Goal: Task Accomplishment & Management: Complete application form

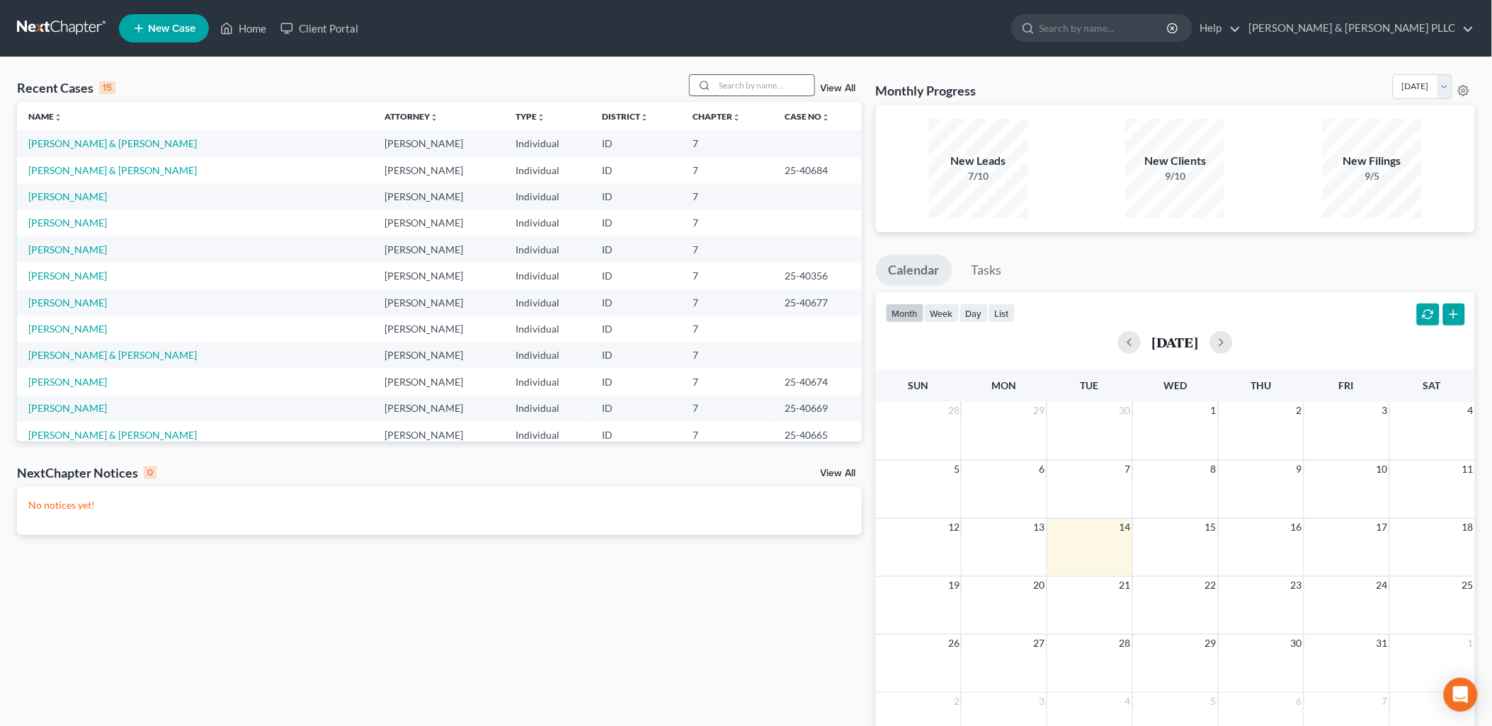
click at [759, 82] on input "search" at bounding box center [764, 85] width 99 height 21
type input "Russell"
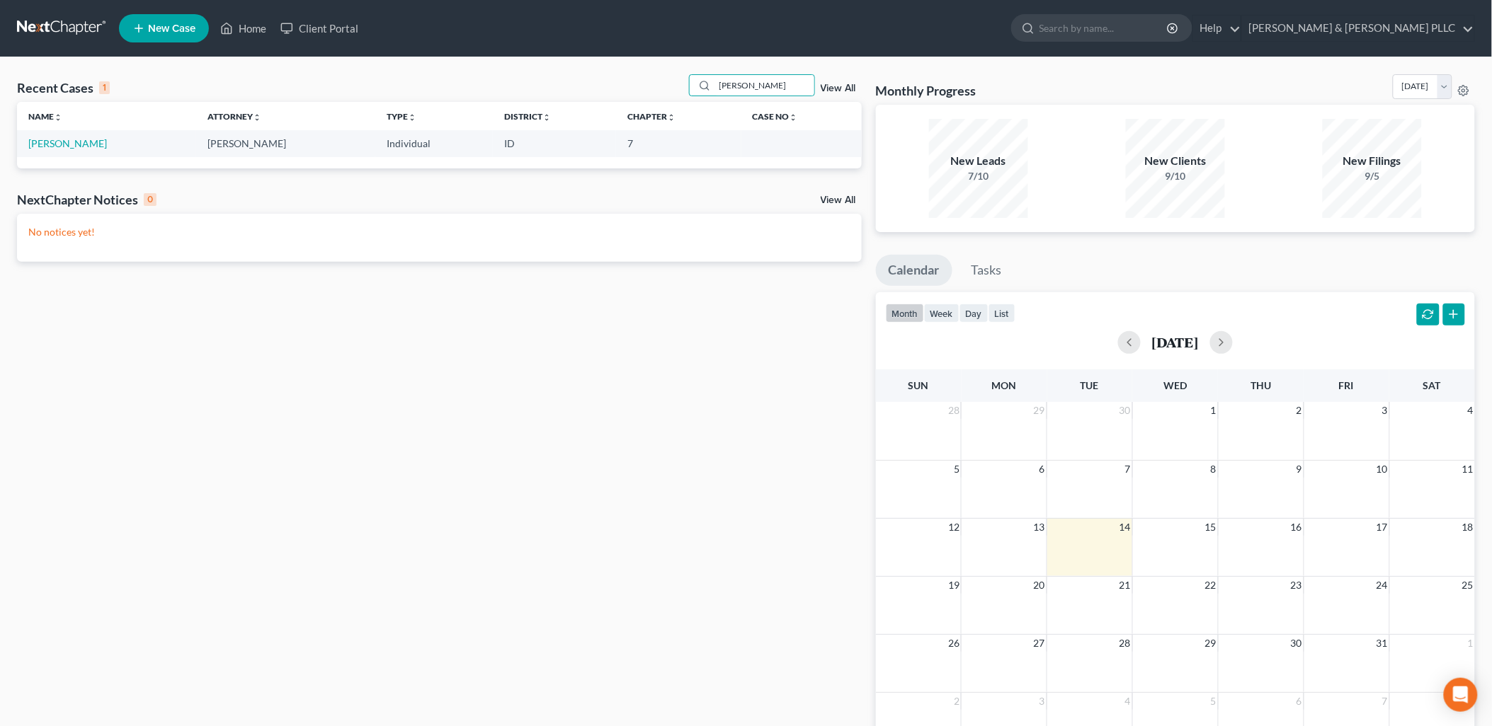
click at [85, 151] on td "[PERSON_NAME]" at bounding box center [106, 143] width 179 height 26
click at [62, 146] on link "[PERSON_NAME]" at bounding box center [67, 143] width 79 height 12
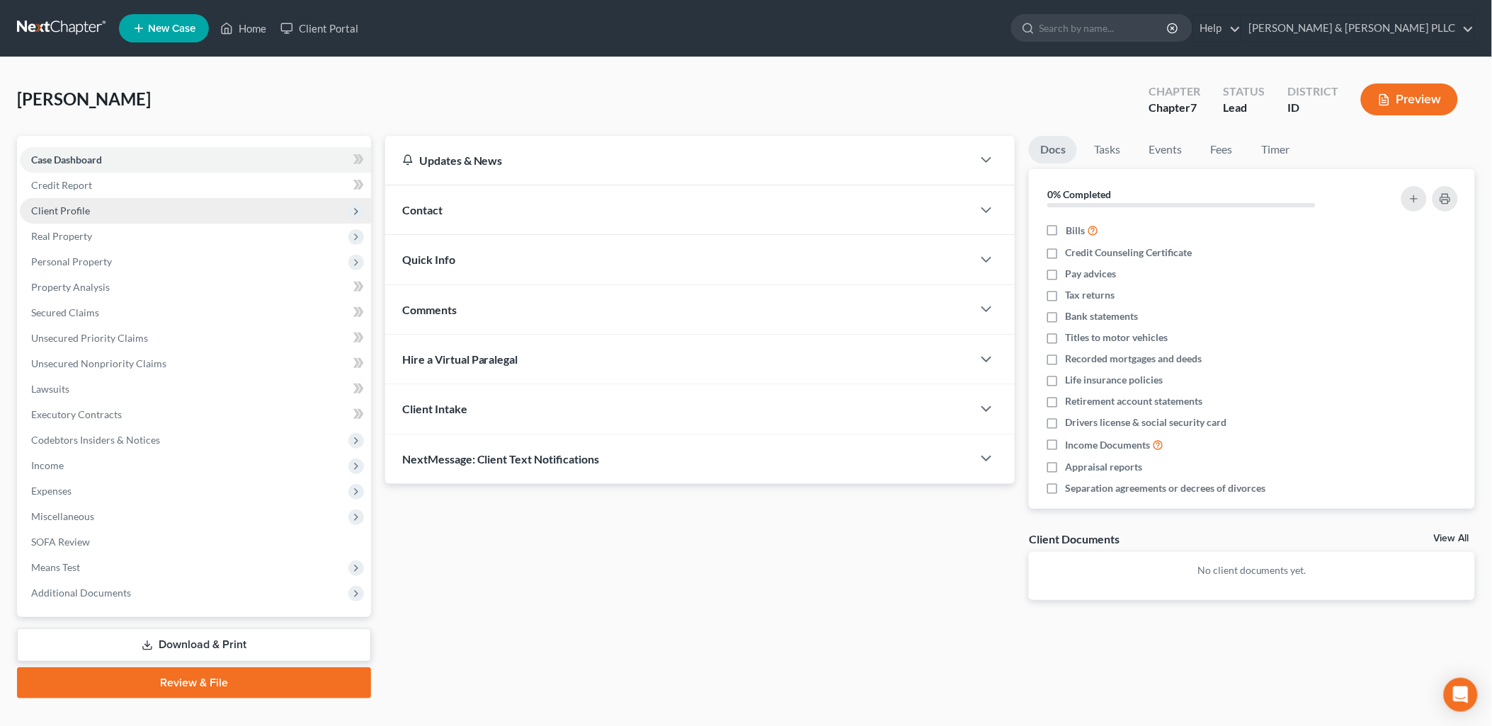
click at [86, 212] on span "Client Profile" at bounding box center [60, 211] width 59 height 12
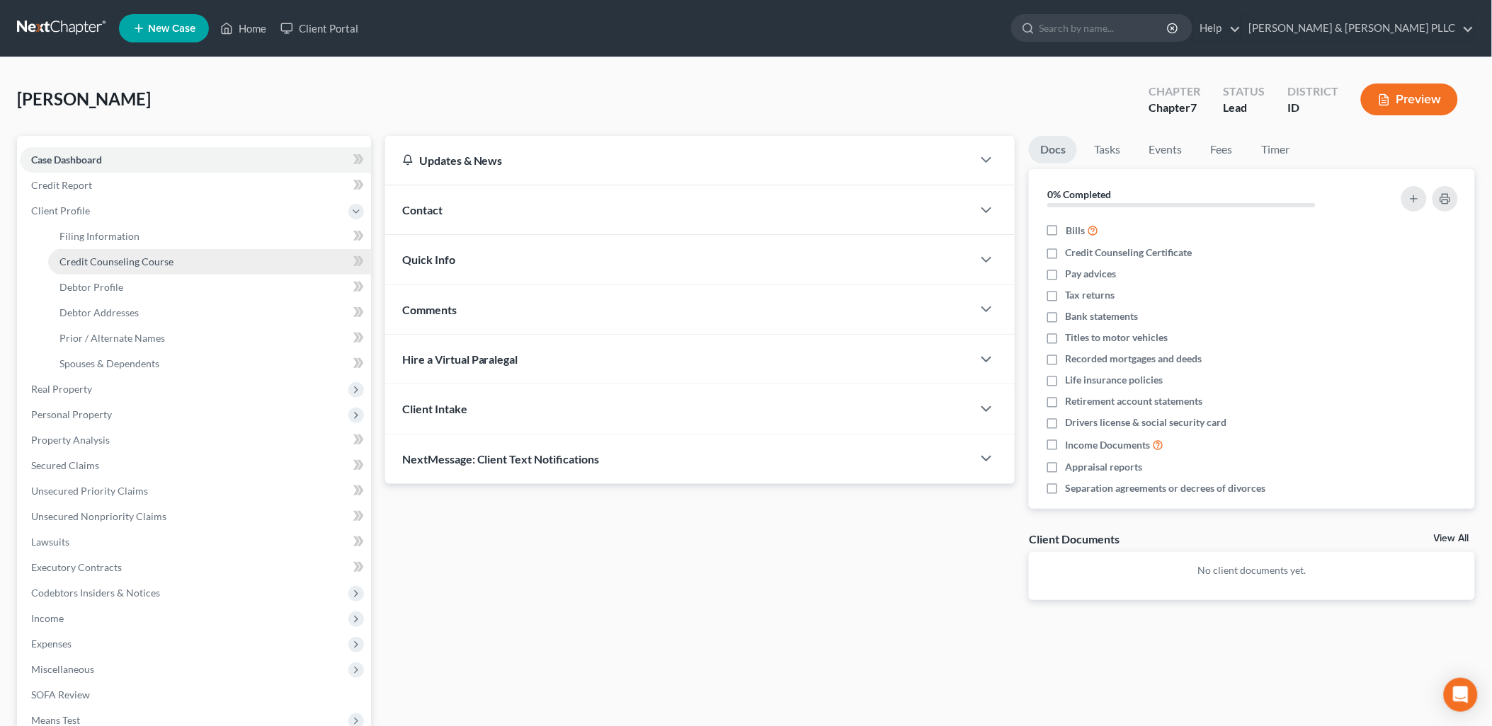
click at [96, 259] on span "Credit Counseling Course" at bounding box center [116, 262] width 114 height 12
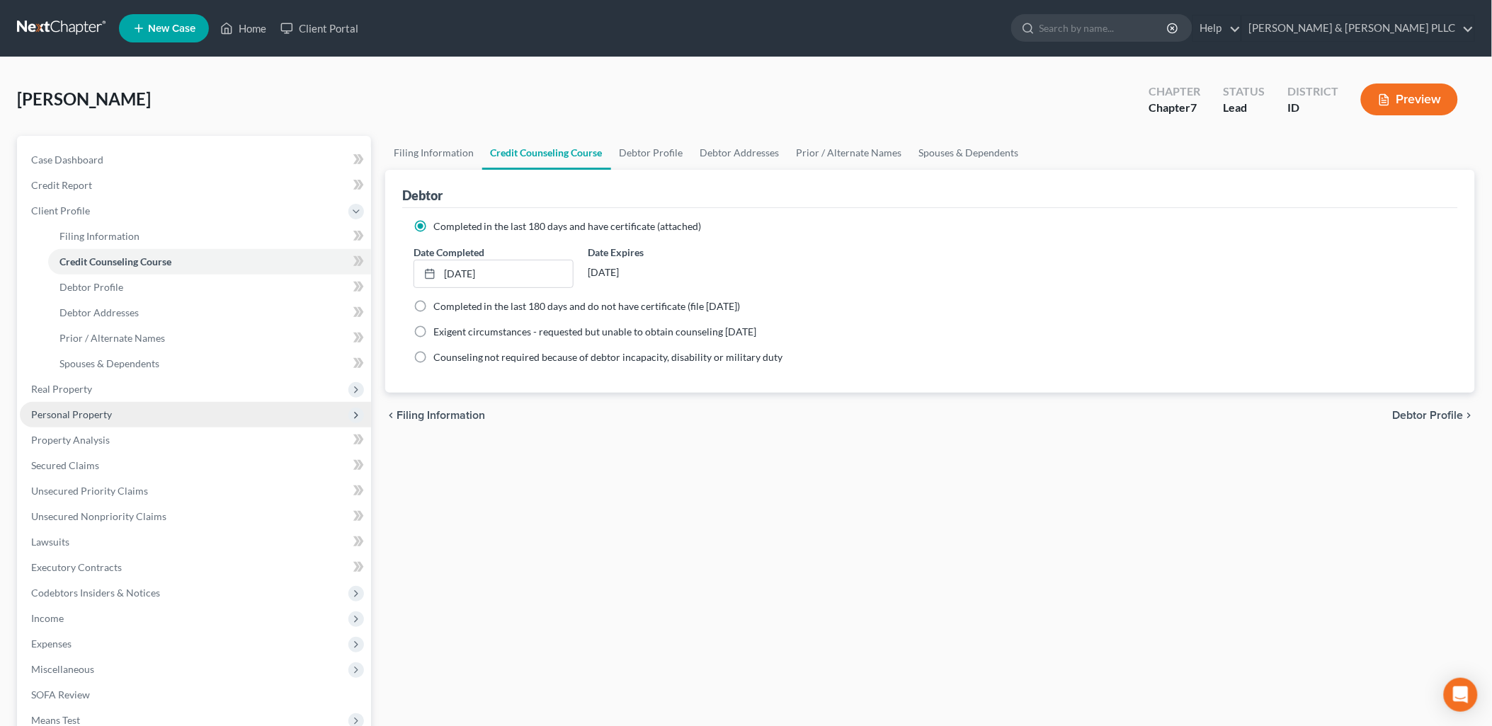
click at [94, 409] on span "Personal Property" at bounding box center [71, 415] width 81 height 12
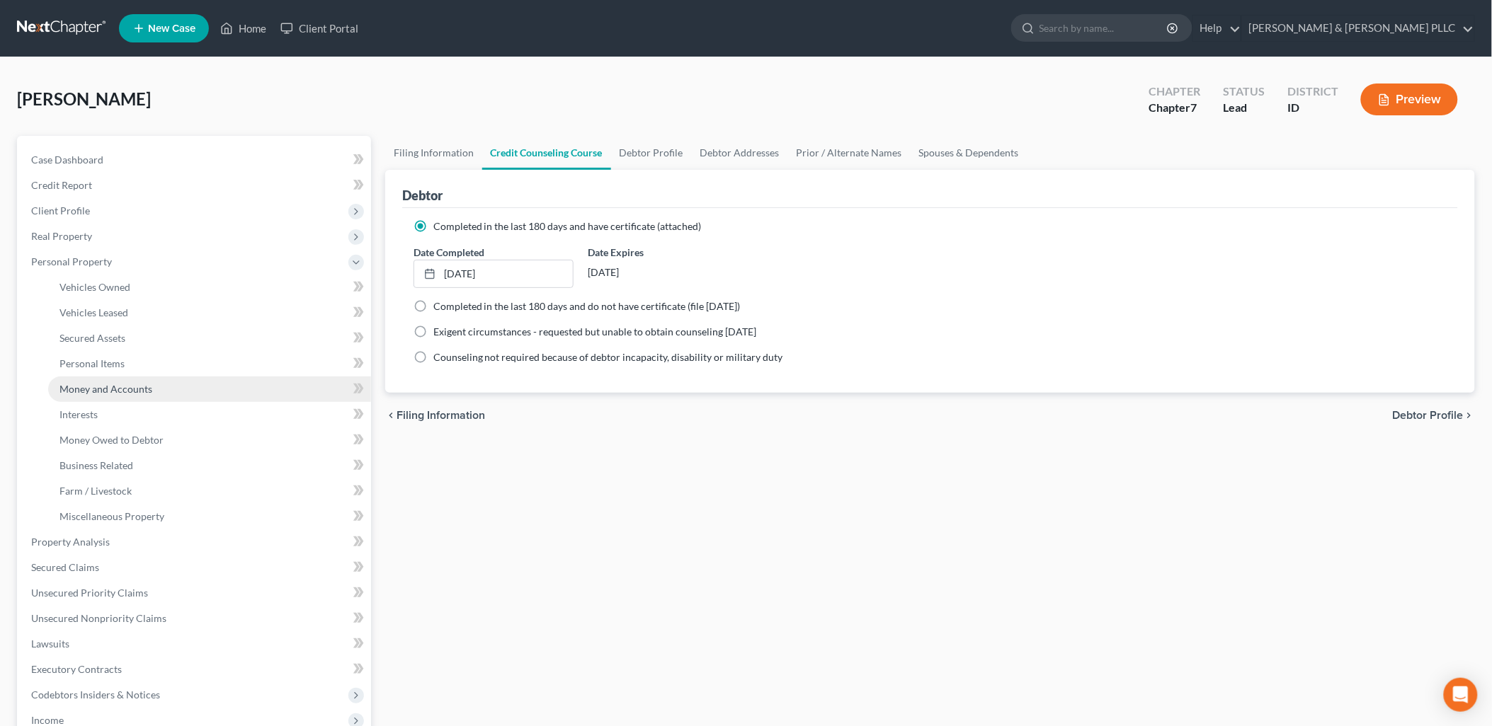
click at [119, 391] on span "Money and Accounts" at bounding box center [105, 389] width 93 height 12
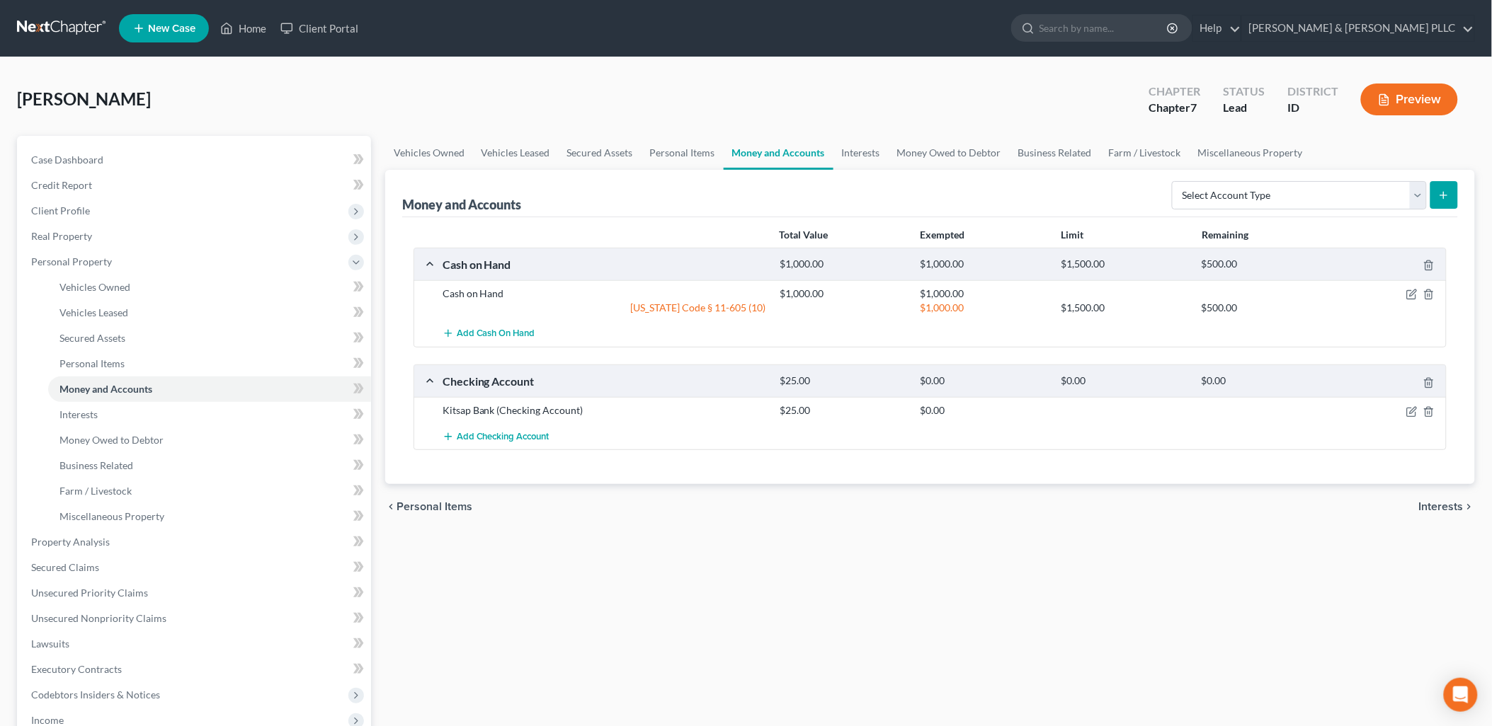
click at [1413, 418] on div "Kitsap Bank (Checking Account) $25.00 $0.00" at bounding box center [930, 410] width 1032 height 26
click at [1413, 413] on icon "button" at bounding box center [1411, 411] width 11 height 11
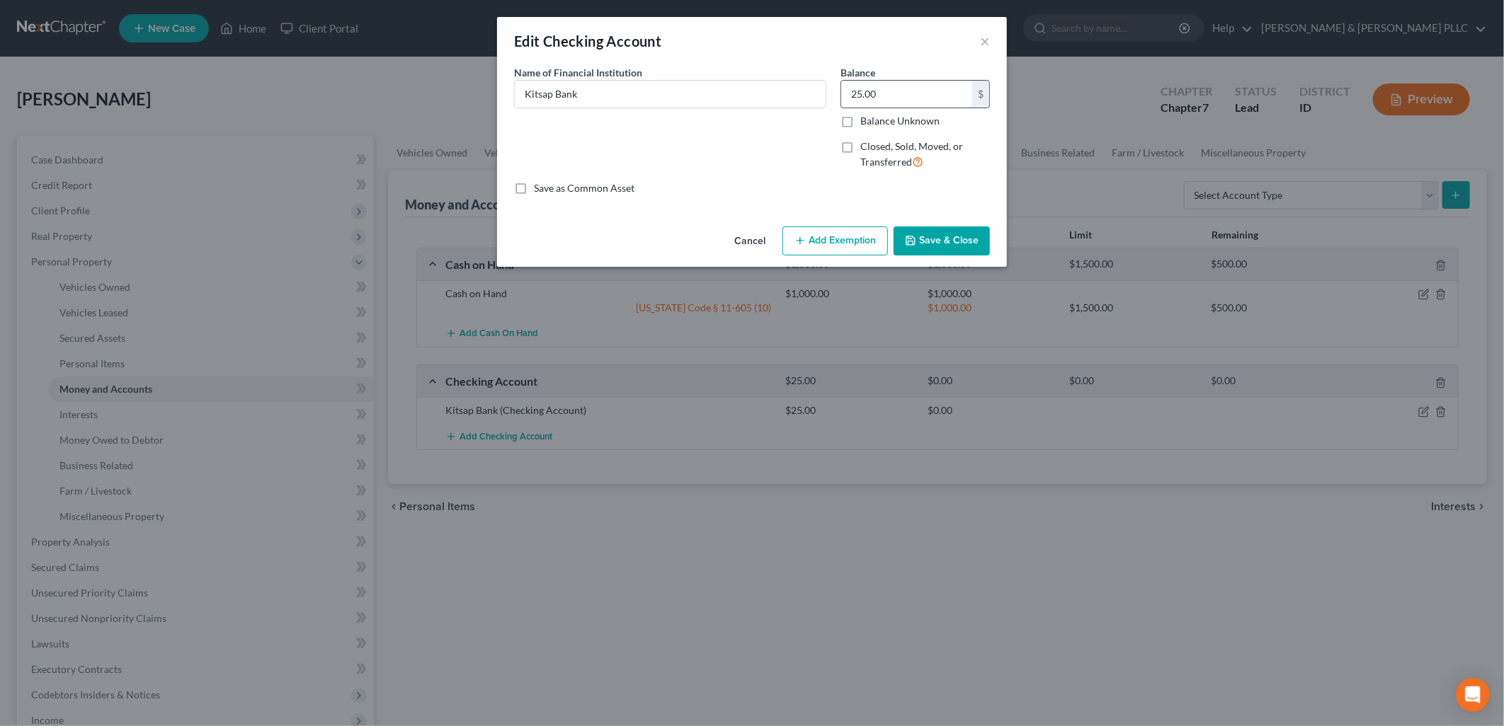
click at [903, 100] on input "25.00" at bounding box center [906, 94] width 131 height 27
type input "100.00"
click at [952, 239] on button "Save & Close" at bounding box center [942, 242] width 96 height 30
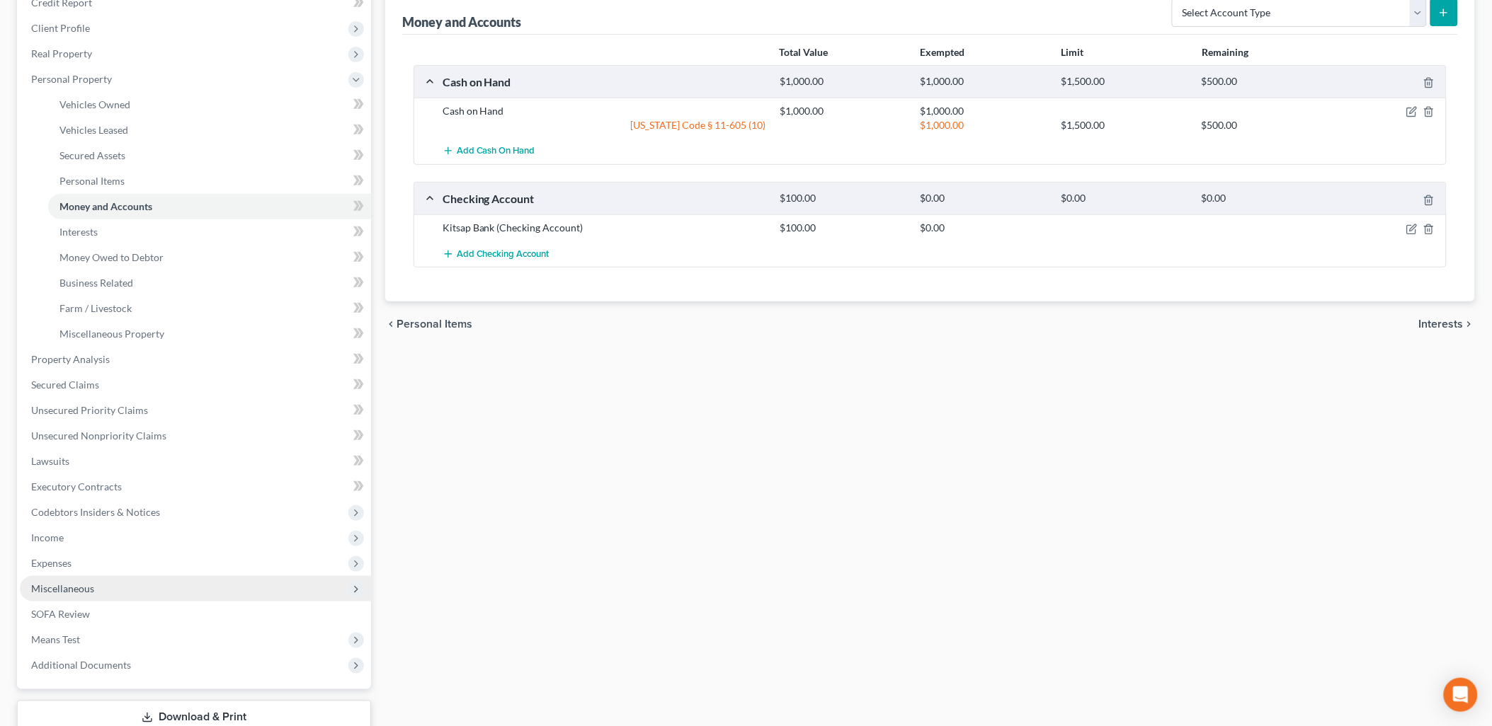
scroll to position [279, 0]
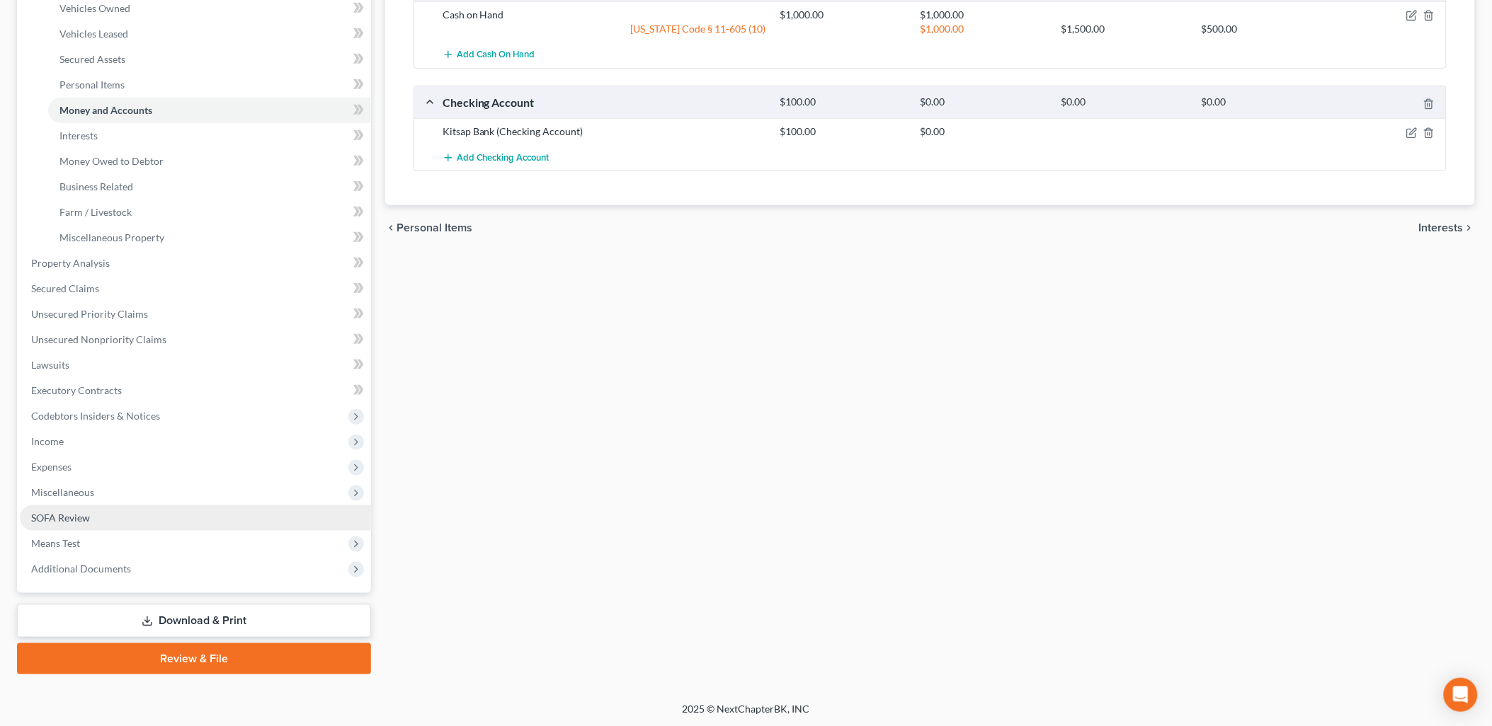
click at [79, 512] on span "SOFA Review" at bounding box center [60, 518] width 59 height 12
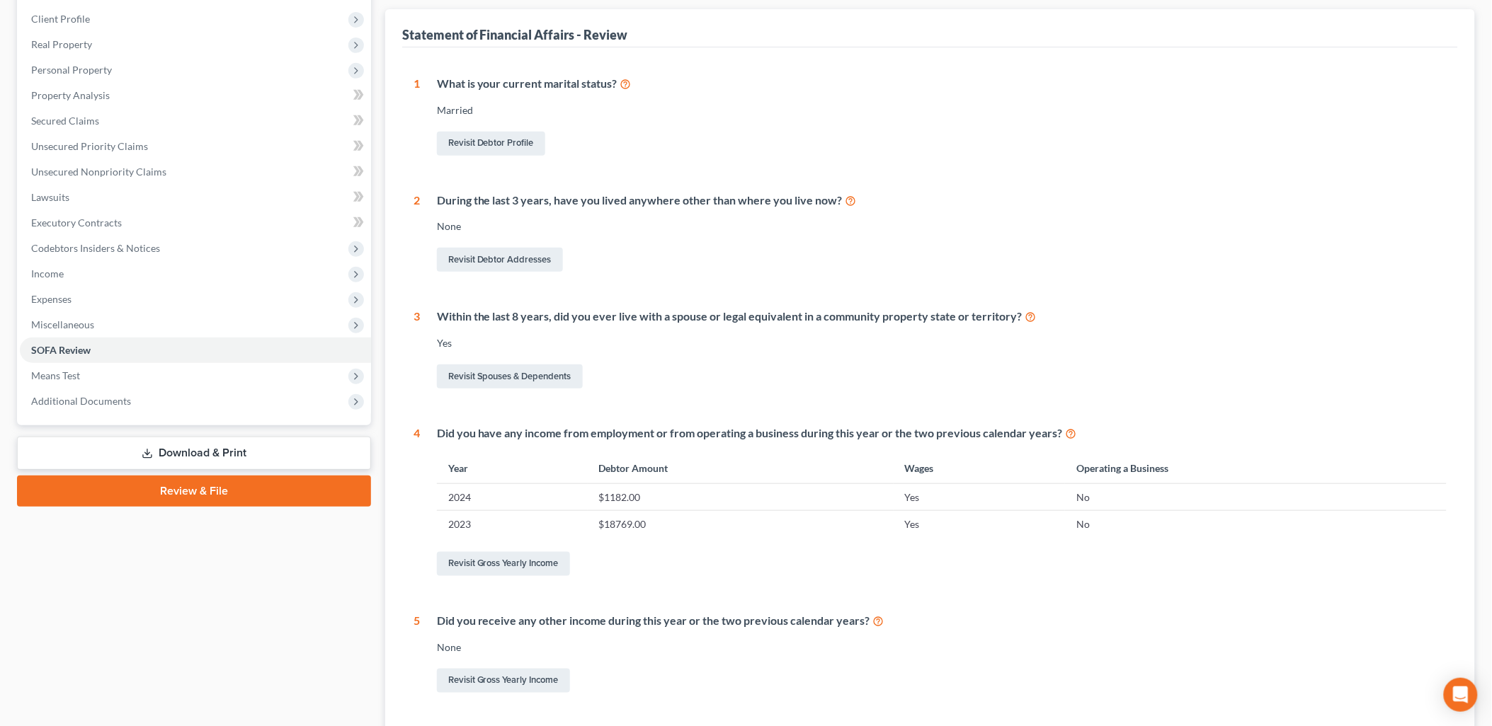
scroll to position [309, 0]
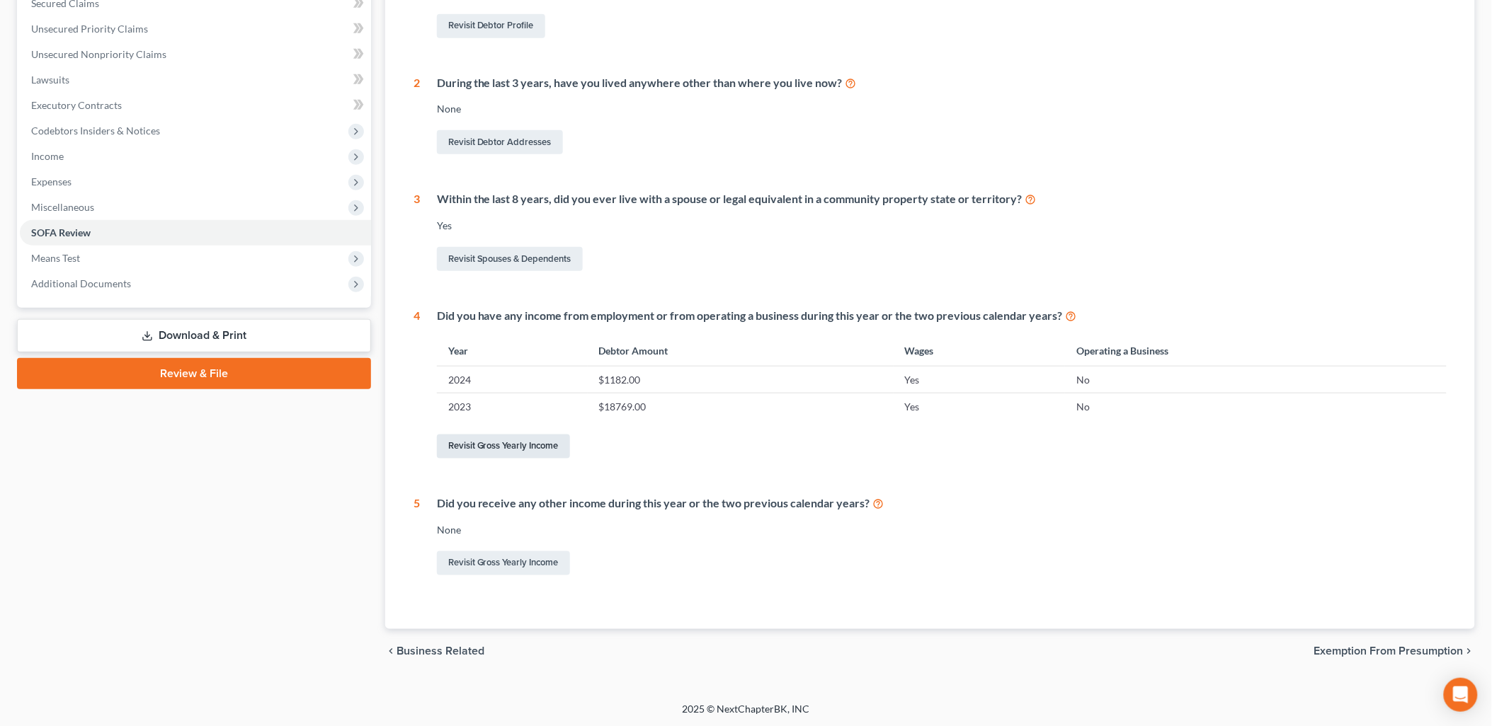
click at [535, 443] on link "Revisit Gross Yearly Income" at bounding box center [503, 447] width 133 height 24
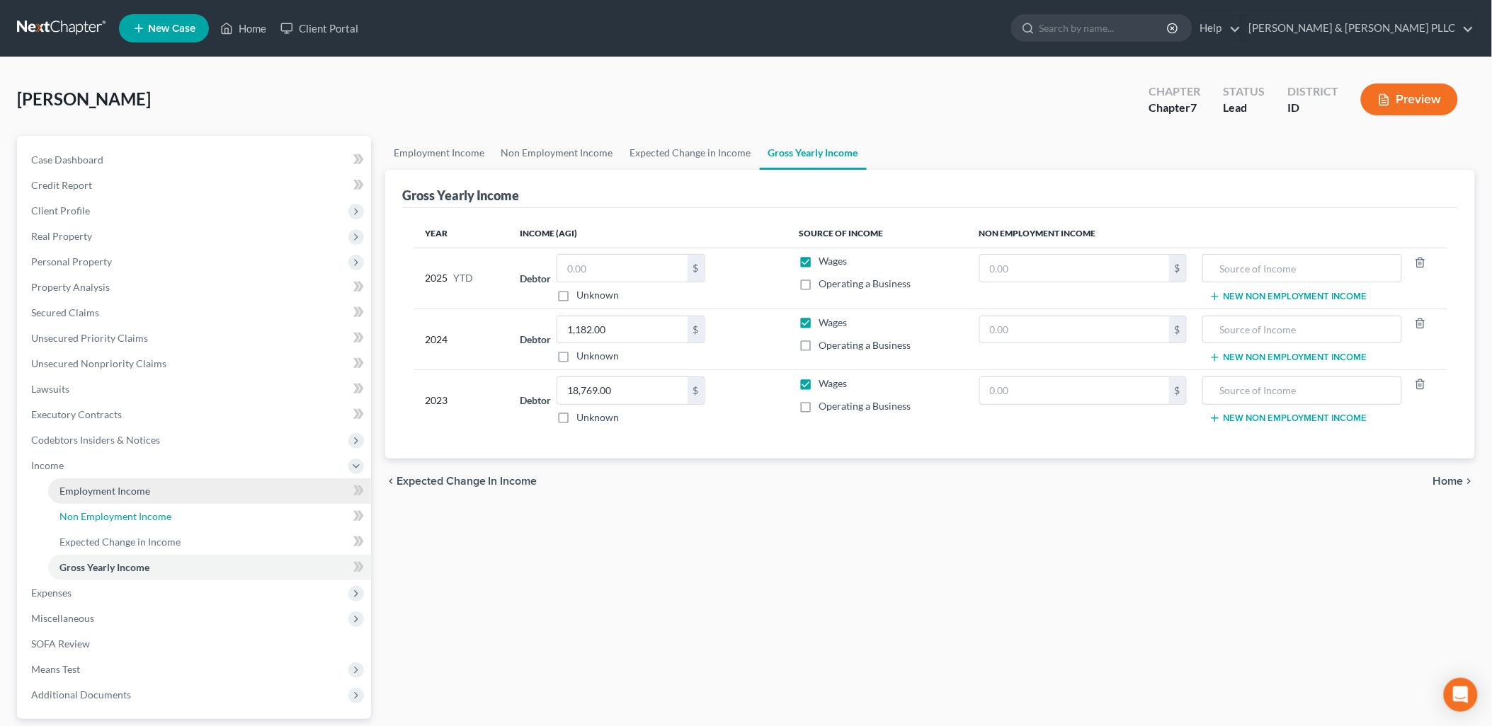
drag, startPoint x: 124, startPoint y: 511, endPoint x: 180, endPoint y: 498, distance: 57.4
click at [124, 511] on span "Non Employment Income" at bounding box center [115, 516] width 112 height 12
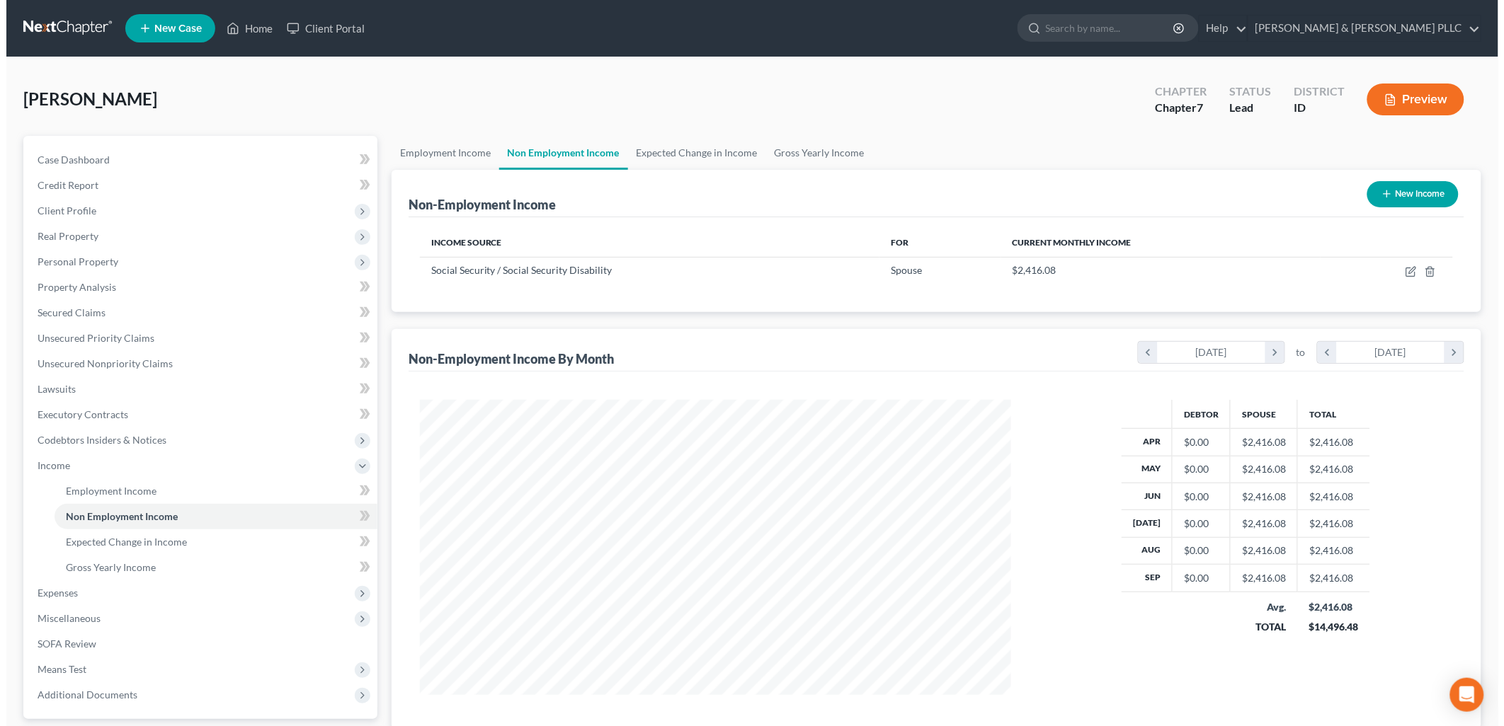
scroll to position [295, 620]
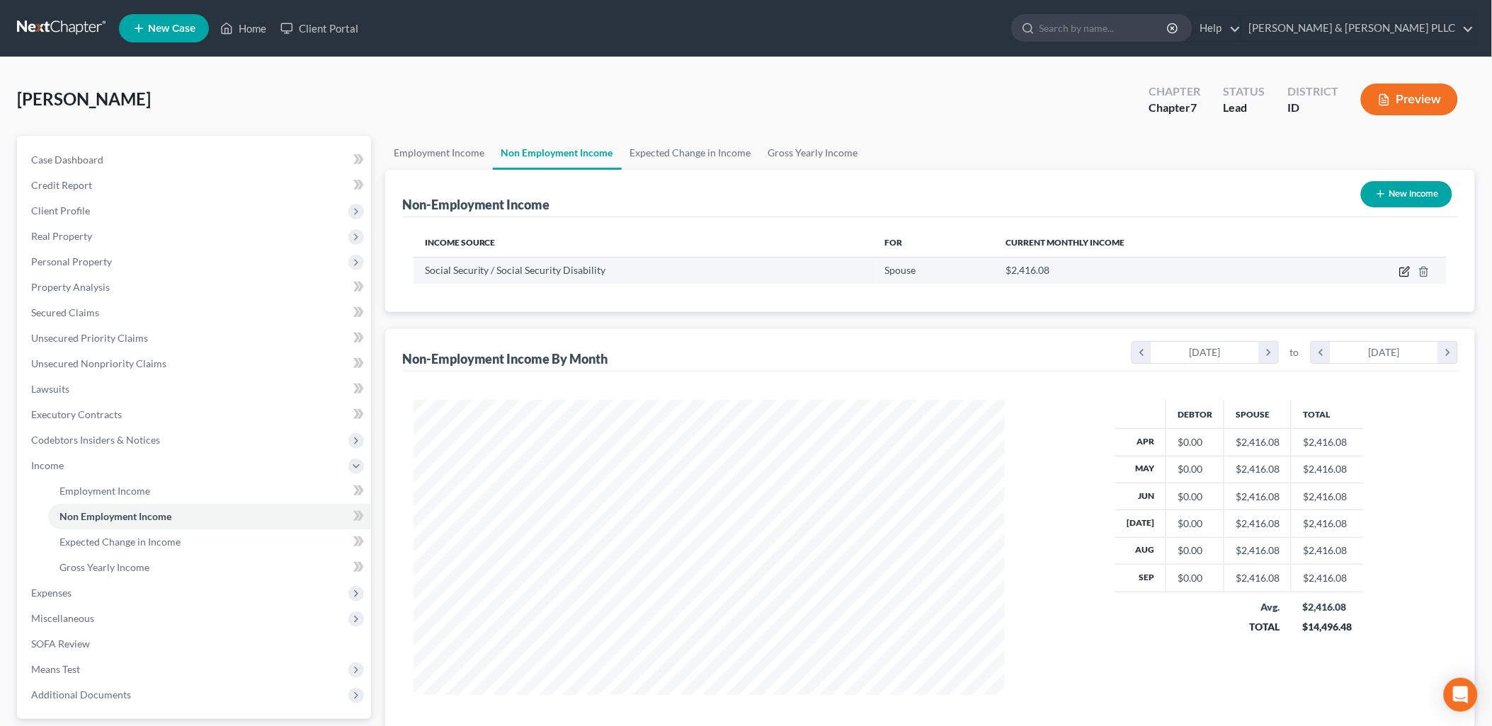
click at [1406, 266] on icon "button" at bounding box center [1404, 271] width 11 height 11
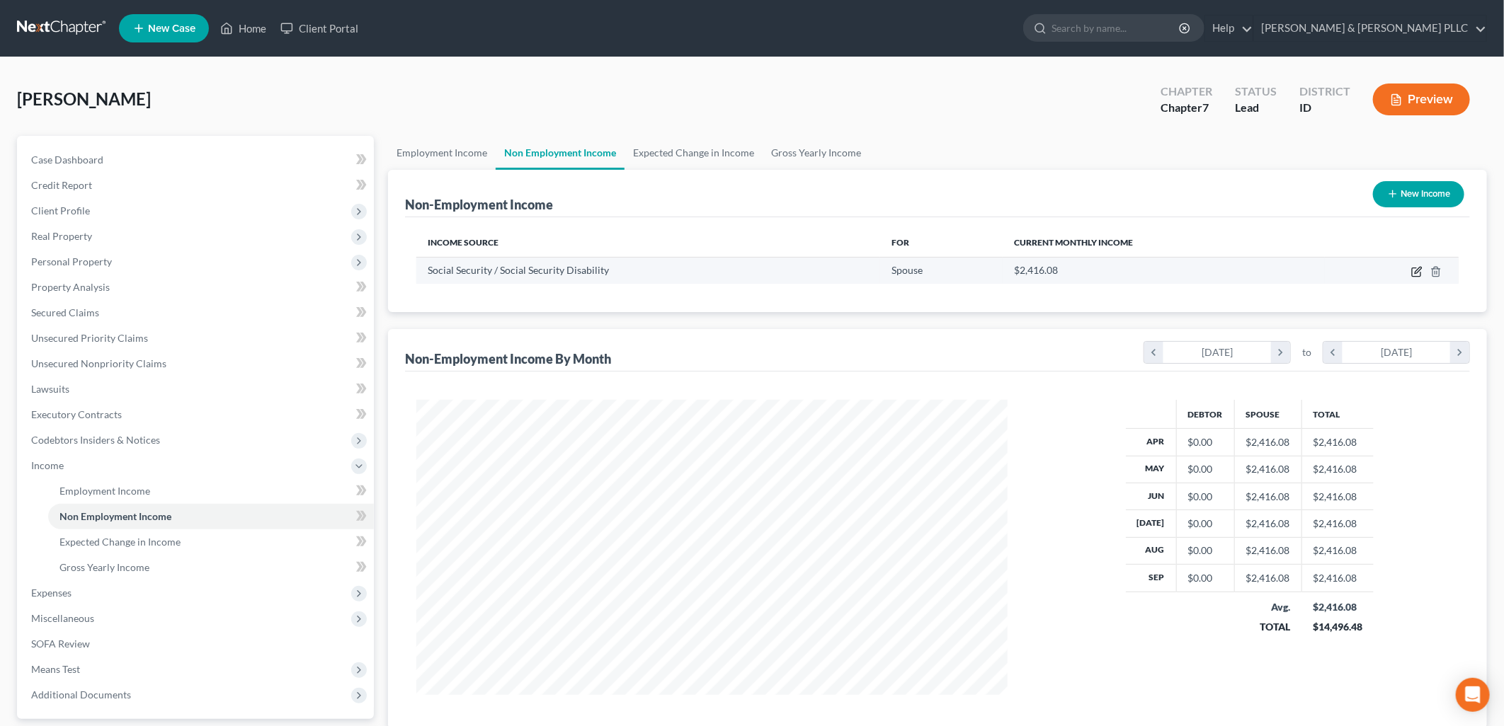
select select "4"
select select "0"
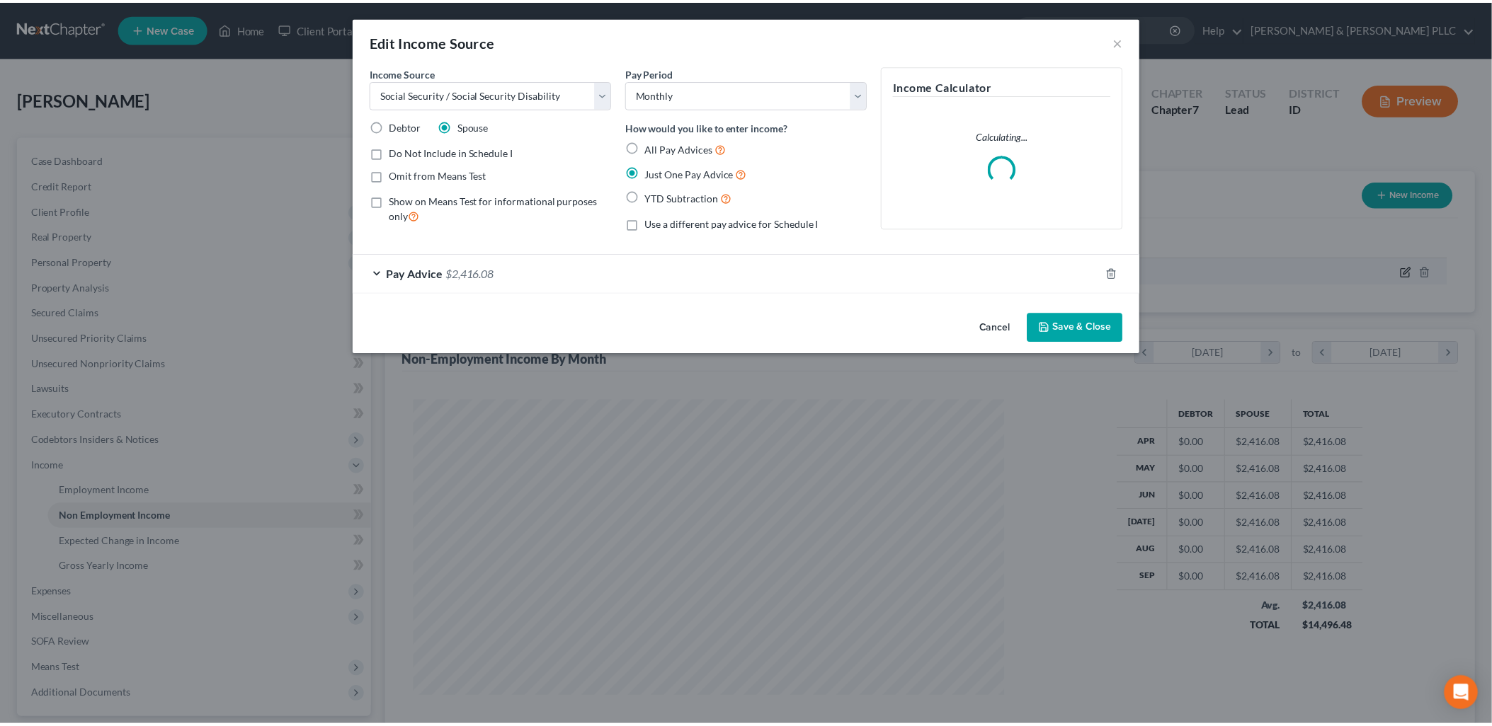
scroll to position [298, 624]
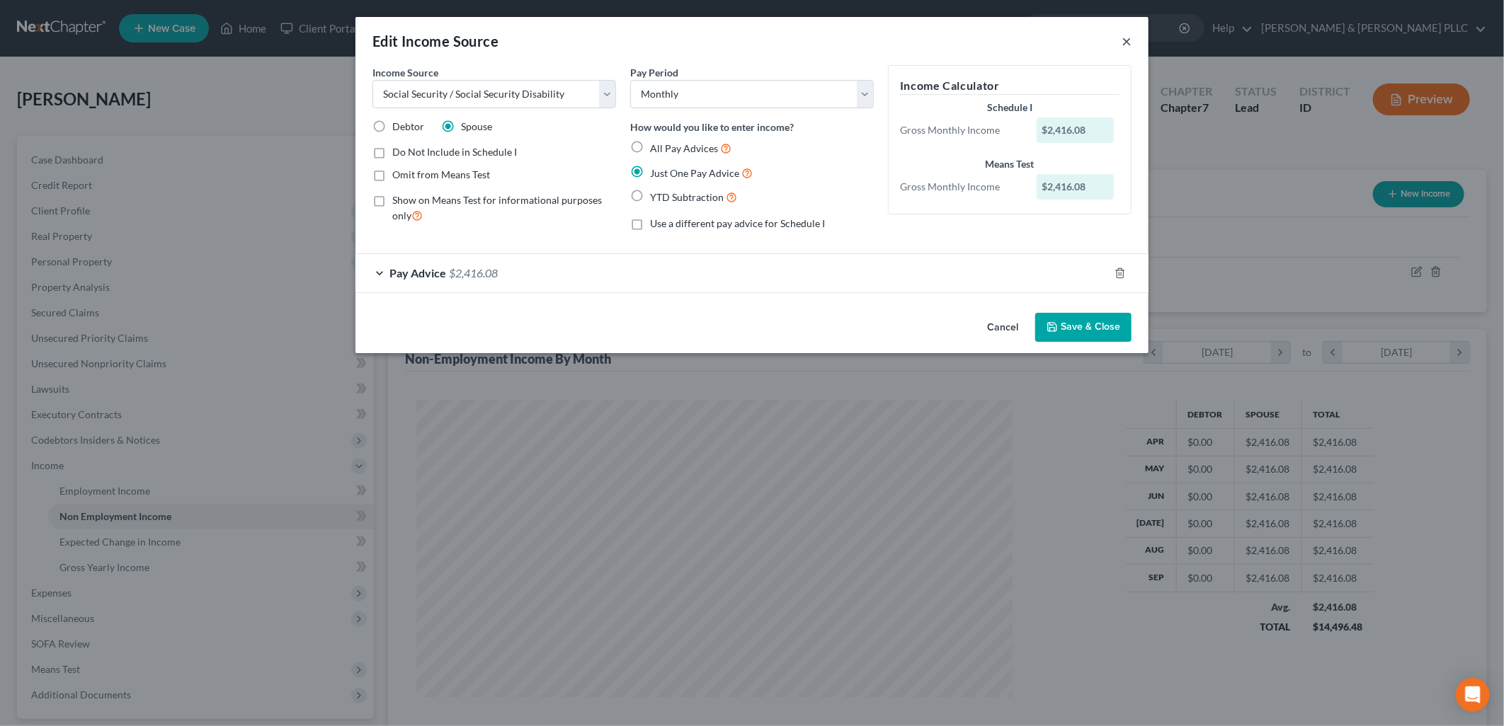
click at [1122, 45] on button "×" at bounding box center [1126, 41] width 10 height 17
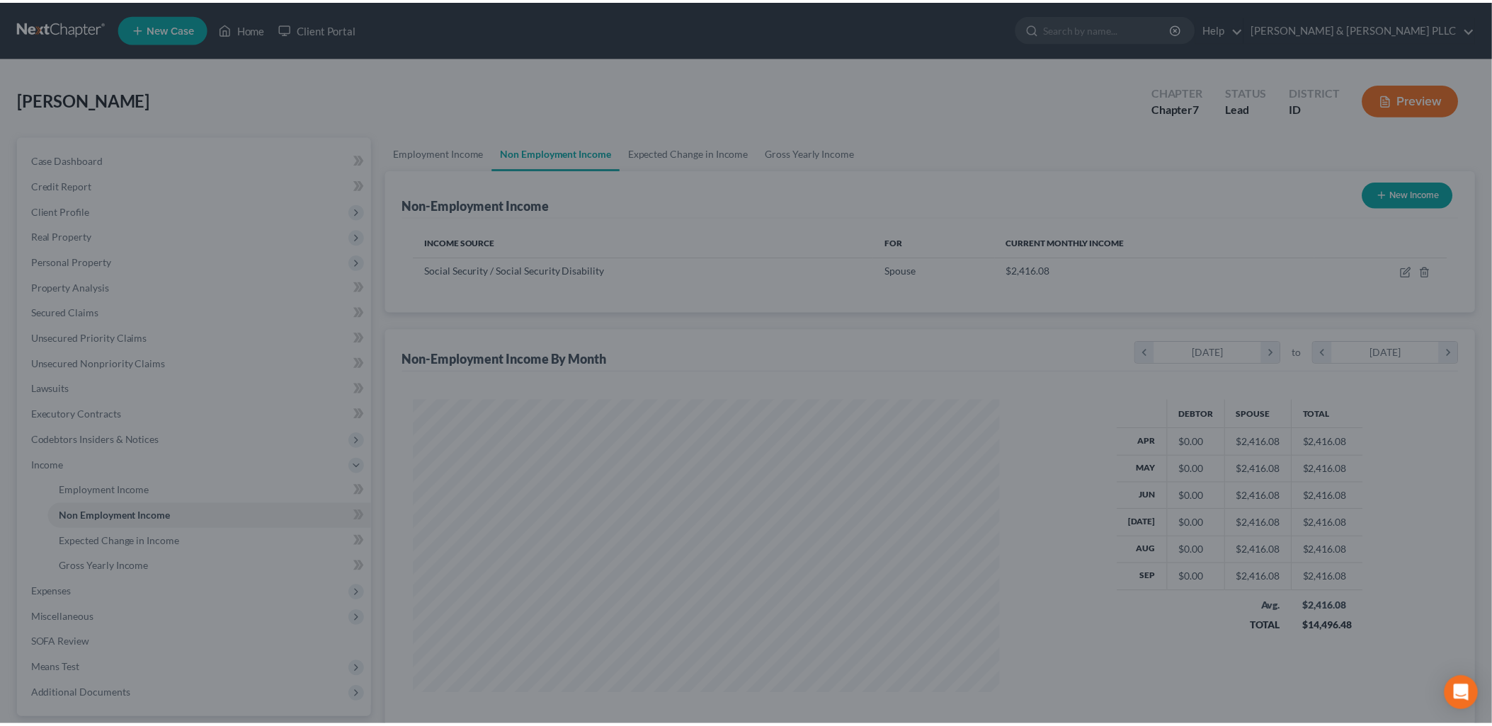
scroll to position [707715, 707391]
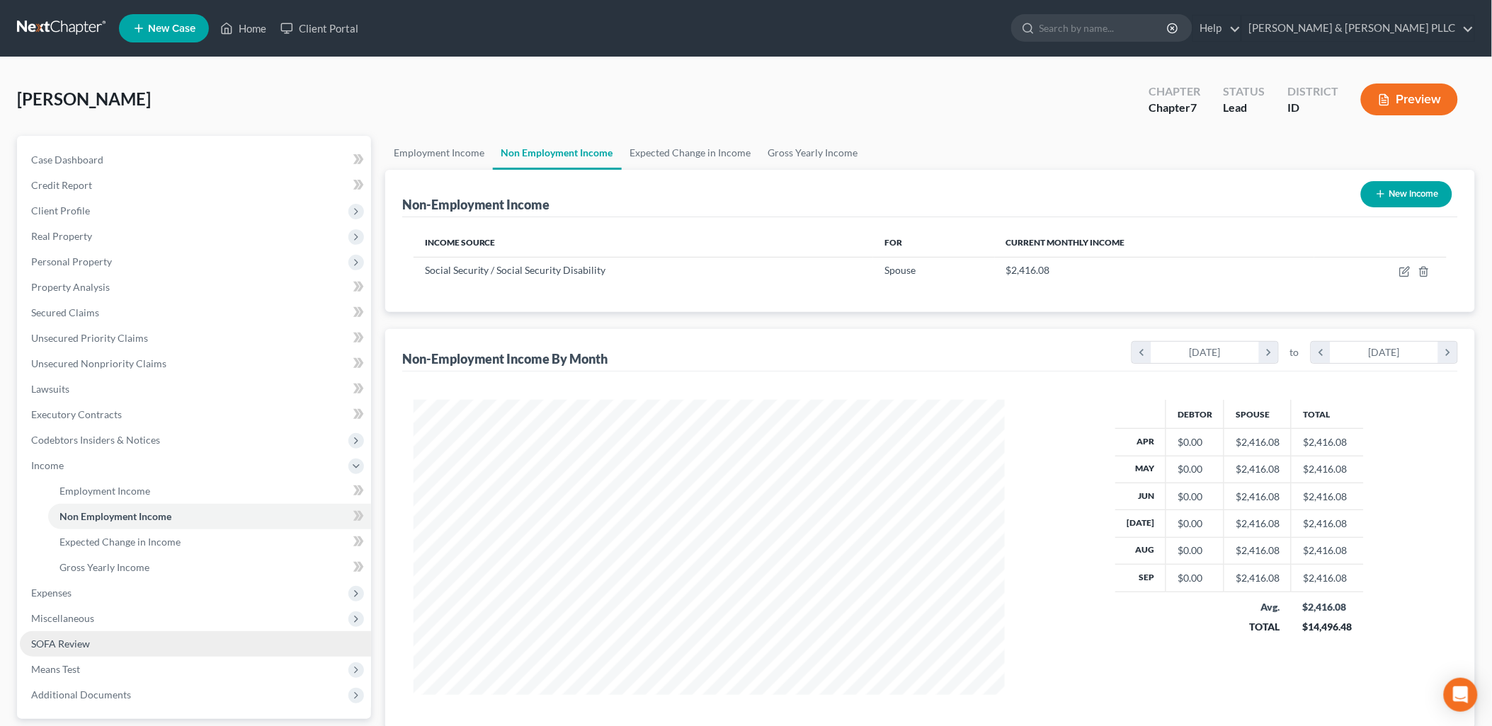
click at [51, 646] on span "SOFA Review" at bounding box center [60, 644] width 59 height 12
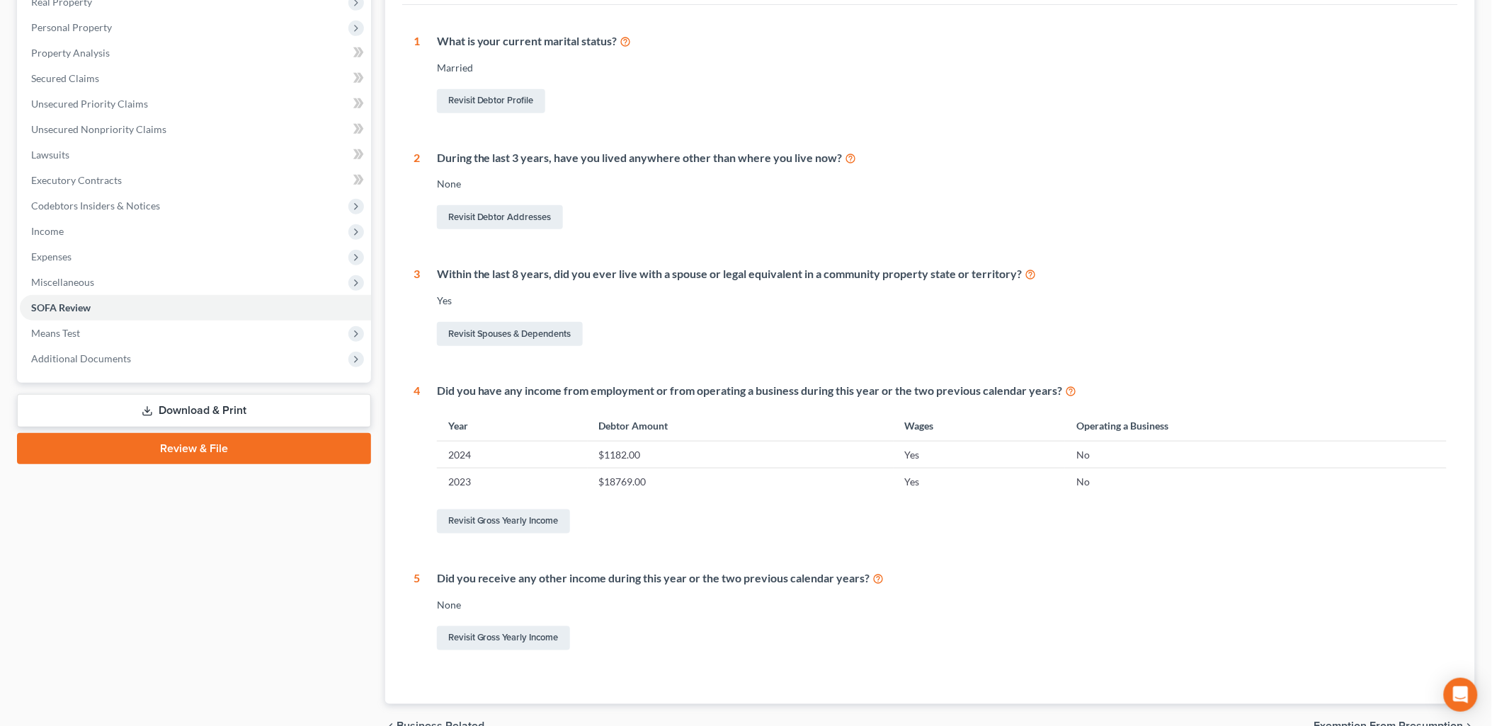
scroll to position [236, 0]
click at [501, 527] on link "Revisit Gross Yearly Income" at bounding box center [503, 520] width 133 height 24
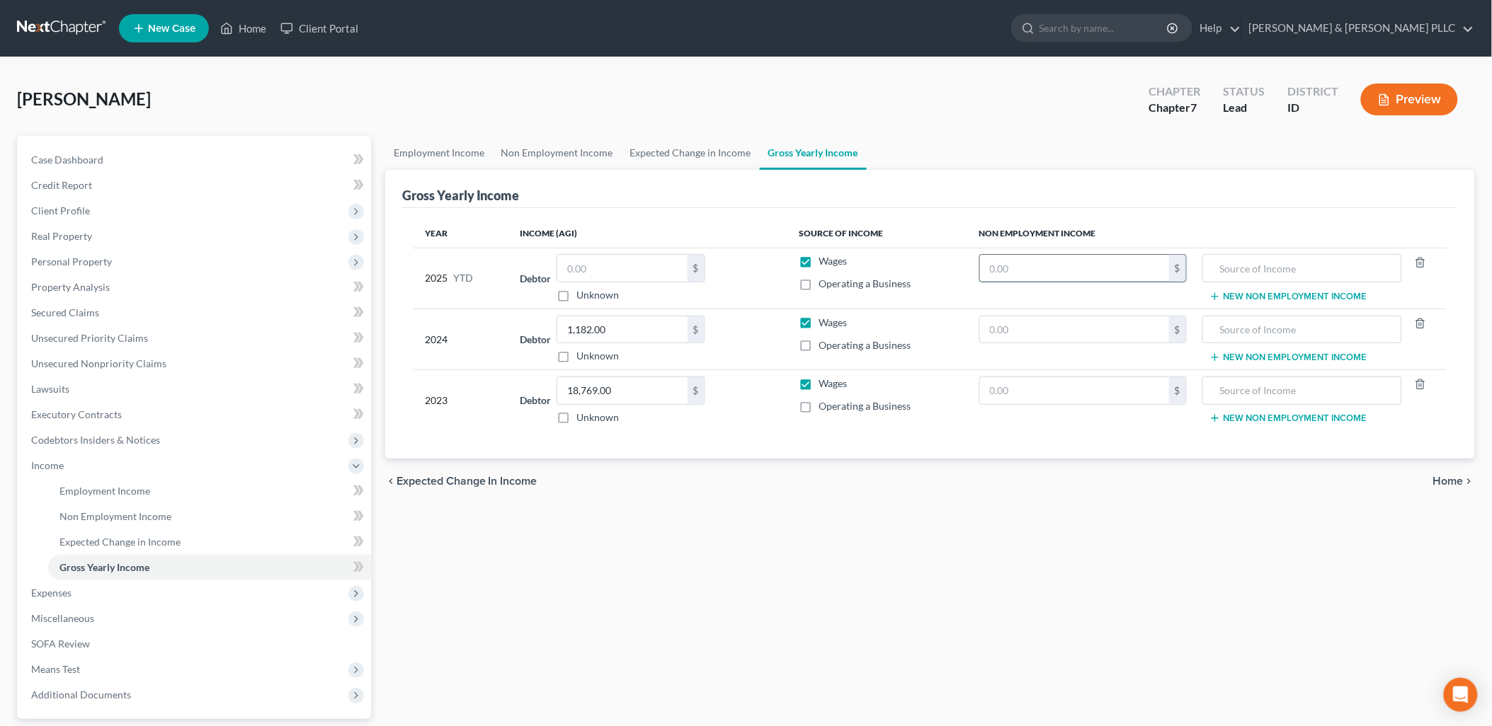
click at [1102, 266] on input "text" at bounding box center [1074, 268] width 189 height 27
click at [179, 510] on link "Non Employment Income" at bounding box center [209, 516] width 323 height 25
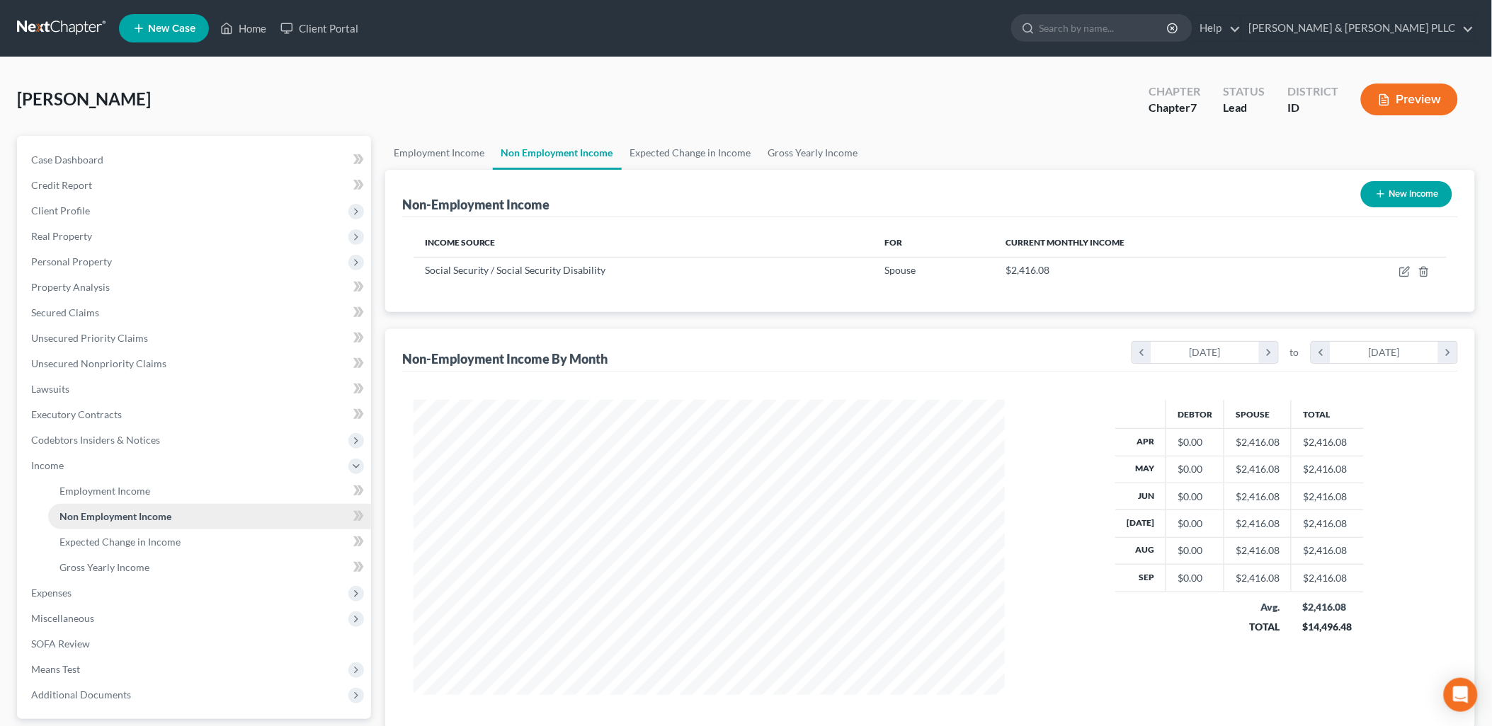
scroll to position [295, 620]
click at [72, 641] on span "SOFA Review" at bounding box center [60, 644] width 59 height 12
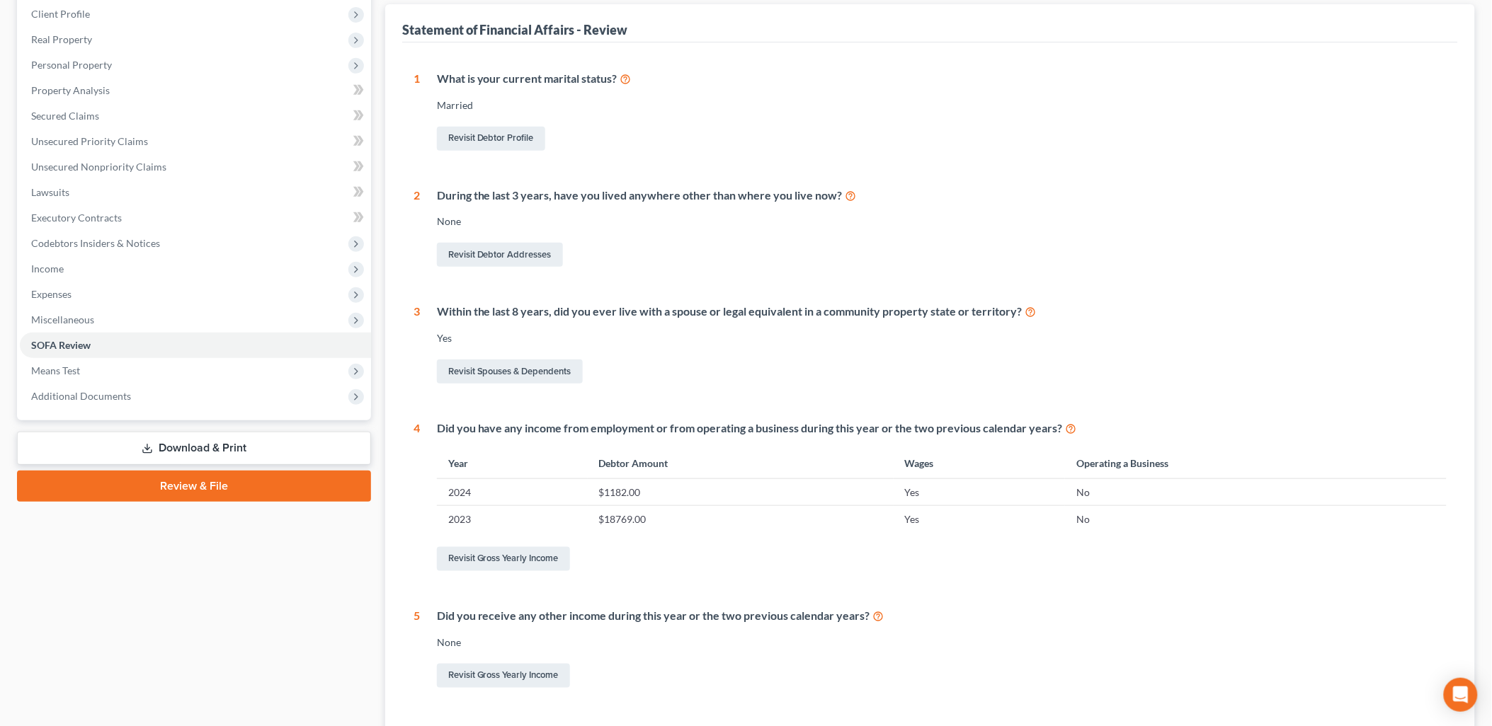
scroll to position [236, 0]
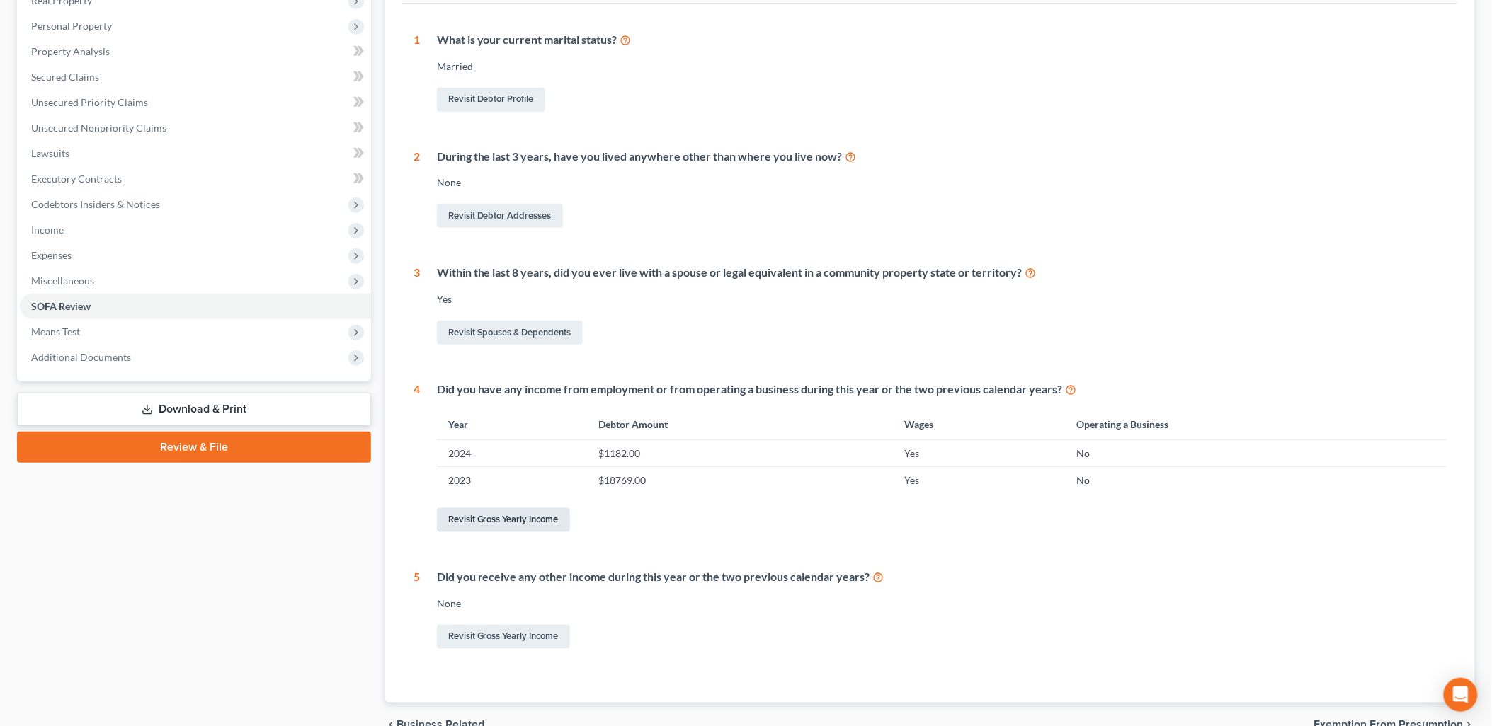
click at [540, 518] on link "Revisit Gross Yearly Income" at bounding box center [503, 520] width 133 height 24
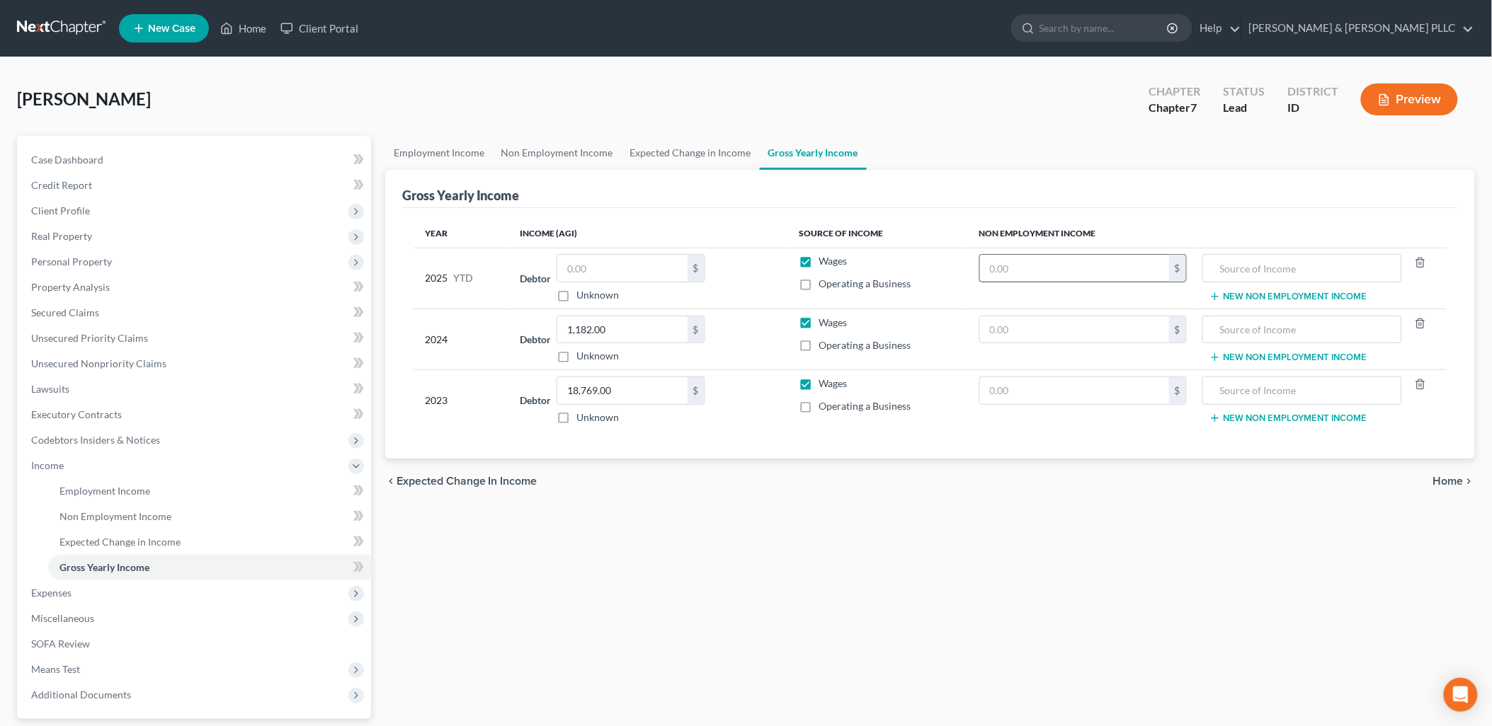
click at [1121, 263] on input "text" at bounding box center [1074, 268] width 189 height 27
type input "24,160.08"
click at [1352, 260] on input "text" at bounding box center [1302, 268] width 185 height 27
type input "Spouse's Social Security"
click at [1126, 328] on input "text" at bounding box center [1074, 329] width 189 height 27
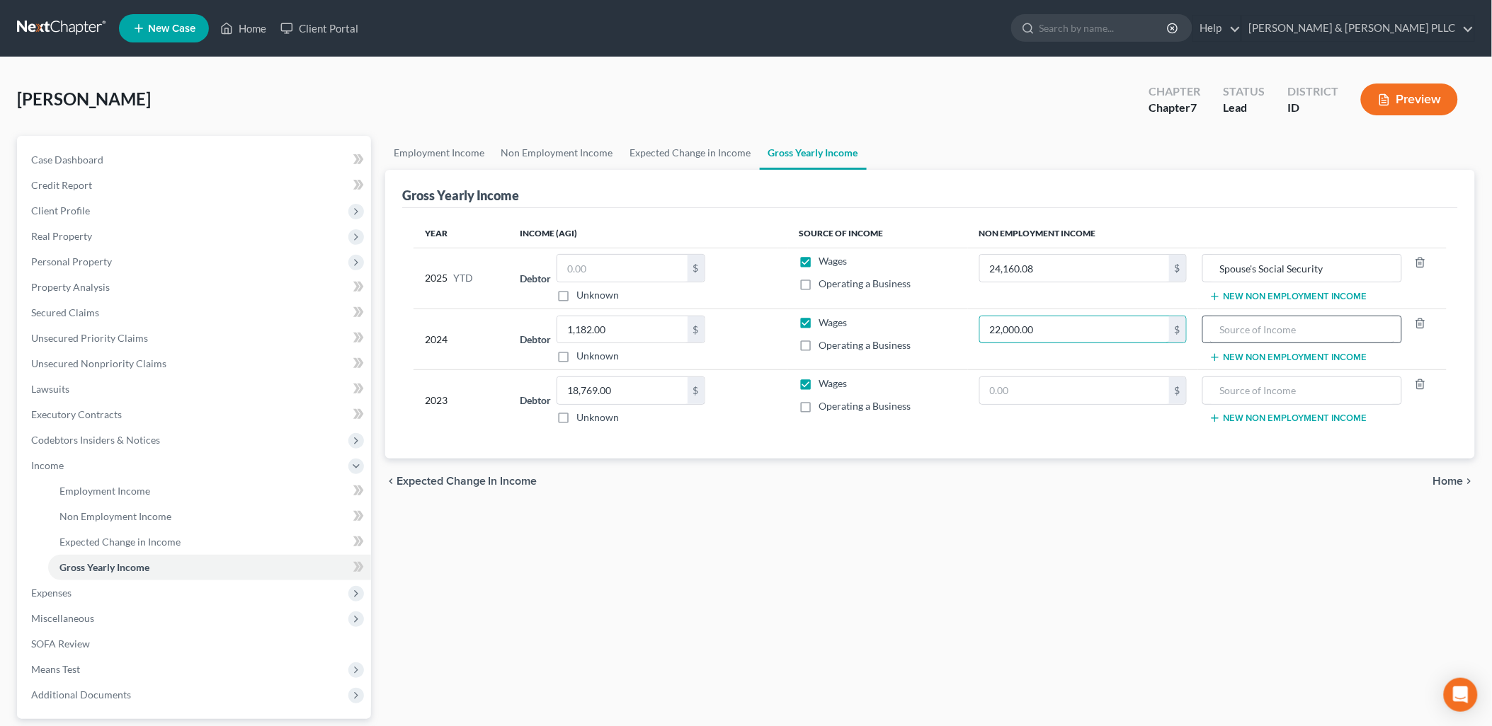
type input "22,000.00"
click at [1293, 326] on input "text" at bounding box center [1302, 329] width 185 height 27
type input "Spouse's Social Security"
click at [1063, 379] on input "text" at bounding box center [1074, 390] width 189 height 27
type input "20,000.00"
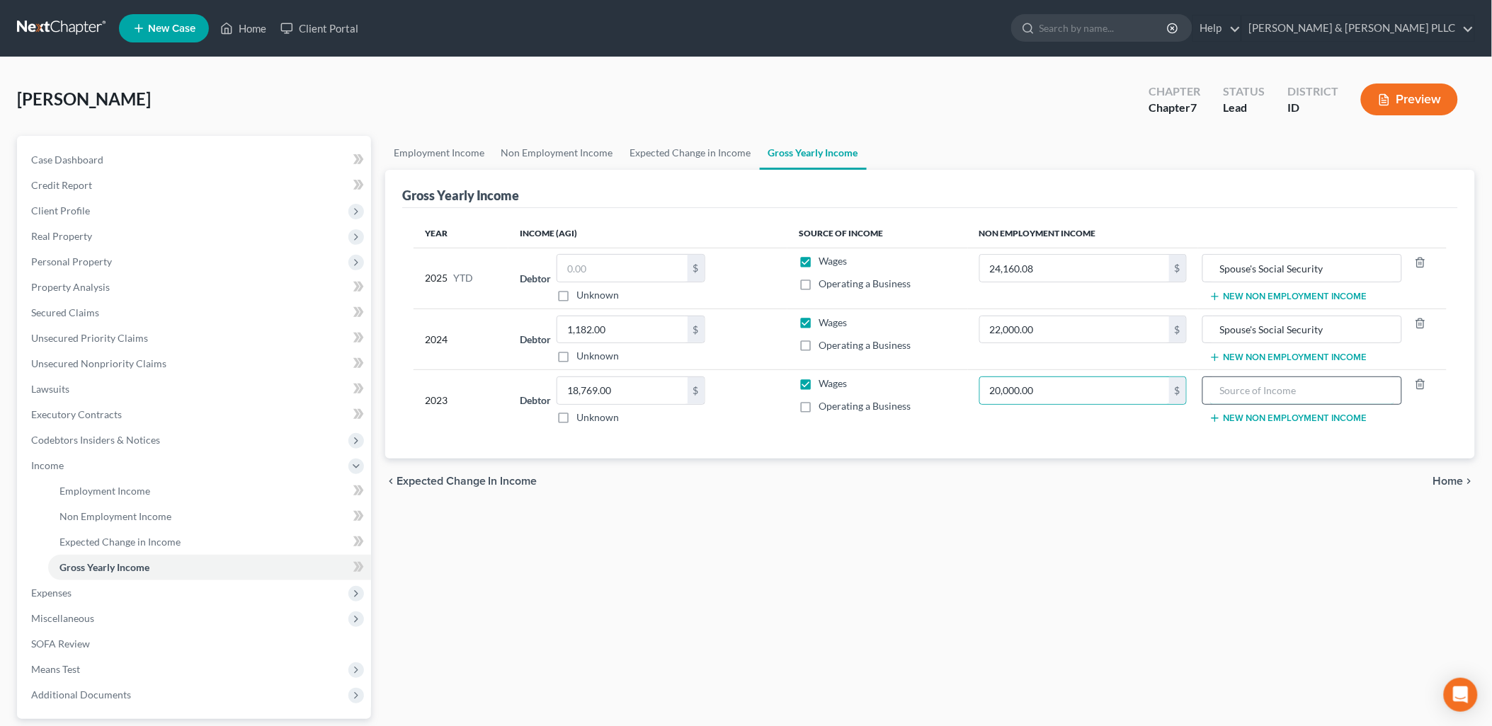
click at [1267, 392] on input "text" at bounding box center [1302, 390] width 185 height 27
type input "Spouse's Social Security"
click at [1080, 336] on input "22,000.00" at bounding box center [1074, 329] width 189 height 27
type input "24,000.00"
click at [1063, 399] on input "20,000.00" at bounding box center [1074, 390] width 189 height 27
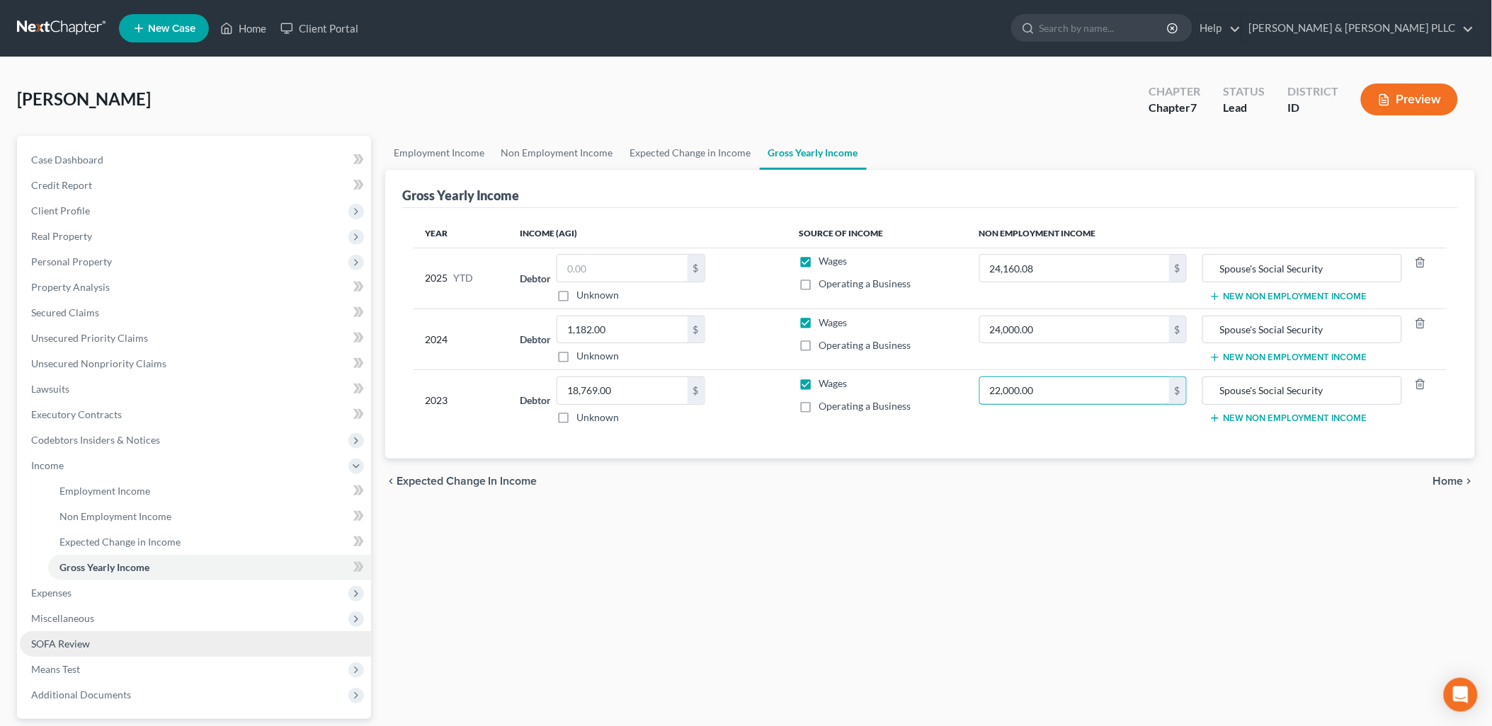
type input "22,000.00"
click at [86, 641] on span "SOFA Review" at bounding box center [60, 644] width 59 height 12
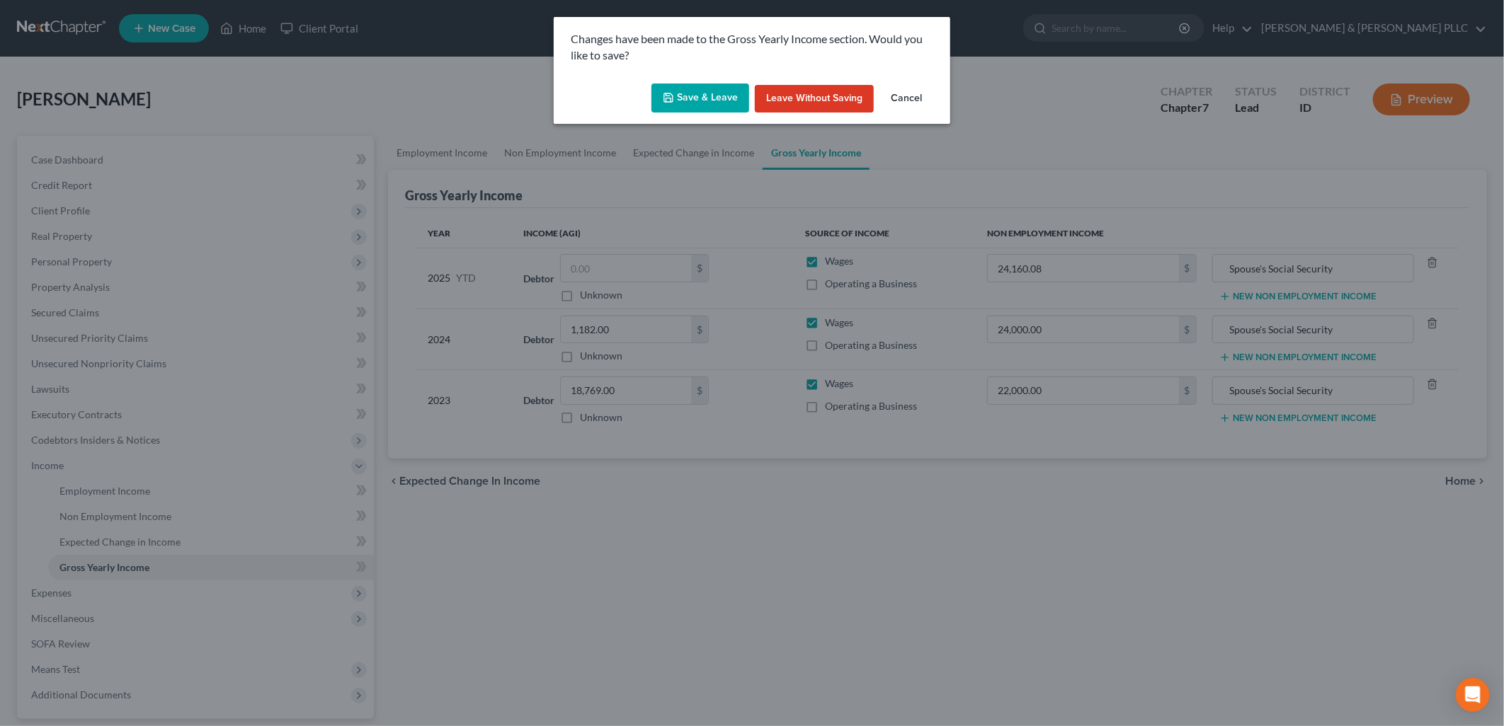
click at [707, 100] on button "Save & Leave" at bounding box center [700, 99] width 98 height 30
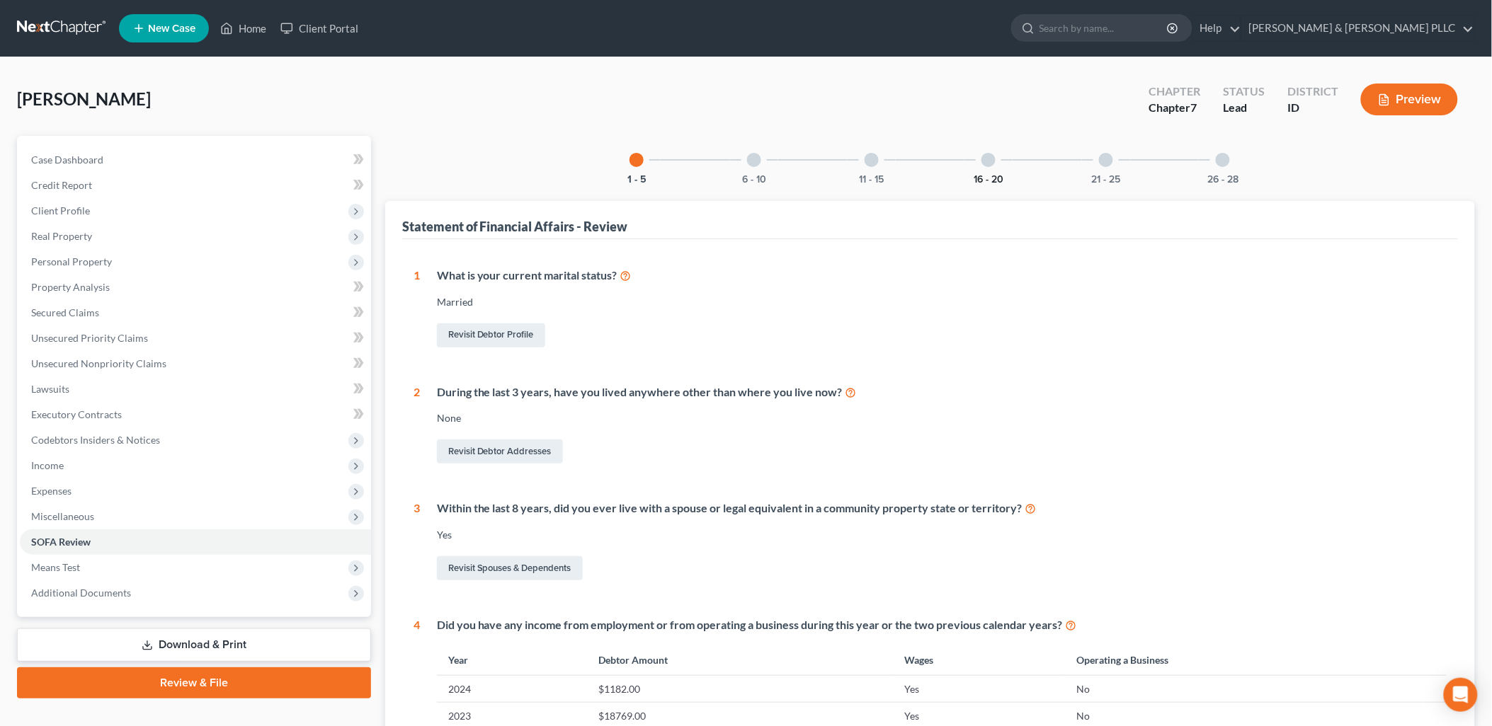
click at [986, 180] on button "16 - 20" at bounding box center [989, 180] width 30 height 10
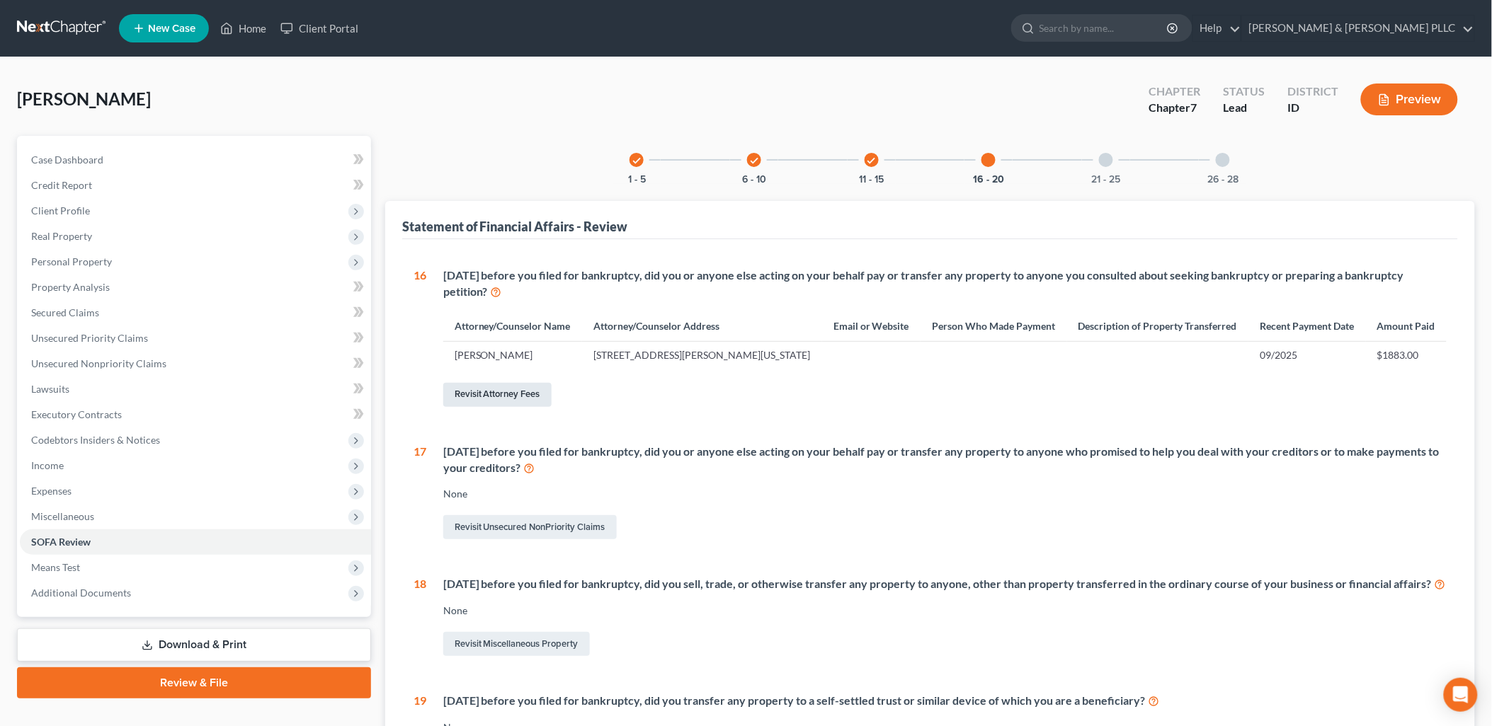
click at [523, 392] on link "Revisit Attorney Fees" at bounding box center [497, 395] width 108 height 24
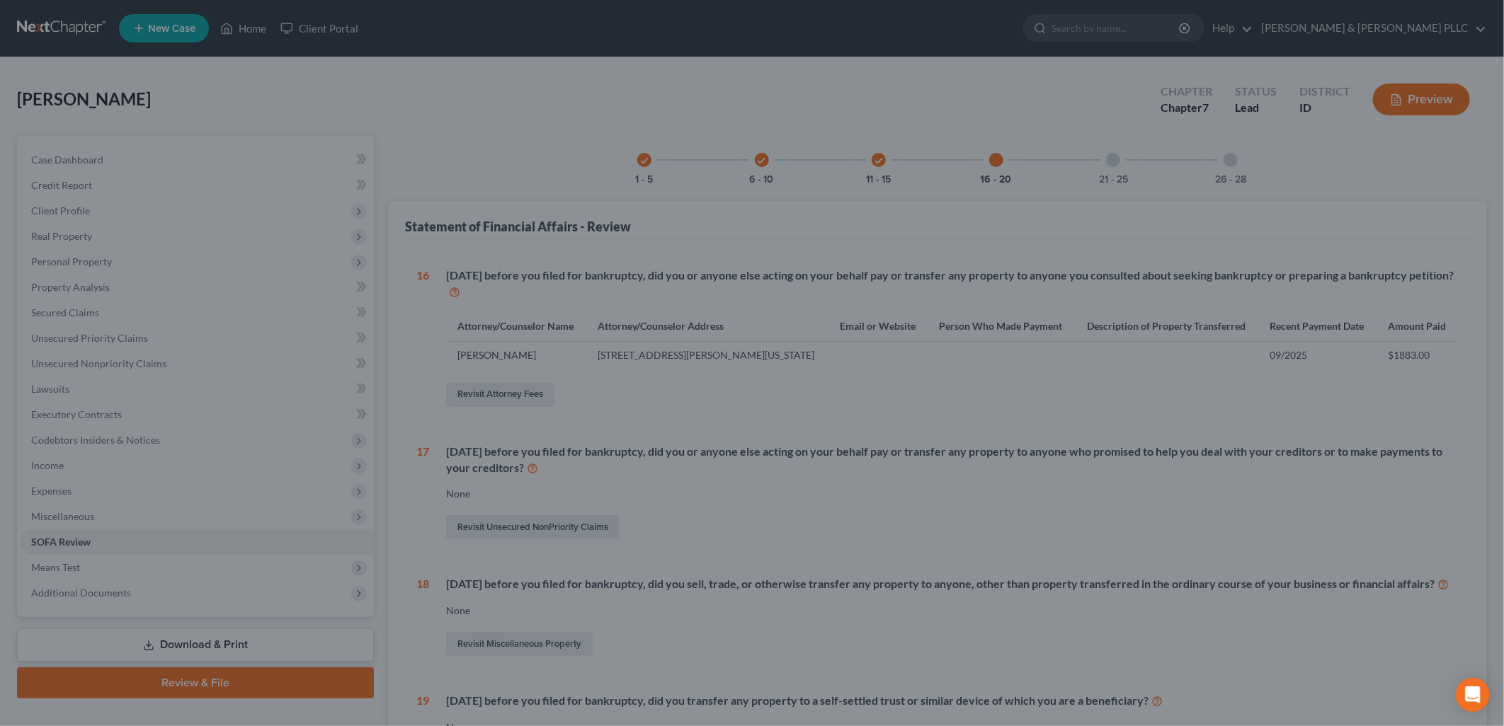
click at [518, 392] on div at bounding box center [752, 363] width 1504 height 726
click at [1194, 253] on div at bounding box center [752, 363] width 1504 height 726
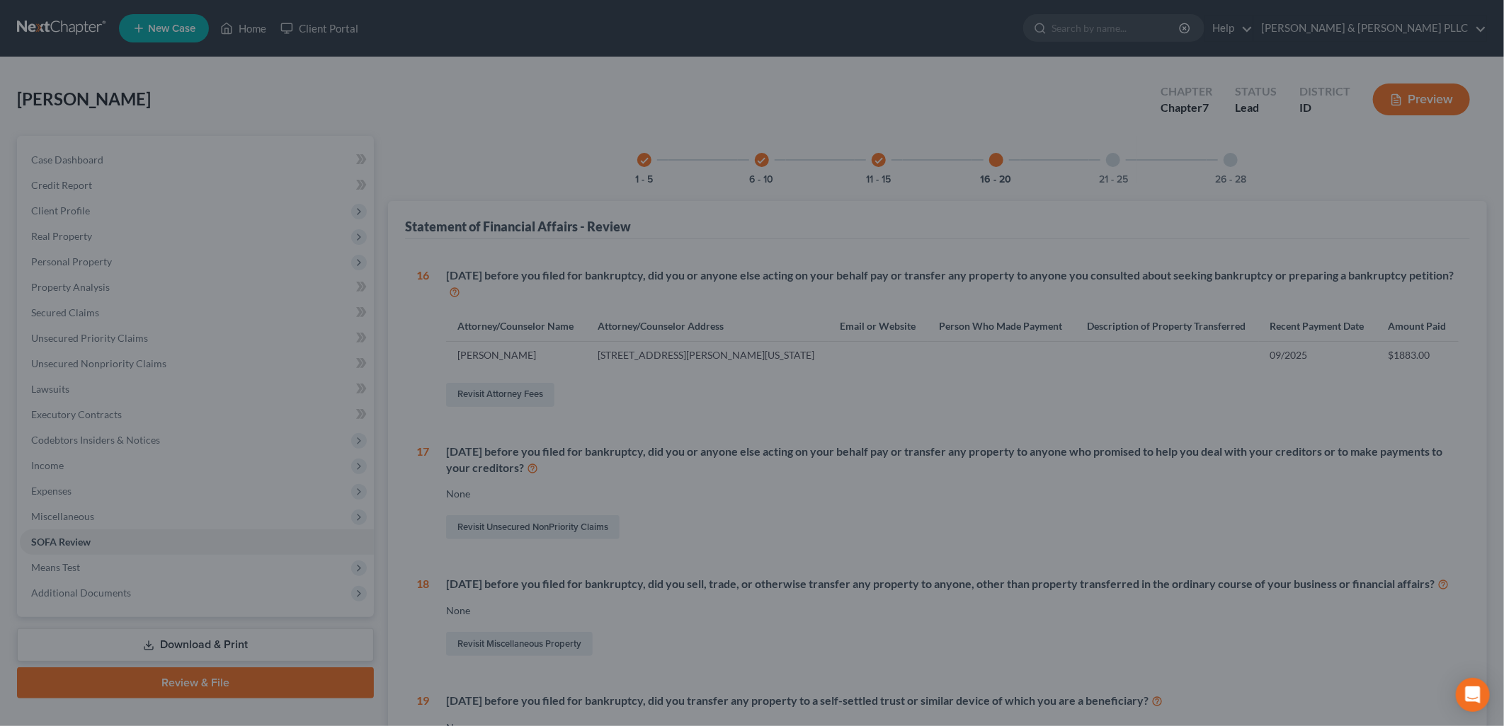
click at [1194, 253] on div at bounding box center [752, 363] width 1504 height 726
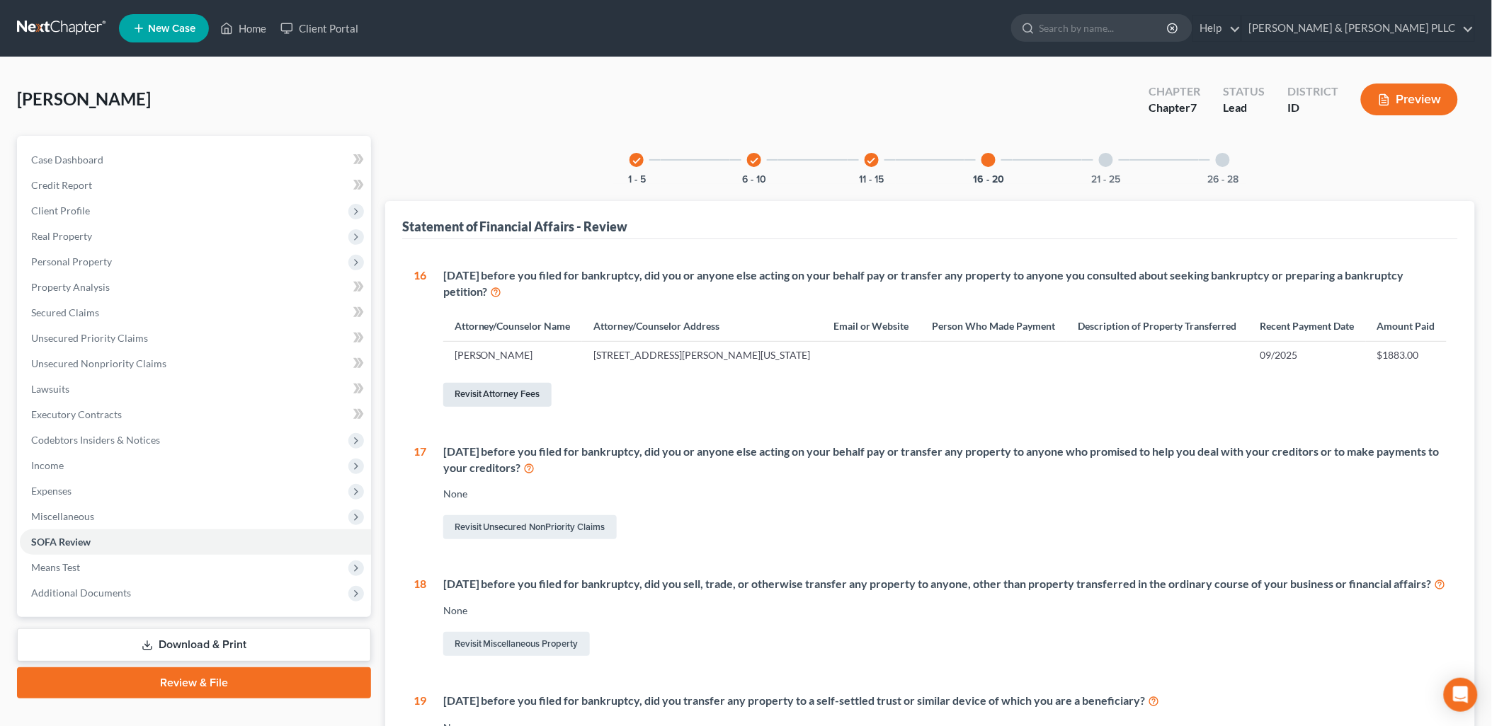
click at [498, 398] on link "Revisit Attorney Fees" at bounding box center [497, 395] width 108 height 24
click at [88, 564] on span "Means Test" at bounding box center [195, 567] width 351 height 25
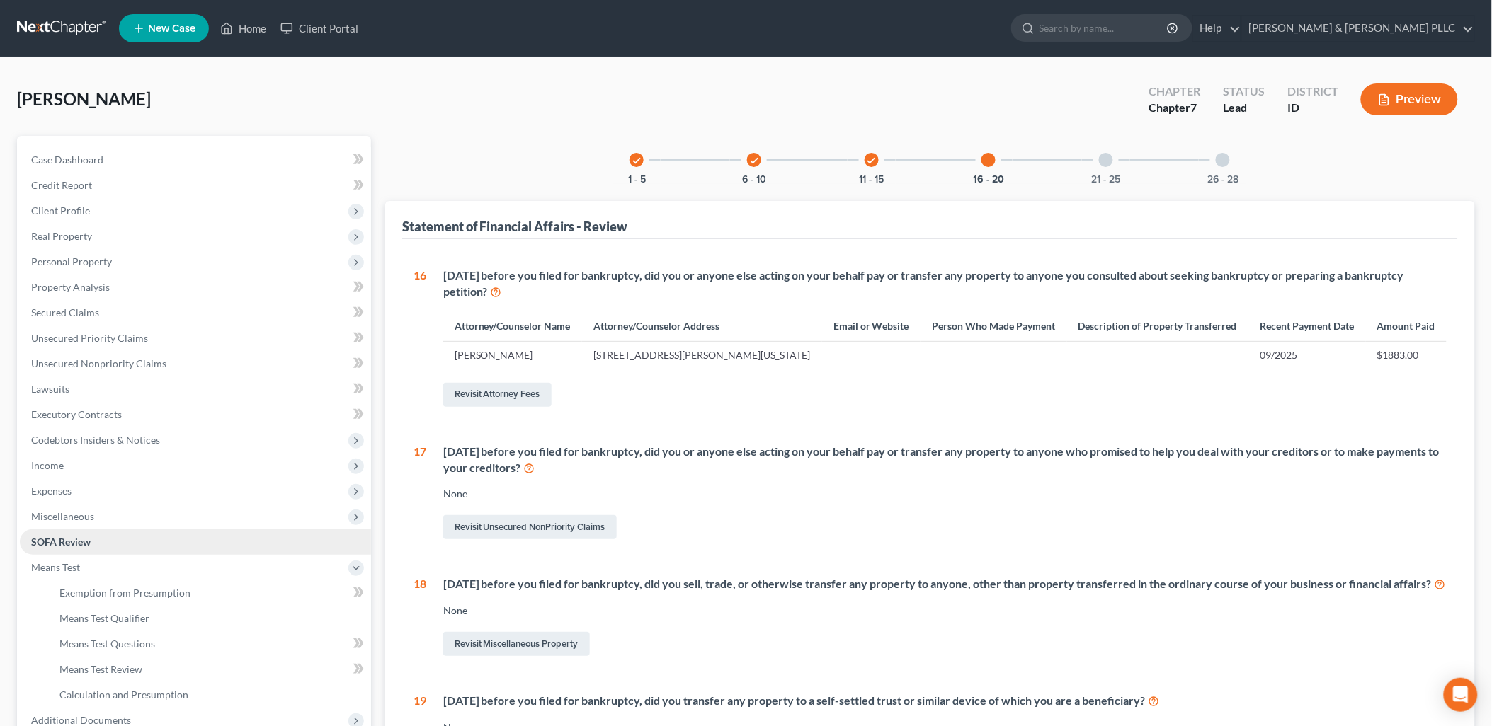
click at [79, 533] on link "SOFA Review" at bounding box center [195, 542] width 351 height 25
click at [163, 587] on span "Exemption from Presumption" at bounding box center [124, 593] width 131 height 12
click at [73, 205] on span "Client Profile" at bounding box center [60, 211] width 59 height 12
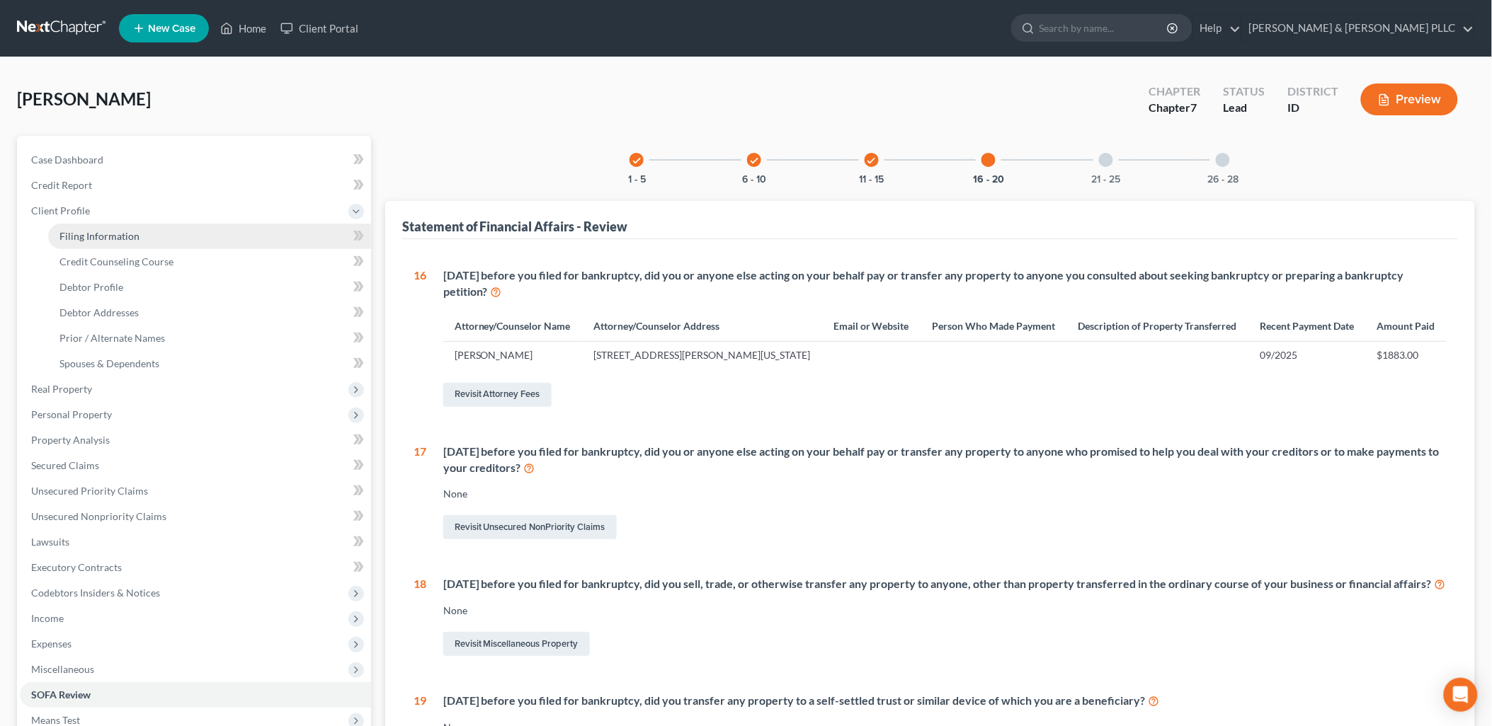
click at [100, 232] on span "Filing Information" at bounding box center [99, 236] width 80 height 12
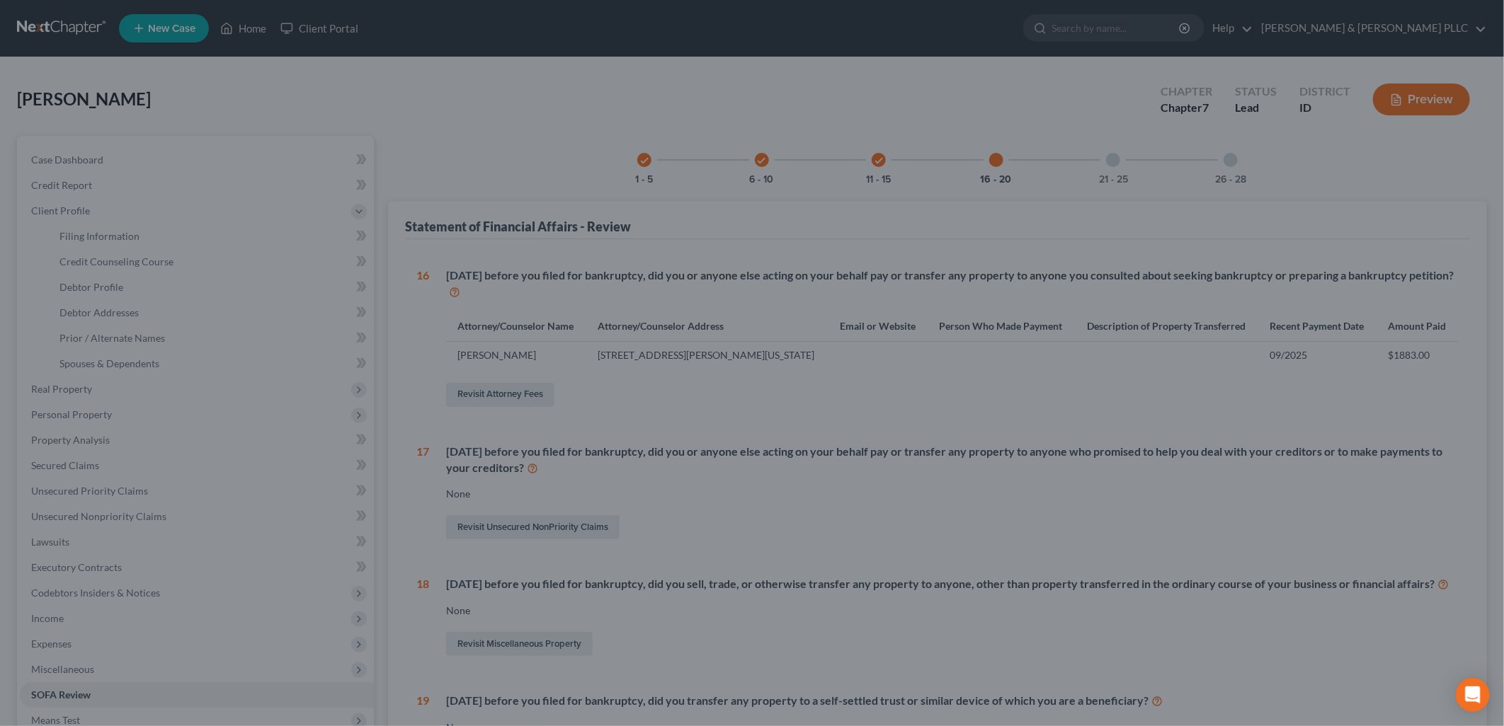
drag, startPoint x: 418, startPoint y: 128, endPoint x: 515, endPoint y: 99, distance: 100.6
click at [420, 126] on div at bounding box center [752, 363] width 1504 height 726
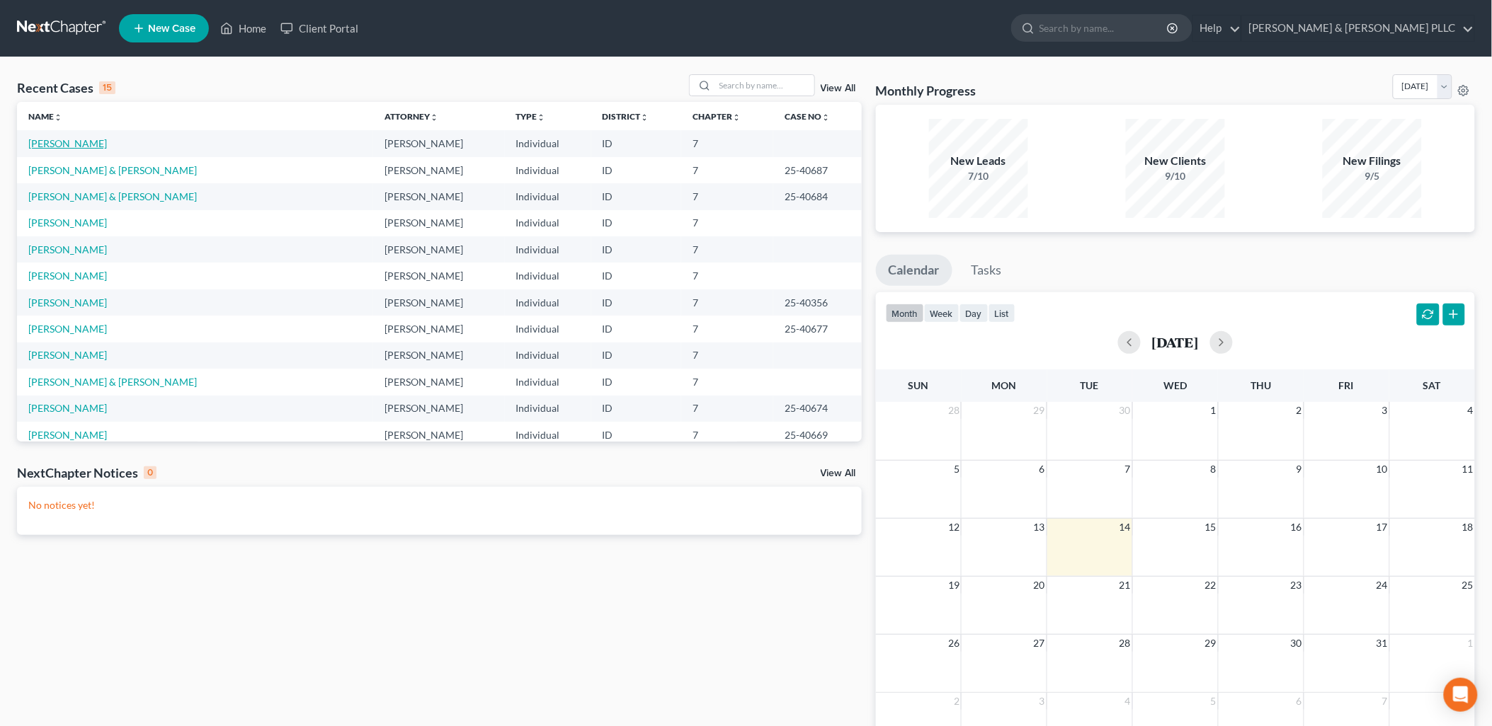
click at [64, 145] on link "[PERSON_NAME]" at bounding box center [67, 143] width 79 height 12
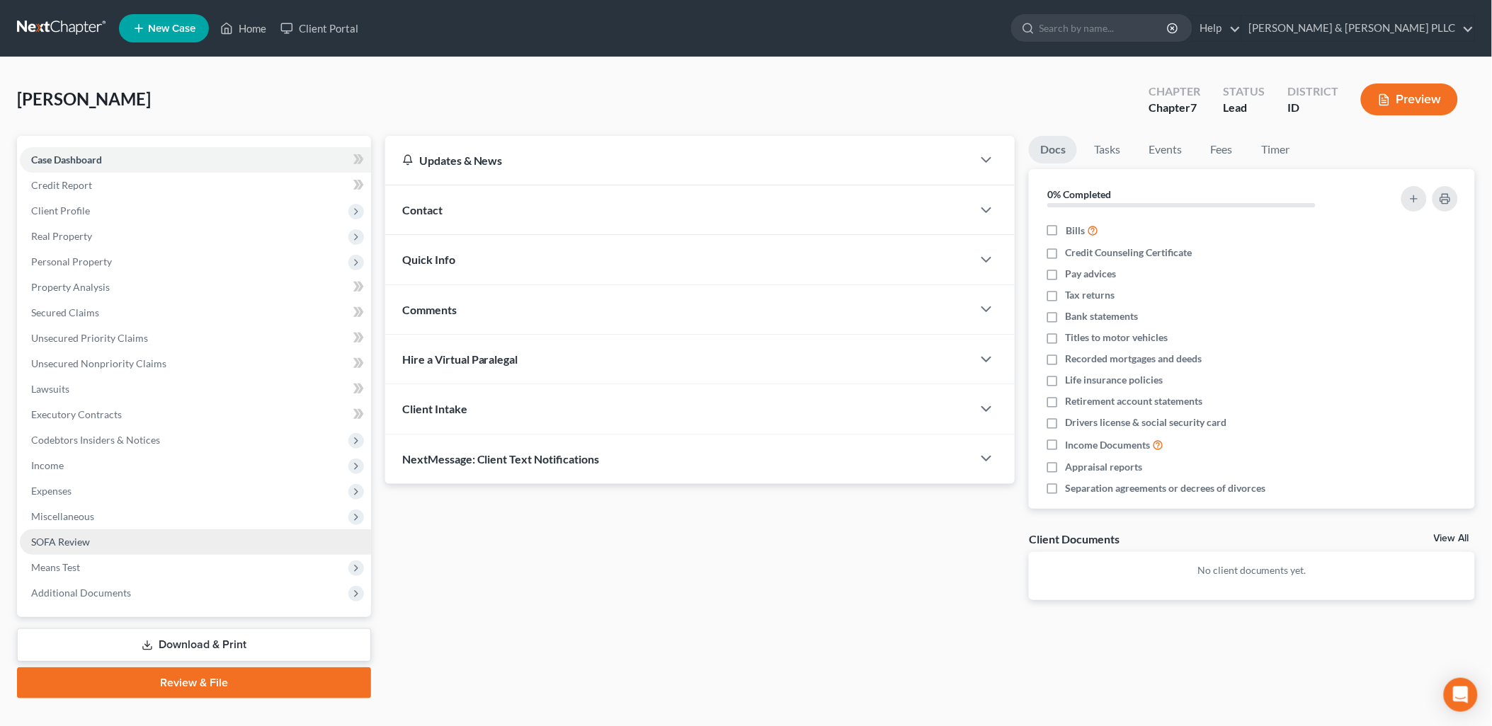
click at [43, 541] on span "SOFA Review" at bounding box center [60, 542] width 59 height 12
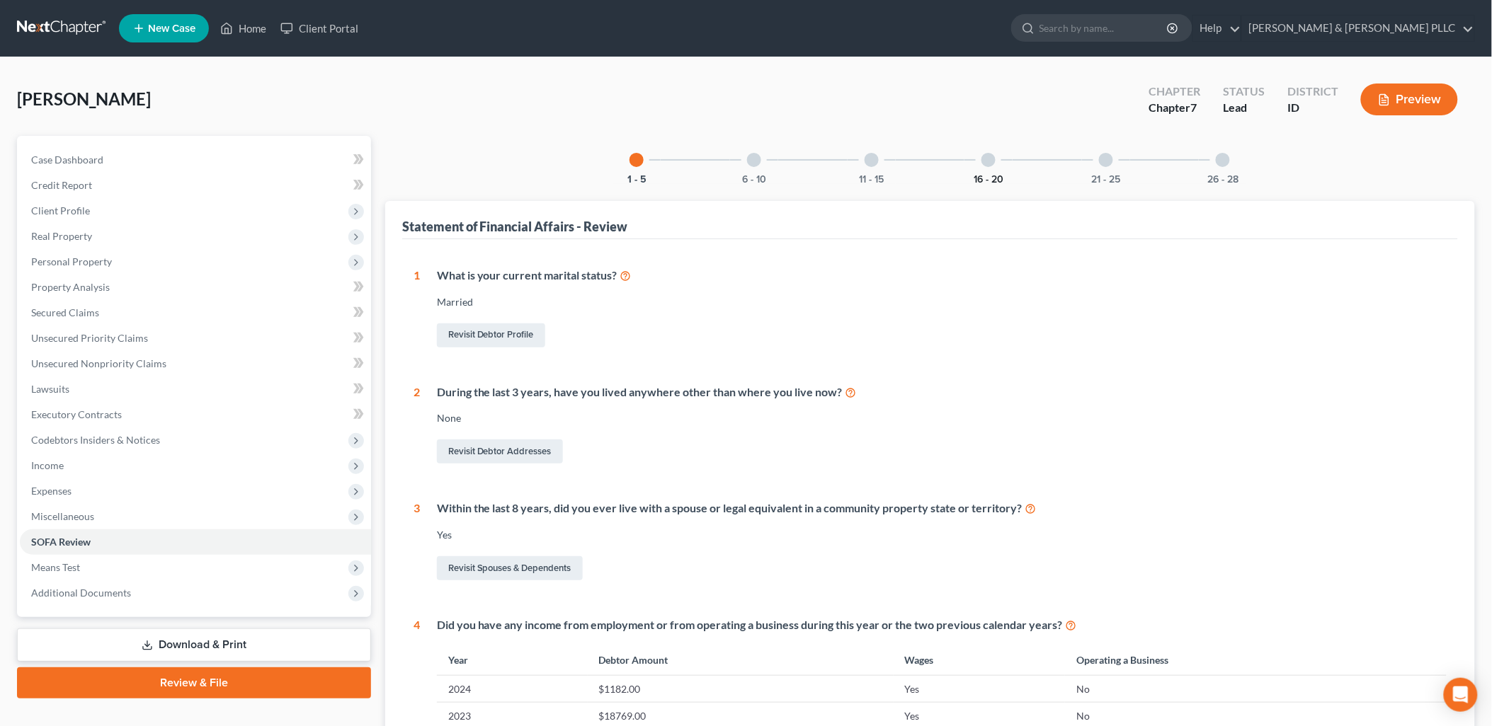
click at [990, 181] on button "16 - 20" at bounding box center [989, 180] width 30 height 10
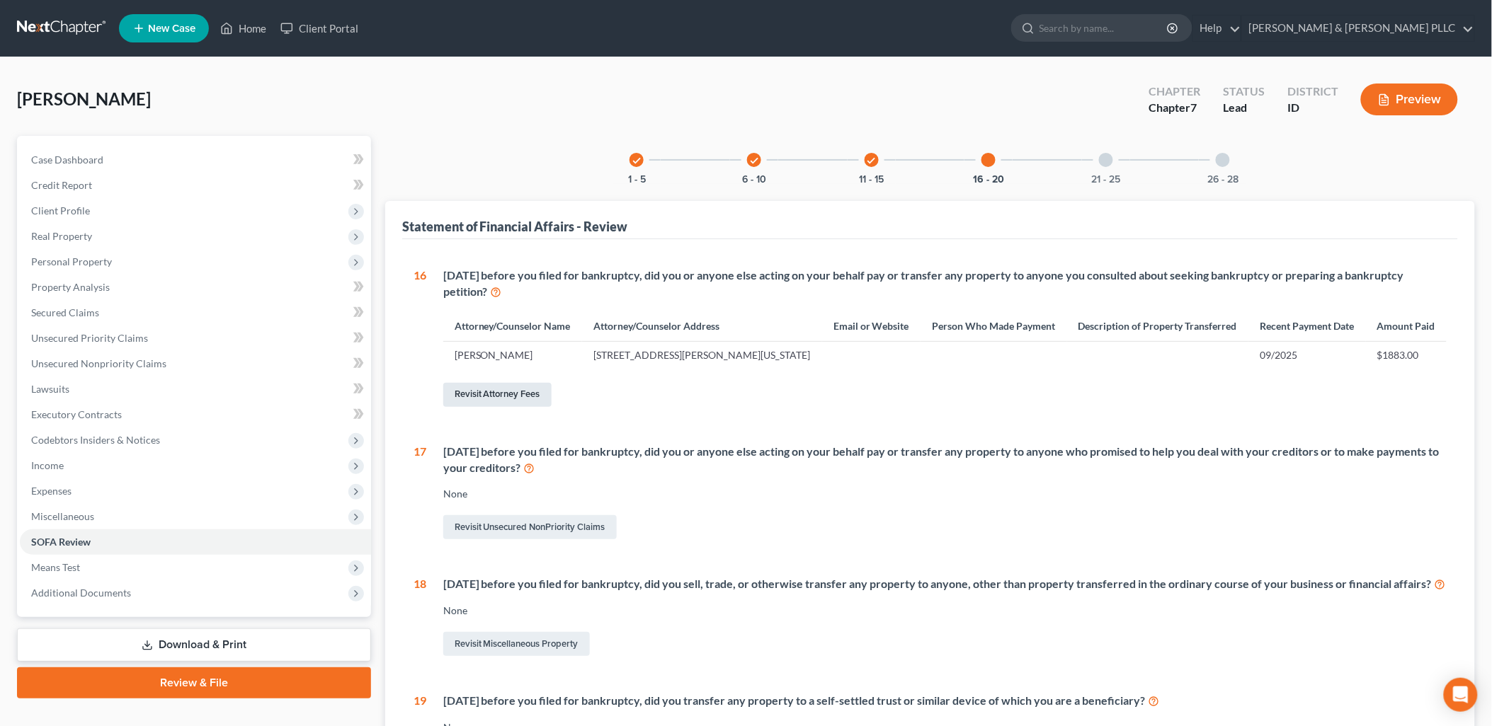
click at [505, 391] on link "Revisit Attorney Fees" at bounding box center [497, 395] width 108 height 24
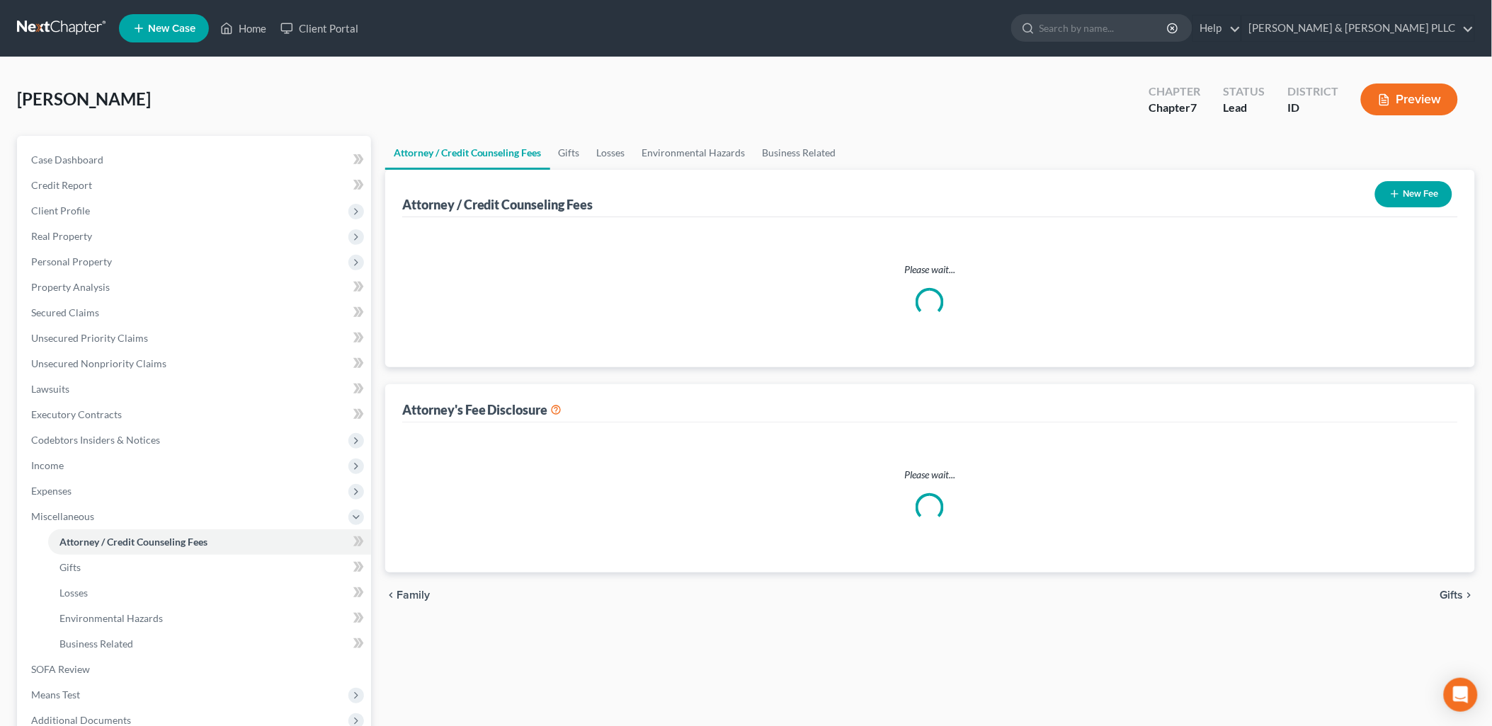
select select "0"
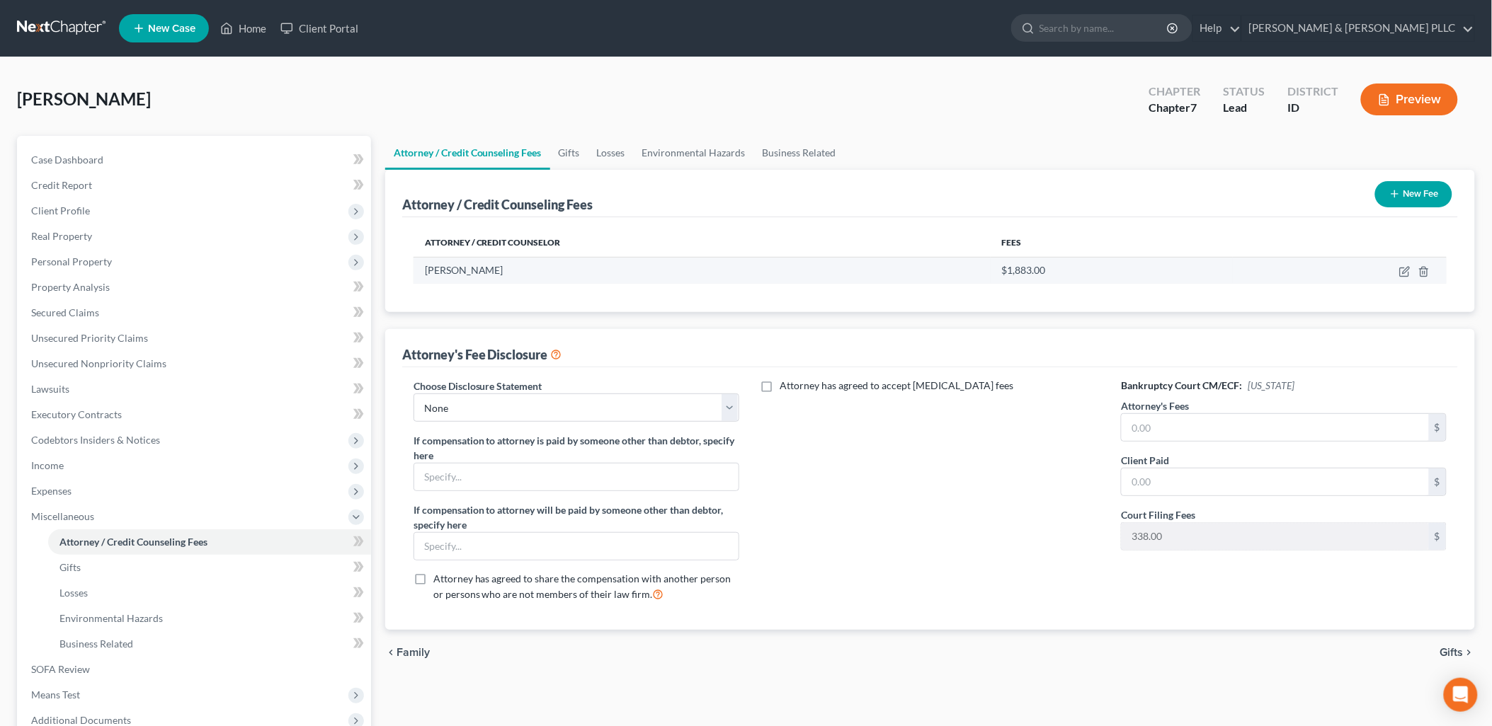
click at [1398, 273] on td at bounding box center [1340, 270] width 214 height 27
click at [1248, 435] on input "text" at bounding box center [1274, 427] width 307 height 27
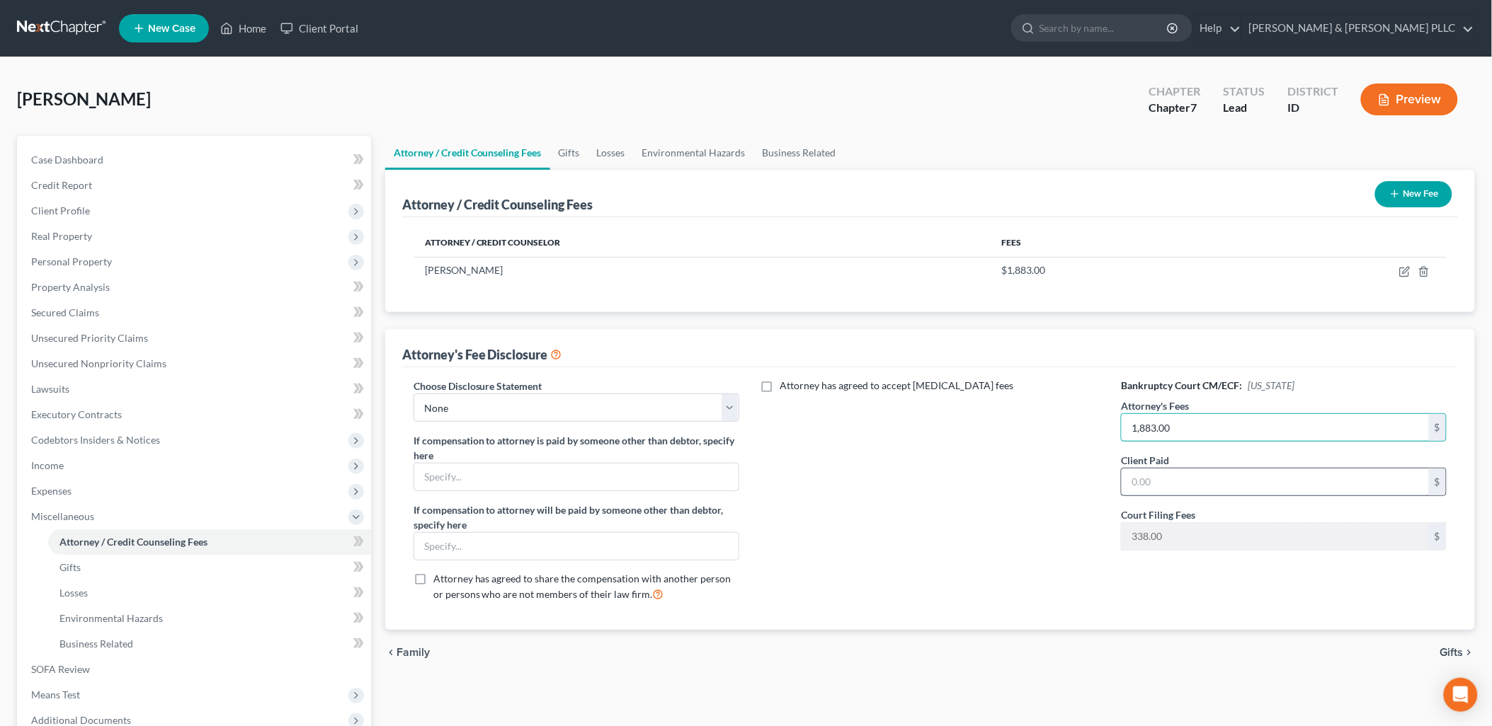
type input "1,883.00"
click at [1227, 484] on input "text" at bounding box center [1274, 482] width 307 height 27
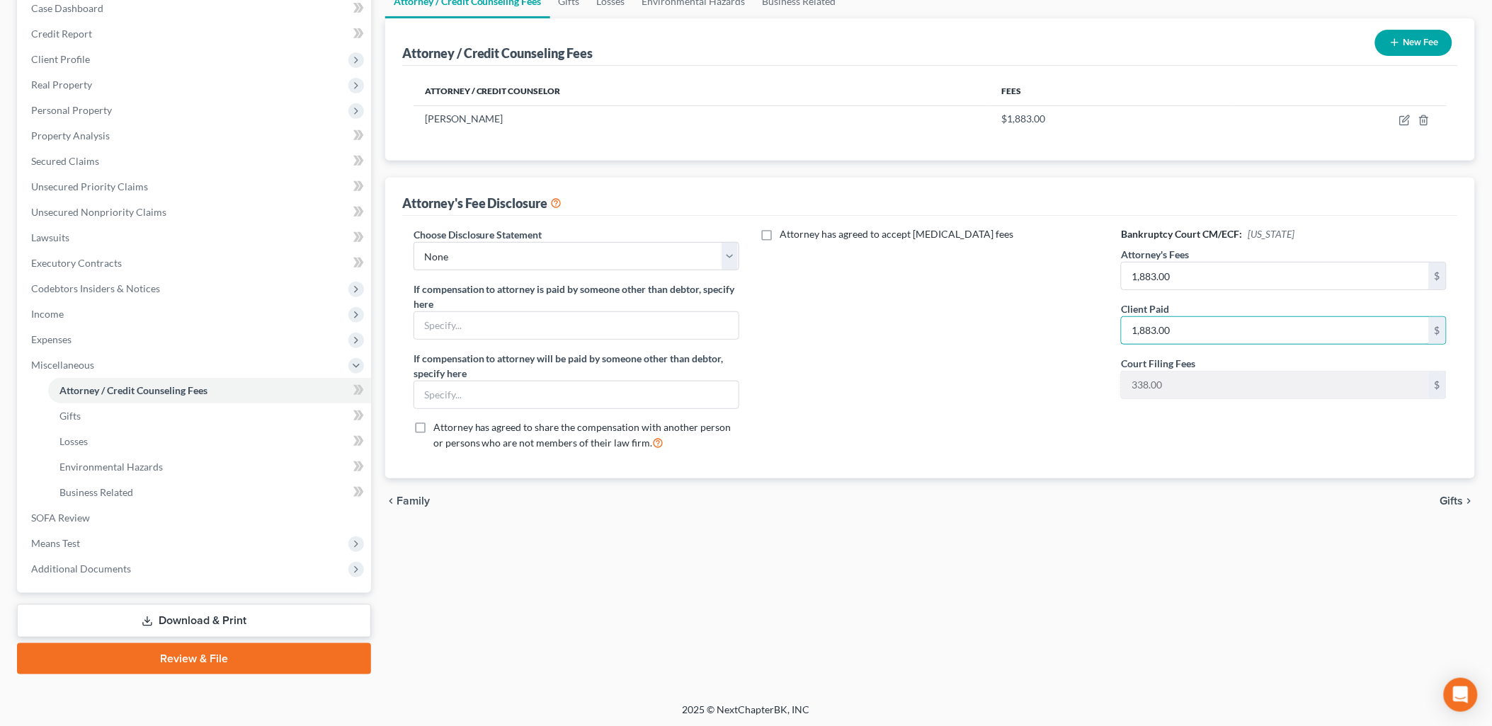
type input "1,883.00"
click at [189, 613] on link "Download & Print" at bounding box center [194, 621] width 354 height 33
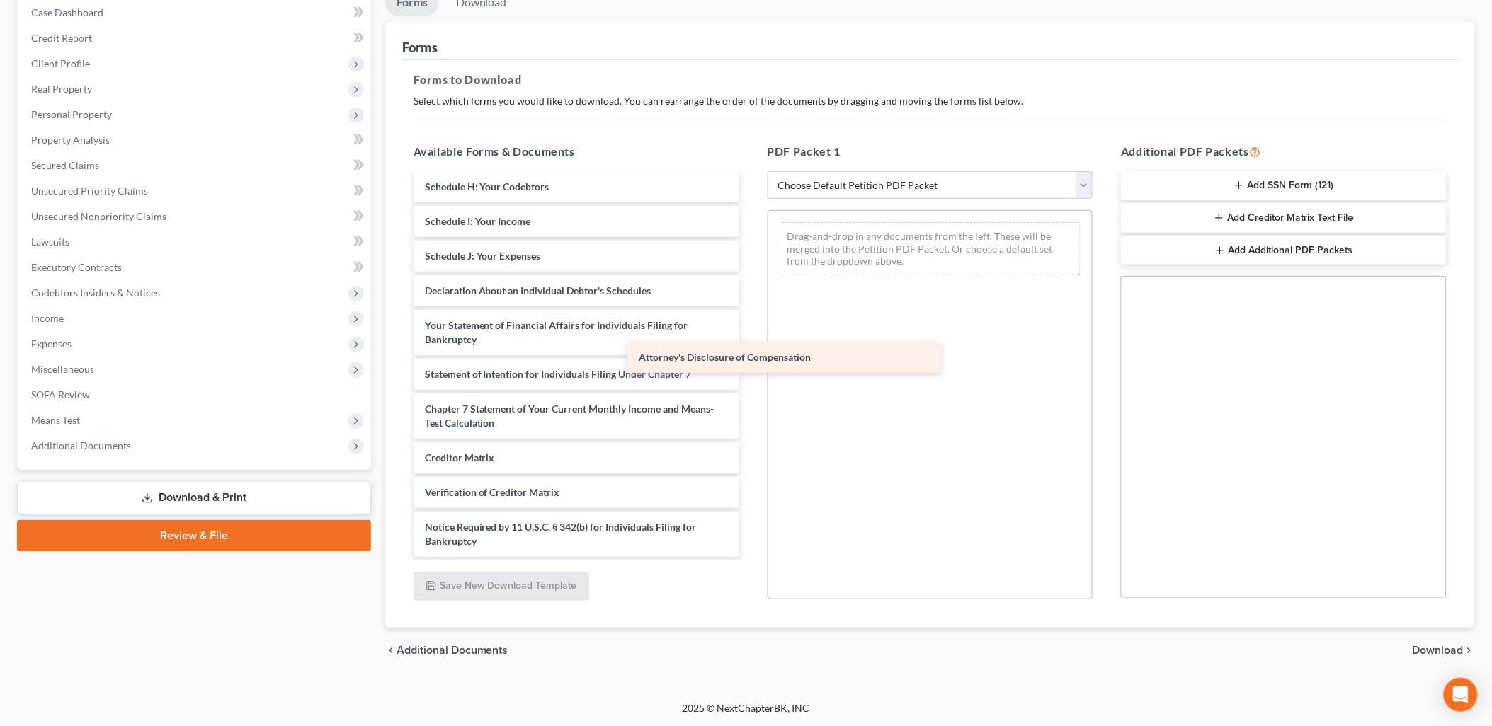
scroll to position [246, 0]
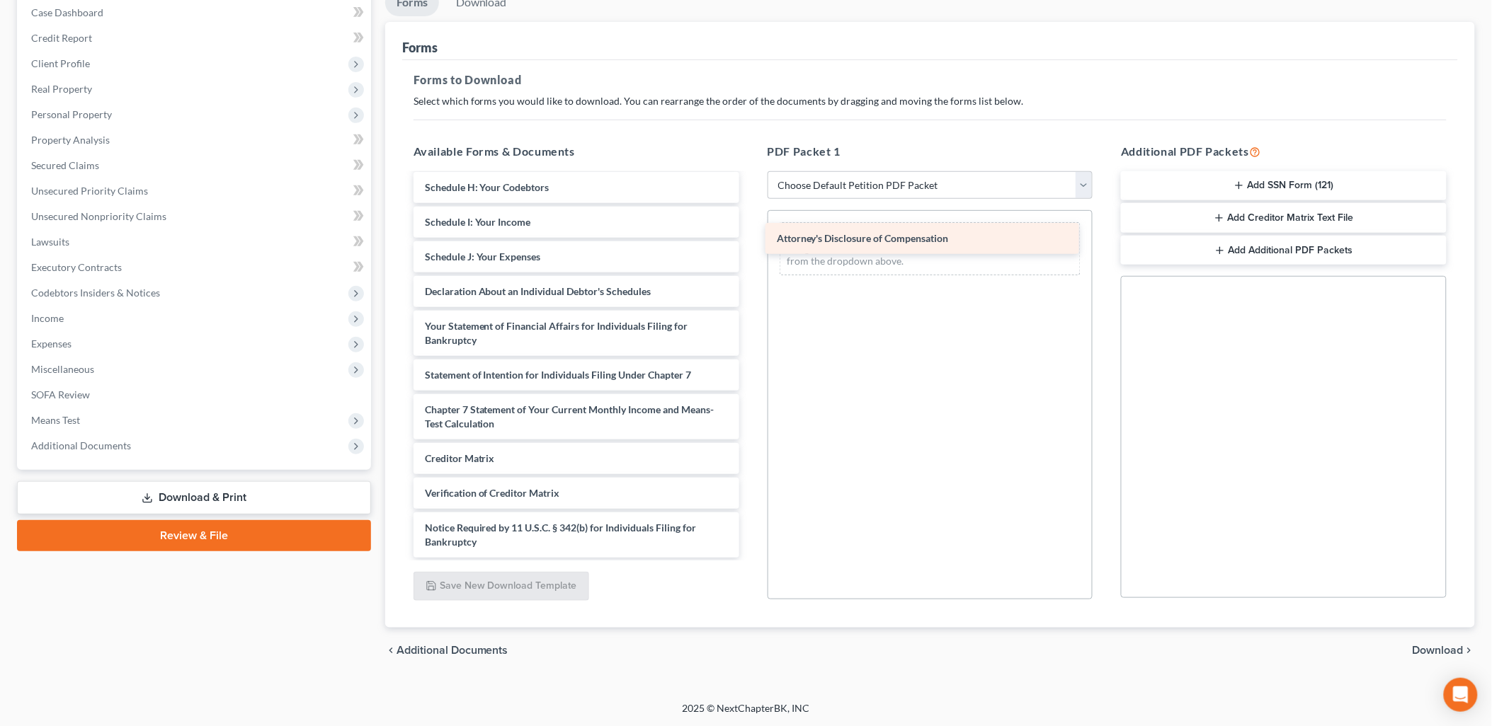
drag, startPoint x: 648, startPoint y: 542, endPoint x: 999, endPoint y: 241, distance: 462.9
click at [750, 241] on div "Attorney's Disclosure of Compensation Voluntary Petition for Individuals Filing…" at bounding box center [576, 243] width 348 height 629
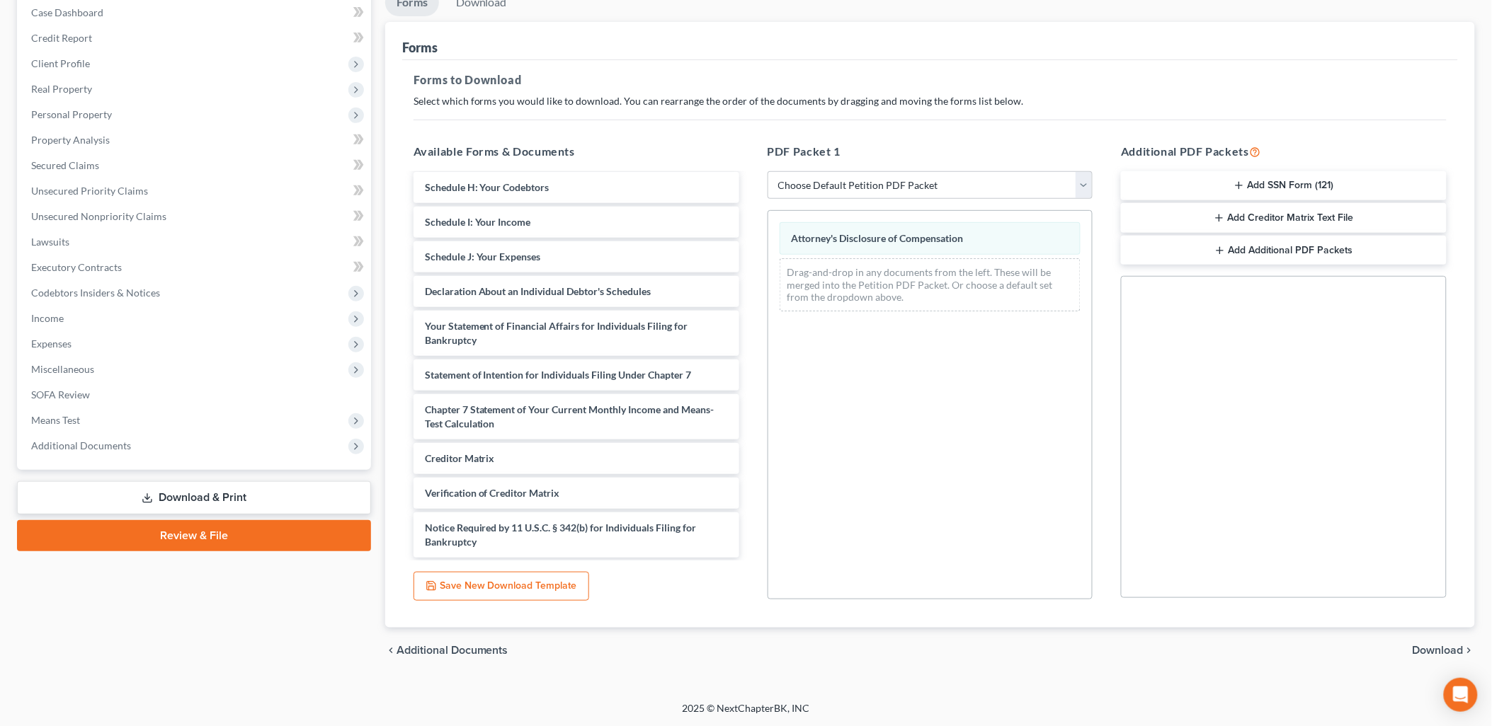
click at [1436, 649] on span "Download" at bounding box center [1437, 650] width 51 height 11
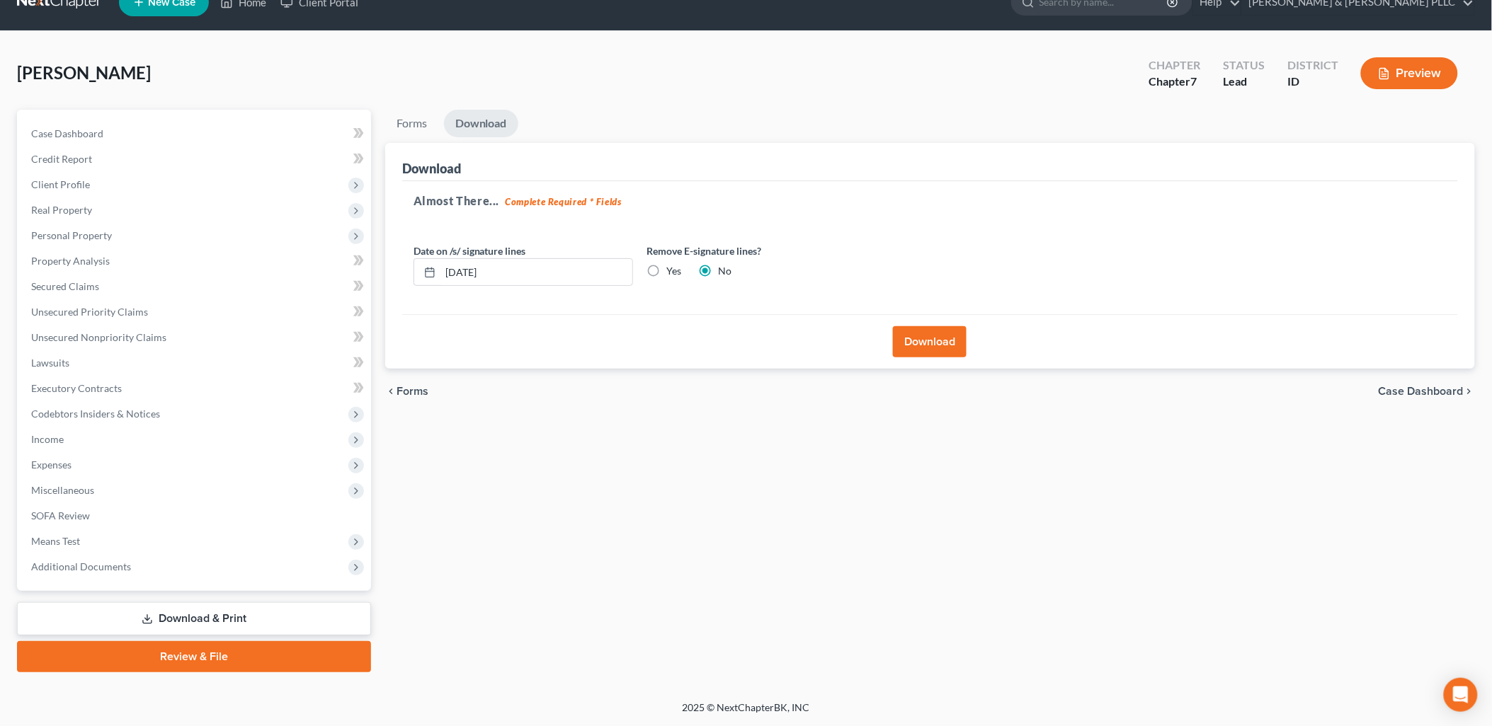
scroll to position [24, 0]
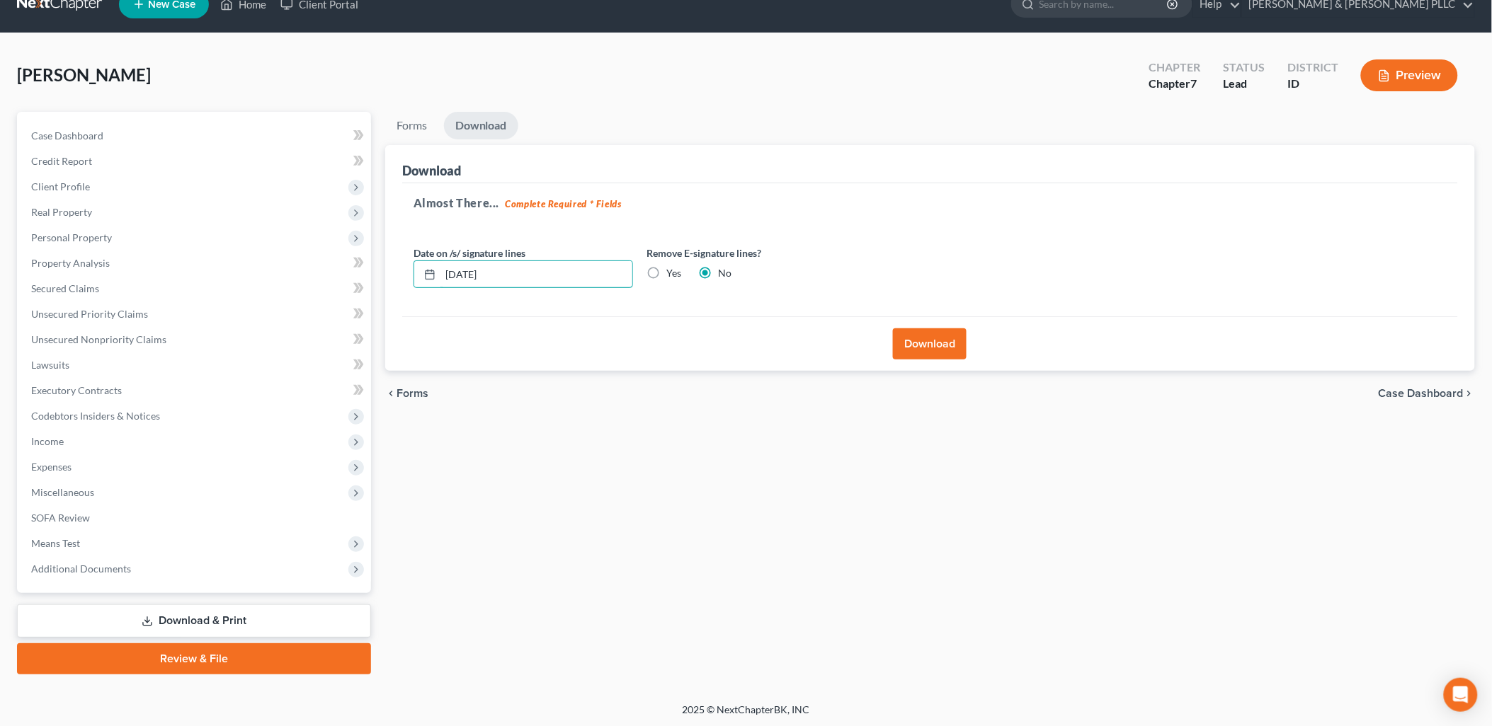
drag, startPoint x: 508, startPoint y: 273, endPoint x: 0, endPoint y: 244, distance: 509.1
click at [93, 263] on div "Petition Navigation Case Dashboard Payments Invoices Payments Payments Credit R…" at bounding box center [746, 393] width 1472 height 563
click at [667, 273] on label "Yes" at bounding box center [674, 273] width 15 height 14
click at [673, 273] on input "Yes" at bounding box center [677, 270] width 9 height 9
radio input "true"
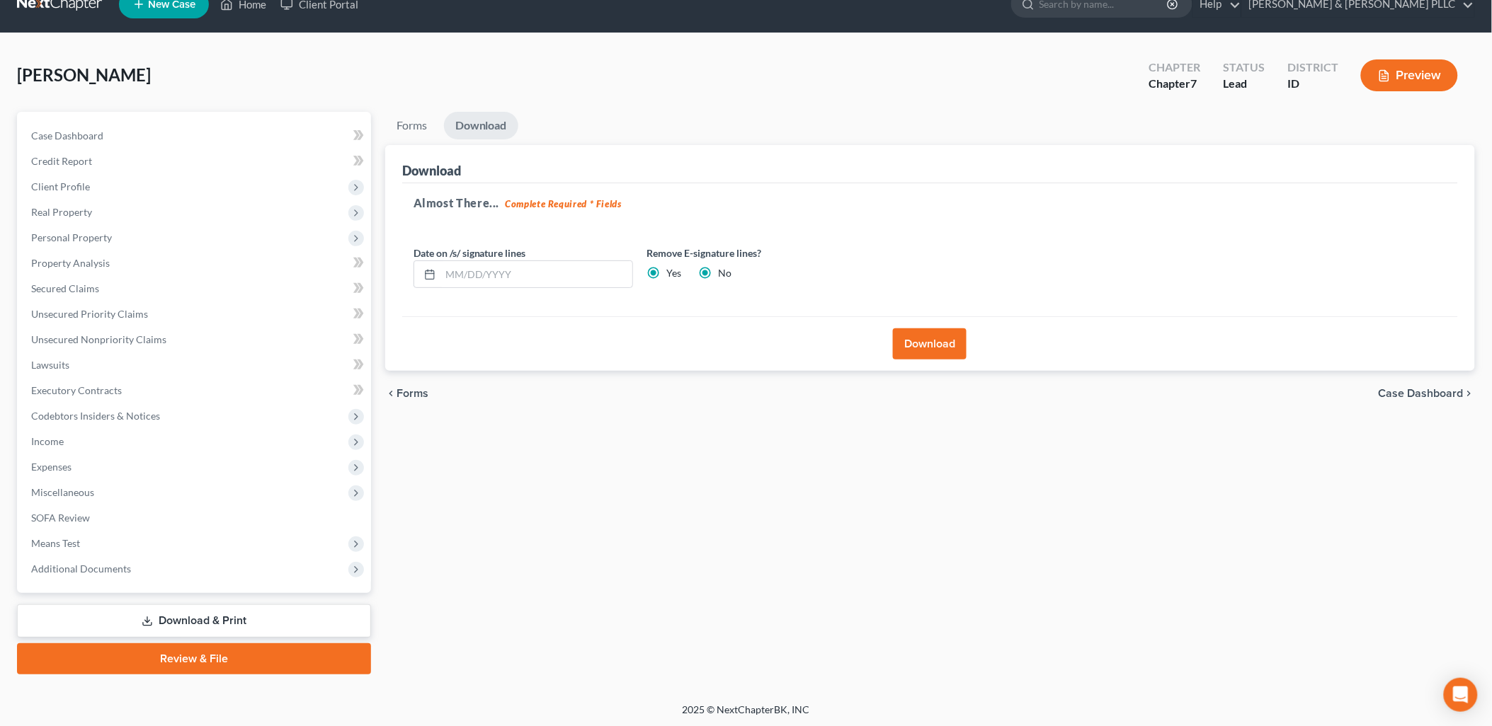
radio input "false"
click at [918, 357] on button "Download" at bounding box center [930, 344] width 74 height 31
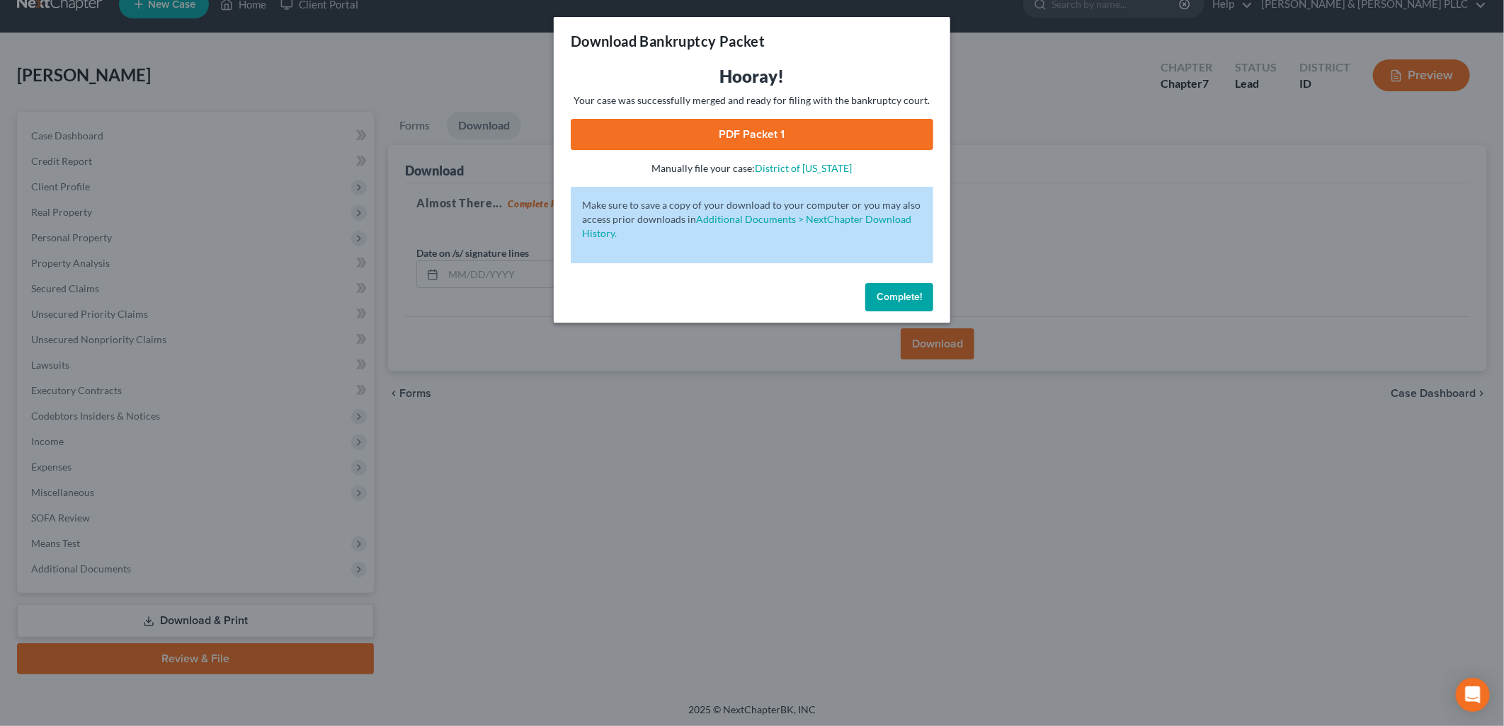
drag, startPoint x: 806, startPoint y: 108, endPoint x: 804, endPoint y: 116, distance: 7.9
click at [804, 116] on div "Hooray! Your case was successfully merged and ready for filing with the bankrup…" at bounding box center [752, 120] width 363 height 110
click at [804, 121] on link "PDF Packet 1" at bounding box center [752, 134] width 363 height 31
click at [895, 288] on button "Complete!" at bounding box center [899, 297] width 68 height 28
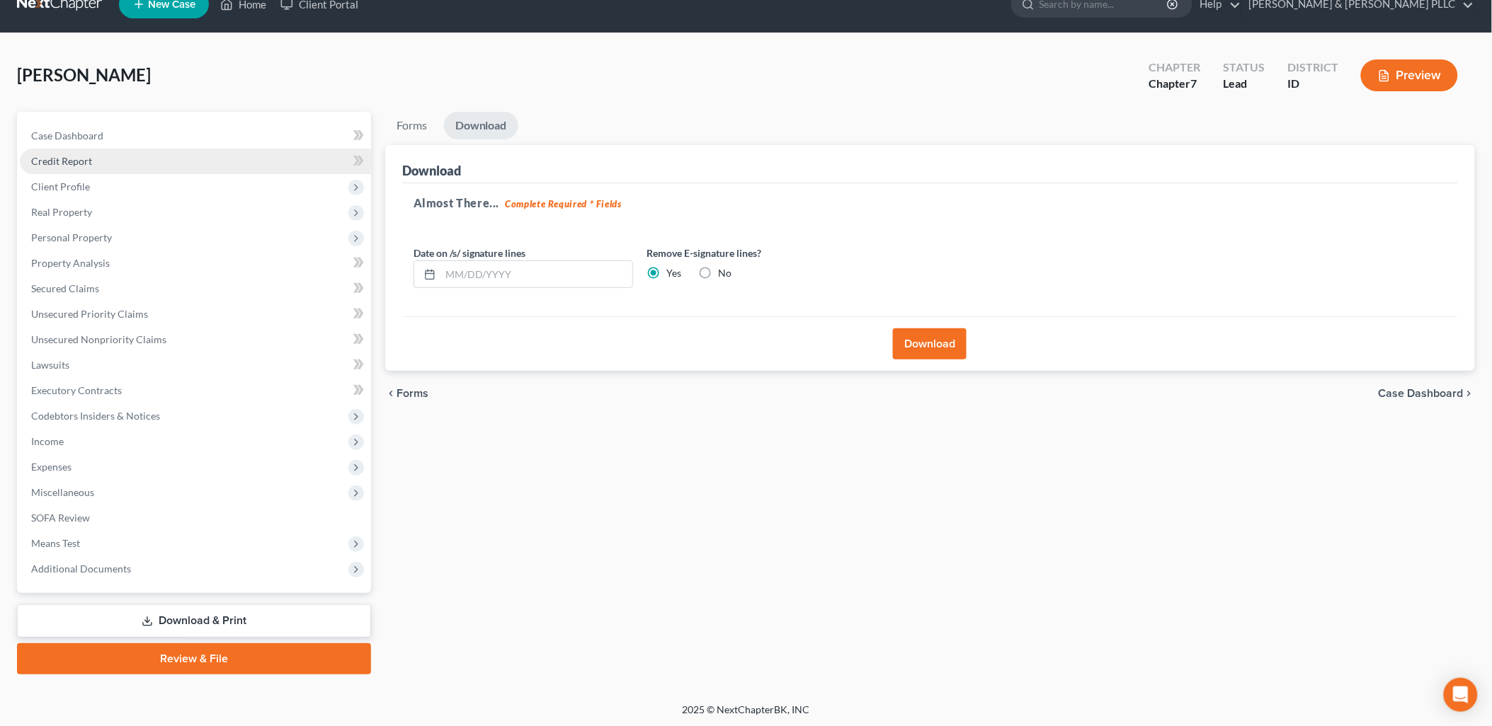
scroll to position [0, 0]
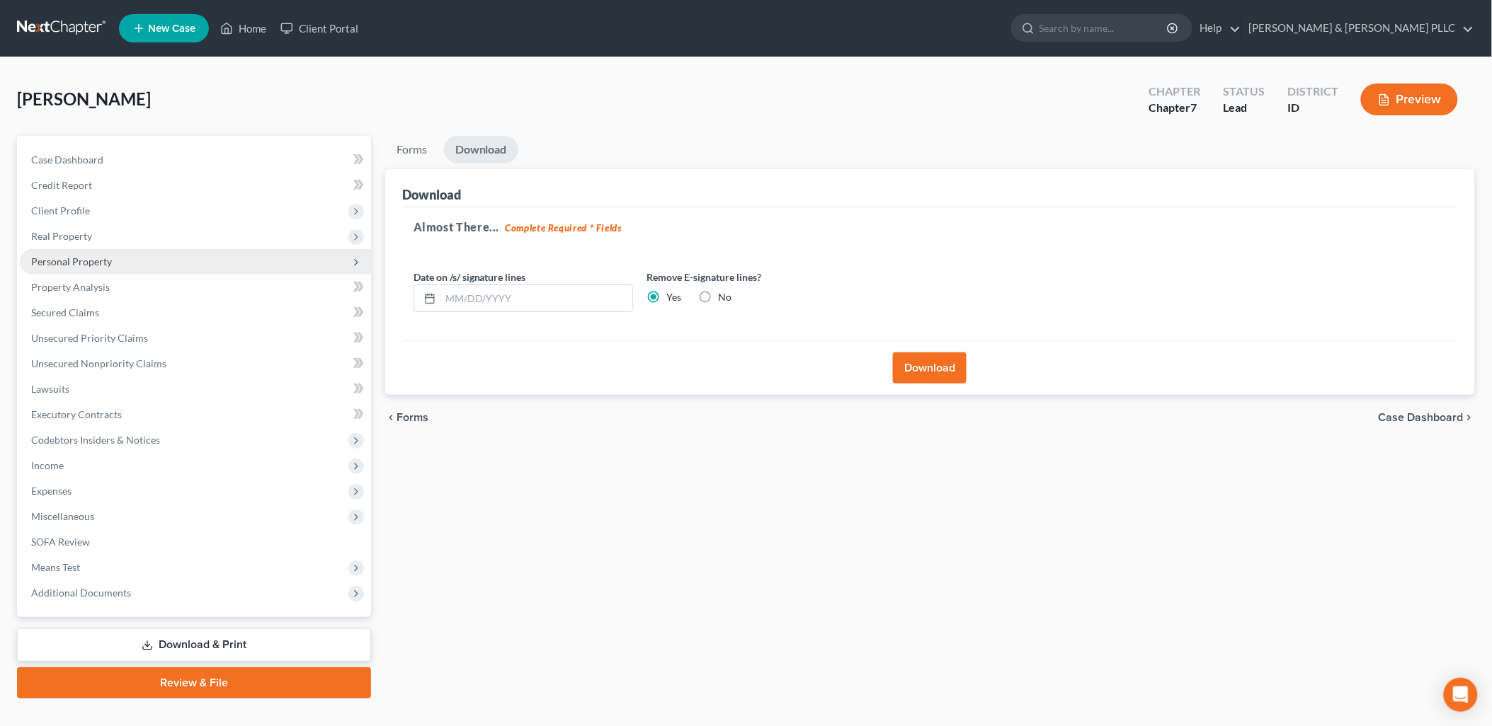
click at [101, 256] on span "Personal Property" at bounding box center [71, 262] width 81 height 12
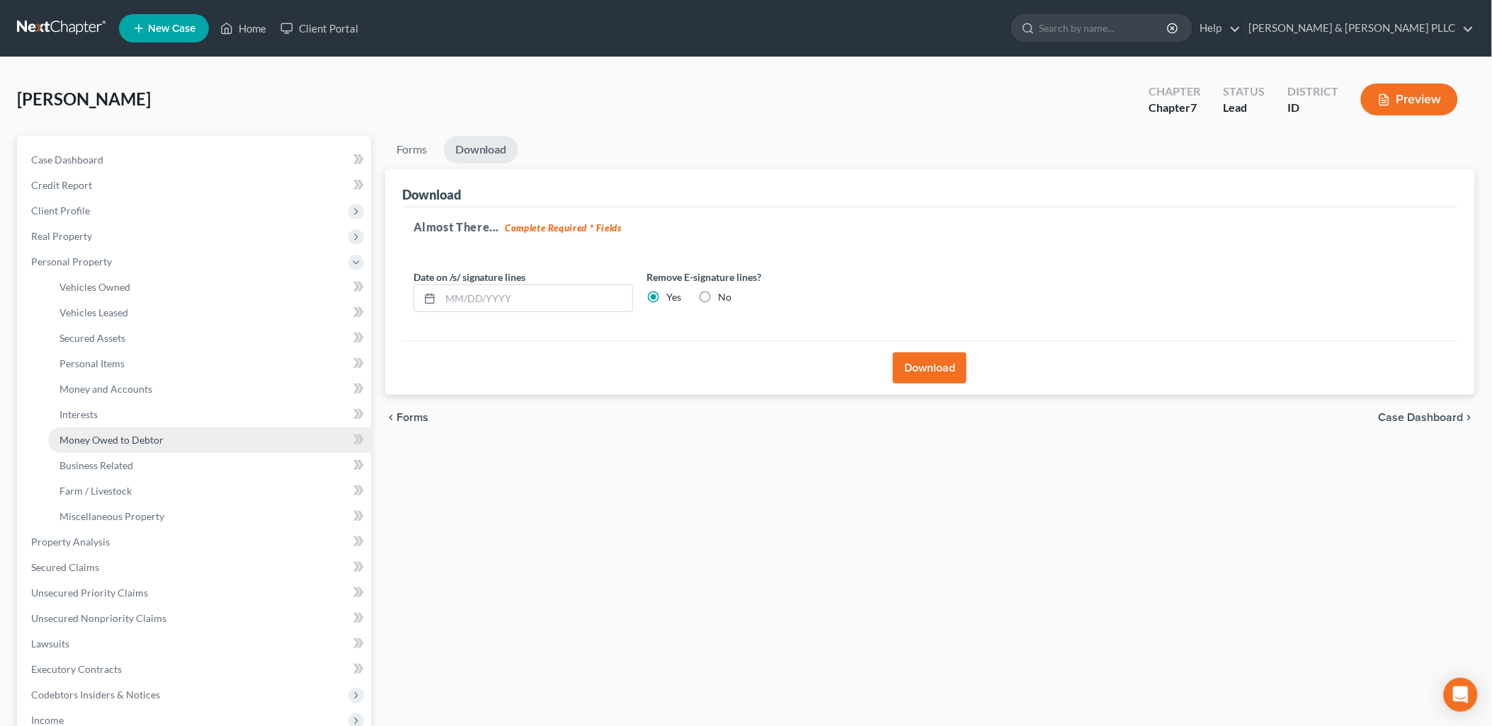
click at [149, 445] on link "Money Owed to Debtor" at bounding box center [209, 440] width 323 height 25
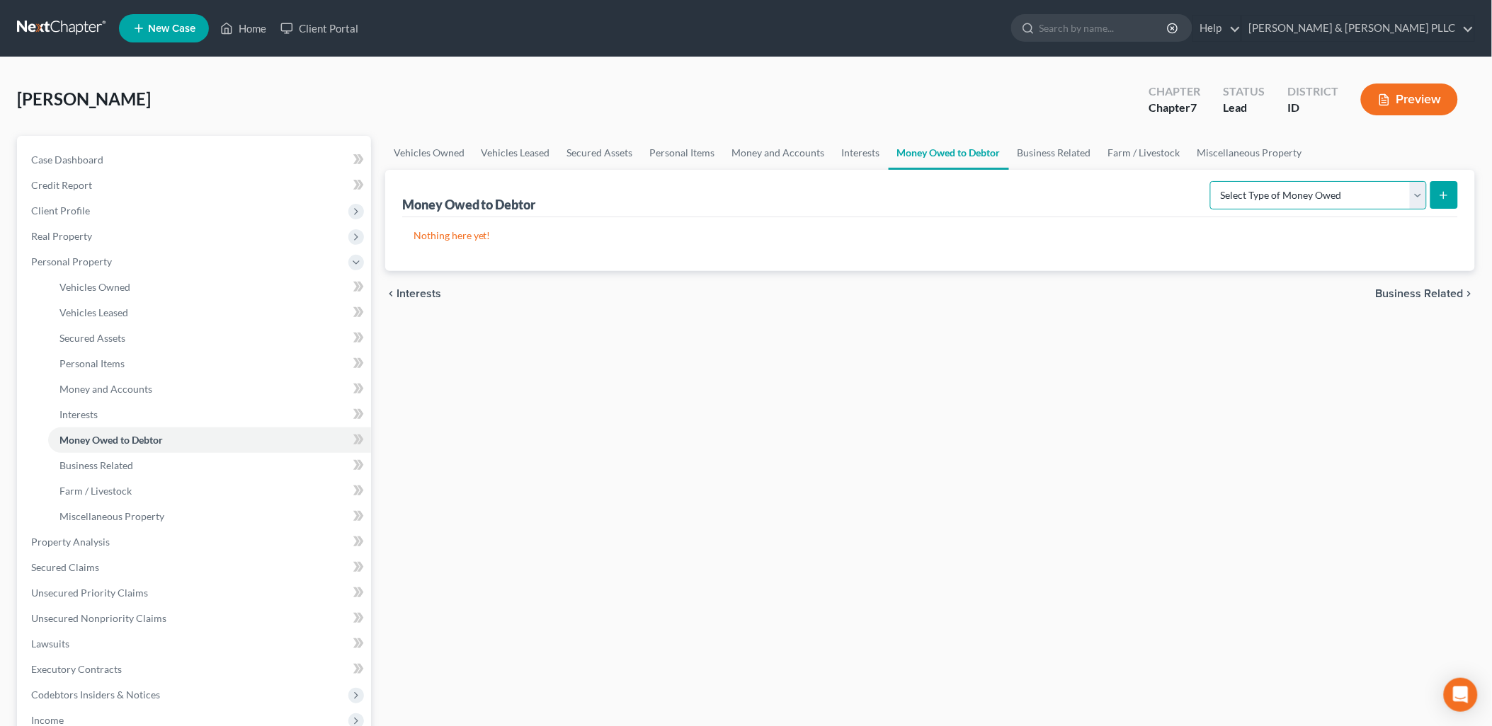
click at [1410, 195] on select "Select Type of Money Owed Accounts Receivable Alimony Child Support Claims Agai…" at bounding box center [1318, 195] width 217 height 28
select select "other_contingent_and_unliquidated_claims"
click at [1213, 181] on select "Select Type of Money Owed Accounts Receivable Alimony Child Support Claims Agai…" at bounding box center [1318, 195] width 217 height 28
click at [1447, 199] on icon "submit" at bounding box center [1443, 195] width 11 height 11
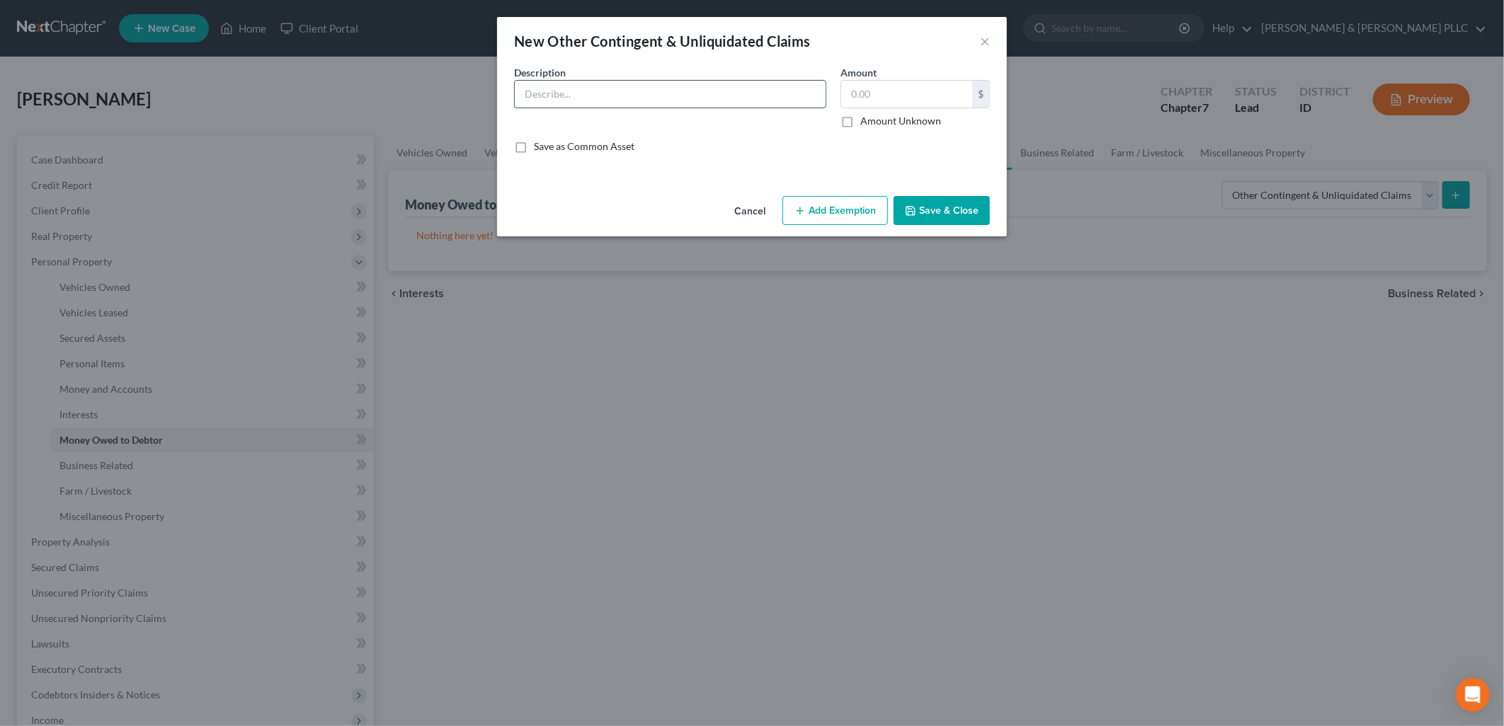
click at [598, 92] on input "text" at bounding box center [670, 94] width 311 height 27
type input "Bad faith claim for Aetna"
click at [896, 89] on input "text" at bounding box center [906, 94] width 131 height 27
type input "100,000.00"
click at [939, 209] on button "Save & Close" at bounding box center [942, 211] width 96 height 30
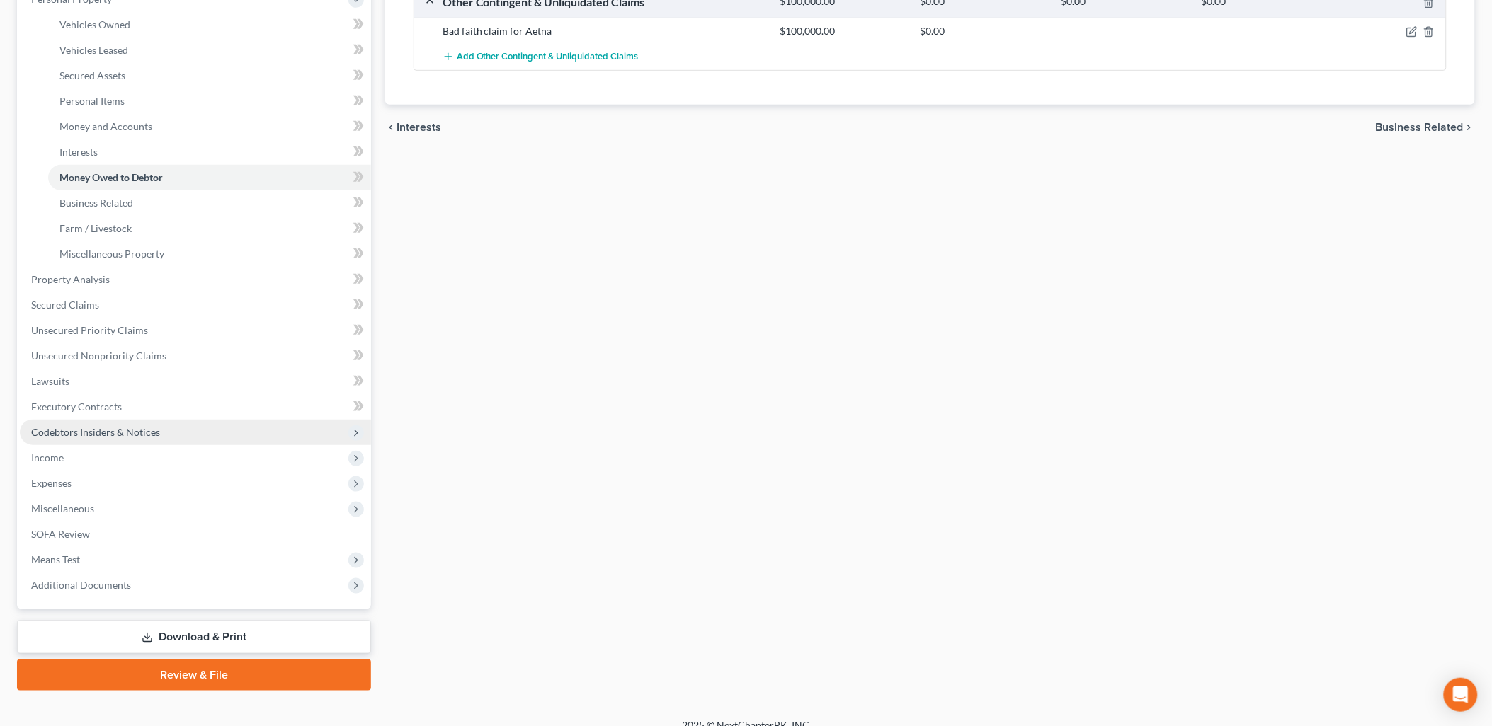
scroll to position [279, 0]
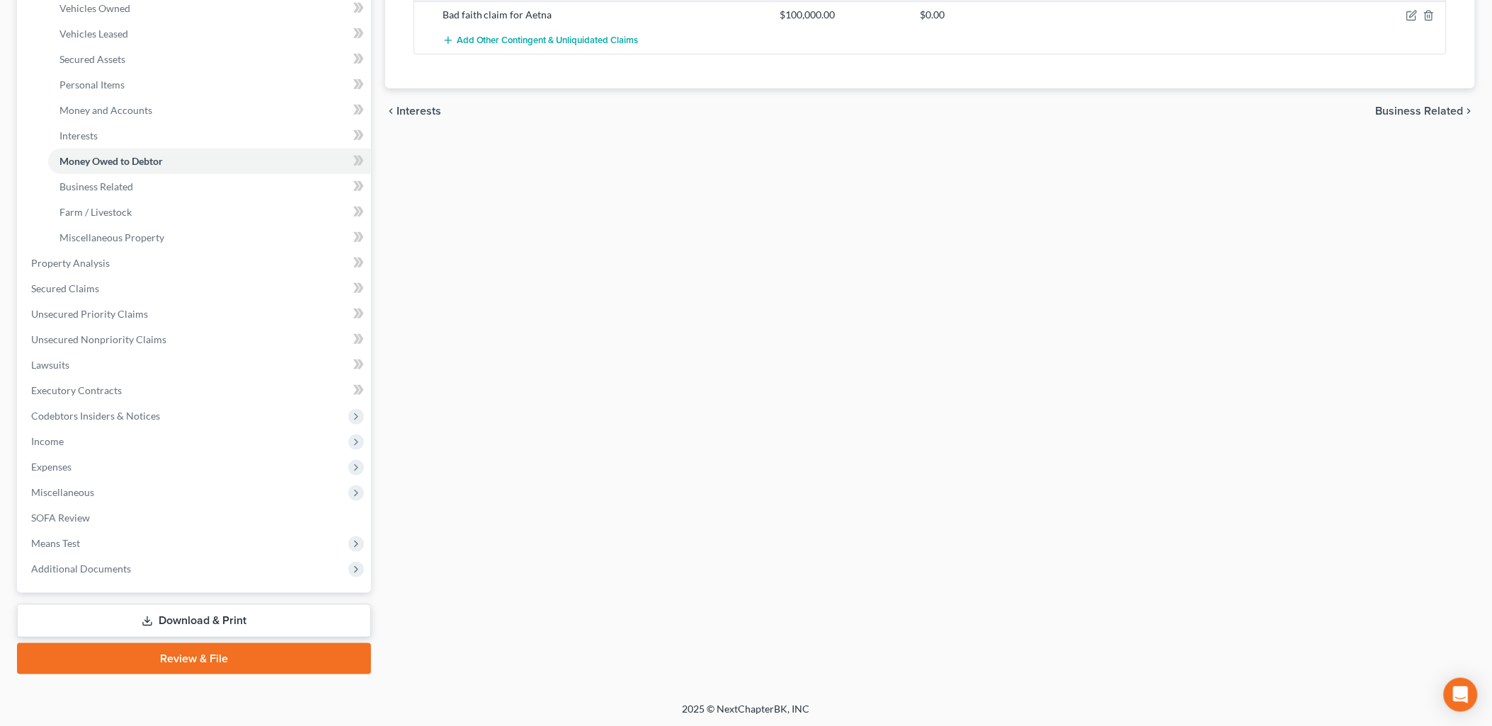
click at [302, 662] on link "Review & File" at bounding box center [194, 659] width 354 height 31
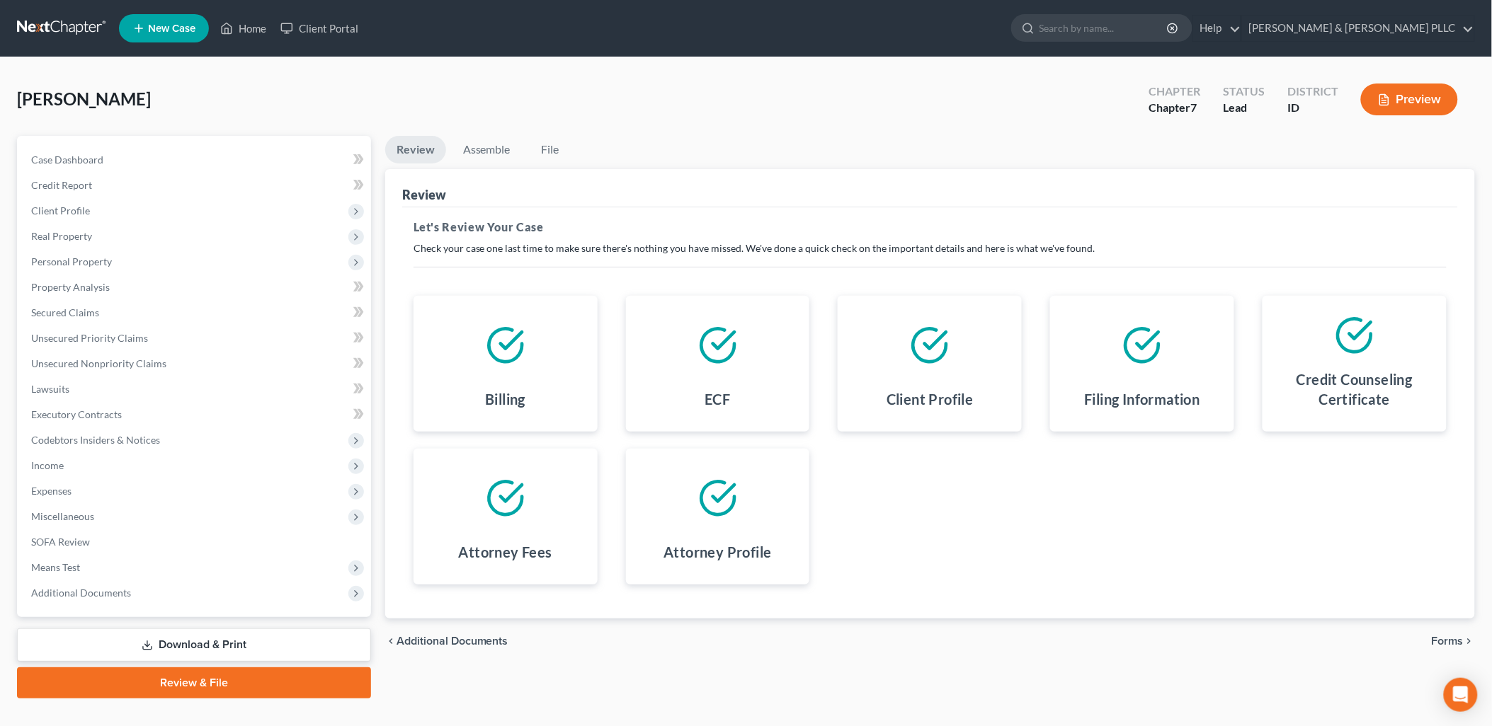
click at [483, 636] on span "Additional Documents" at bounding box center [452, 641] width 112 height 11
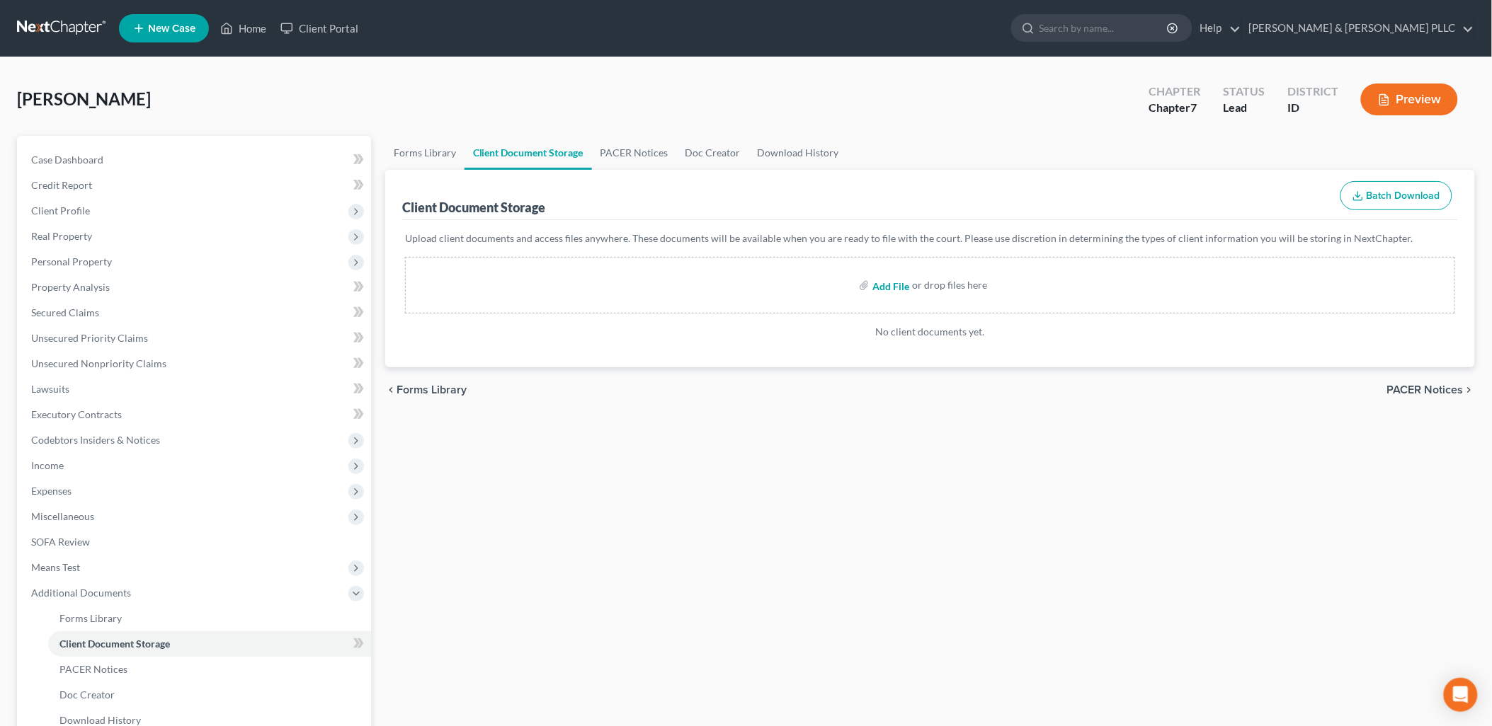
click at [894, 285] on input "file" at bounding box center [889, 285] width 34 height 25
type input "C:\fakepath\Certificate of Counseling.pdf"
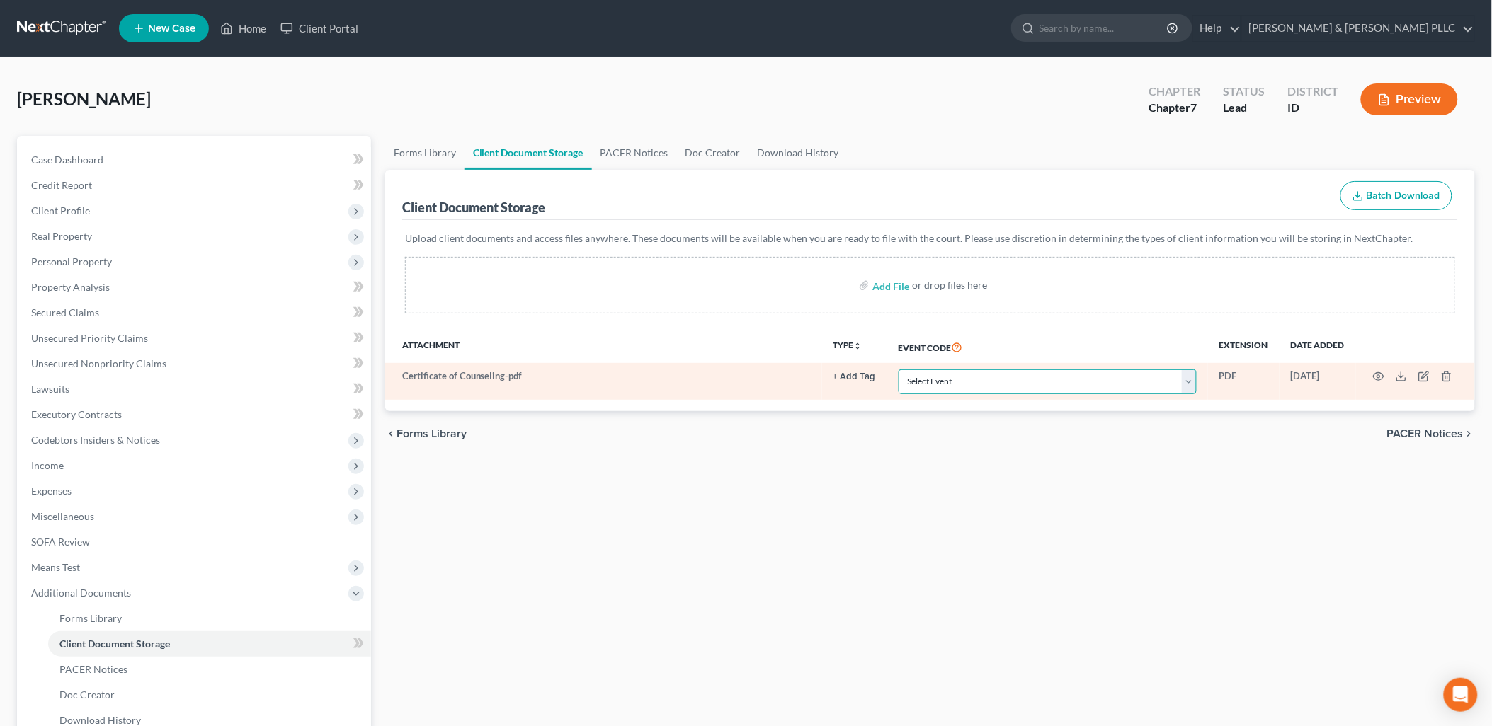
click at [1193, 380] on select "Select Event Certificate of Credit Counseling Chapter 13 Calculation of Disposa…" at bounding box center [1047, 382] width 298 height 25
select select "0"
click at [898, 370] on select "Select Event Certificate of Credit Counseling Chapter 13 Calculation of Disposa…" at bounding box center [1047, 382] width 298 height 25
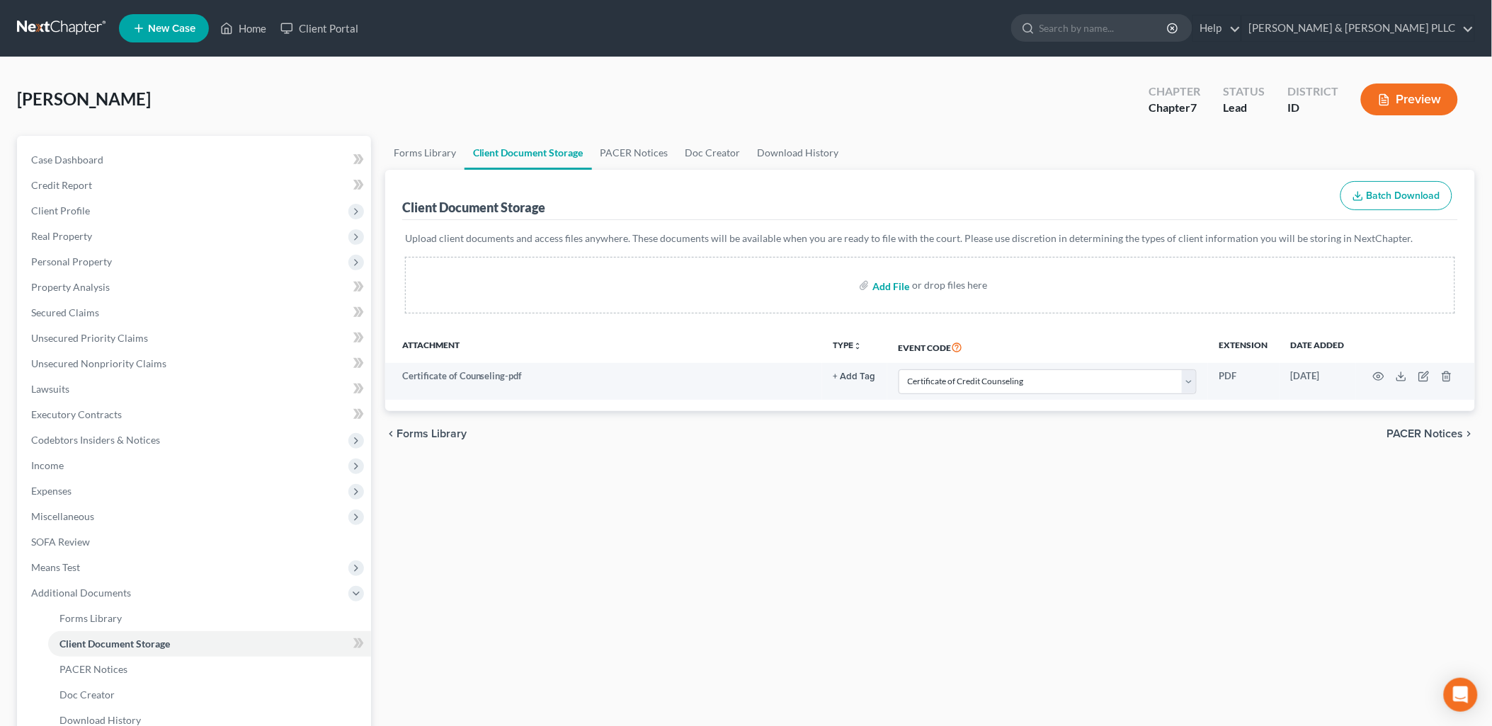
click at [894, 285] on input "file" at bounding box center [889, 285] width 34 height 25
type input "C:\fakepath\Disclosure of Attorney Compensation.pdf"
select select "0"
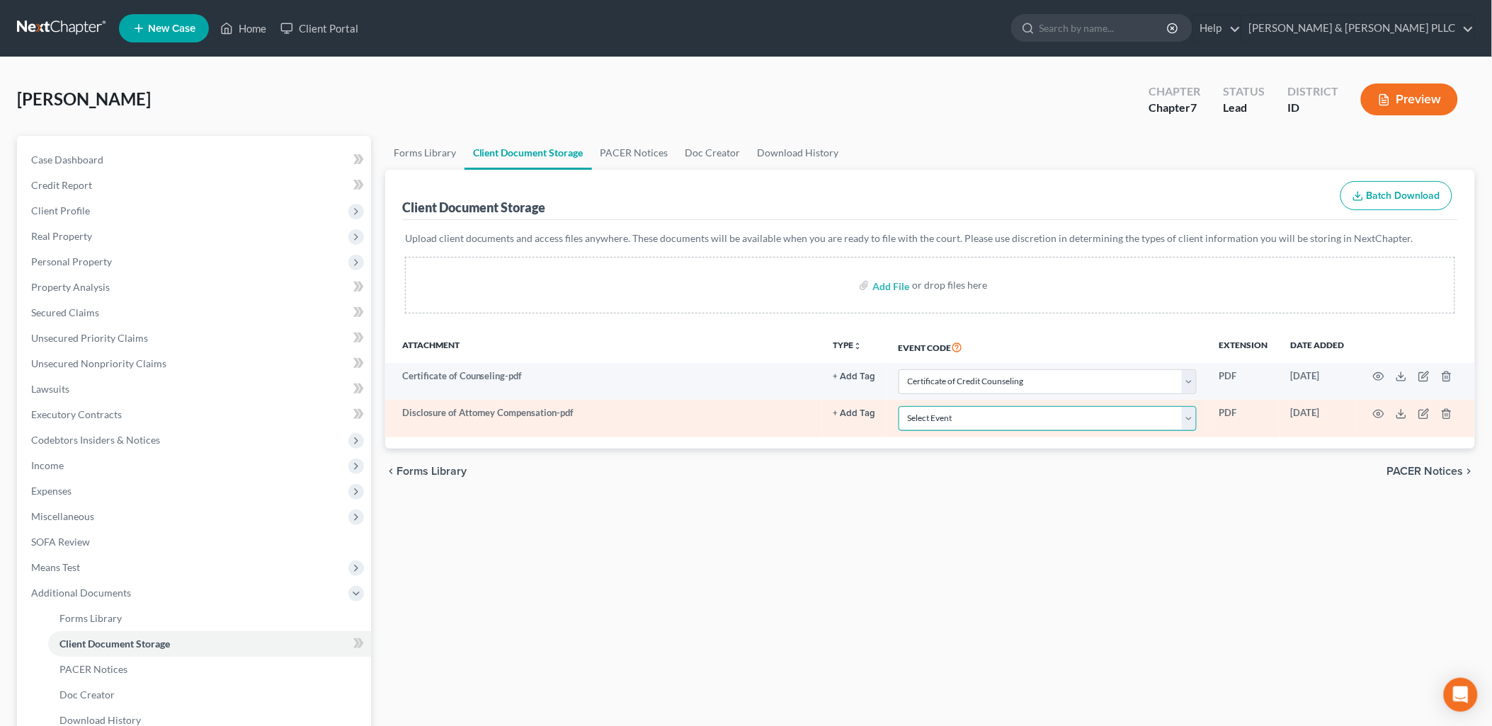
click at [1194, 420] on select "Select Event Certificate of Credit Counseling Chapter 13 Calculation of Disposa…" at bounding box center [1047, 418] width 298 height 25
select select "6"
click at [898, 406] on select "Select Event Certificate of Credit Counseling Chapter 13 Calculation of Disposa…" at bounding box center [1047, 418] width 298 height 25
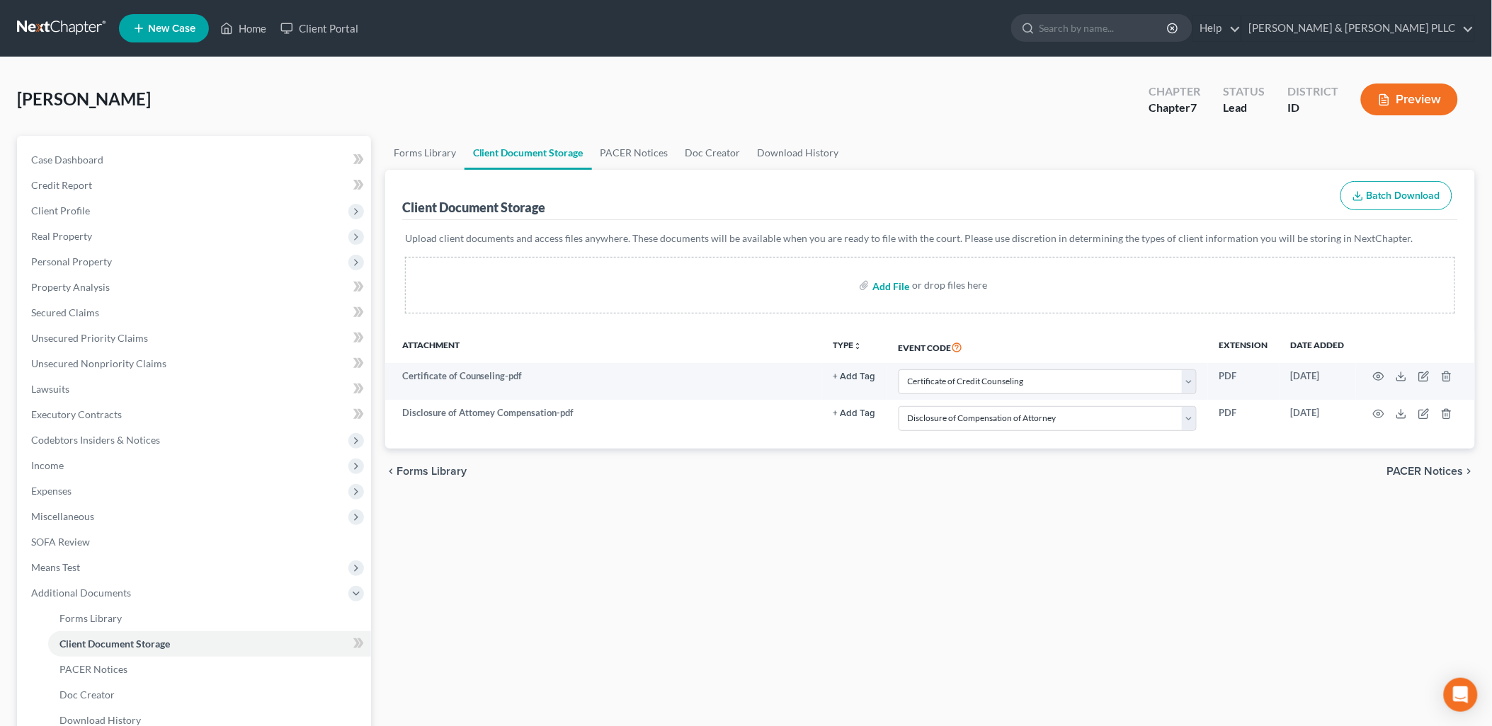
click at [893, 281] on input "file" at bounding box center [889, 285] width 34 height 25
type input "C:\fakepath\Means Test.pdf"
select select "0"
select select "6"
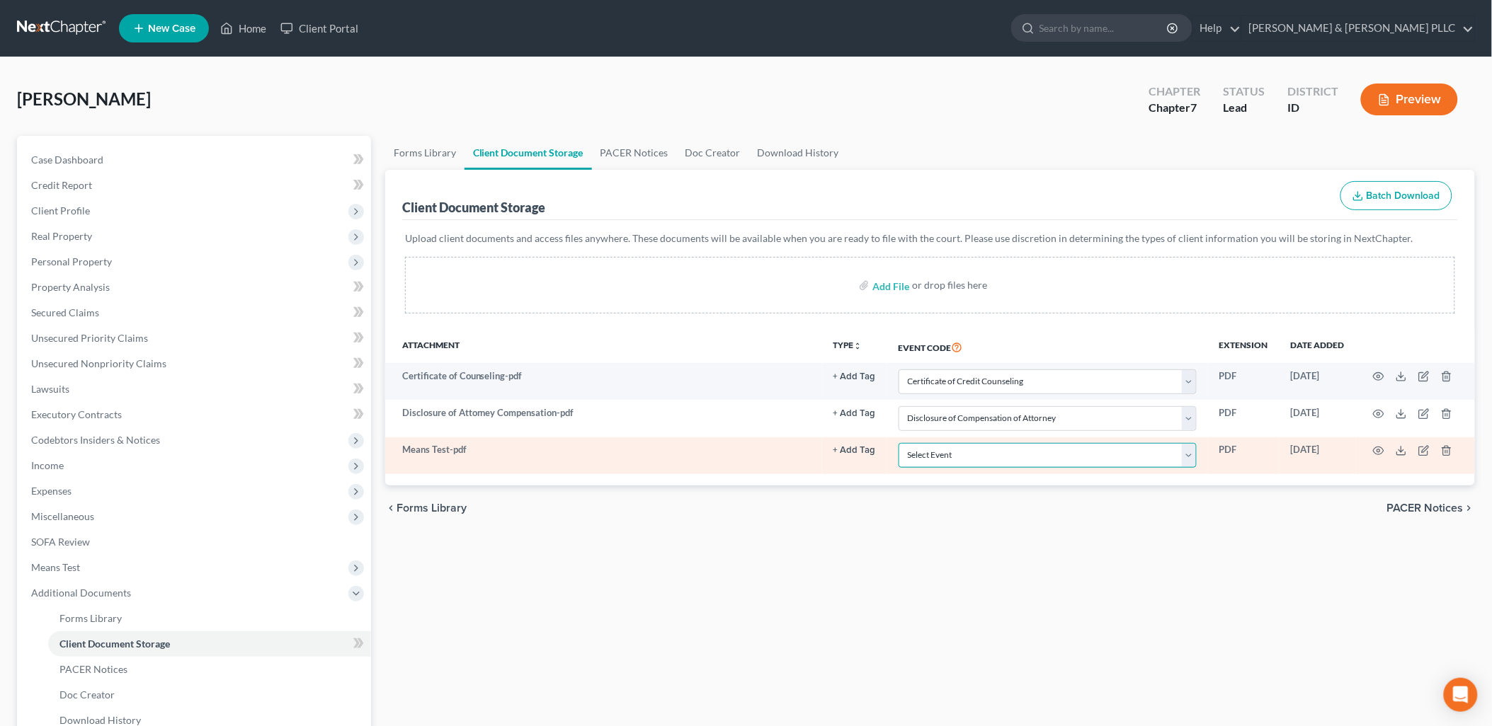
drag, startPoint x: 1188, startPoint y: 462, endPoint x: 1178, endPoint y: 464, distance: 10.1
click at [1188, 460] on select "Select Event Certificate of Credit Counseling Chapter 13 Calculation of Disposa…" at bounding box center [1047, 455] width 298 height 25
select select "5"
click at [898, 443] on select "Select Event Certificate of Credit Counseling Chapter 13 Calculation of Disposa…" at bounding box center [1047, 455] width 298 height 25
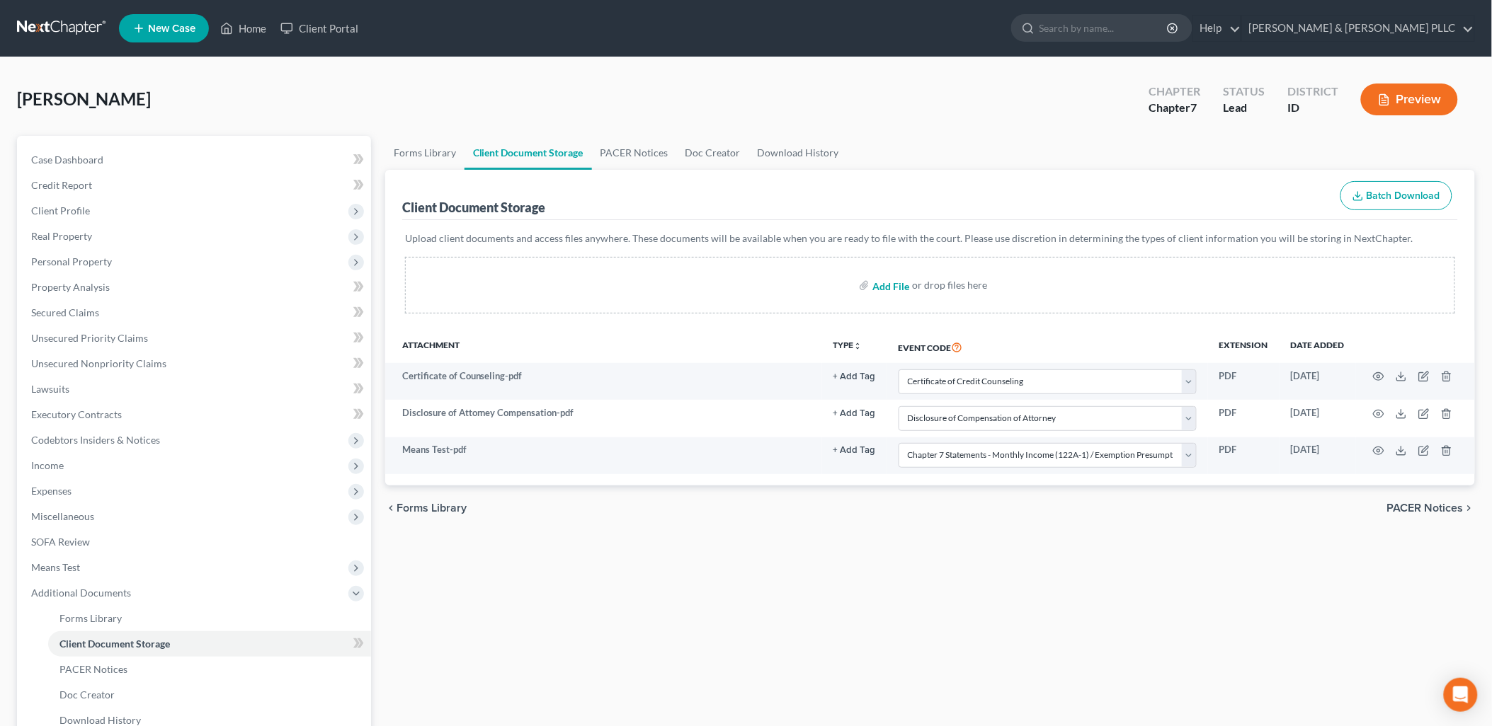
click at [886, 279] on input "file" at bounding box center [889, 285] width 34 height 25
type input "C:\fakepath\Signature Pages.pdf"
select select "0"
select select "6"
select select "5"
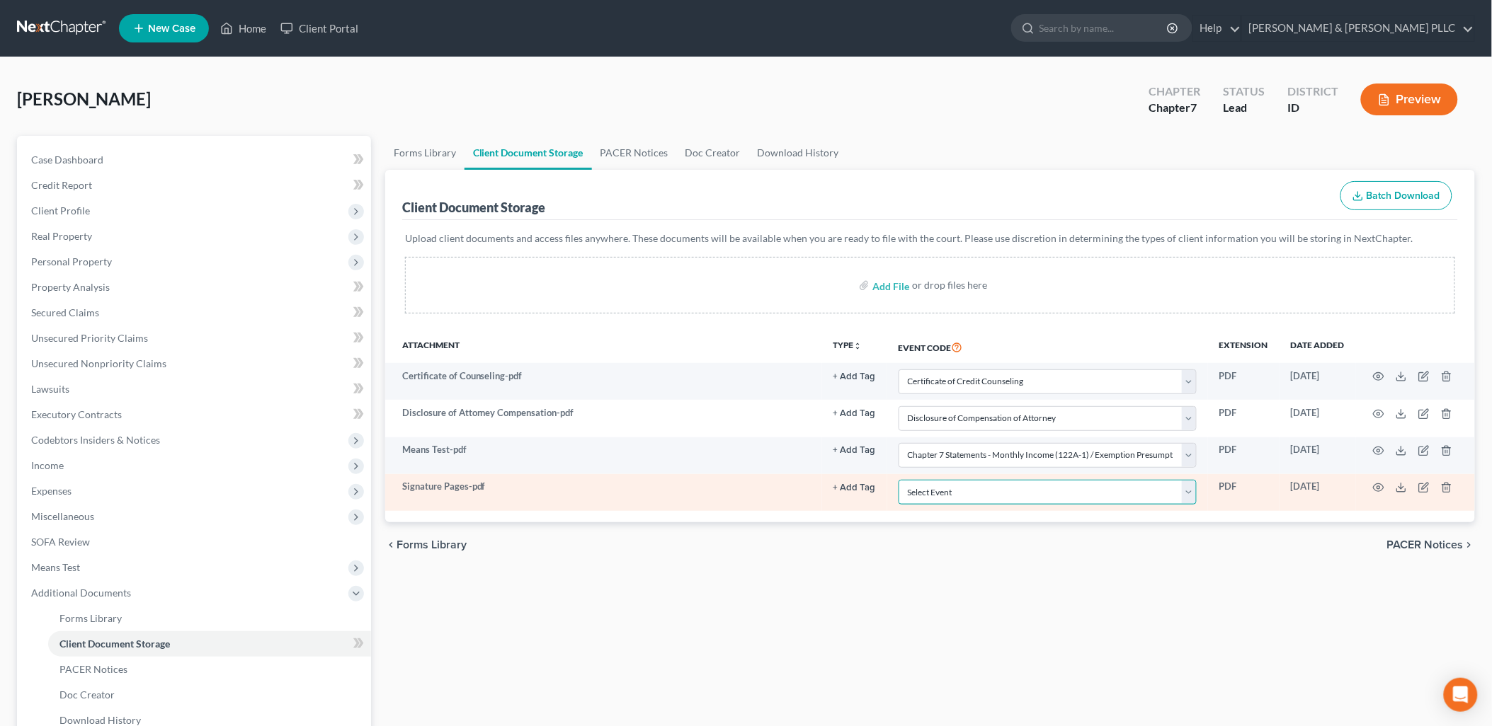
click at [1192, 498] on select "Select Event Certificate of Credit Counseling Chapter 13 Calculation of Disposa…" at bounding box center [1047, 492] width 298 height 25
select select "9"
click at [898, 480] on select "Select Event Certificate of Credit Counseling Chapter 13 Calculation of Disposa…" at bounding box center [1047, 492] width 298 height 25
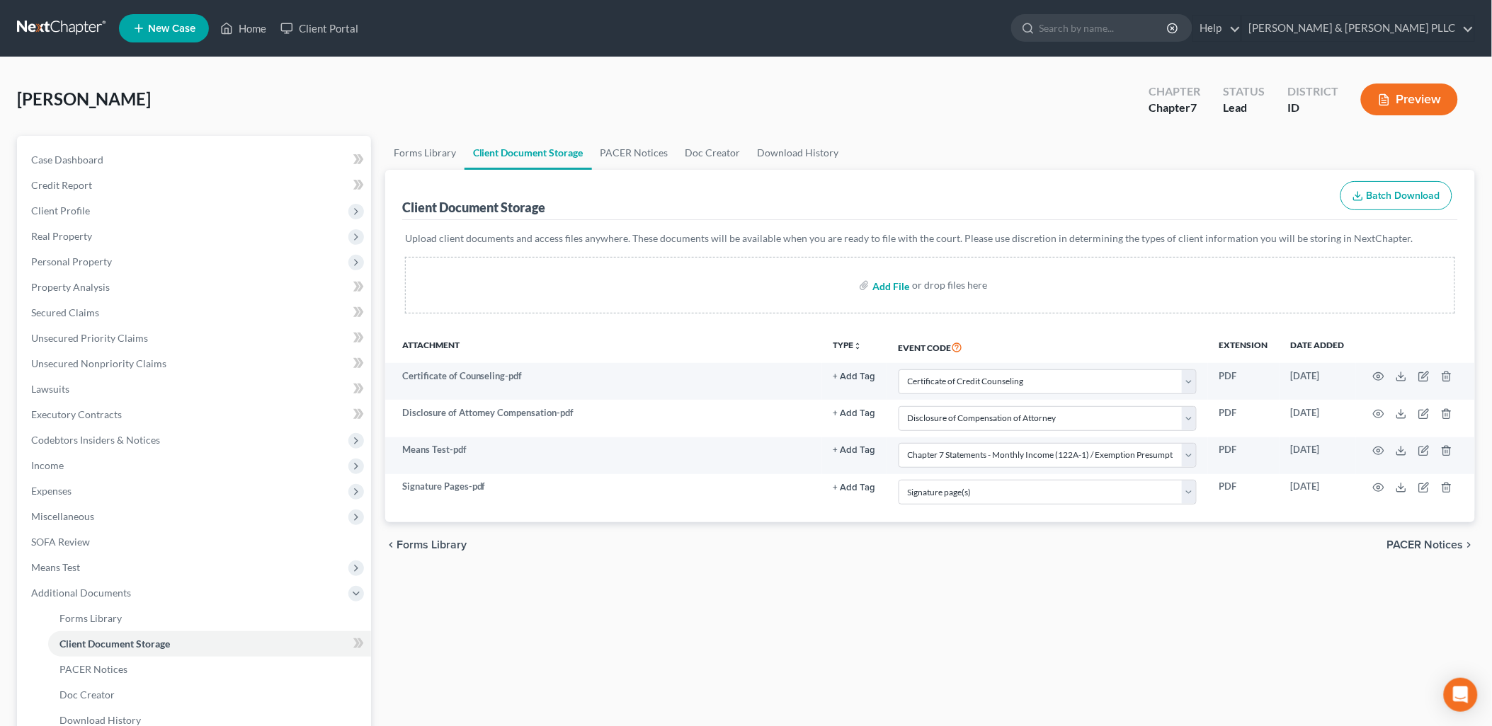
click at [884, 290] on input "file" at bounding box center [889, 285] width 34 height 25
type input "C:\fakepath\Statement of Domestic Support.pdf"
select select "0"
select select "6"
select select "5"
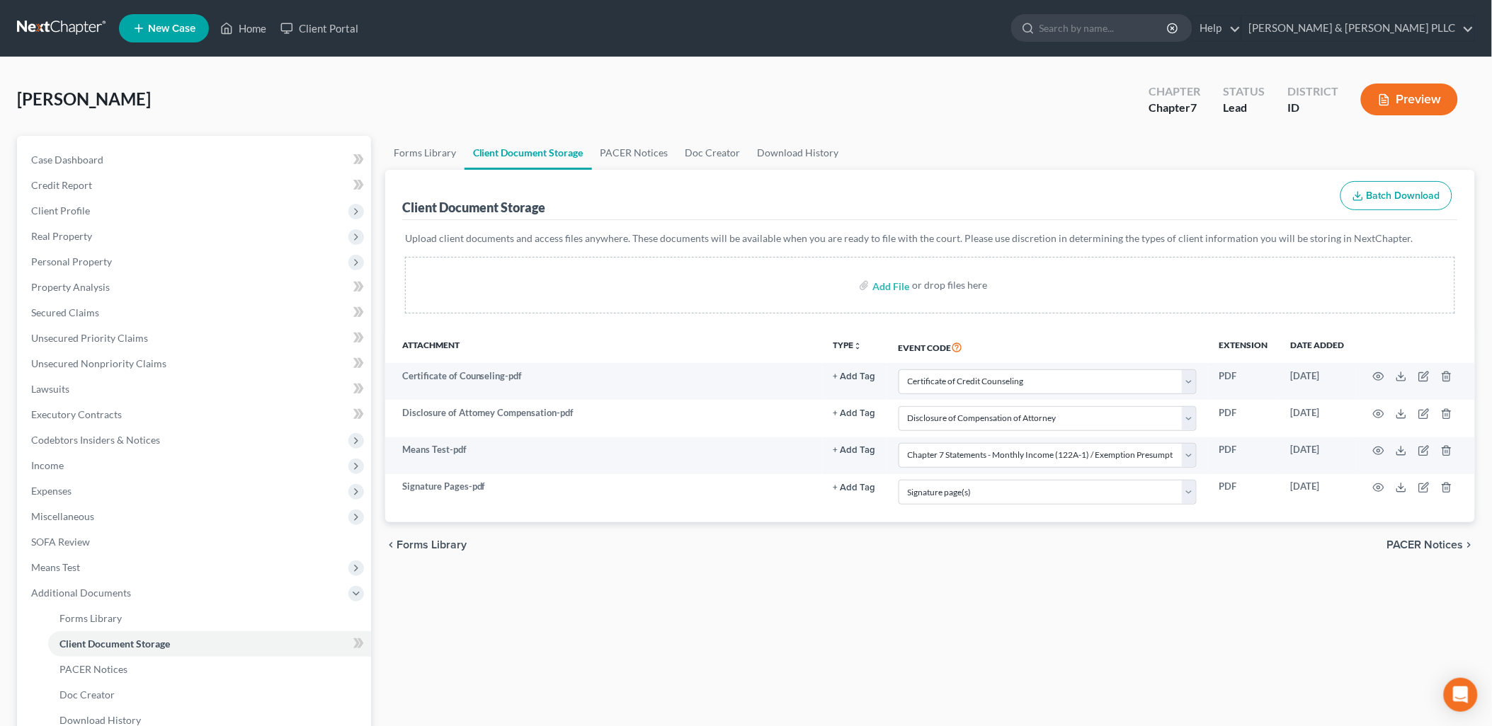
select select "9"
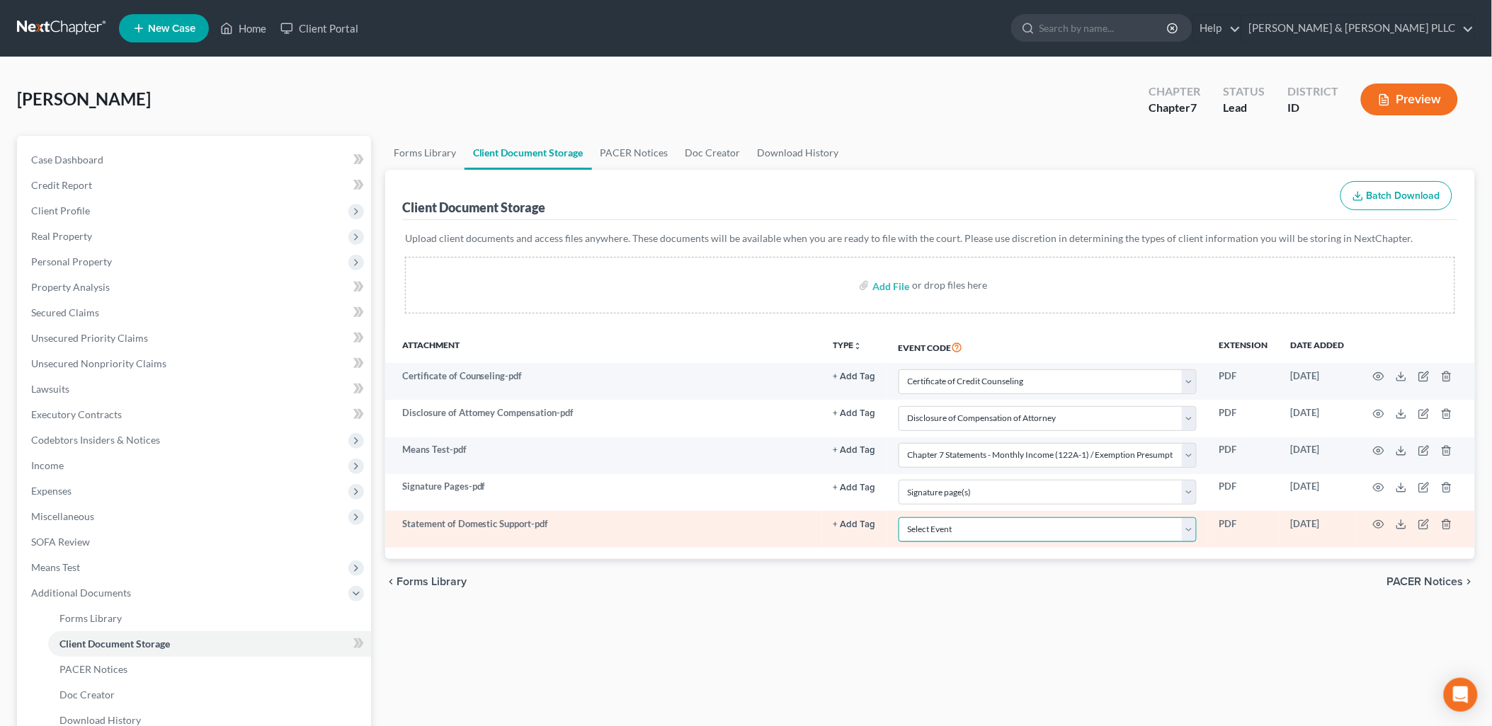
click at [1195, 533] on select "Select Event Certificate of Credit Counseling Chapter 13 Calculation of Disposa…" at bounding box center [1047, 530] width 298 height 25
select select "10"
click at [898, 518] on select "Select Event Certificate of Credit Counseling Chapter 13 Calculation of Disposa…" at bounding box center [1047, 530] width 298 height 25
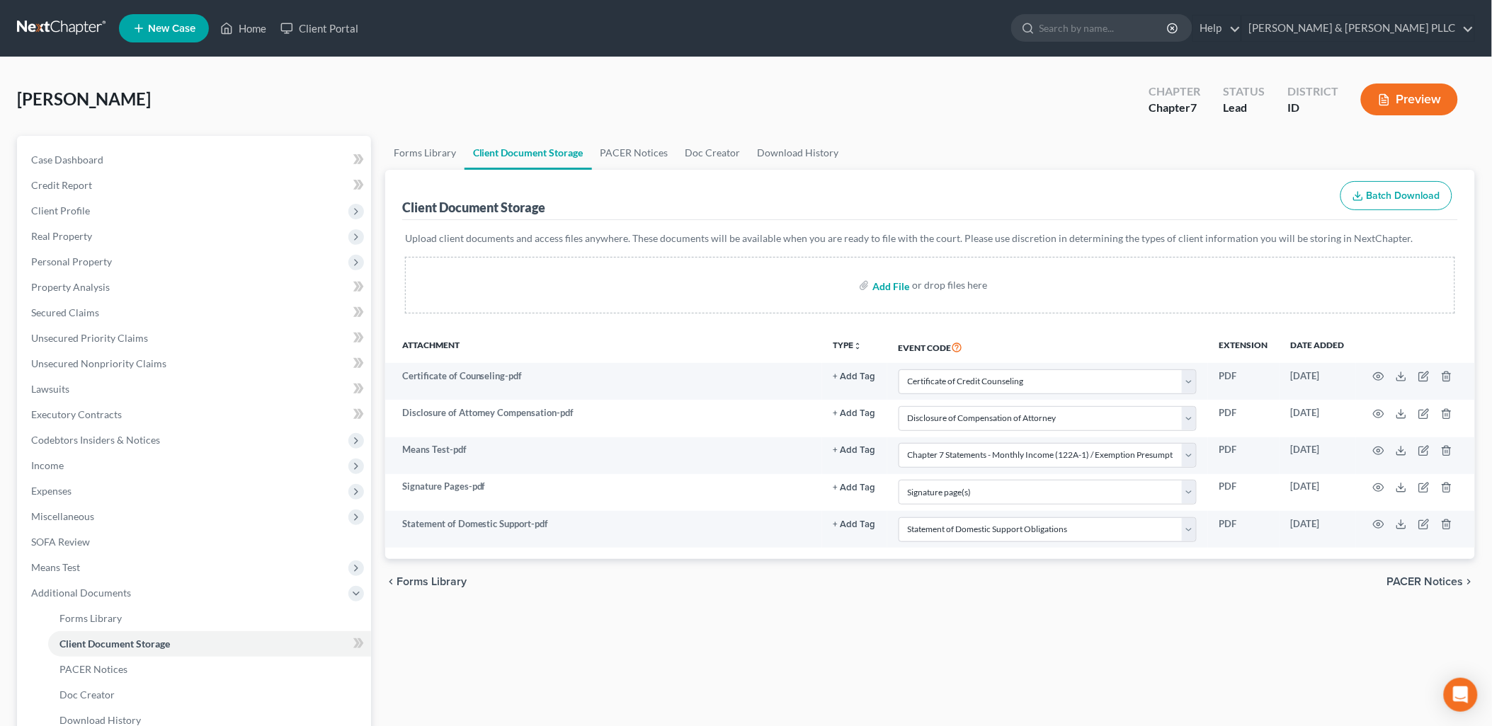
click at [896, 285] on input "file" at bounding box center [889, 285] width 34 height 25
type input "C:\fakepath\Employment Information.pdf"
select select "0"
select select "6"
select select "5"
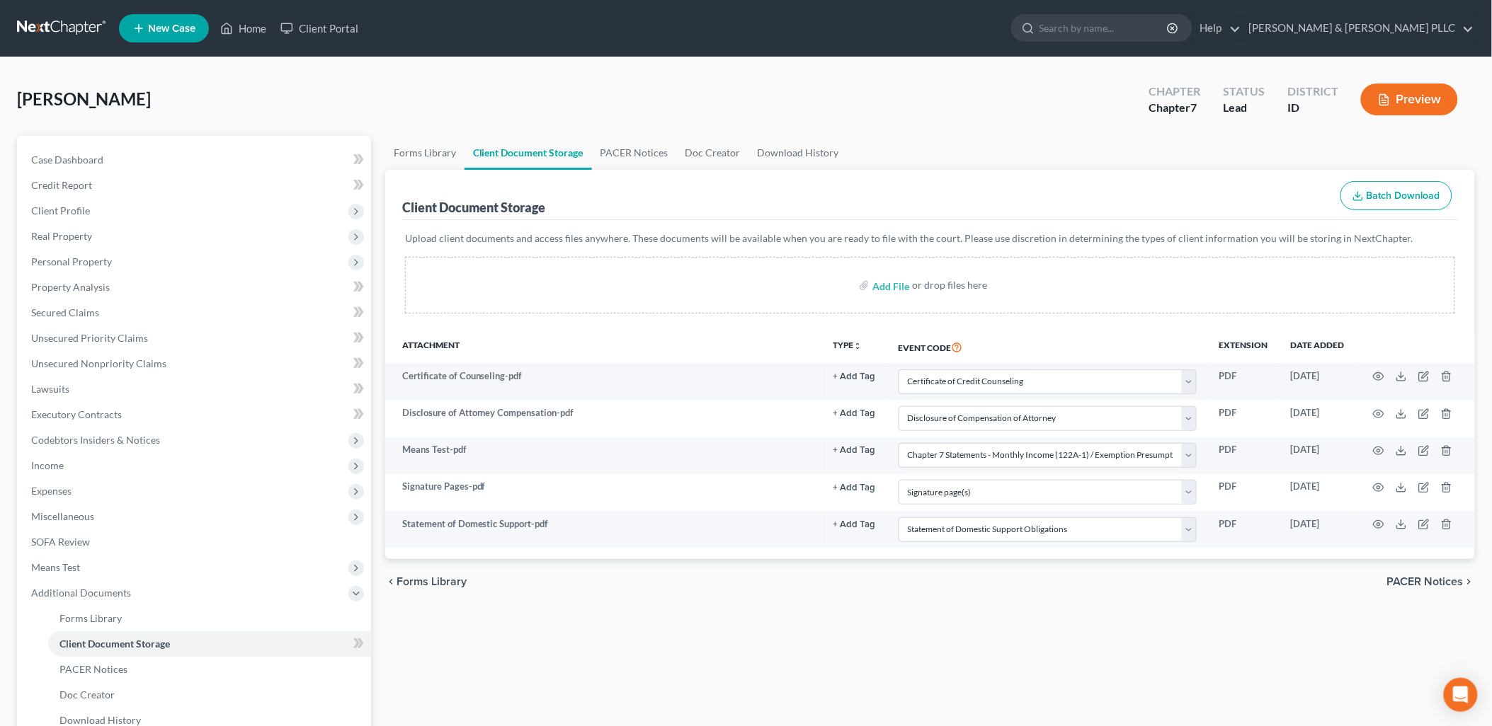
select select "9"
select select "10"
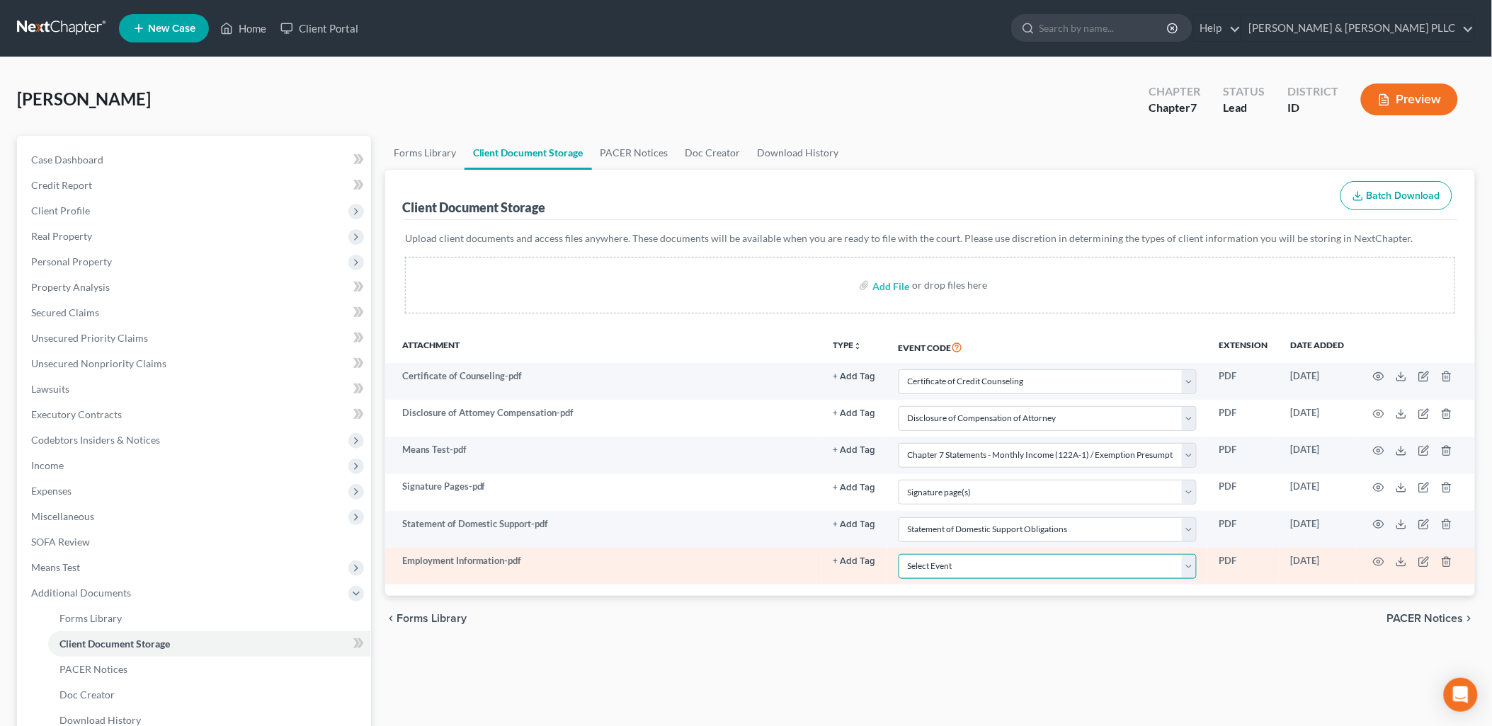
click at [1192, 572] on select "Select Event Certificate of Credit Counseling Chapter 13 Calculation of Disposa…" at bounding box center [1047, 566] width 298 height 25
select select "7"
click at [898, 554] on select "Select Event Certificate of Credit Counseling Chapter 13 Calculation of Disposa…" at bounding box center [1047, 566] width 298 height 25
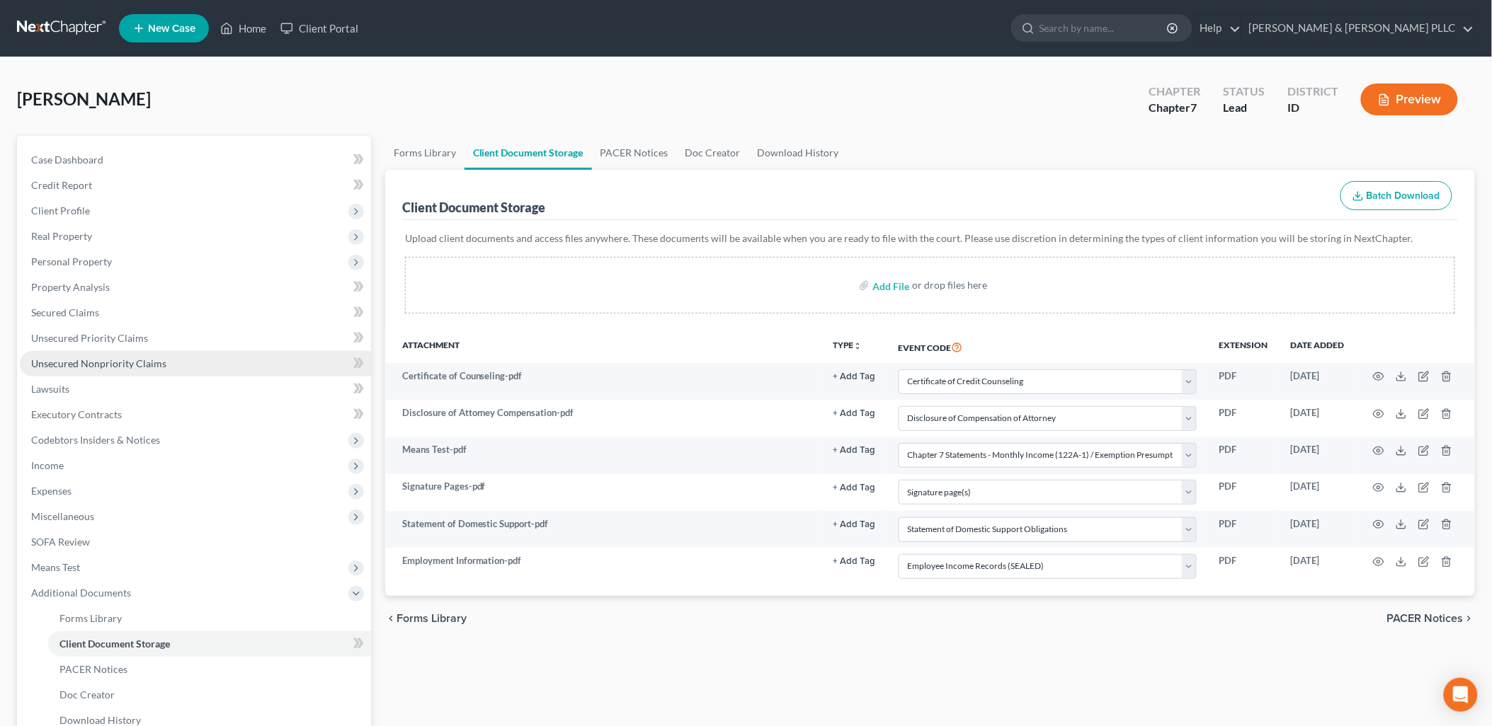
drag, startPoint x: 152, startPoint y: 363, endPoint x: 159, endPoint y: 367, distance: 7.7
click at [152, 363] on span "Unsecured Nonpriority Claims" at bounding box center [98, 364] width 135 height 12
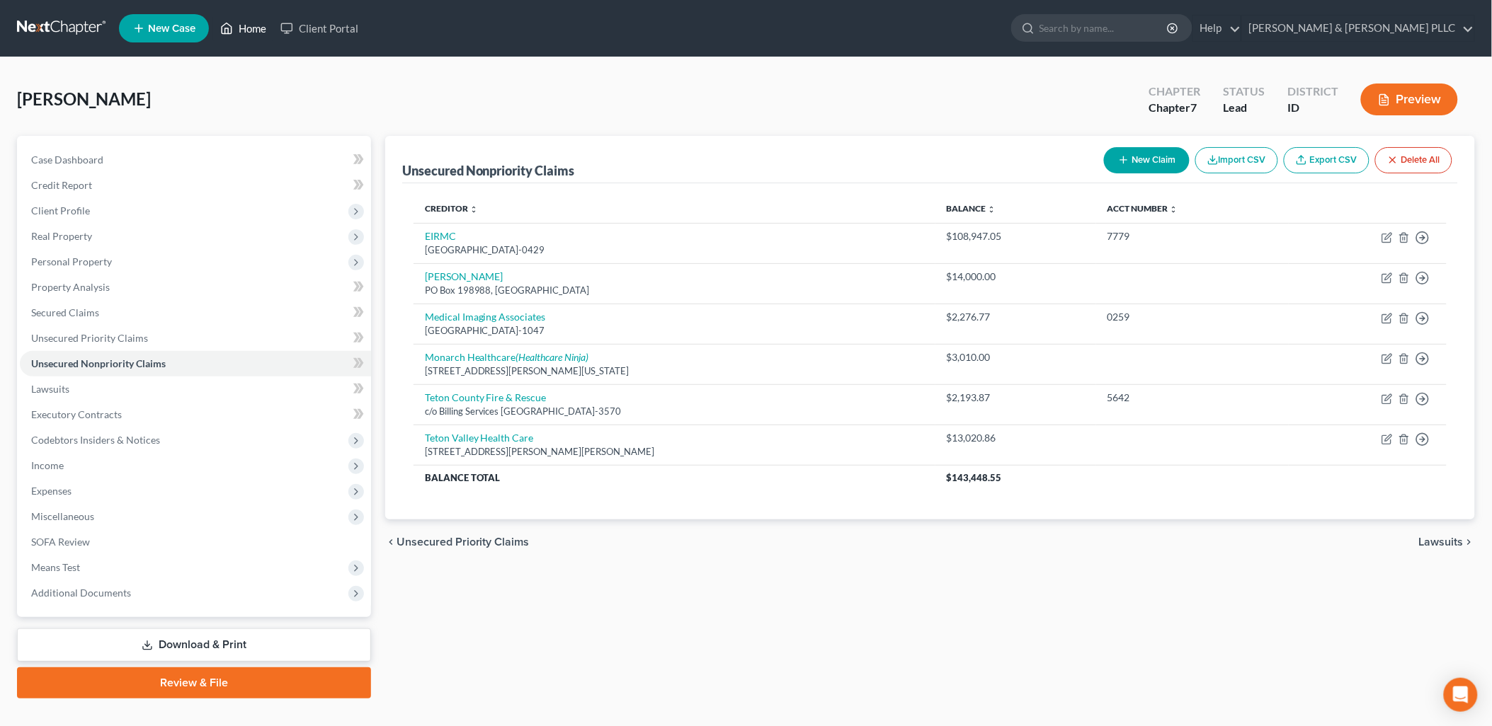
click at [243, 31] on link "Home" at bounding box center [243, 28] width 60 height 25
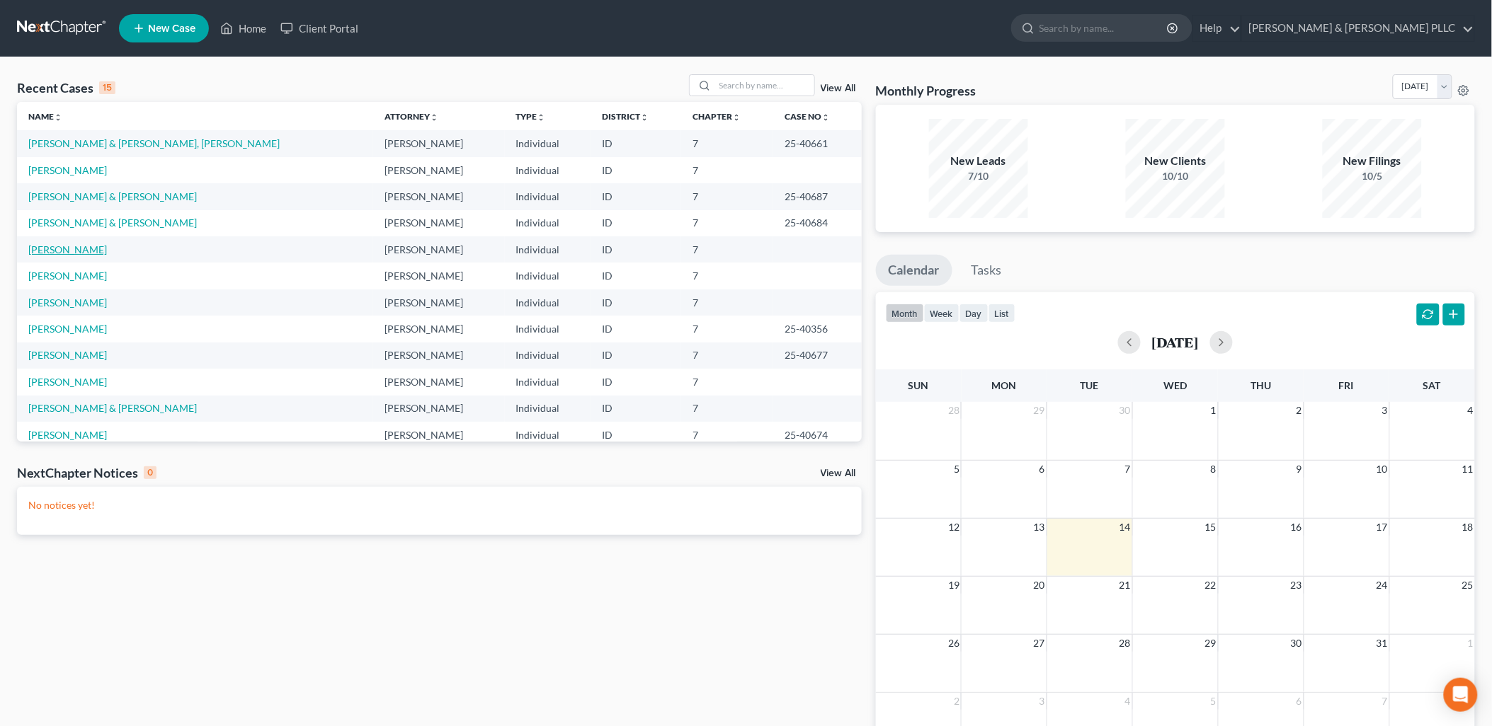
click at [67, 250] on link "[PERSON_NAME]" at bounding box center [67, 250] width 79 height 12
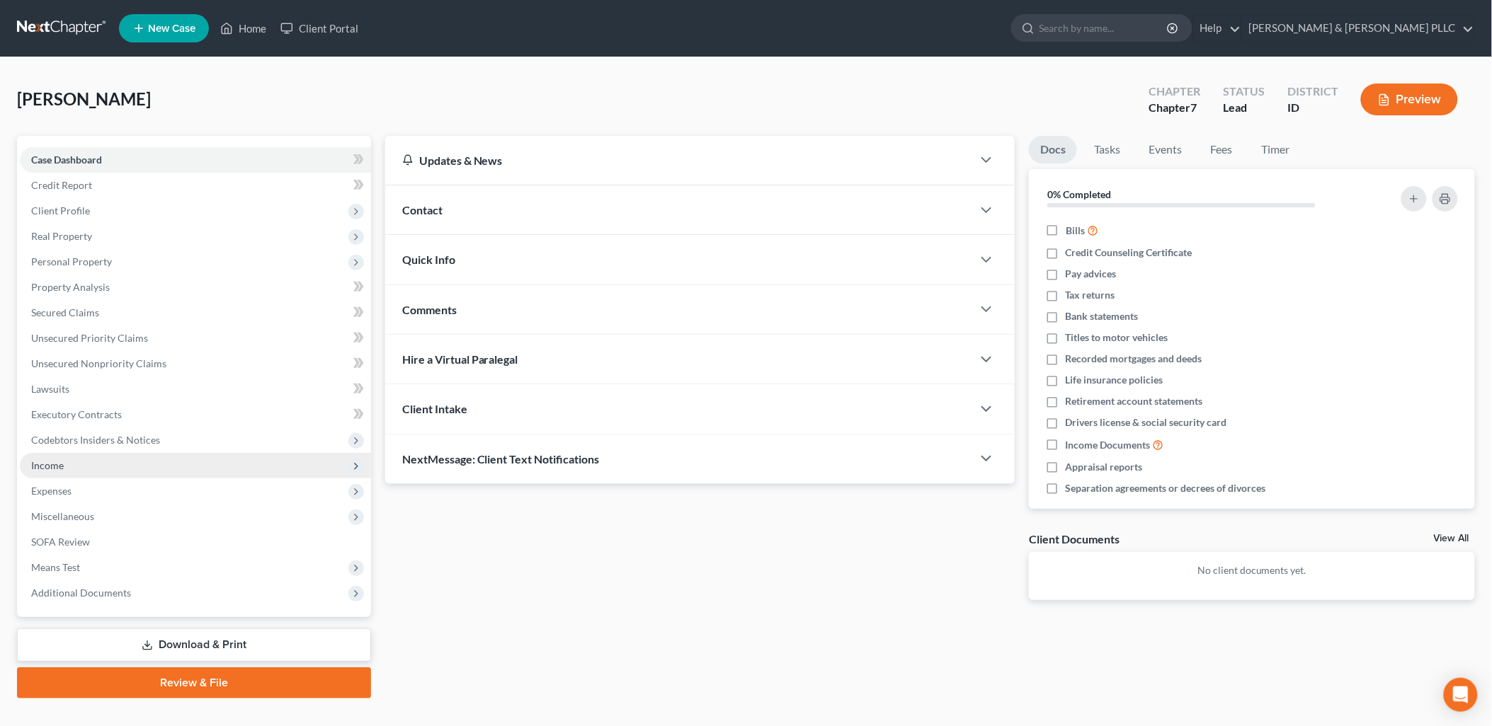
click at [67, 460] on span "Income" at bounding box center [195, 465] width 351 height 25
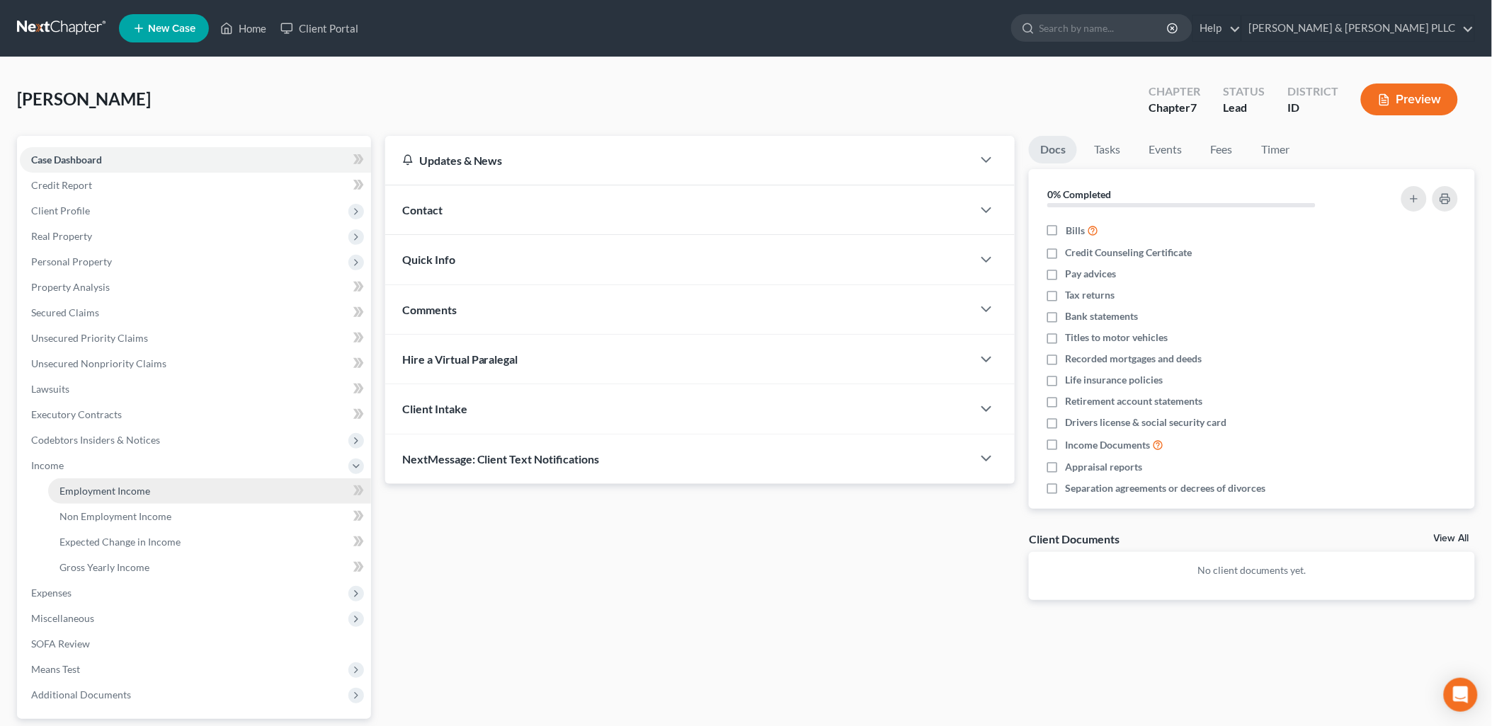
click at [89, 479] on link "Employment Income" at bounding box center [209, 491] width 323 height 25
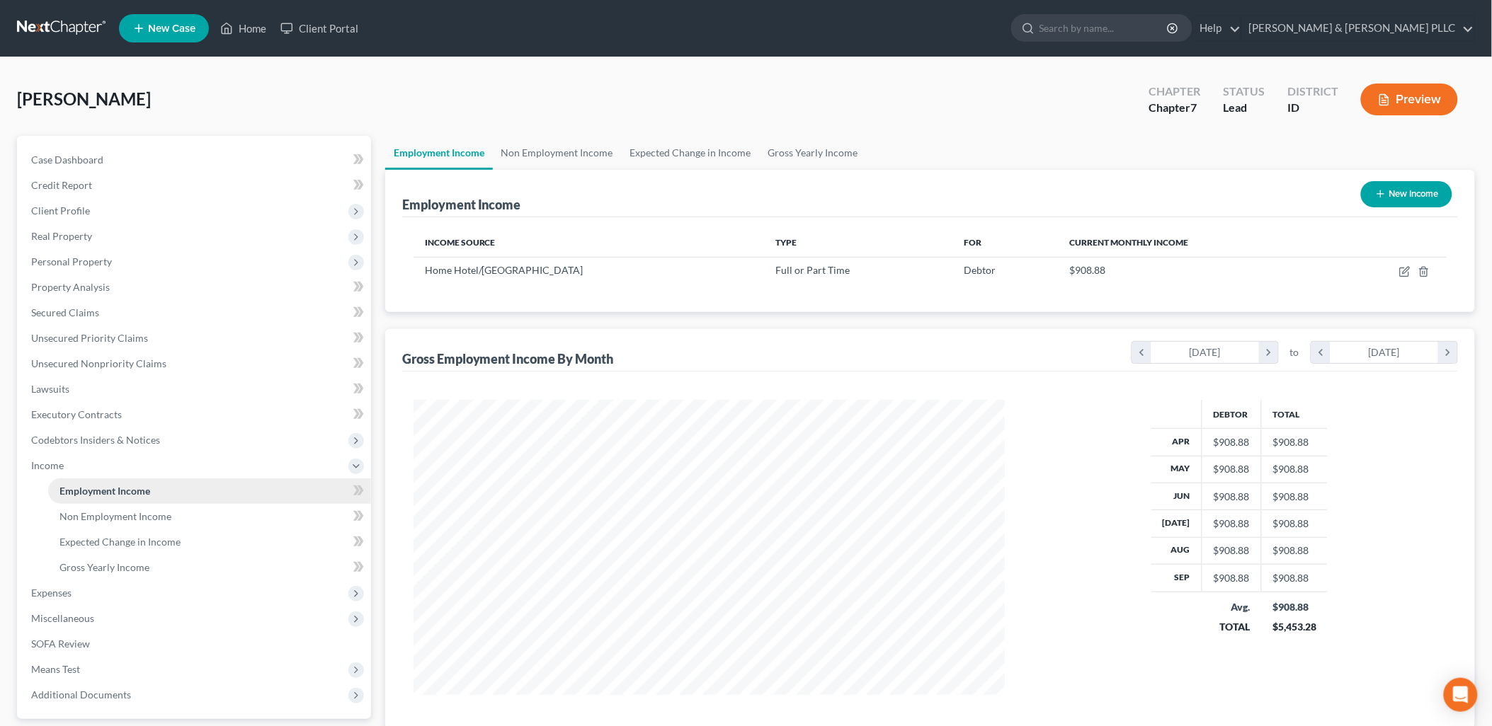
scroll to position [295, 620]
drag, startPoint x: 93, startPoint y: 183, endPoint x: 96, endPoint y: 196, distance: 13.7
click at [93, 184] on link "Credit Report" at bounding box center [195, 185] width 351 height 25
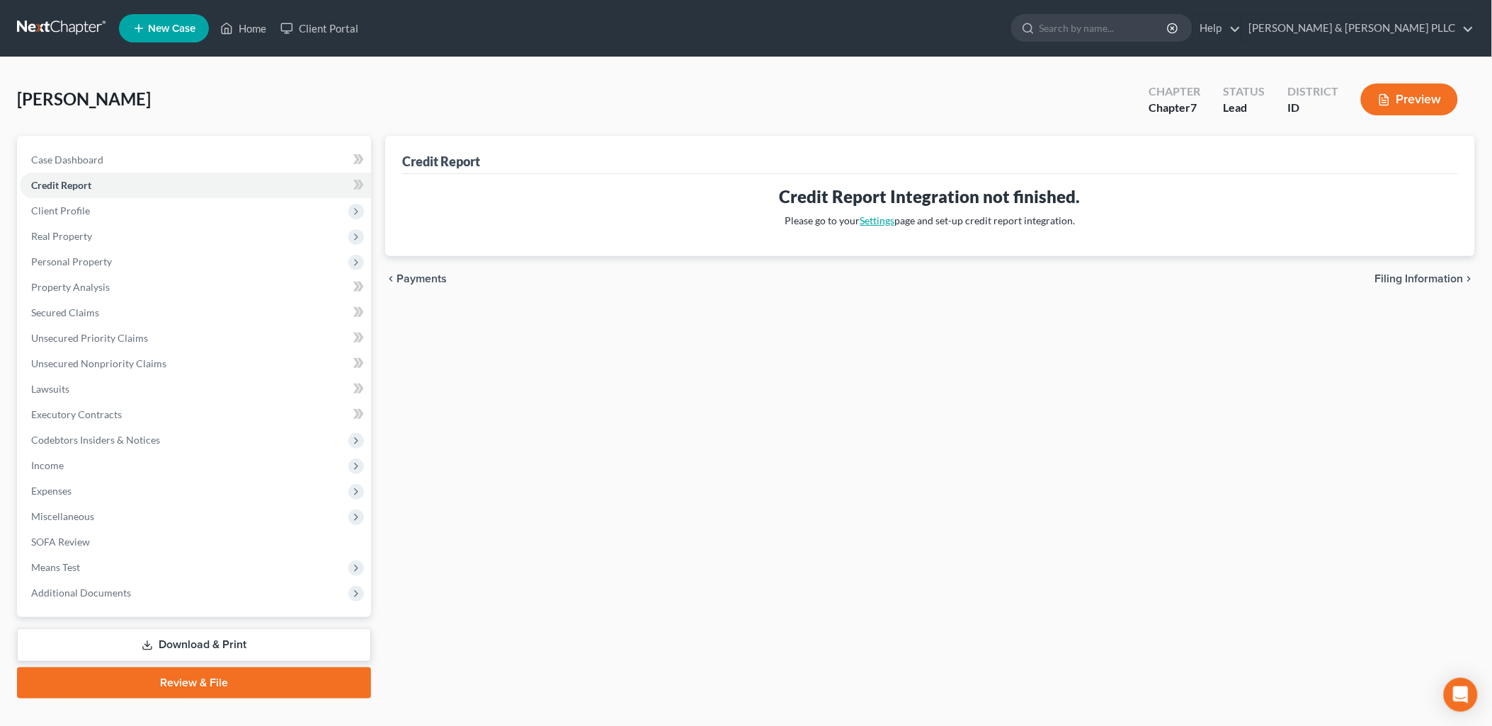
click at [874, 218] on link "Settings" at bounding box center [877, 221] width 35 height 12
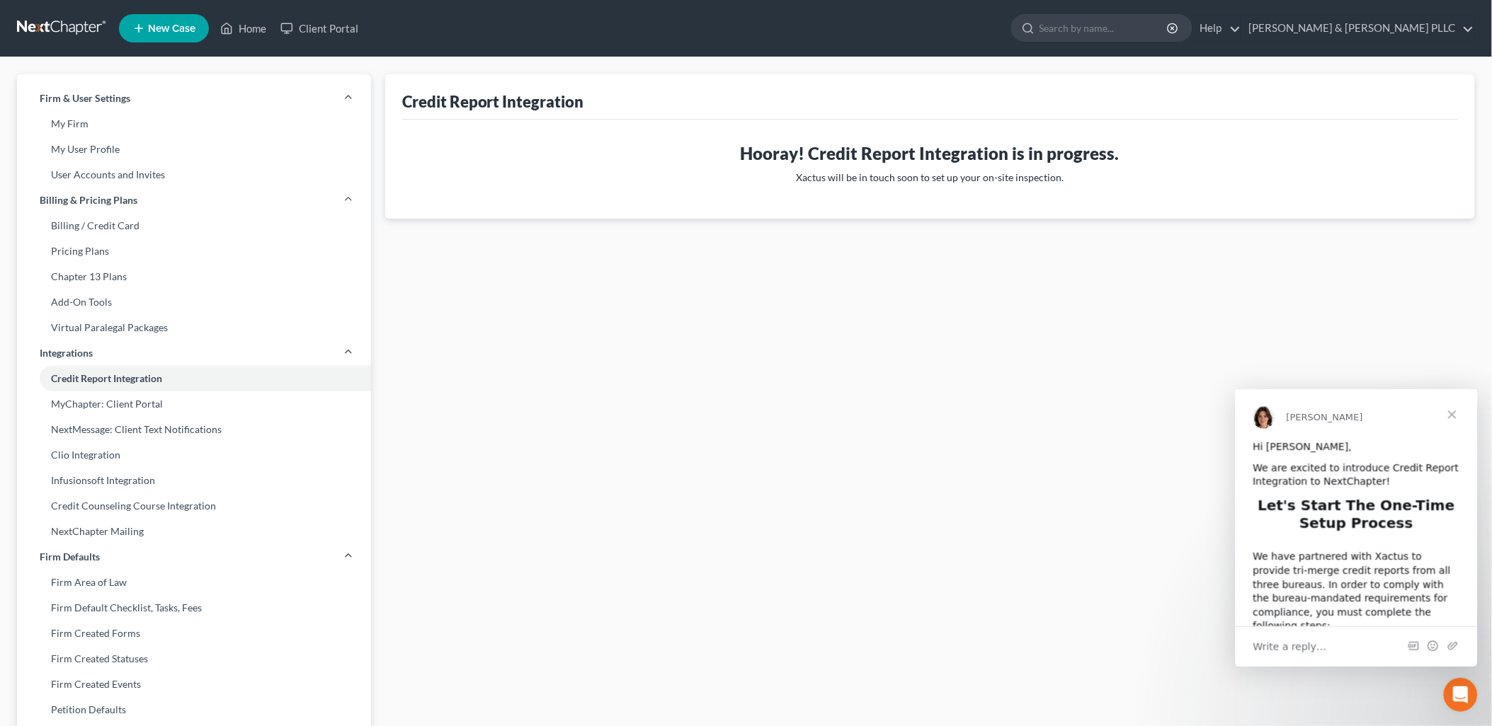
click at [1450, 418] on span "Close" at bounding box center [1451, 414] width 51 height 51
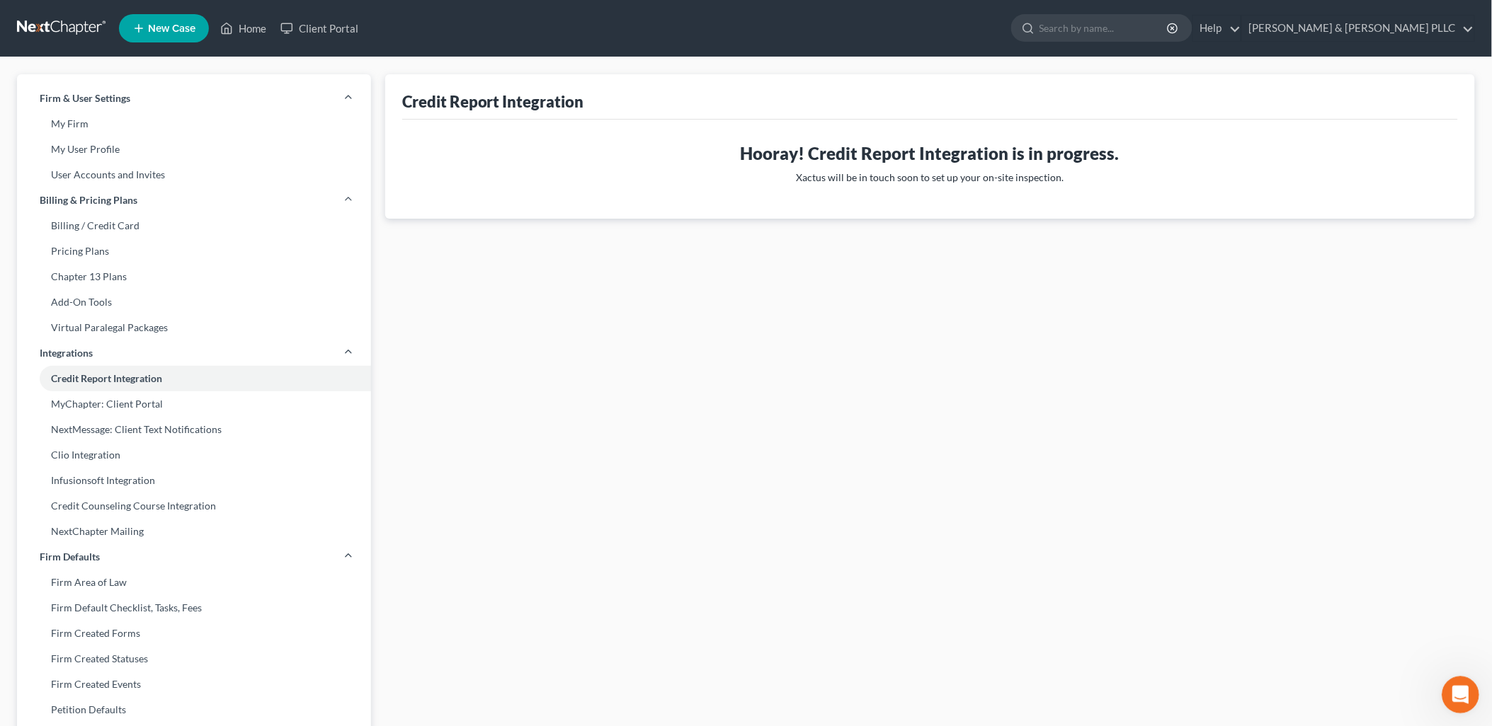
click at [1471, 702] on div "Open Intercom Messenger" at bounding box center [1457, 693] width 47 height 47
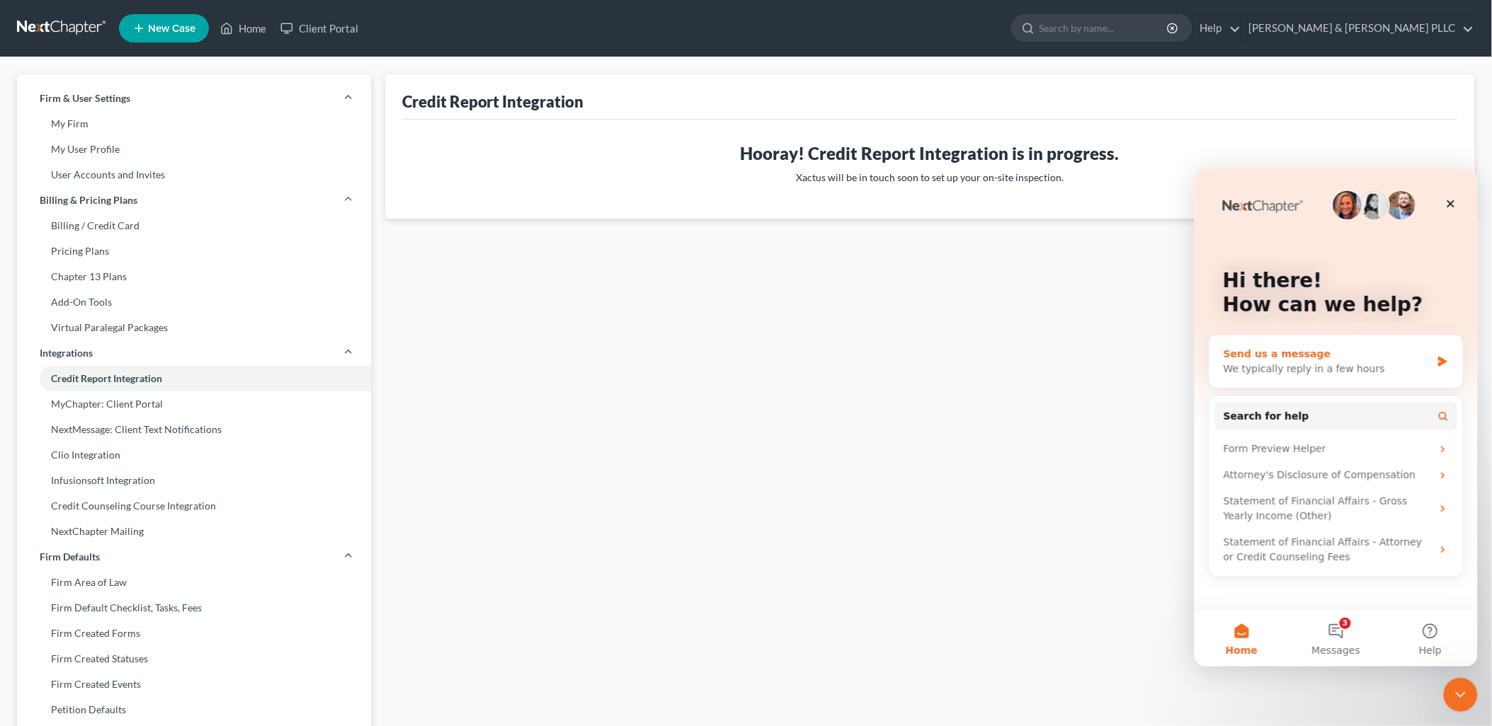
click at [1388, 355] on div "Send us a message" at bounding box center [1326, 353] width 207 height 15
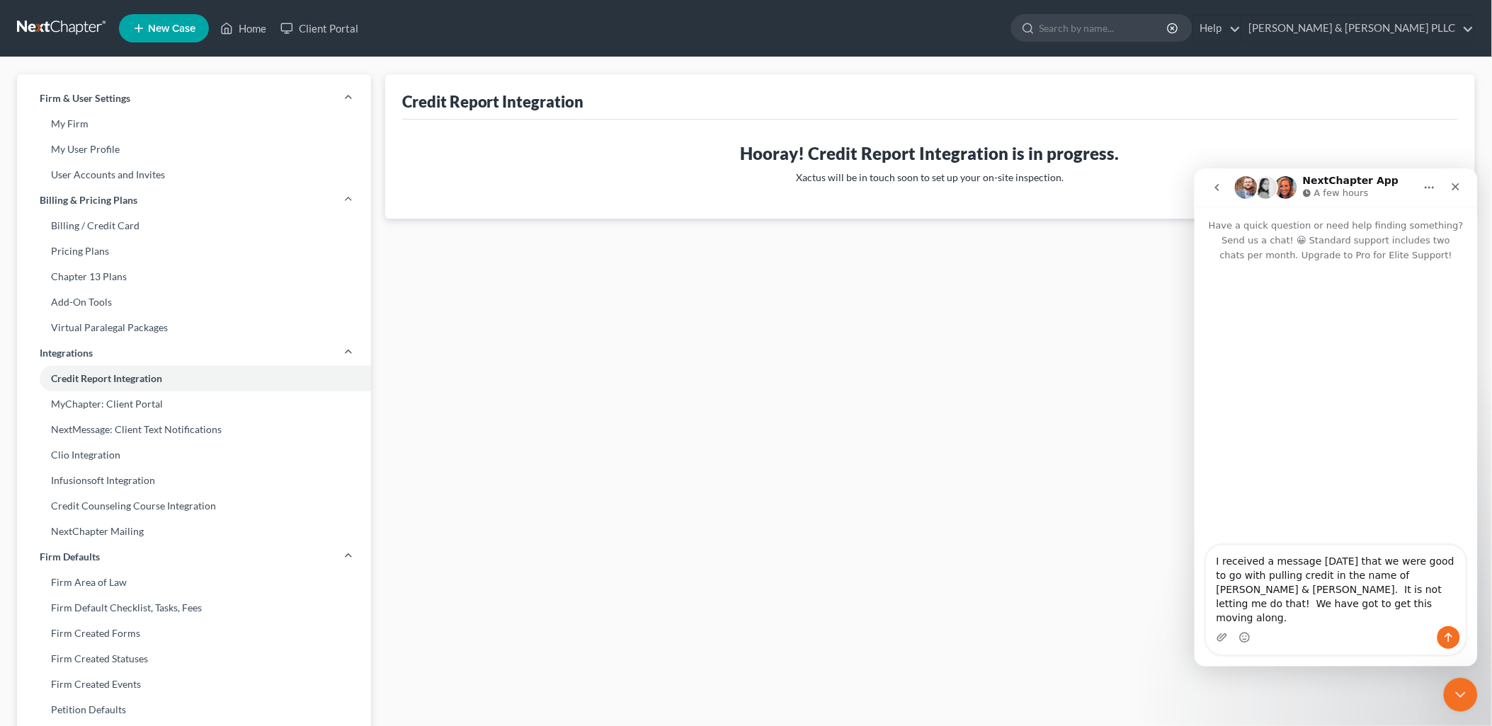
click at [1352, 576] on textarea "I received a message [DATE] that we were good to go with pulling credit in the …" at bounding box center [1335, 585] width 259 height 81
type textarea "I received a message [DATE] from Xactus that we were good to go with pulling cr…"
drag, startPoint x: 1439, startPoint y: 647, endPoint x: 1452, endPoint y: 638, distance: 15.7
click at [1443, 646] on div "Intercom messenger" at bounding box center [1448, 637] width 23 height 23
click at [1452, 638] on icon "Send a message…" at bounding box center [1447, 637] width 11 height 11
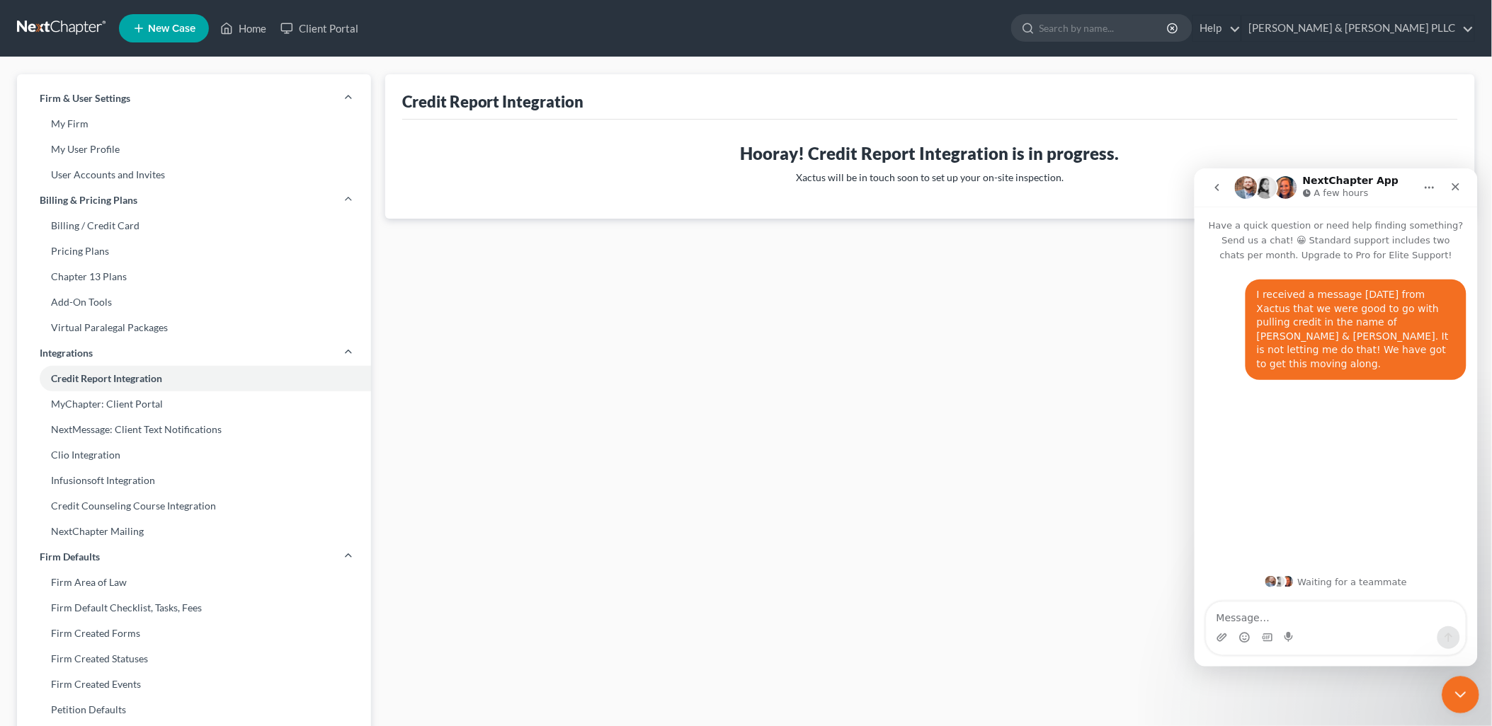
click at [1466, 697] on div "Close Intercom Messenger" at bounding box center [1458, 693] width 34 height 34
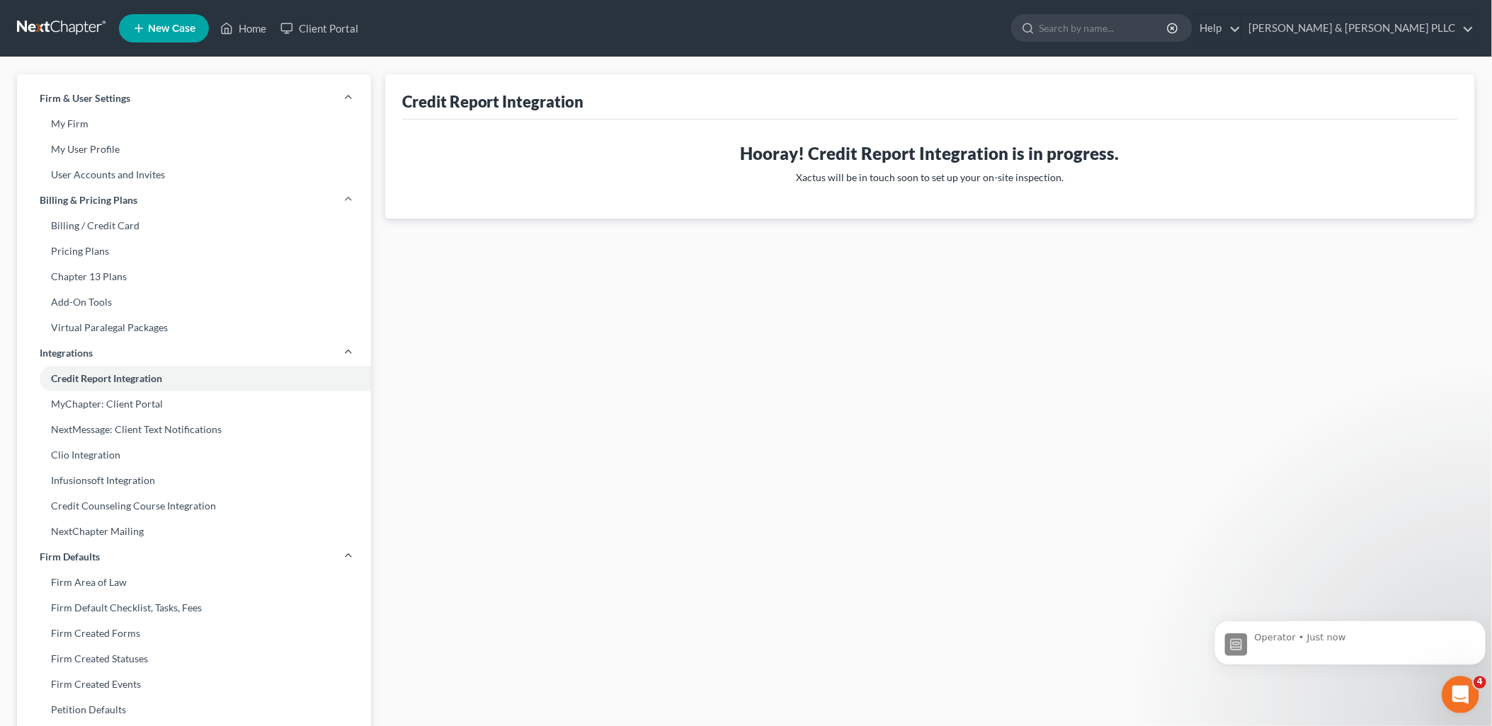
scroll to position [106, 0]
click at [260, 24] on link "Home" at bounding box center [243, 28] width 60 height 25
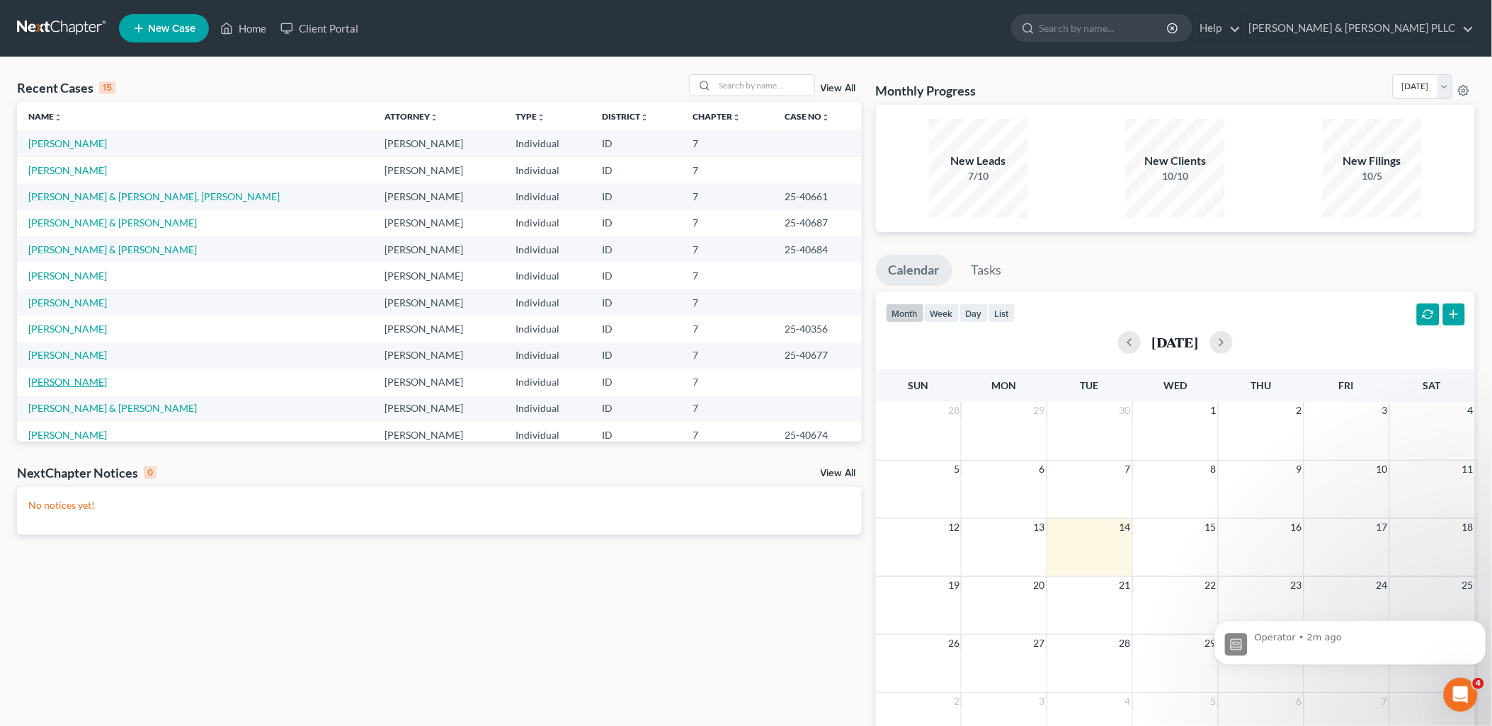
click at [79, 385] on link "[PERSON_NAME]" at bounding box center [67, 382] width 79 height 12
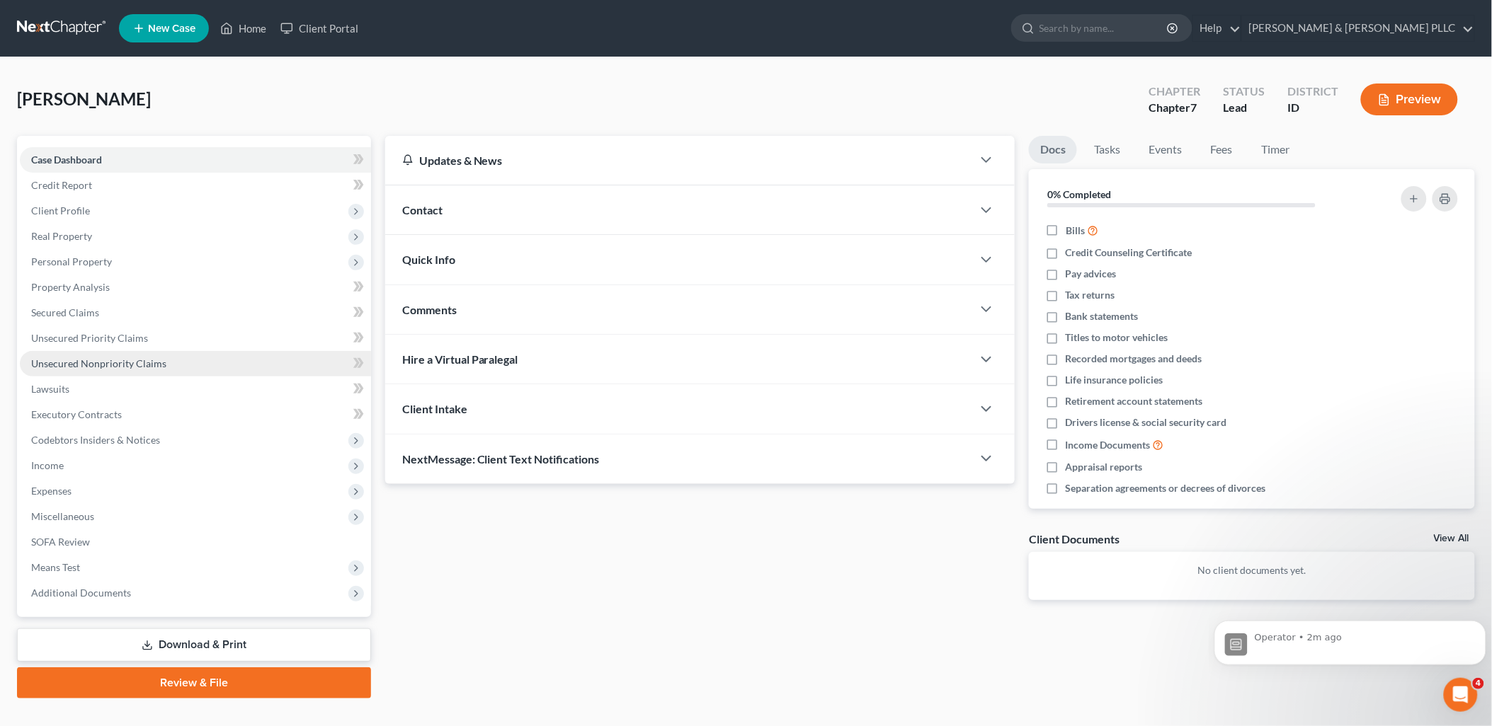
click at [139, 364] on span "Unsecured Nonpriority Claims" at bounding box center [98, 364] width 135 height 12
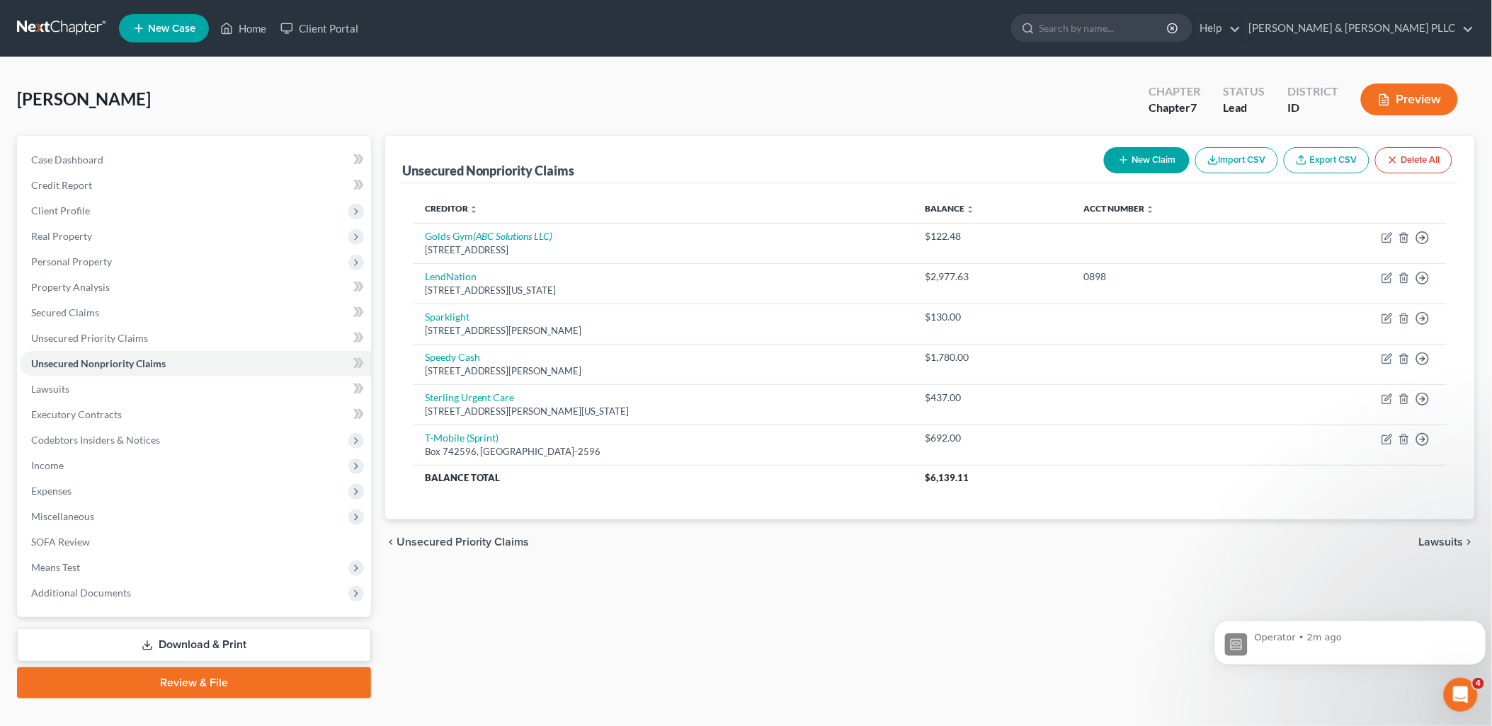
click at [1143, 149] on button "New Claim" at bounding box center [1147, 160] width 86 height 26
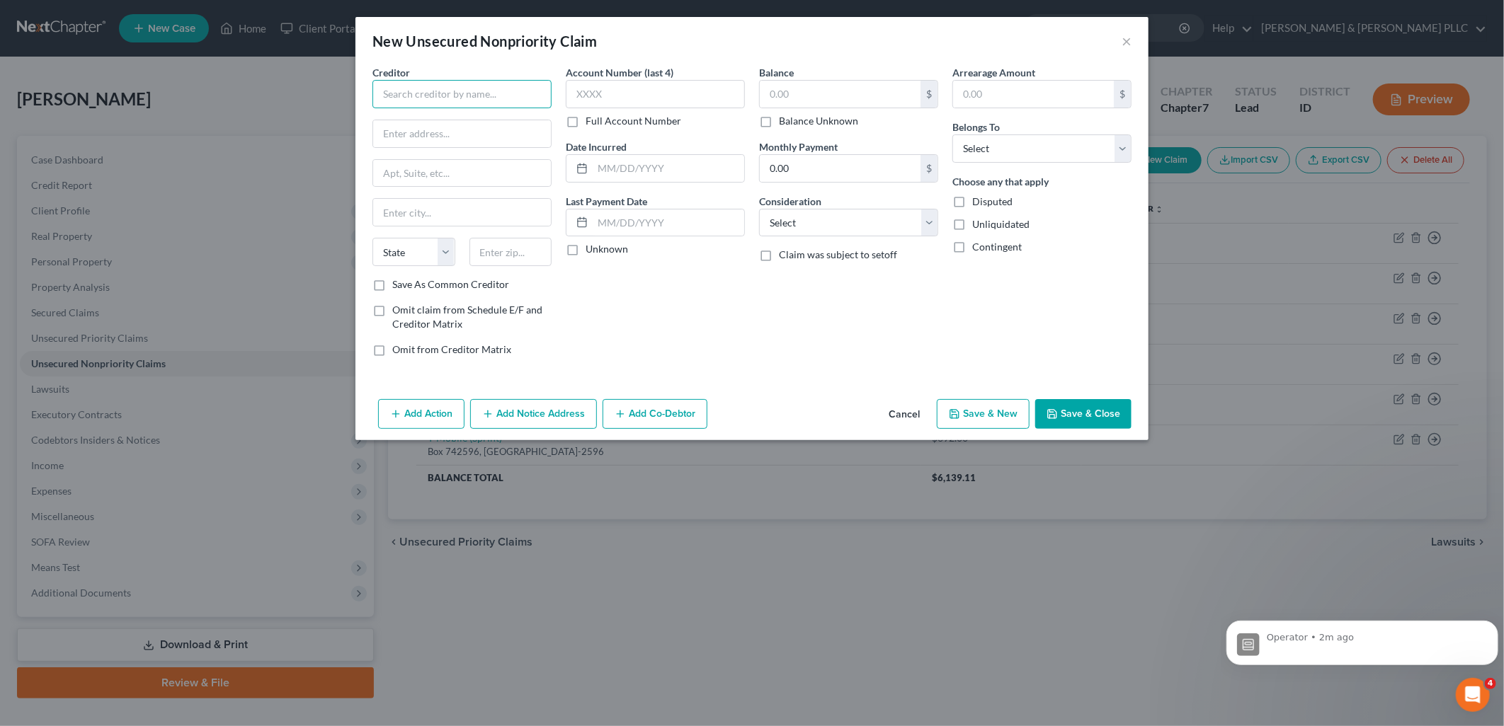
click at [527, 95] on input "text" at bounding box center [461, 94] width 179 height 28
type input "QC Holdings Inc."
click at [891, 413] on button "Cancel" at bounding box center [904, 415] width 54 height 28
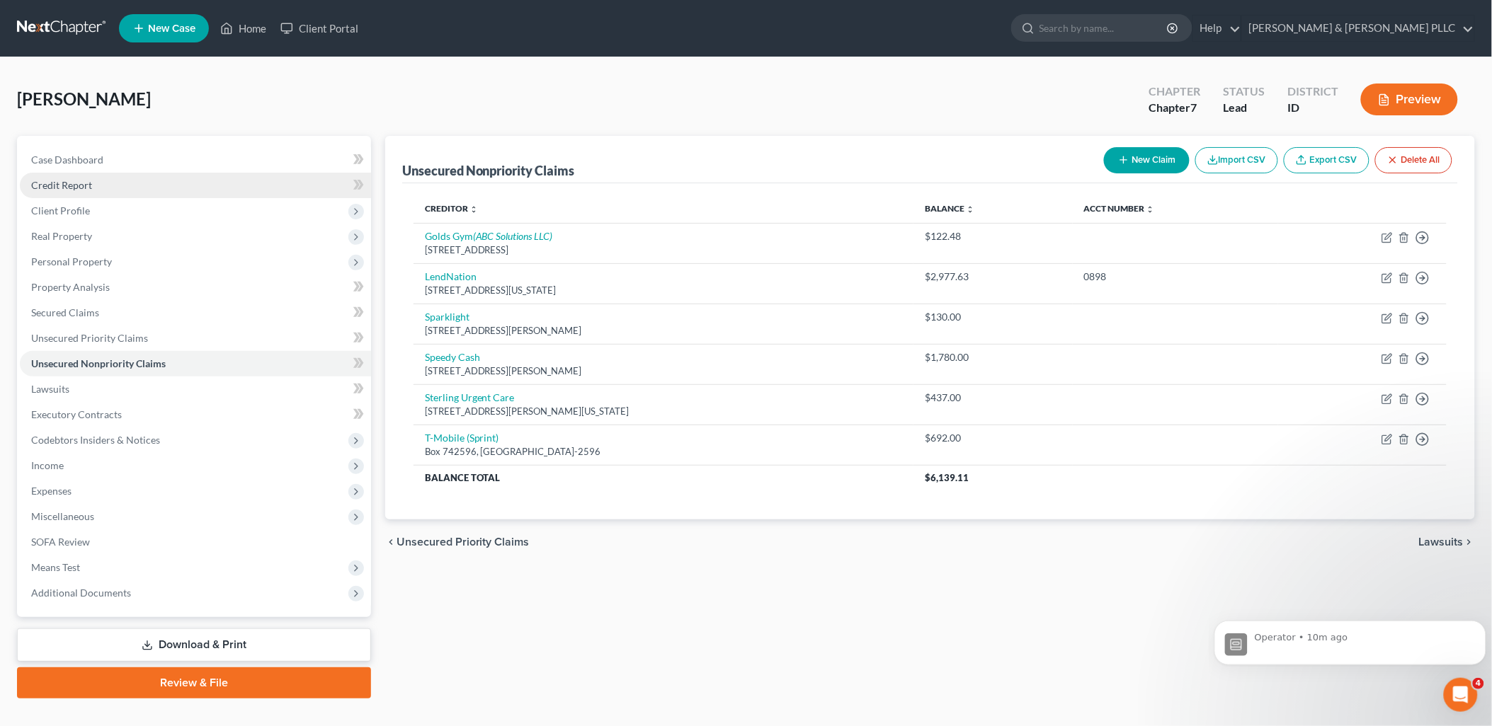
click at [81, 181] on span "Credit Report" at bounding box center [61, 185] width 61 height 12
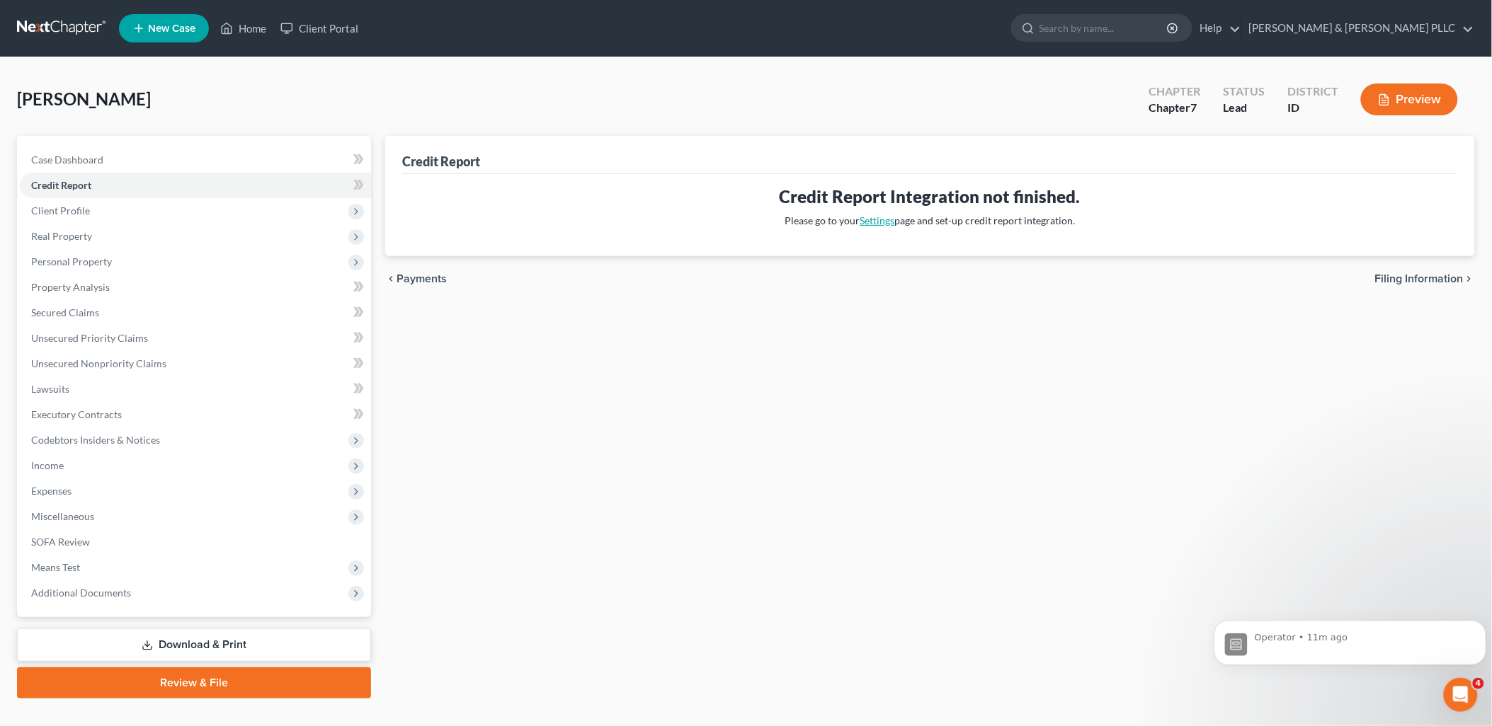
click at [882, 224] on link "Settings" at bounding box center [877, 221] width 35 height 12
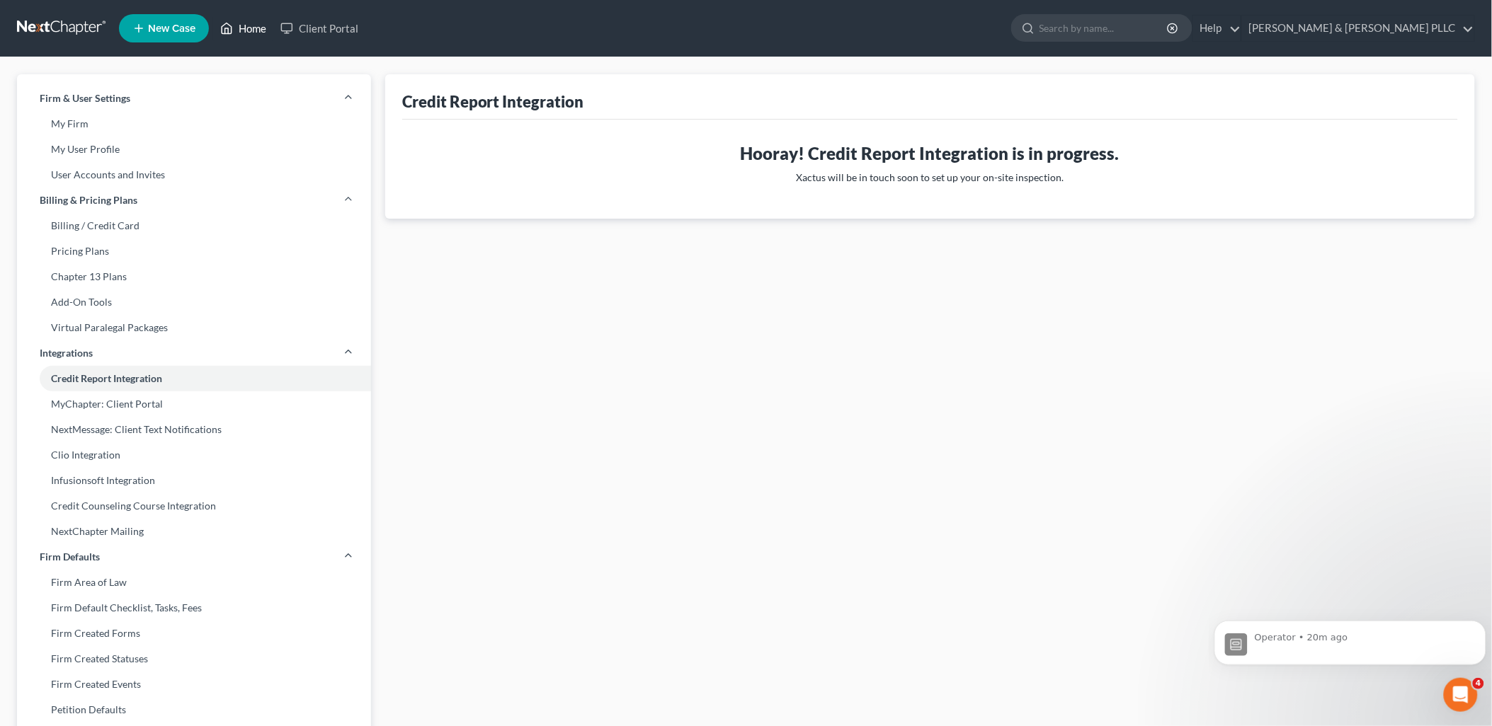
drag, startPoint x: 244, startPoint y: 29, endPoint x: 250, endPoint y: 35, distance: 9.0
click at [244, 29] on link "Home" at bounding box center [243, 28] width 60 height 25
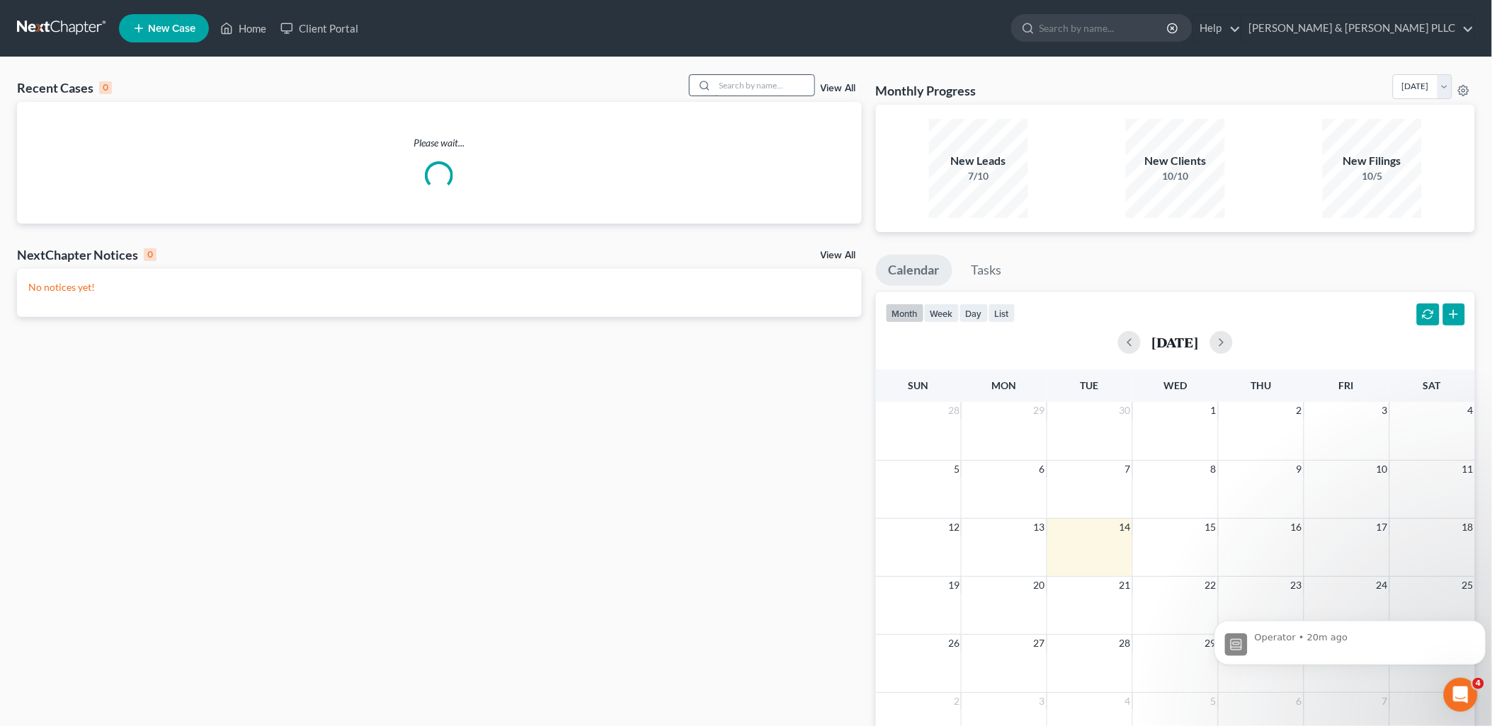
click at [780, 94] on input "search" at bounding box center [764, 85] width 99 height 21
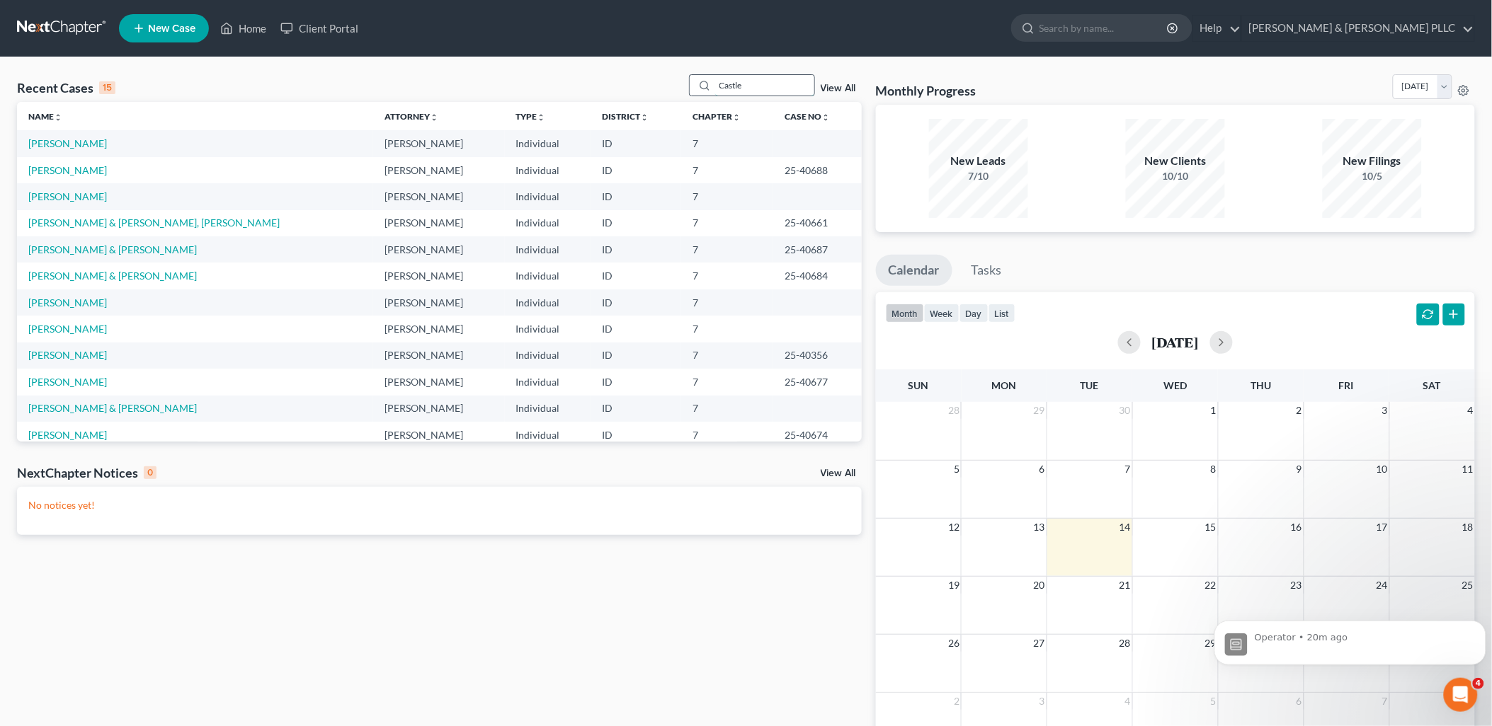
type input "Castle"
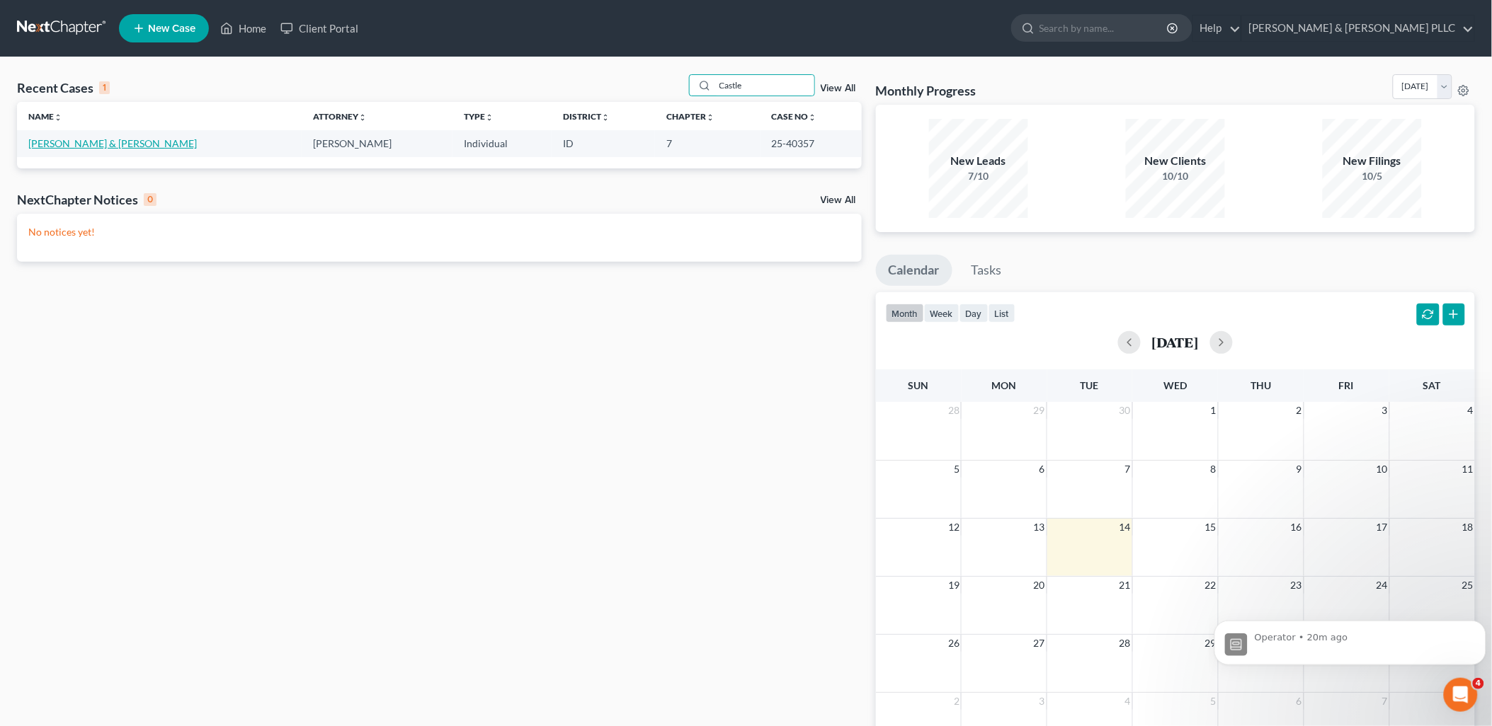
click at [69, 137] on link "[PERSON_NAME] & [PERSON_NAME]" at bounding box center [112, 143] width 169 height 12
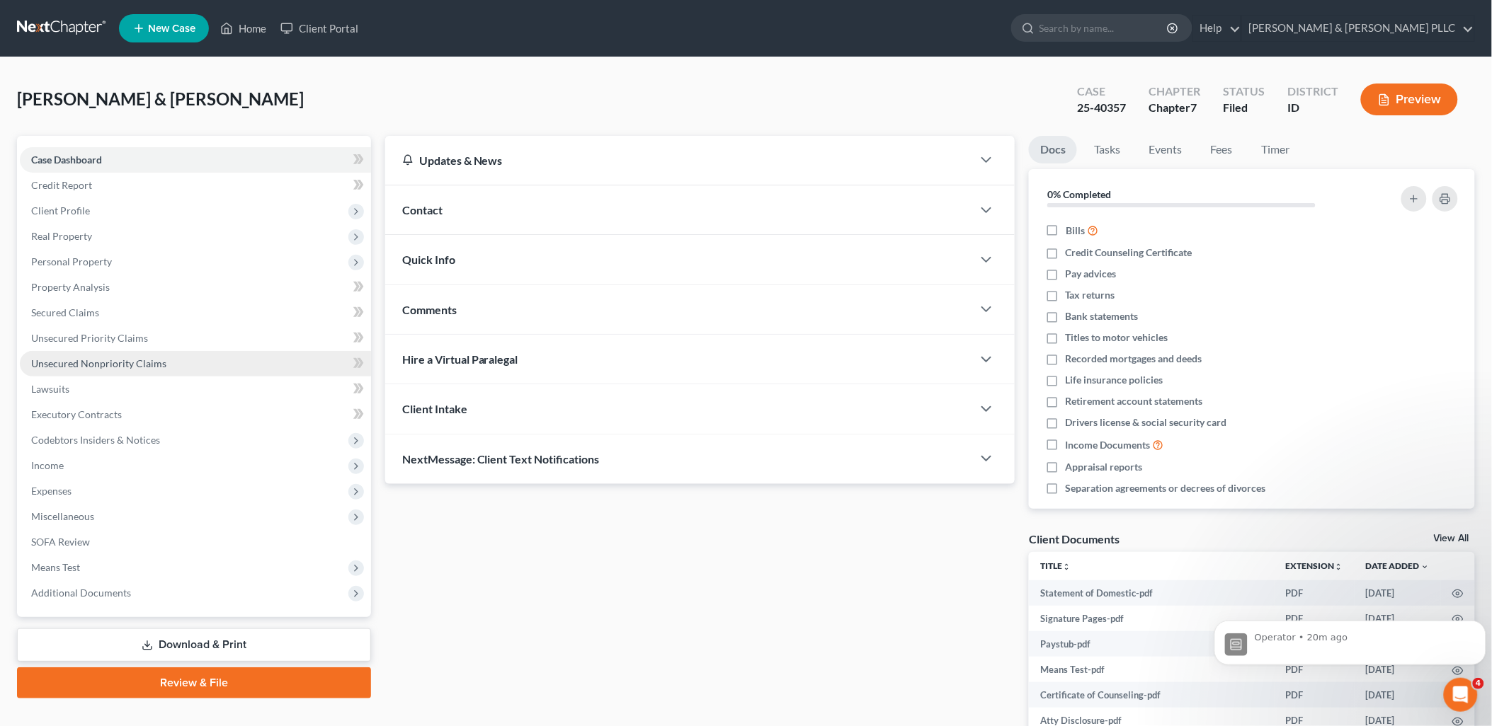
click at [132, 365] on span "Unsecured Nonpriority Claims" at bounding box center [98, 364] width 135 height 12
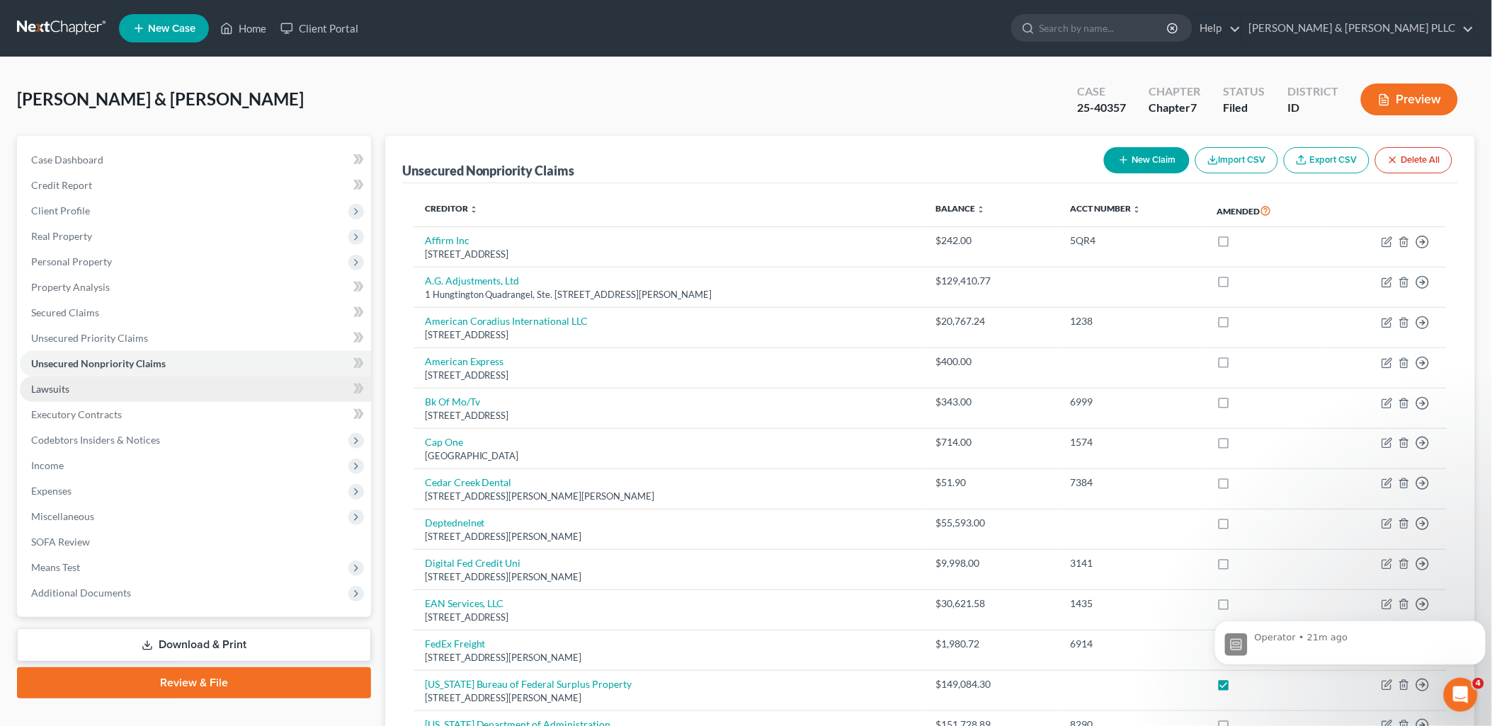
click at [74, 386] on link "Lawsuits" at bounding box center [195, 389] width 351 height 25
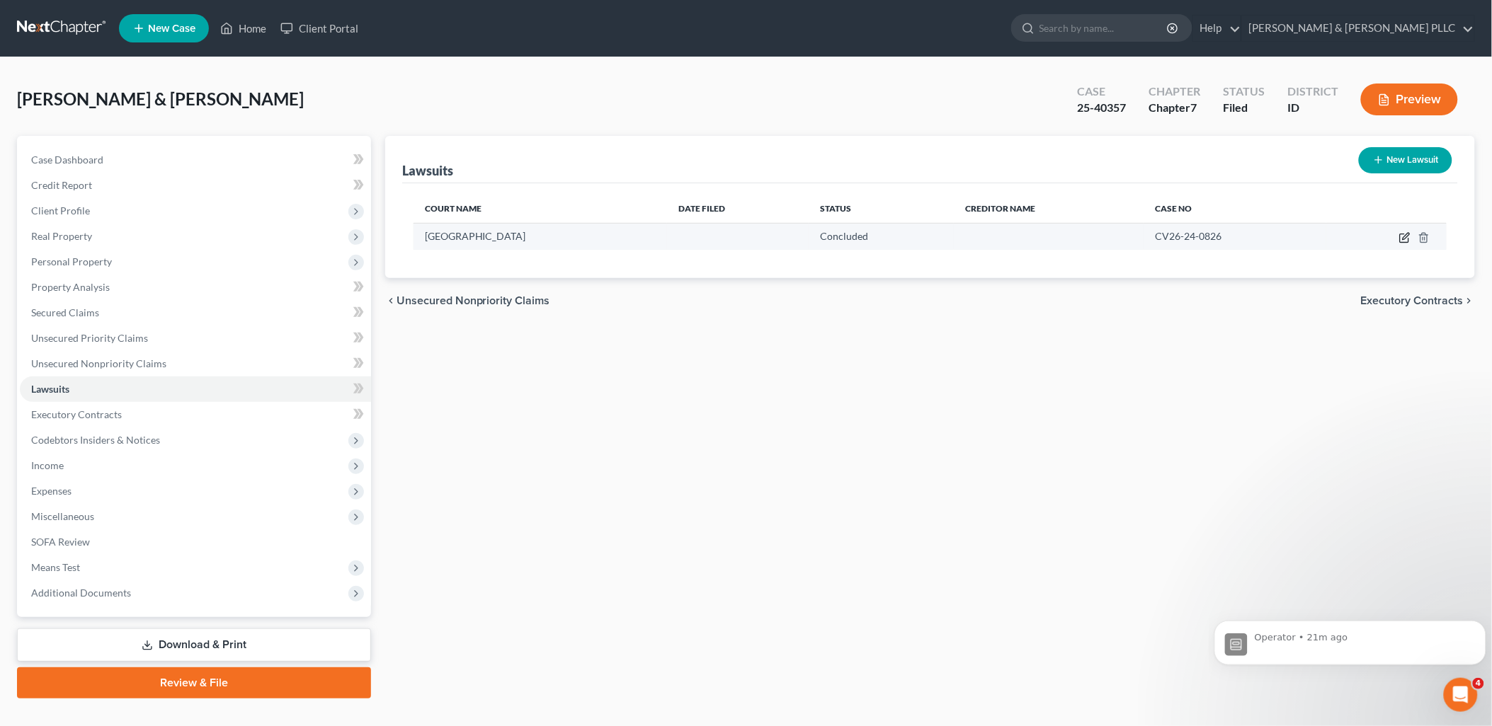
click at [1404, 236] on icon "button" at bounding box center [1406, 236] width 6 height 6
select select "13"
select select "2"
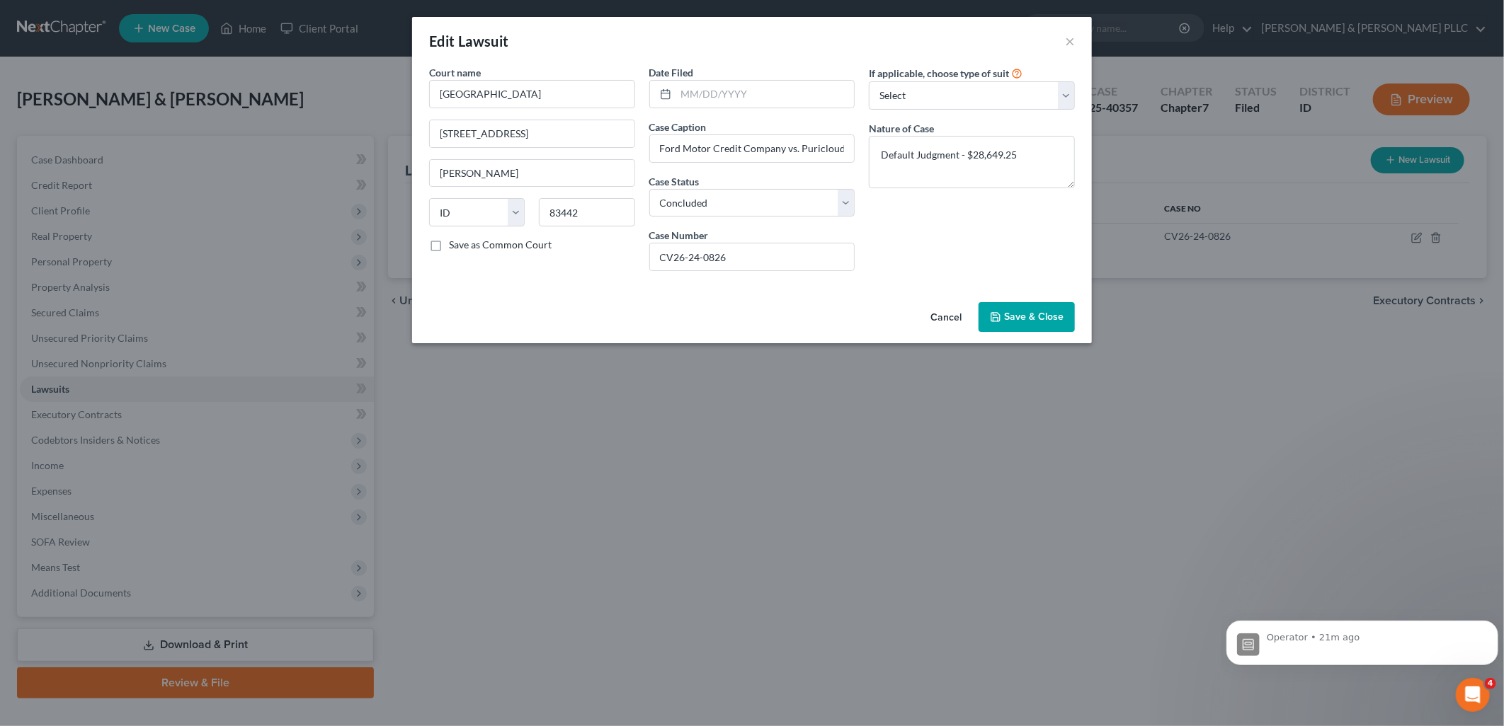
click at [1022, 320] on span "Save & Close" at bounding box center [1033, 317] width 59 height 12
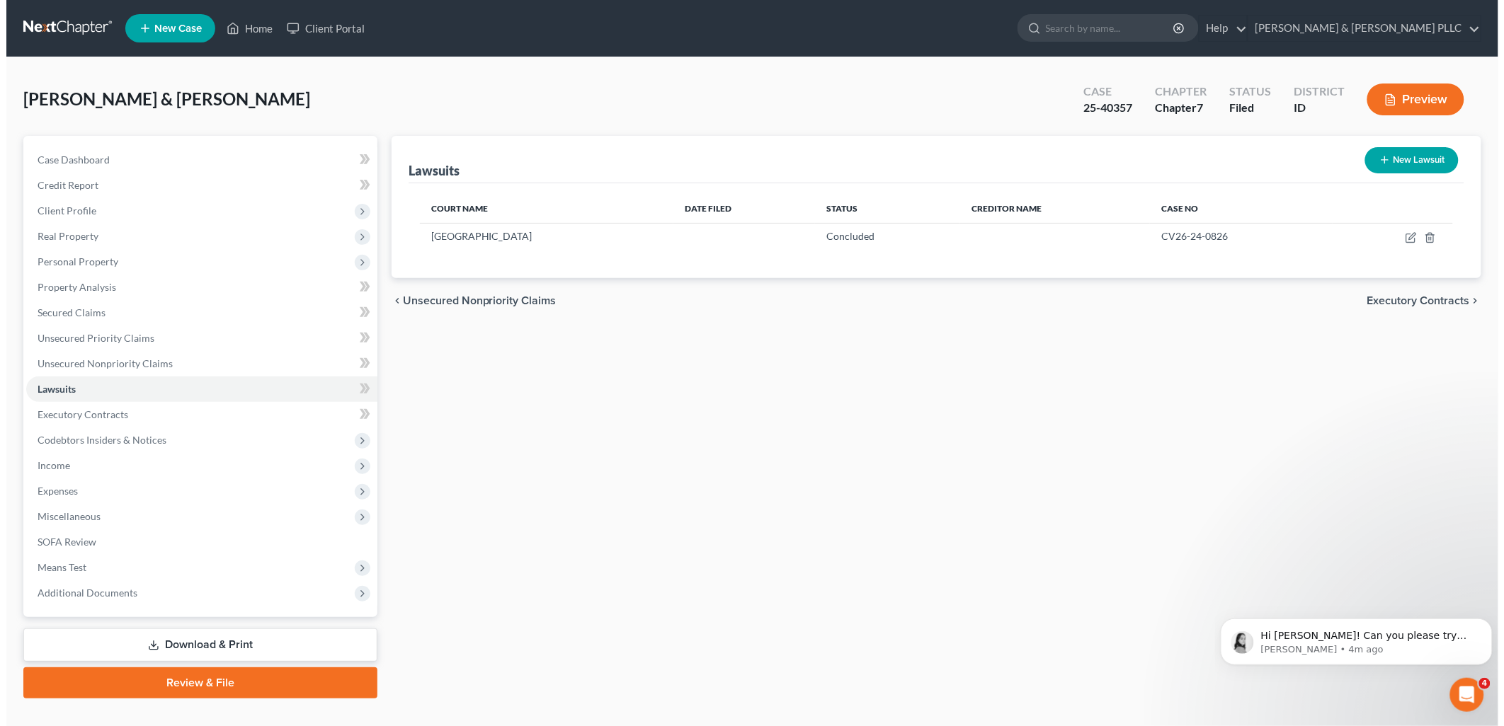
scroll to position [408, 0]
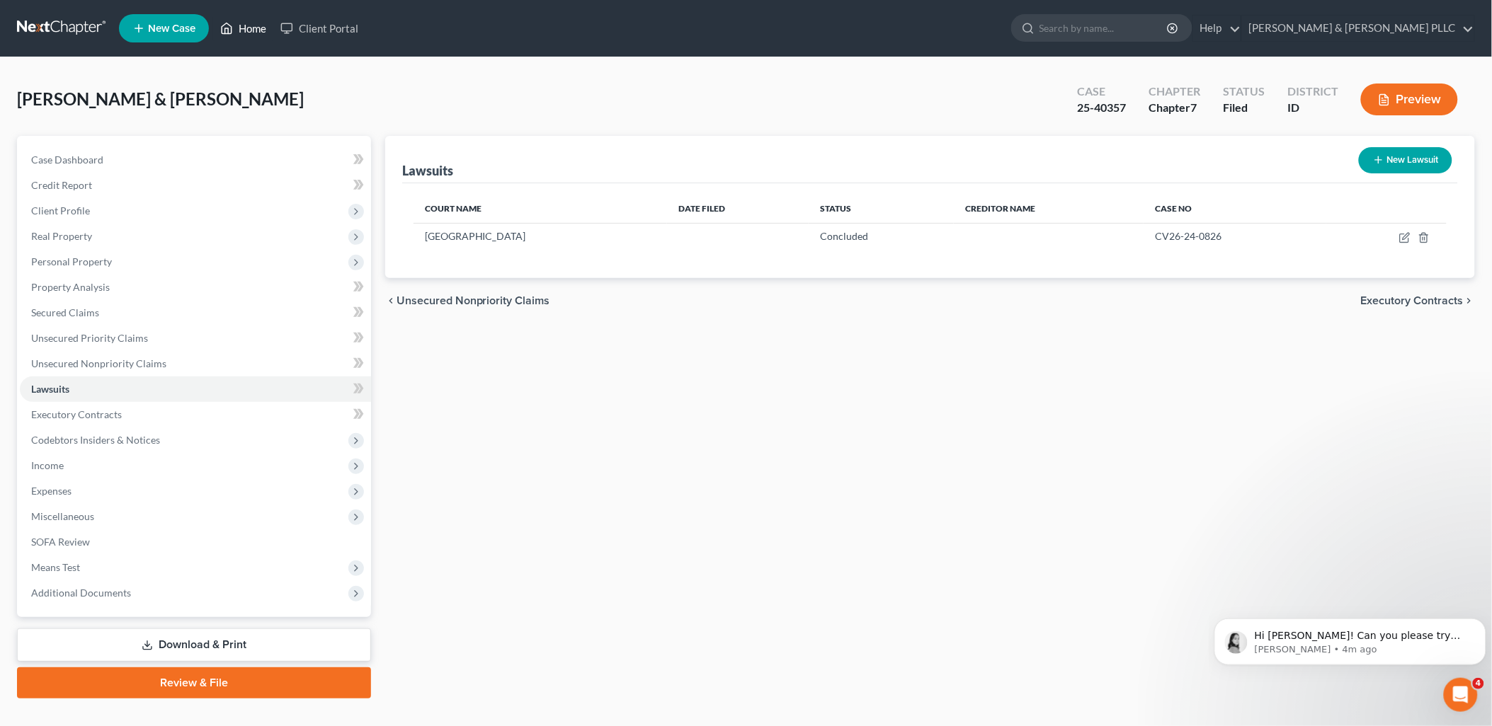
click at [257, 27] on link "Home" at bounding box center [243, 28] width 60 height 25
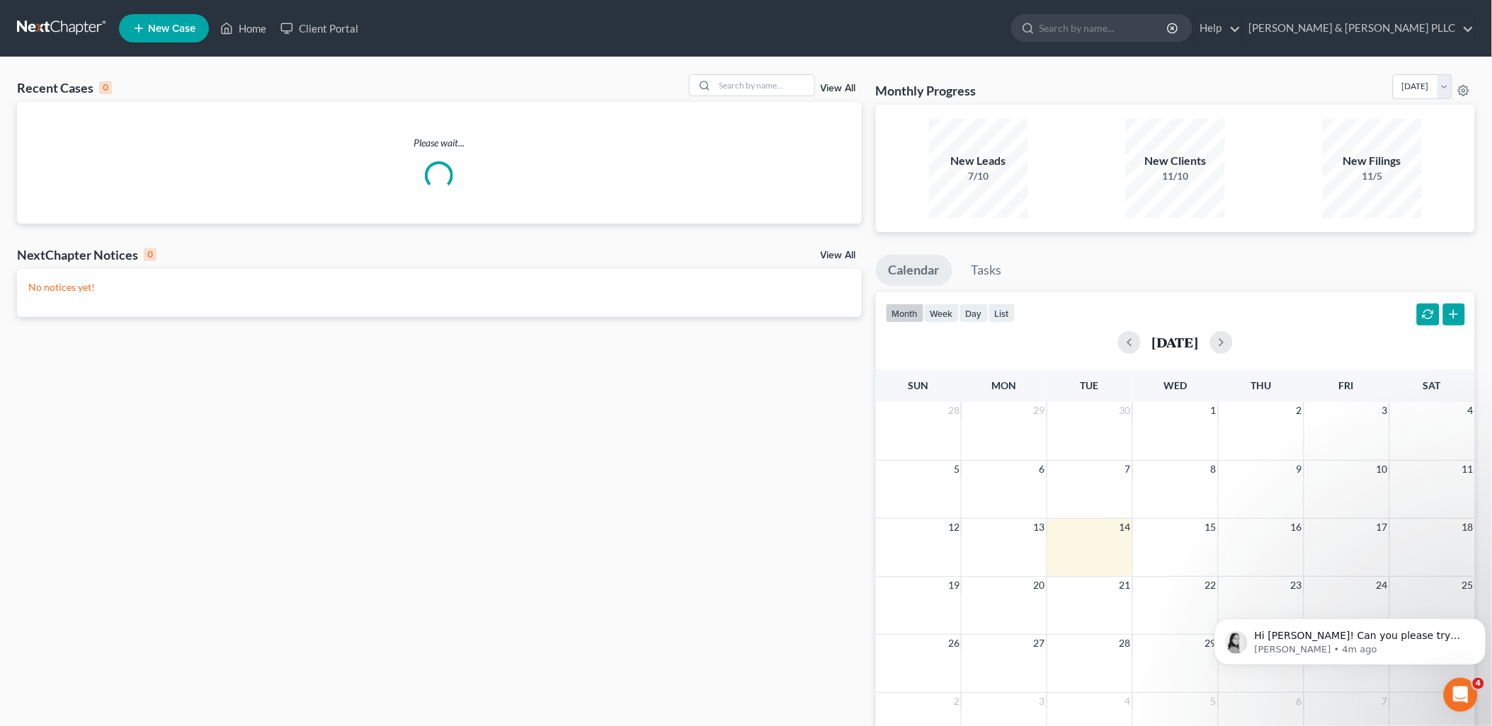
click at [165, 24] on span "New Case" at bounding box center [171, 28] width 47 height 11
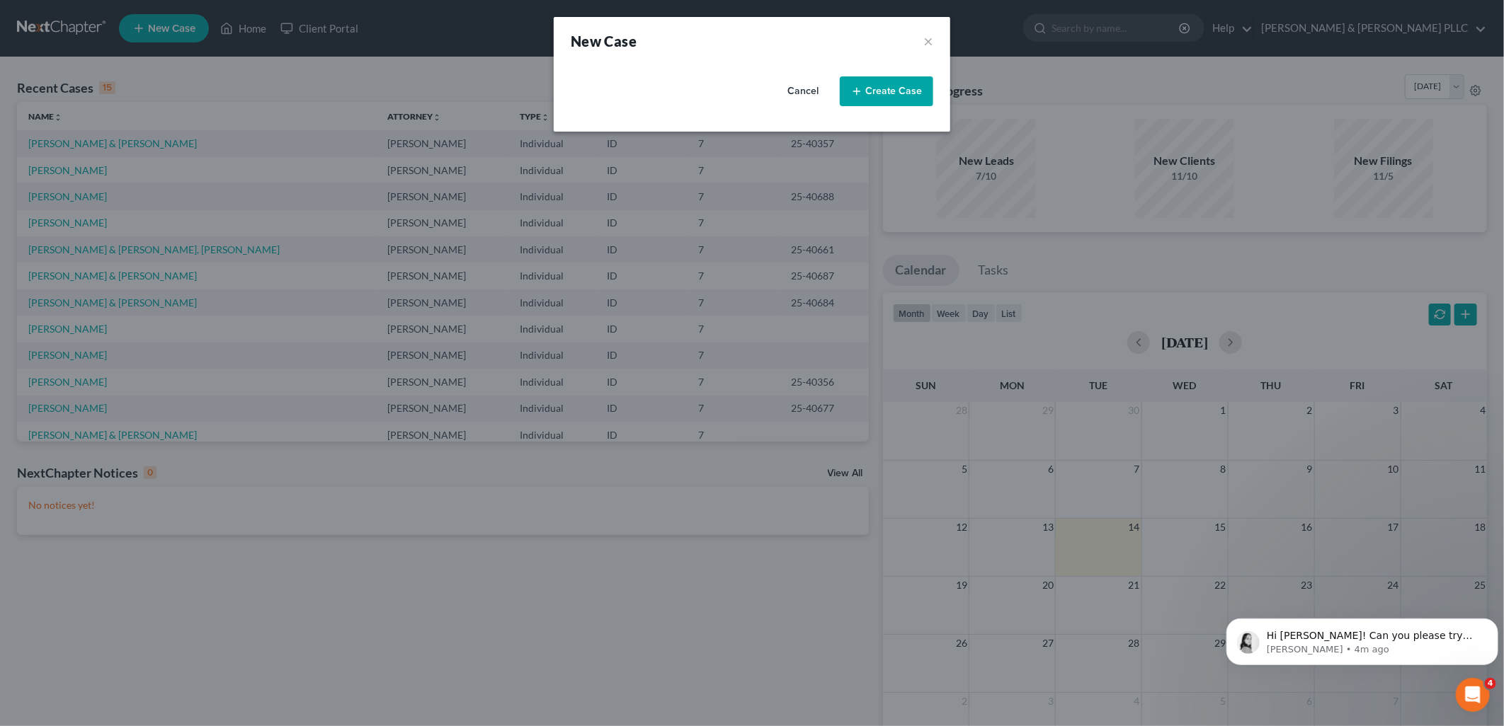
scroll to position [372, 0]
select select "23"
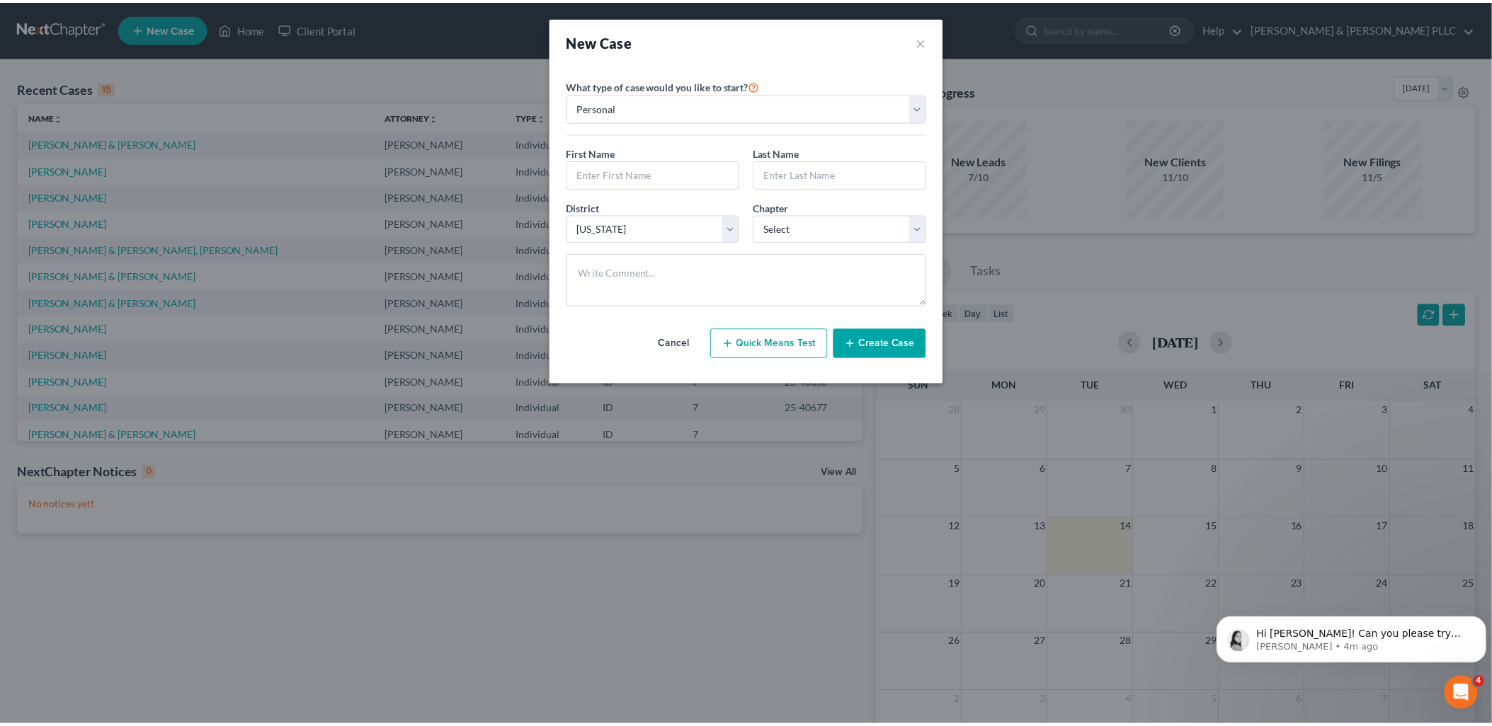
scroll to position [317, 0]
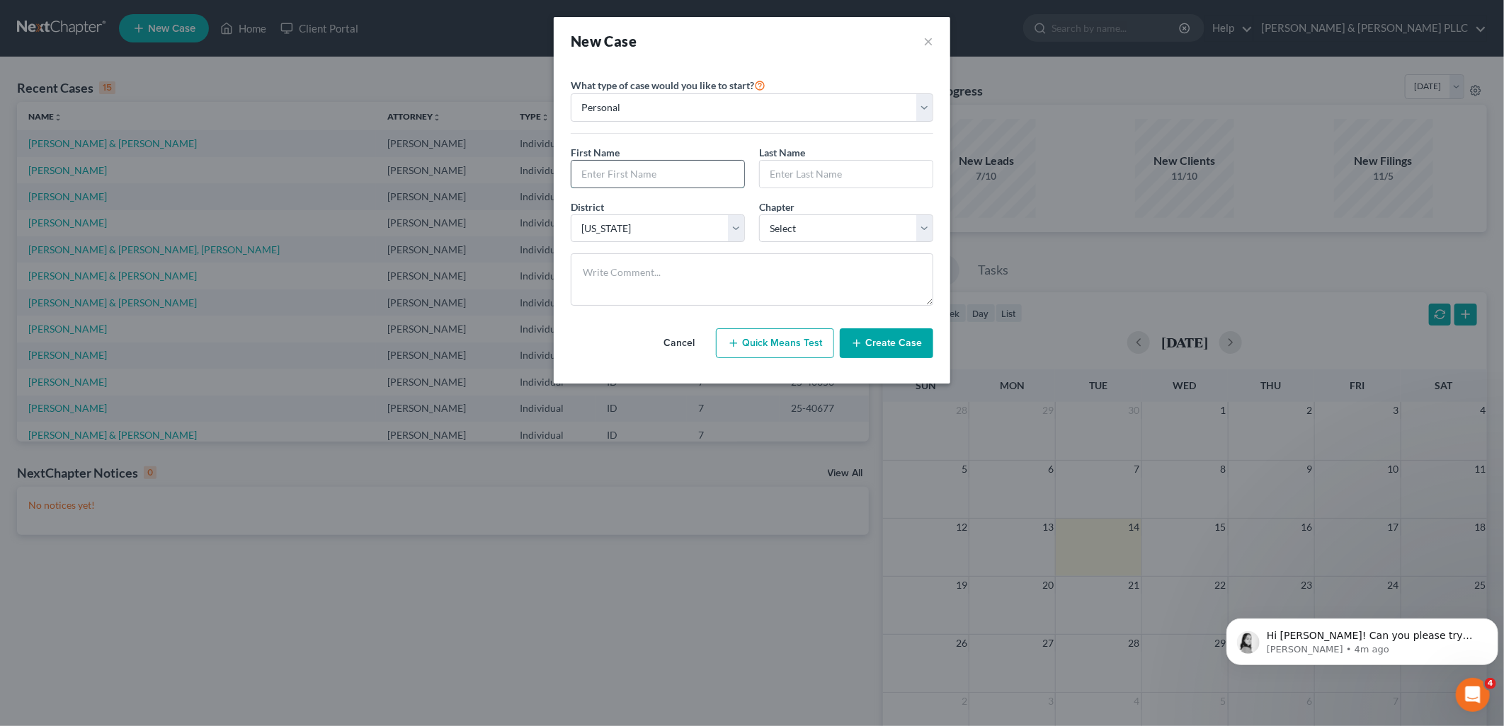
click at [590, 172] on input "text" at bounding box center [657, 174] width 173 height 27
type input "[PERSON_NAME]"
click at [925, 234] on select "Select 7 11 12 13" at bounding box center [846, 229] width 174 height 28
select select "0"
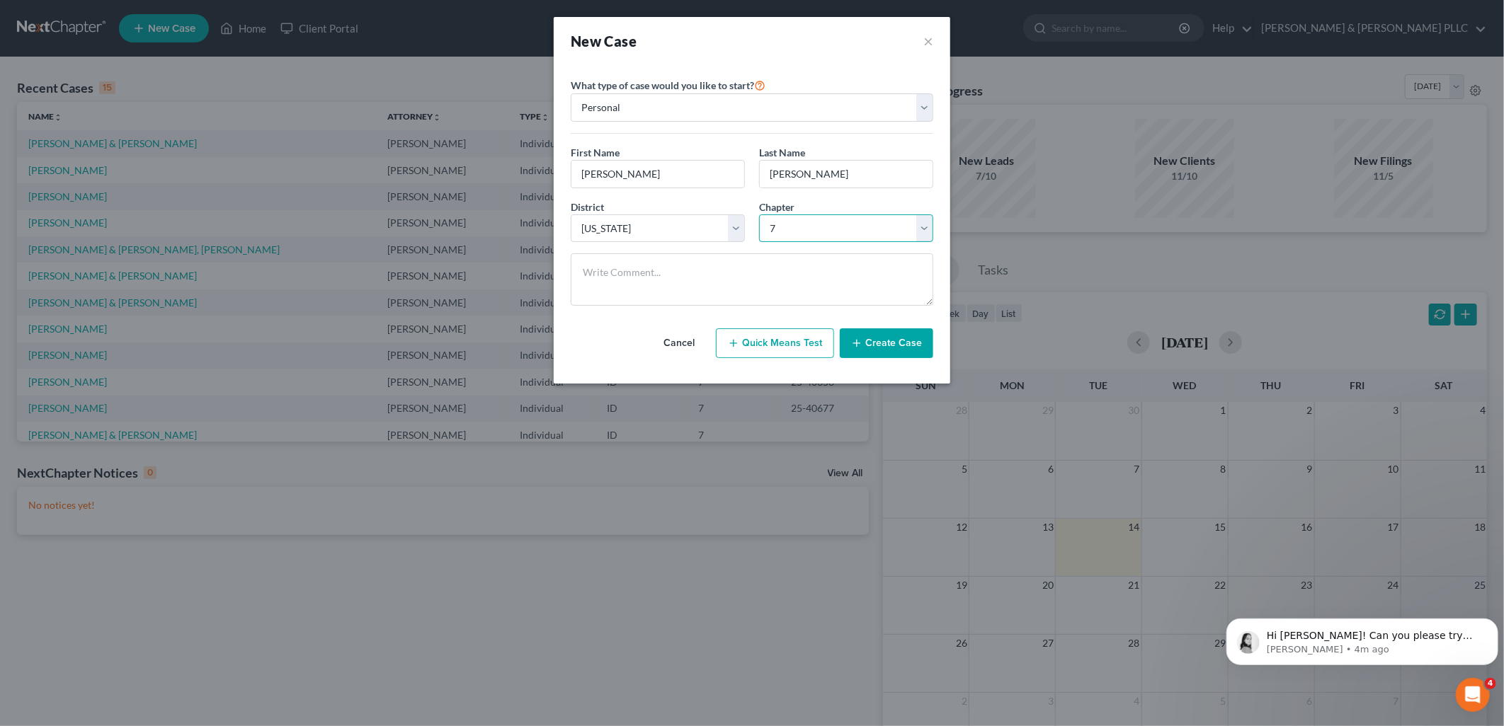
click at [759, 215] on select "Select 7 11 12 13" at bounding box center [846, 229] width 174 height 28
click at [915, 341] on button "Create Case" at bounding box center [886, 344] width 93 height 30
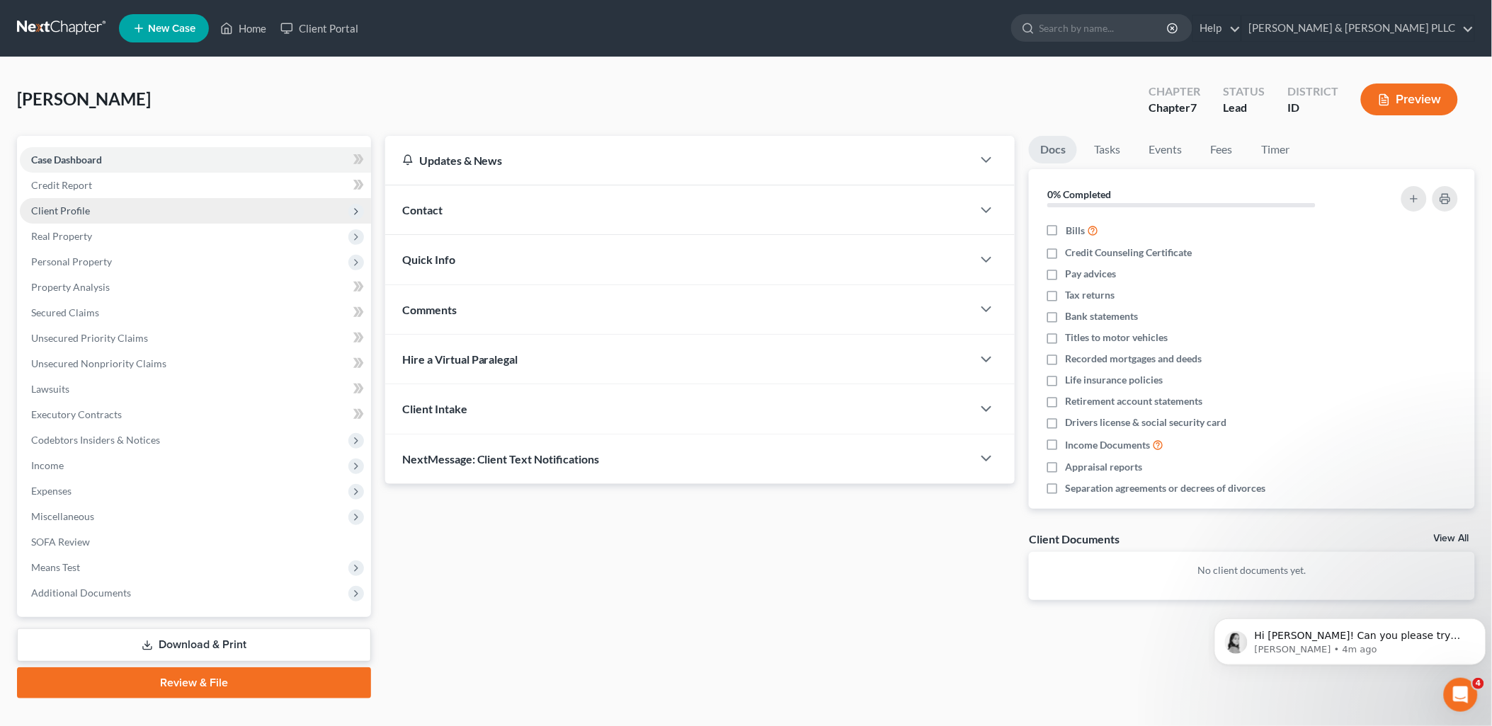
click at [87, 210] on span "Client Profile" at bounding box center [60, 211] width 59 height 12
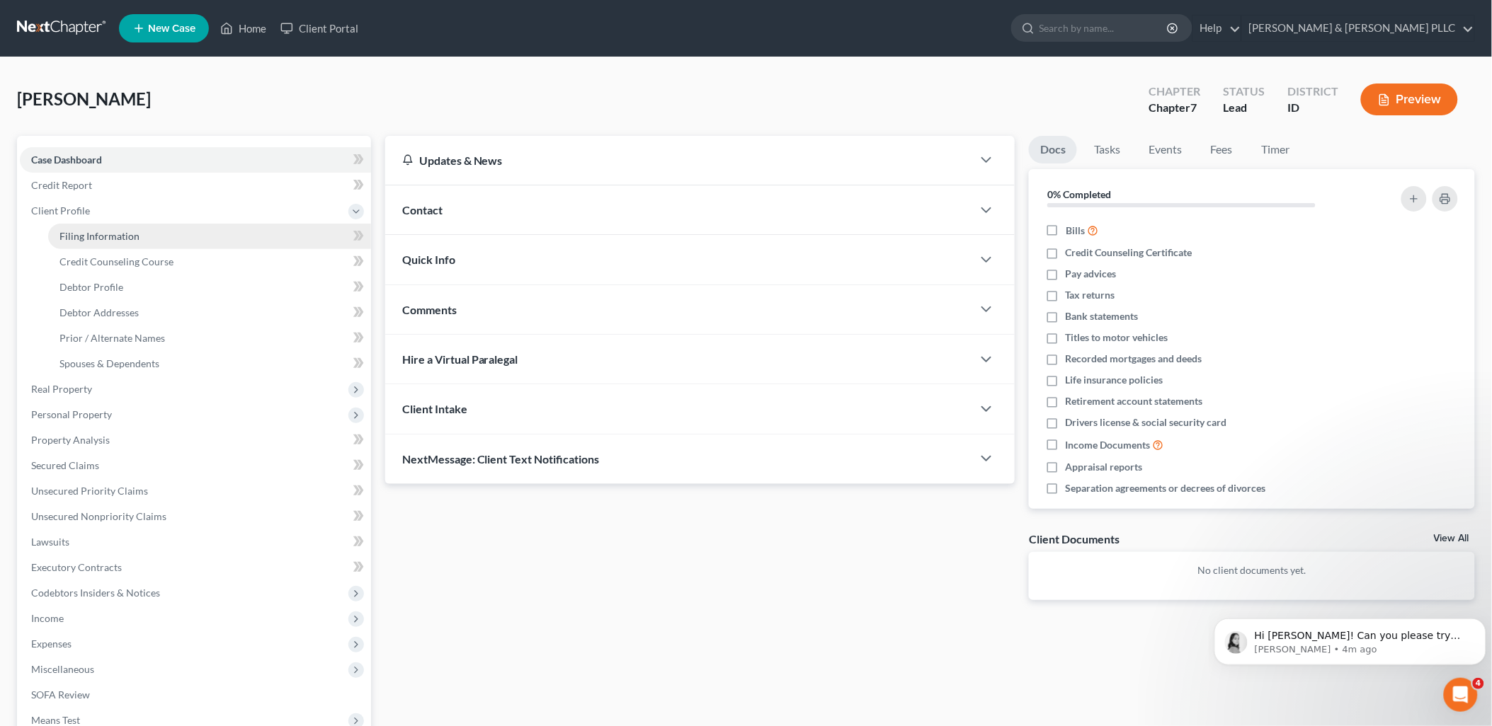
click at [101, 238] on span "Filing Information" at bounding box center [99, 236] width 80 height 12
select select "1"
select select "0"
select select "23"
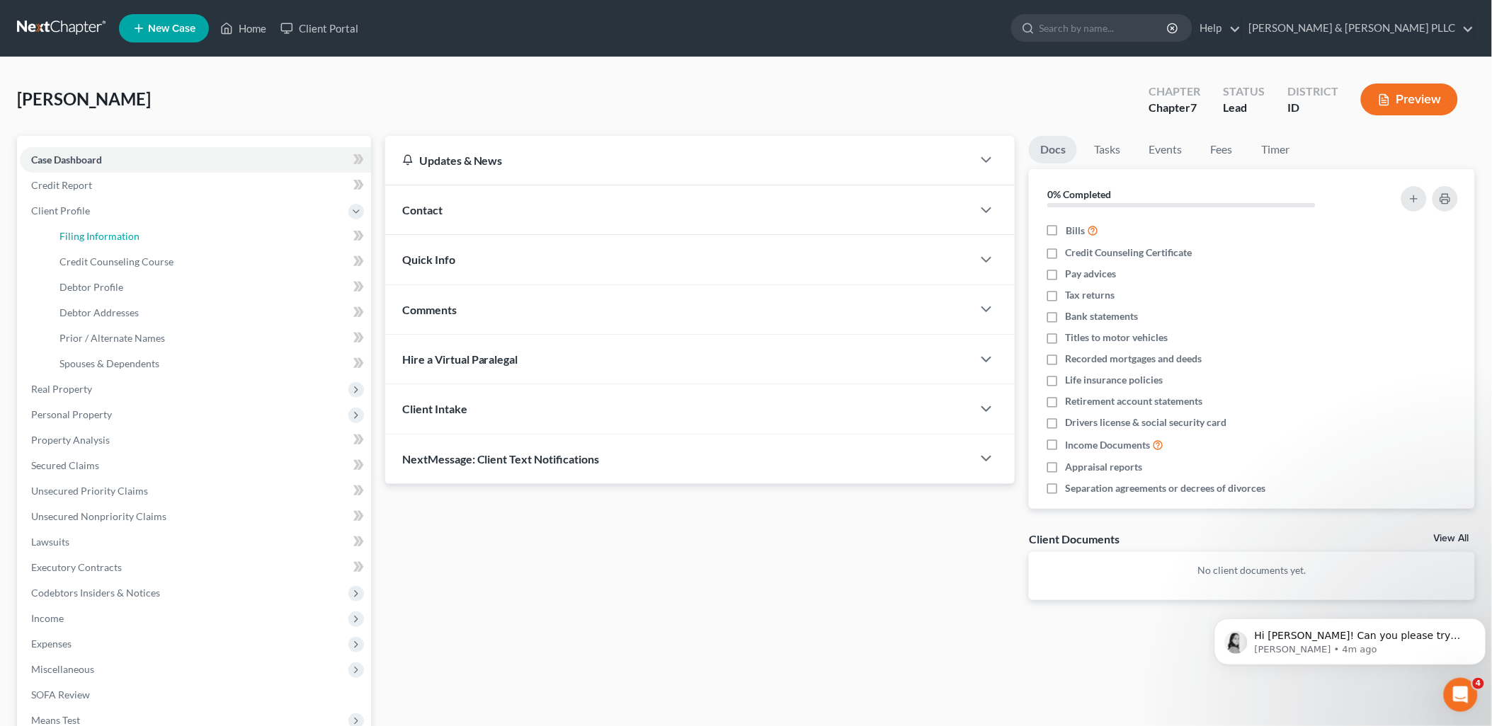
select select "13"
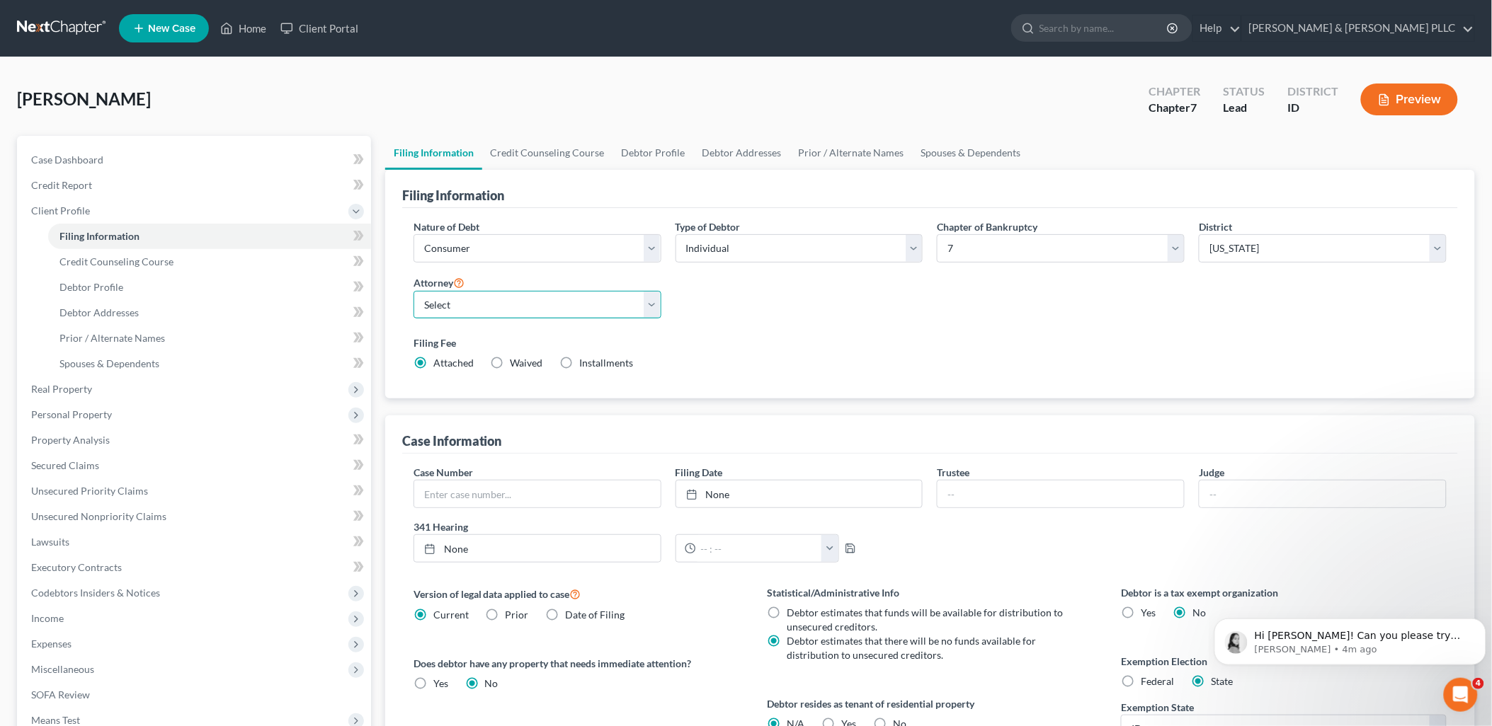
drag, startPoint x: 653, startPoint y: 314, endPoint x: 612, endPoint y: 320, distance: 41.6
click at [653, 314] on select "Select [PERSON_NAME] - ID [PERSON_NAME] - MTB [PERSON_NAME] - ID" at bounding box center [537, 305] width 248 height 28
select select "2"
click at [413, 291] on select "Select [PERSON_NAME] - ID [PERSON_NAME] - MTB [PERSON_NAME] - ID" at bounding box center [537, 305] width 248 height 28
click at [153, 265] on span "Credit Counseling Course" at bounding box center [116, 262] width 114 height 12
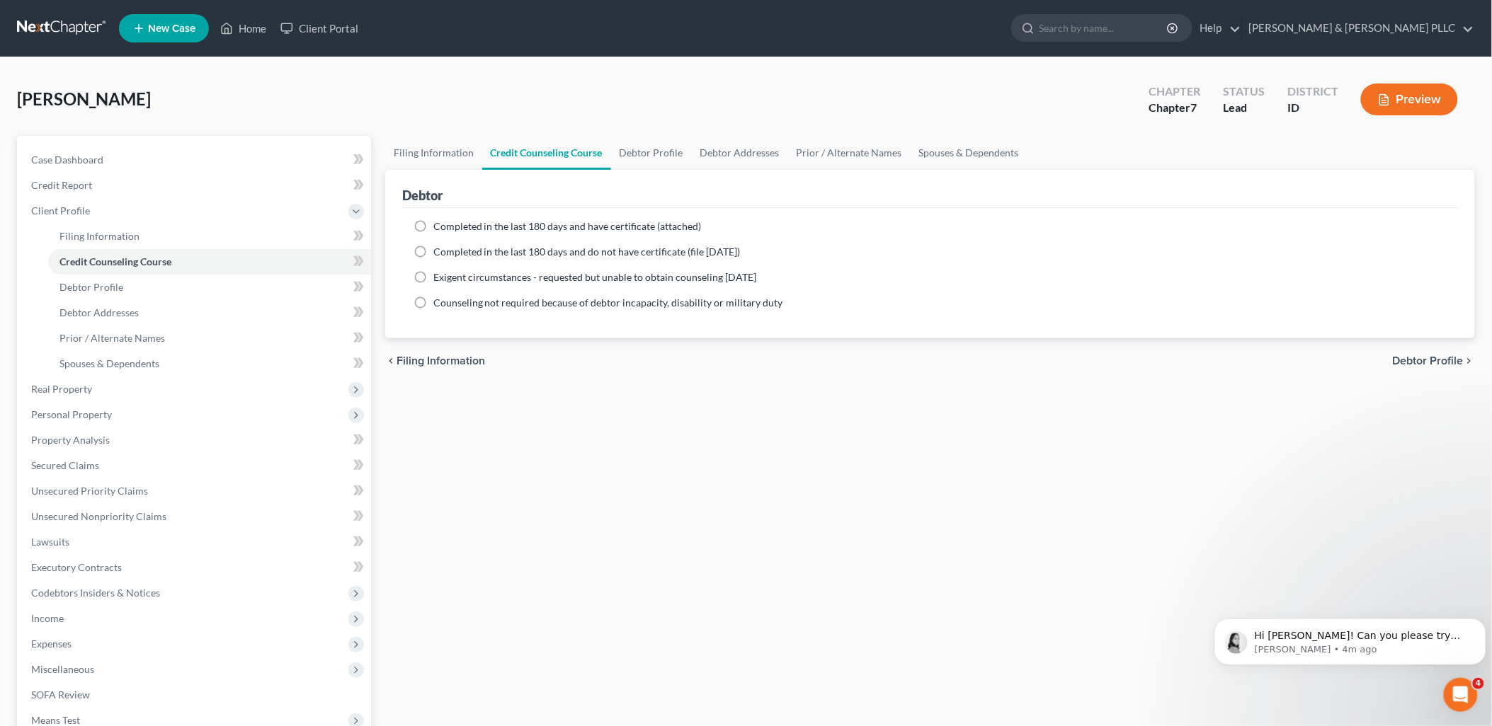
click at [433, 229] on label "Completed in the last 180 days and have certificate (attached)" at bounding box center [567, 226] width 268 height 14
click at [439, 229] on input "Completed in the last 180 days and have certificate (attached)" at bounding box center [443, 223] width 9 height 9
radio input "true"
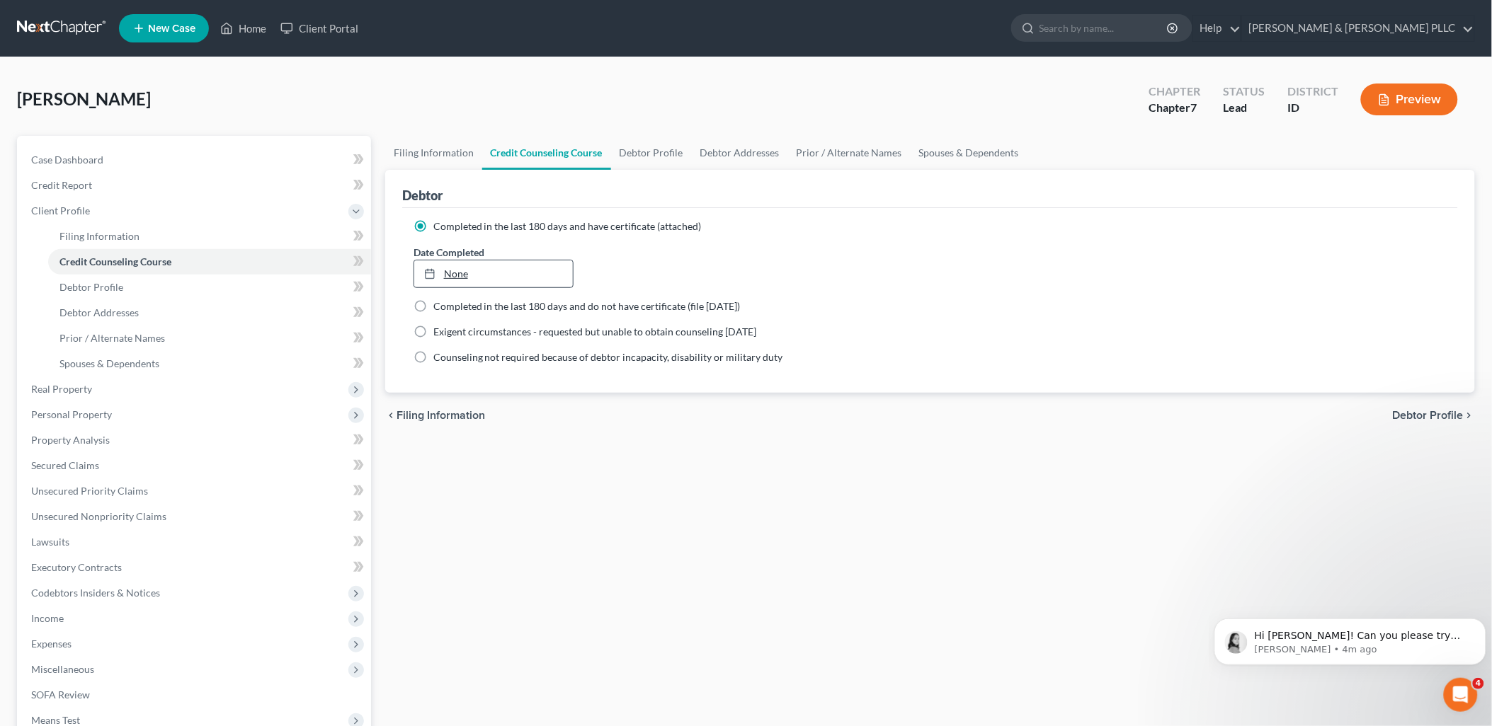
type input "[DATE]"
click at [447, 267] on link "[DATE]" at bounding box center [493, 274] width 159 height 27
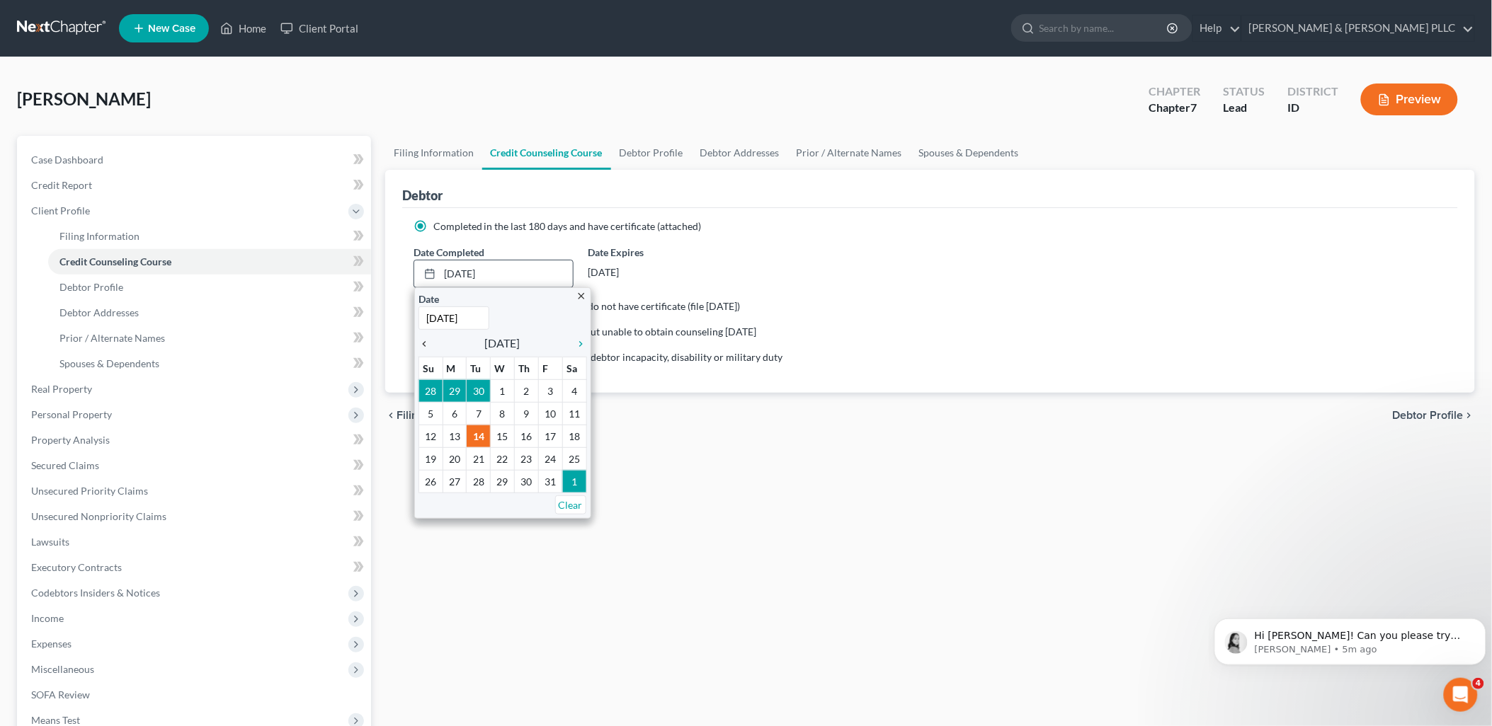
click at [423, 348] on icon "chevron_left" at bounding box center [427, 343] width 18 height 11
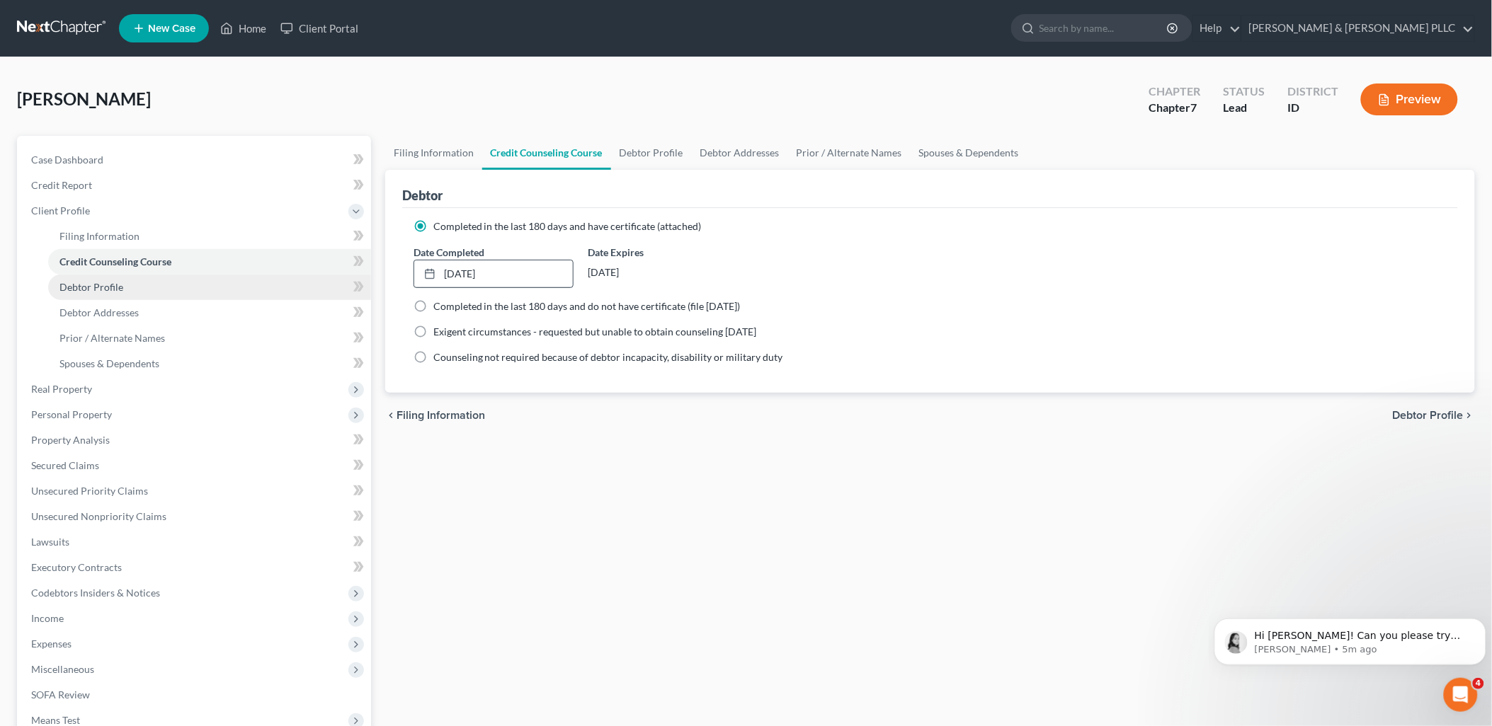
click at [115, 291] on span "Debtor Profile" at bounding box center [91, 287] width 64 height 12
select select "0"
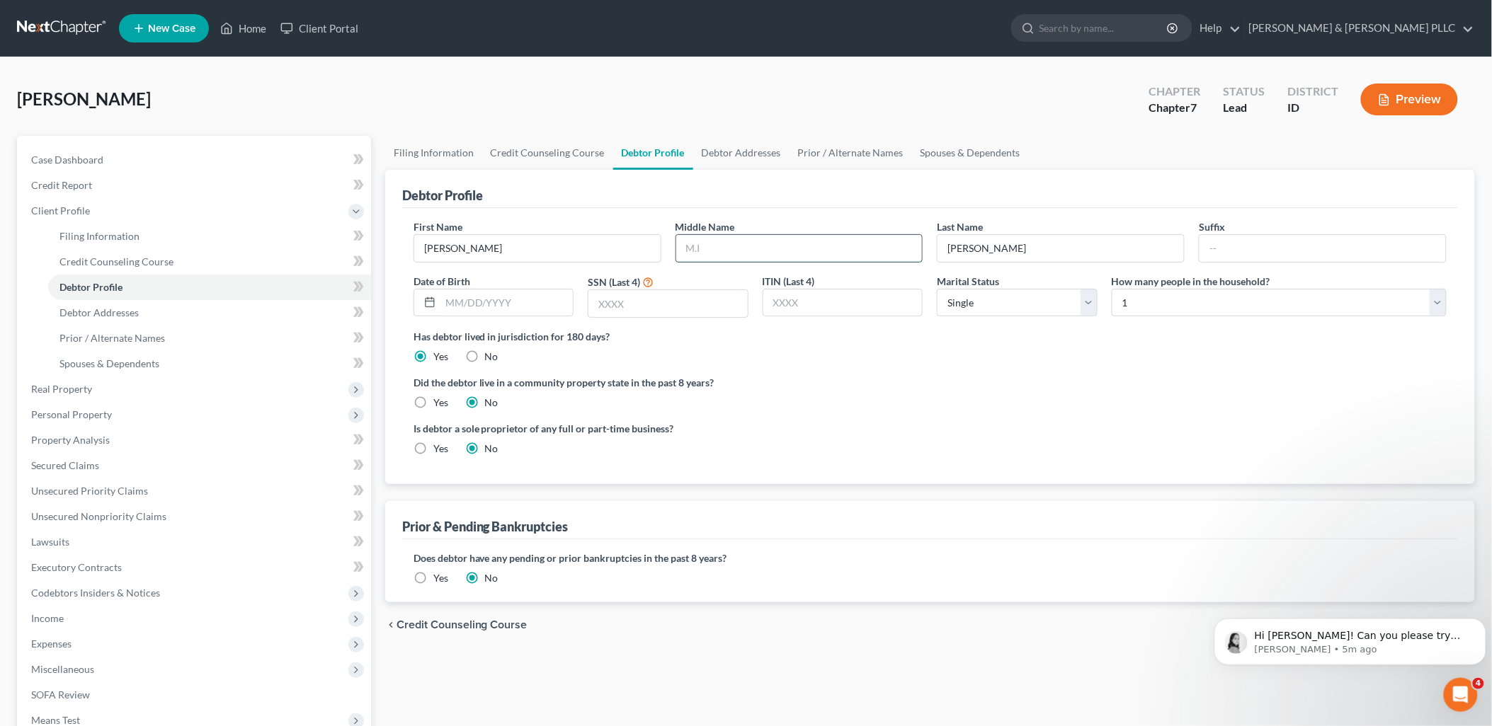
click at [737, 238] on input "text" at bounding box center [799, 248] width 246 height 27
type input "[PERSON_NAME]"
type input "[DATE]"
type input "0298"
click at [1087, 299] on select "Select Single Married Separated Divorced Widowed" at bounding box center [1017, 303] width 161 height 28
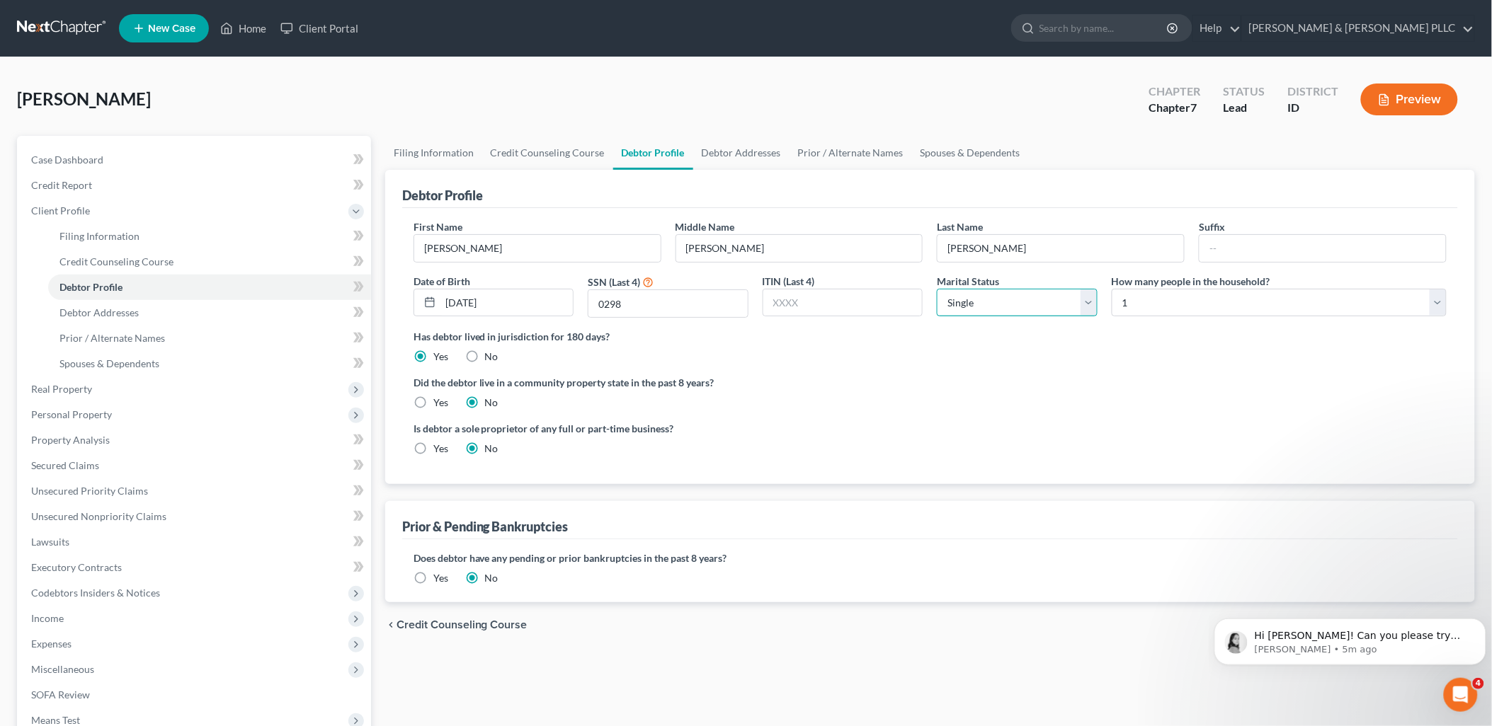
select select "3"
click at [937, 289] on select "Select Single Married Separated Divorced Widowed" at bounding box center [1017, 303] width 161 height 28
drag, startPoint x: 418, startPoint y: 404, endPoint x: 223, endPoint y: 384, distance: 196.4
click at [433, 404] on label "Yes" at bounding box center [440, 403] width 15 height 14
click at [439, 404] on input "Yes" at bounding box center [443, 400] width 9 height 9
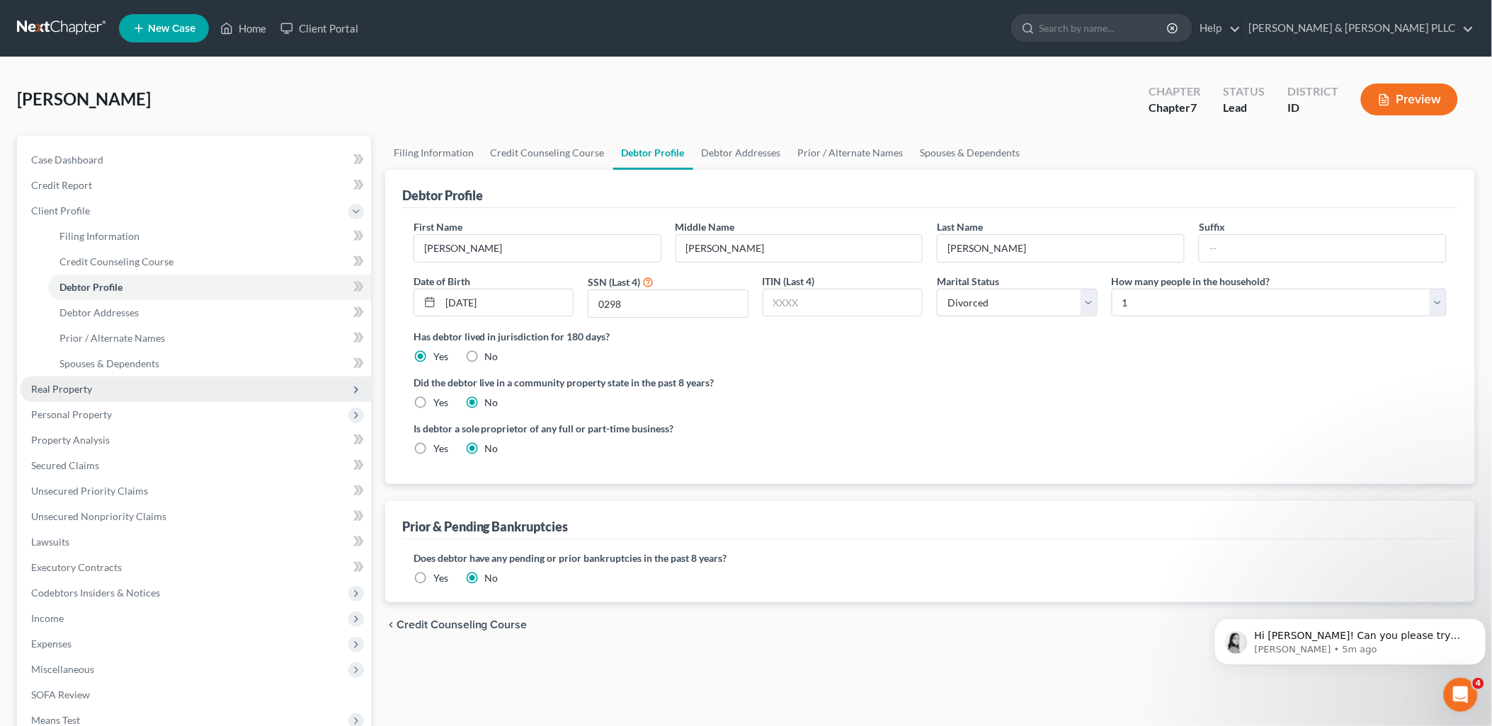
radio input "true"
radio input "false"
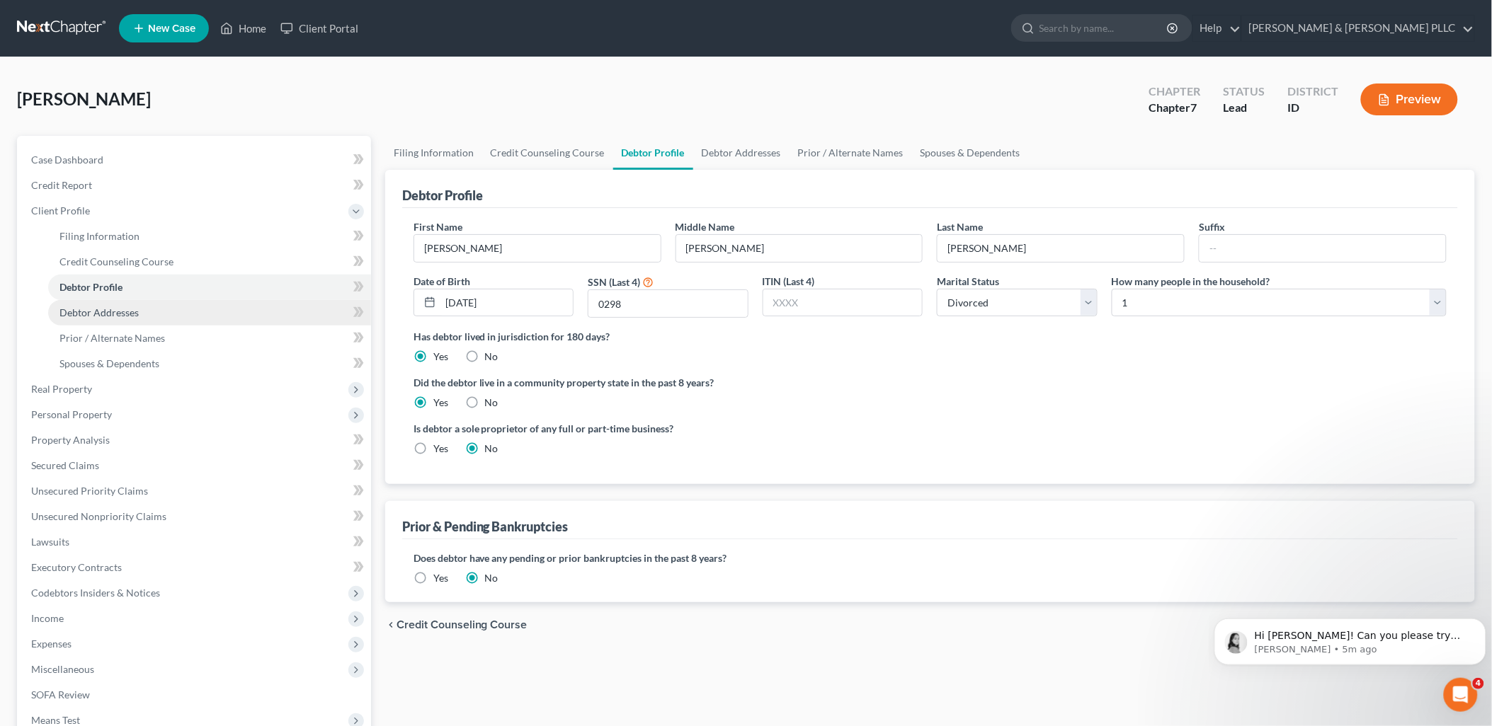
click at [137, 314] on span "Debtor Addresses" at bounding box center [98, 313] width 79 height 12
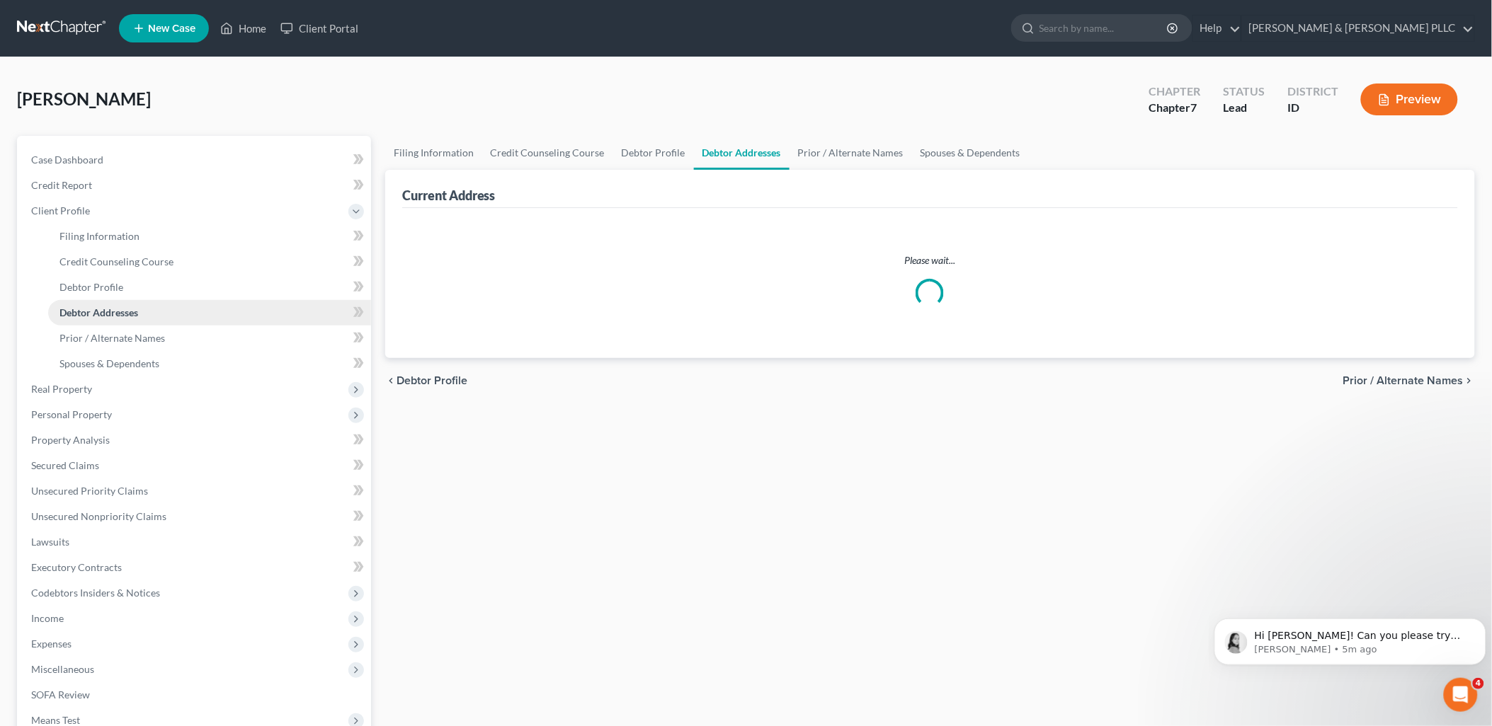
select select "0"
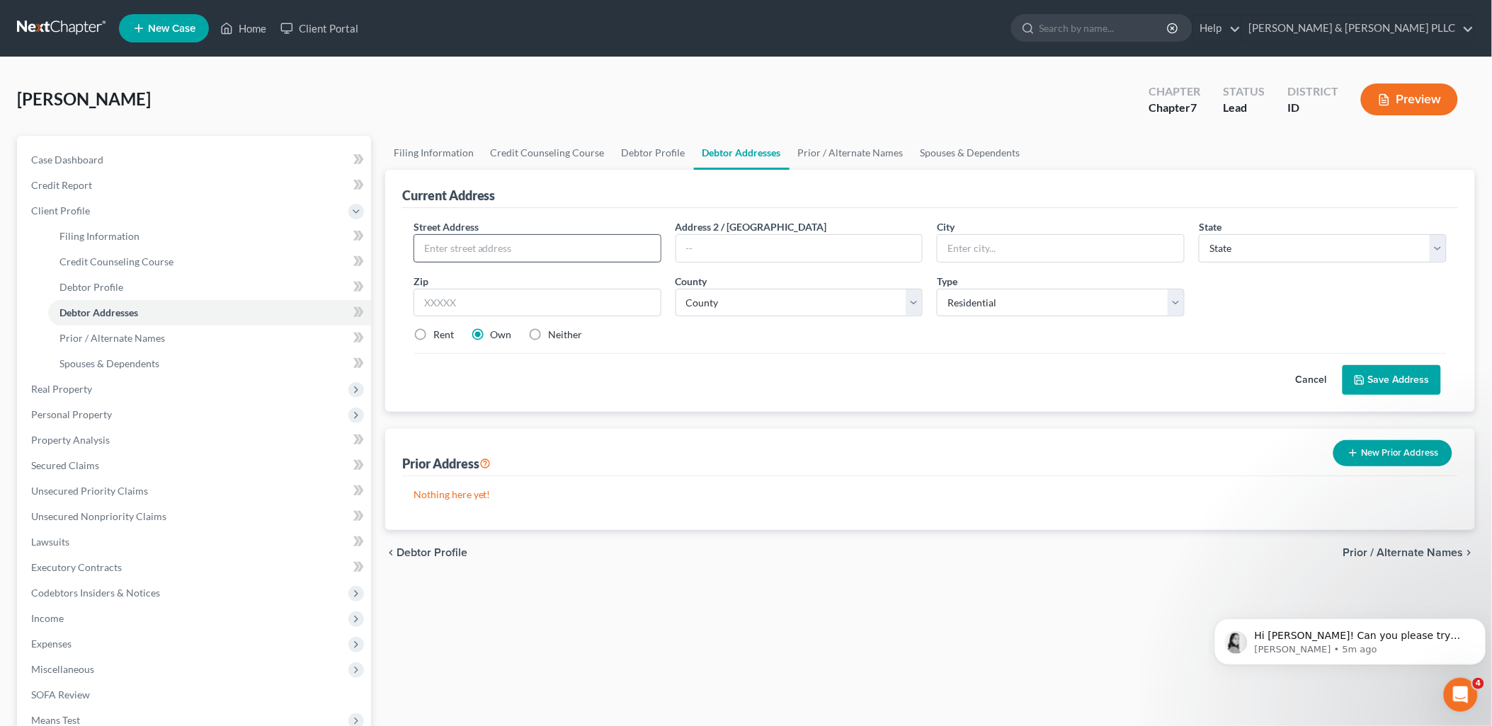
click at [487, 244] on input "text" at bounding box center [537, 248] width 246 height 27
type input "876 [PERSON_NAME]"
type input "[GEOGRAPHIC_DATA]"
select select "13"
type input "83440"
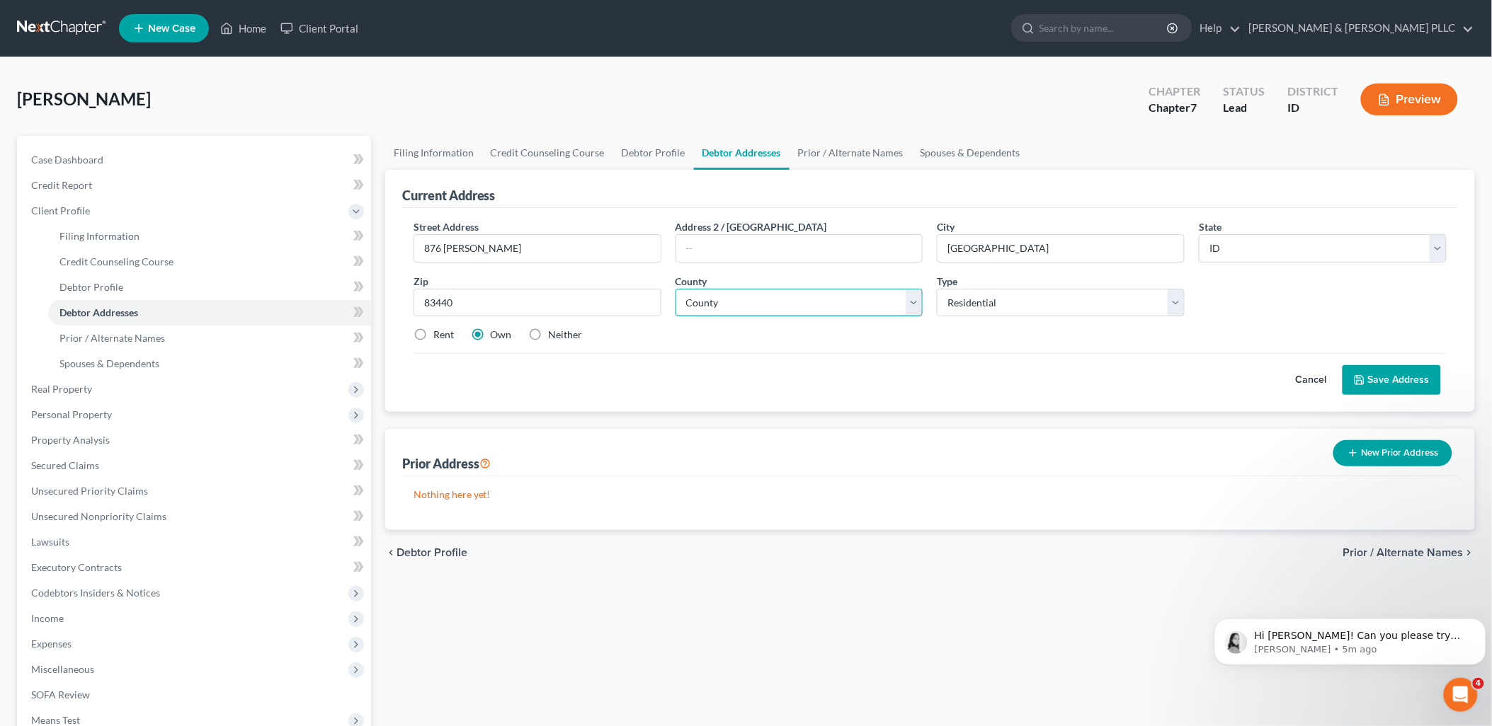
drag, startPoint x: 917, startPoint y: 309, endPoint x: 908, endPoint y: 312, distance: 9.0
click at [917, 309] on select "County [GEOGRAPHIC_DATA] [GEOGRAPHIC_DATA] [GEOGRAPHIC_DATA] [GEOGRAPHIC_DATA] …" at bounding box center [799, 303] width 248 height 28
select select "32"
click at [675, 289] on select "County [GEOGRAPHIC_DATA] [GEOGRAPHIC_DATA] [GEOGRAPHIC_DATA] [GEOGRAPHIC_DATA] …" at bounding box center [799, 303] width 248 height 28
click at [433, 331] on label "Rent" at bounding box center [443, 335] width 21 height 14
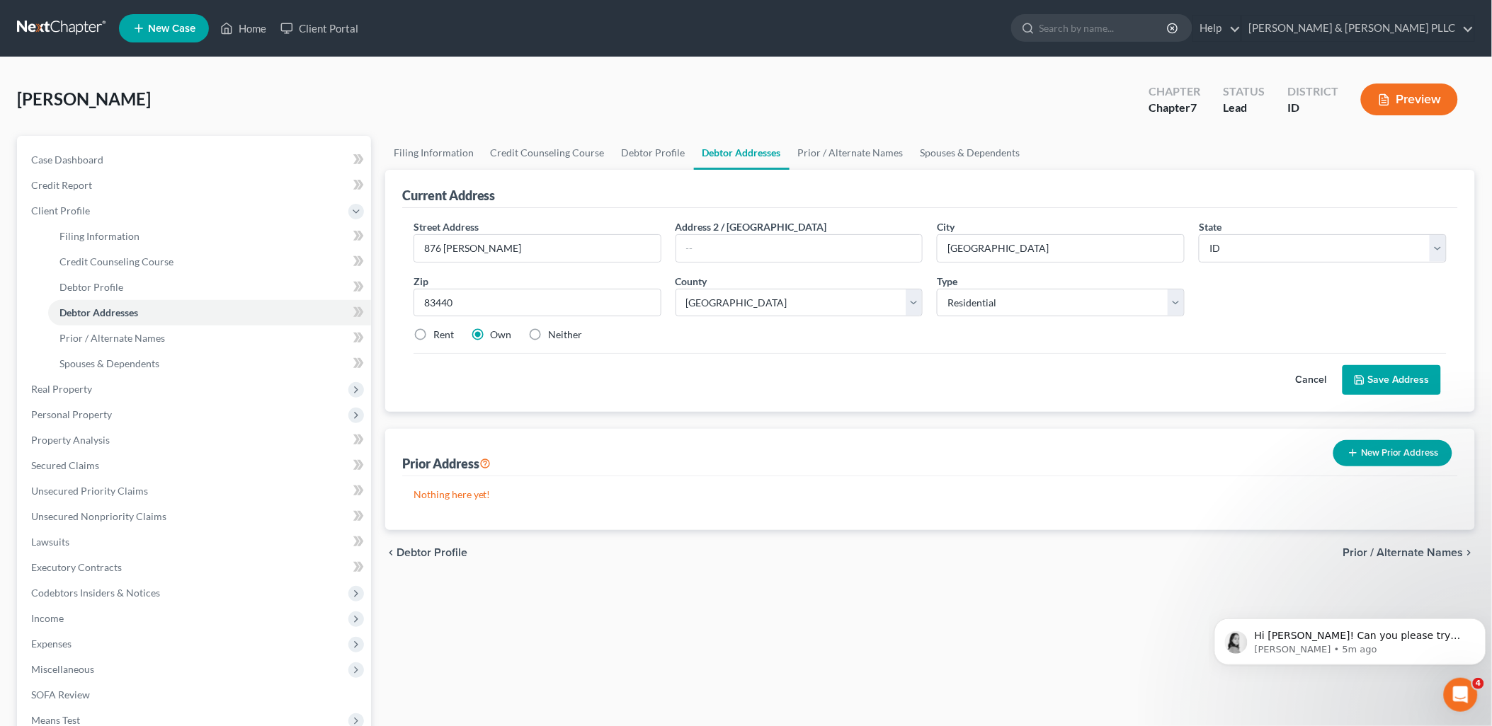
click at [439, 331] on input "Rent" at bounding box center [443, 332] width 9 height 9
radio input "true"
click at [1360, 379] on icon at bounding box center [1359, 380] width 11 height 11
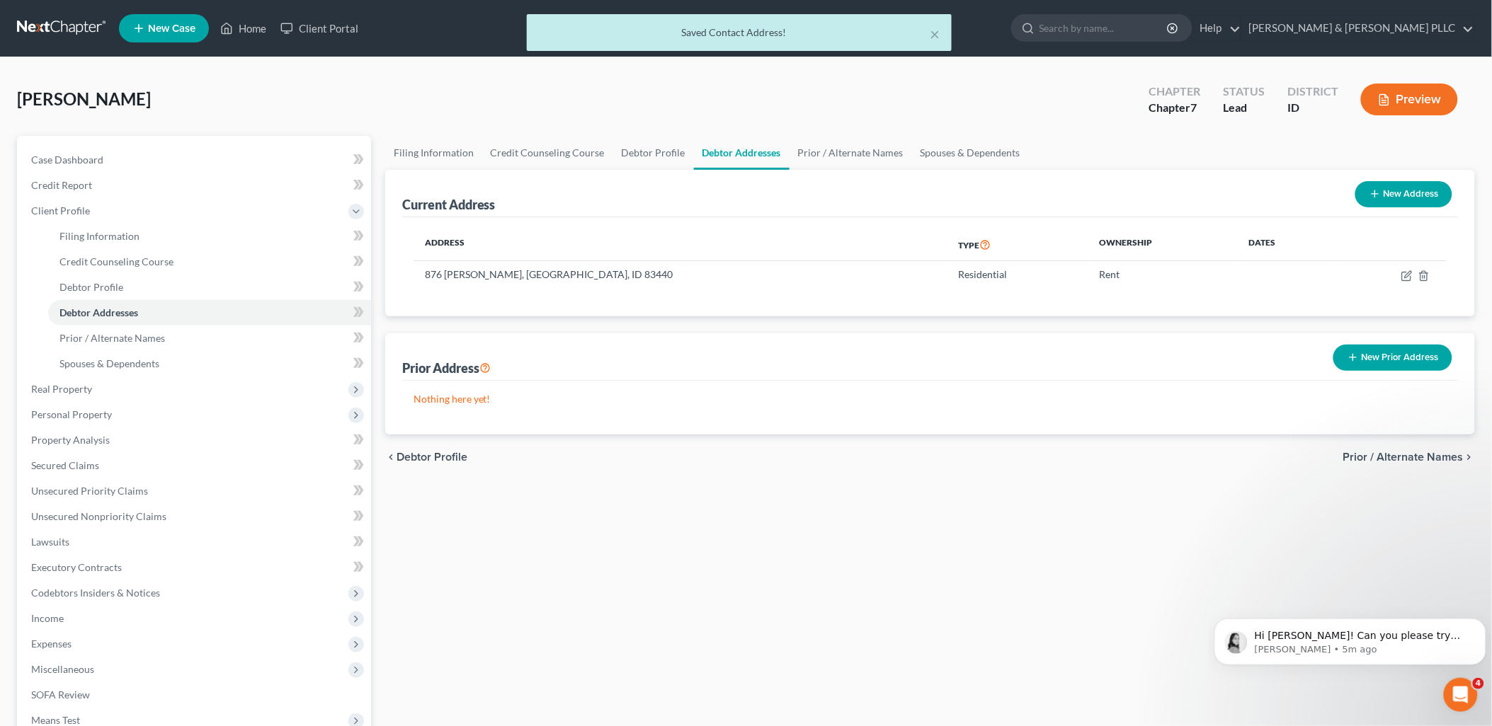
click at [1403, 357] on button "New Prior Address" at bounding box center [1392, 358] width 119 height 26
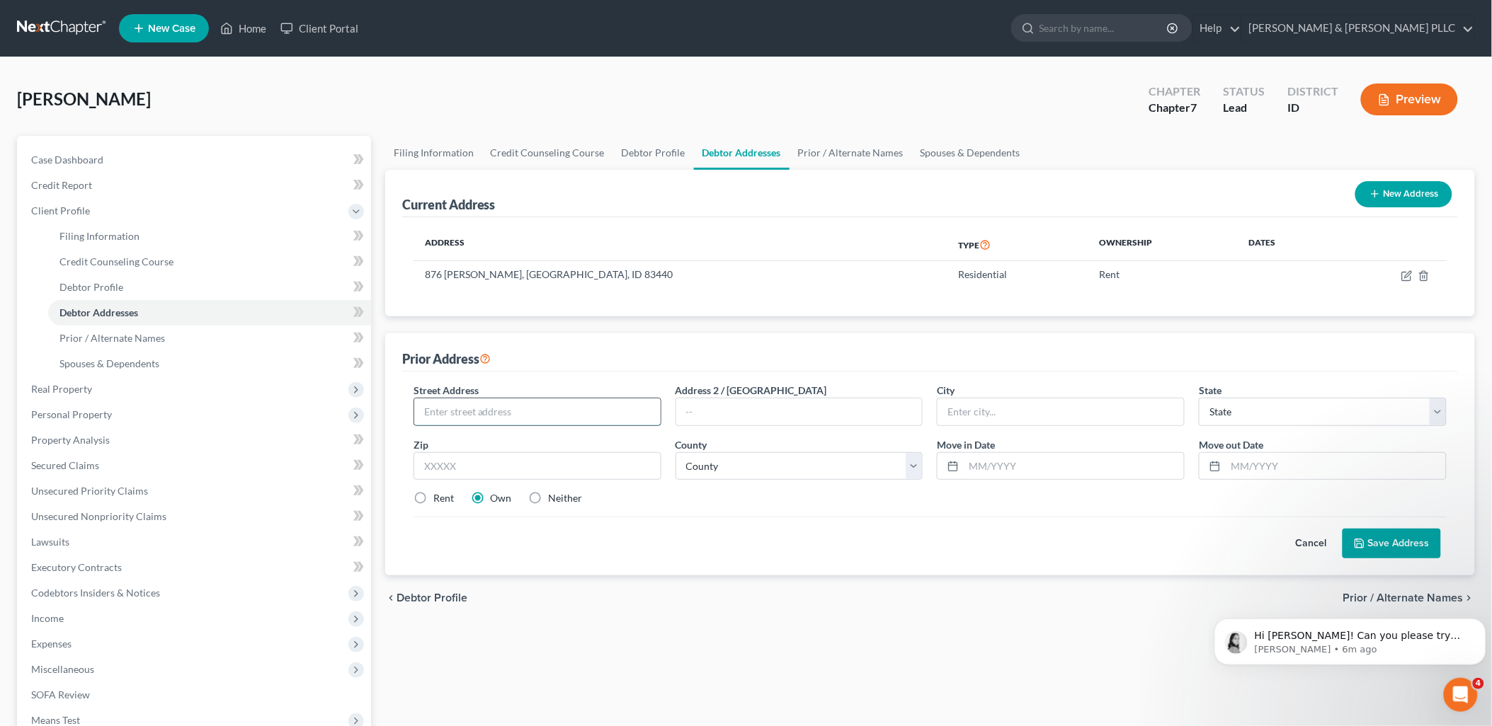
click at [624, 415] on input "text" at bounding box center [537, 412] width 246 height 27
click at [463, 414] on input "[STREET_ADDRESS]" at bounding box center [537, 412] width 246 height 27
type input "[STREET_ADDRESS]"
type input "[GEOGRAPHIC_DATA]"
select select "13"
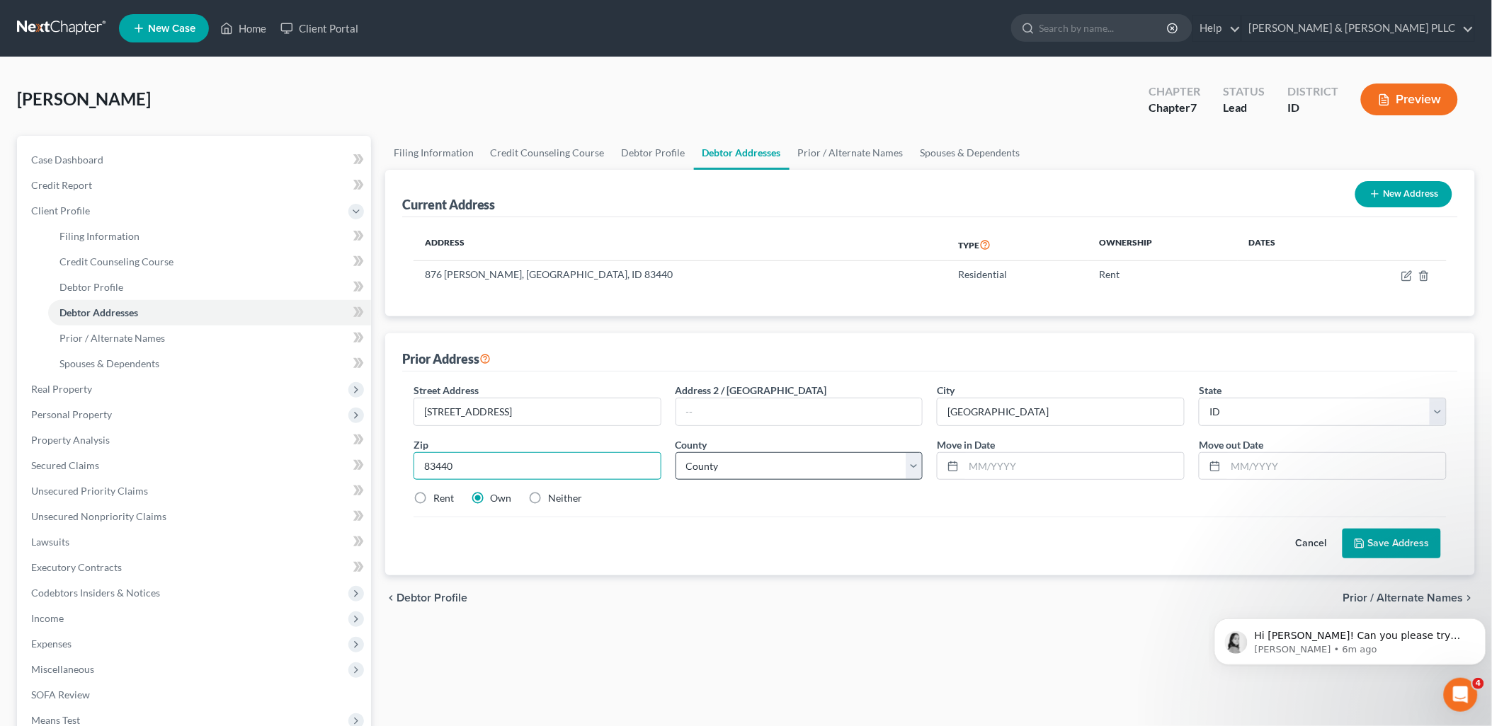
type input "83440"
drag, startPoint x: 916, startPoint y: 463, endPoint x: 903, endPoint y: 462, distance: 13.5
click at [916, 463] on select "County [GEOGRAPHIC_DATA] [GEOGRAPHIC_DATA] [GEOGRAPHIC_DATA] [GEOGRAPHIC_DATA] …" at bounding box center [799, 466] width 248 height 28
select select "32"
click at [675, 452] on select "County [GEOGRAPHIC_DATA] [GEOGRAPHIC_DATA] [GEOGRAPHIC_DATA] [GEOGRAPHIC_DATA] …" at bounding box center [799, 466] width 248 height 28
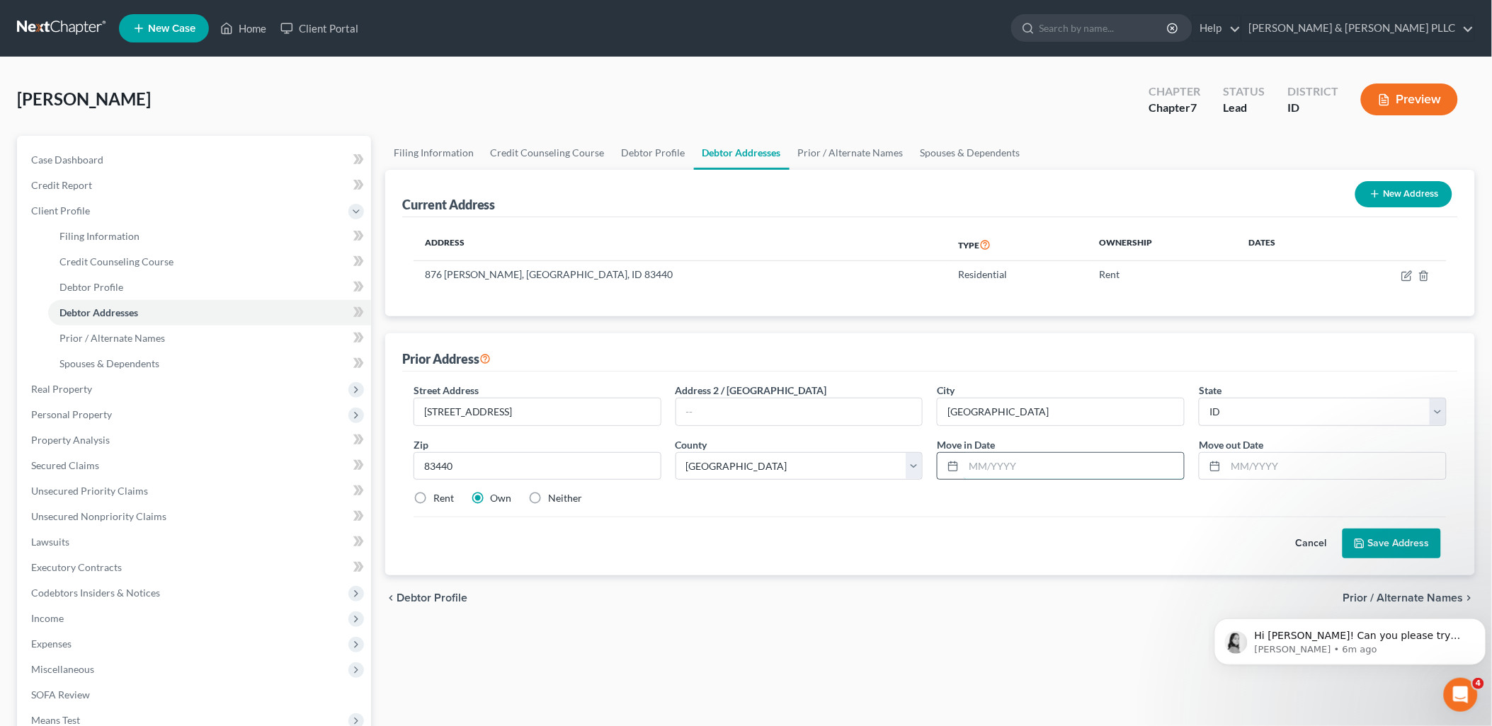
click at [1018, 471] on input "text" at bounding box center [1074, 466] width 220 height 27
type input "01/2023"
click at [1245, 464] on input "text" at bounding box center [1336, 466] width 220 height 27
type input "07/2025"
click at [433, 496] on label "Rent" at bounding box center [443, 498] width 21 height 14
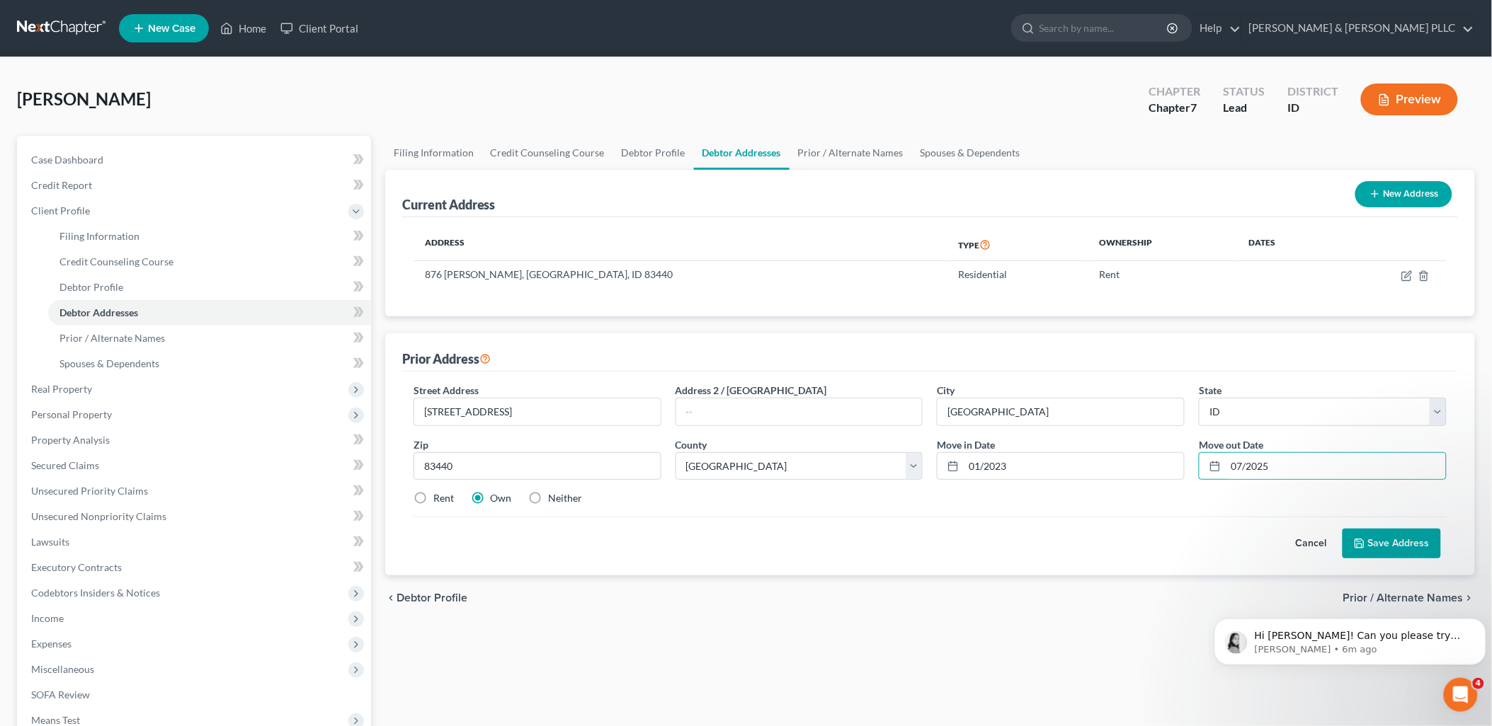
click at [439, 496] on input "Rent" at bounding box center [443, 495] width 9 height 9
radio input "true"
click at [1393, 541] on button "Save Address" at bounding box center [1391, 544] width 98 height 30
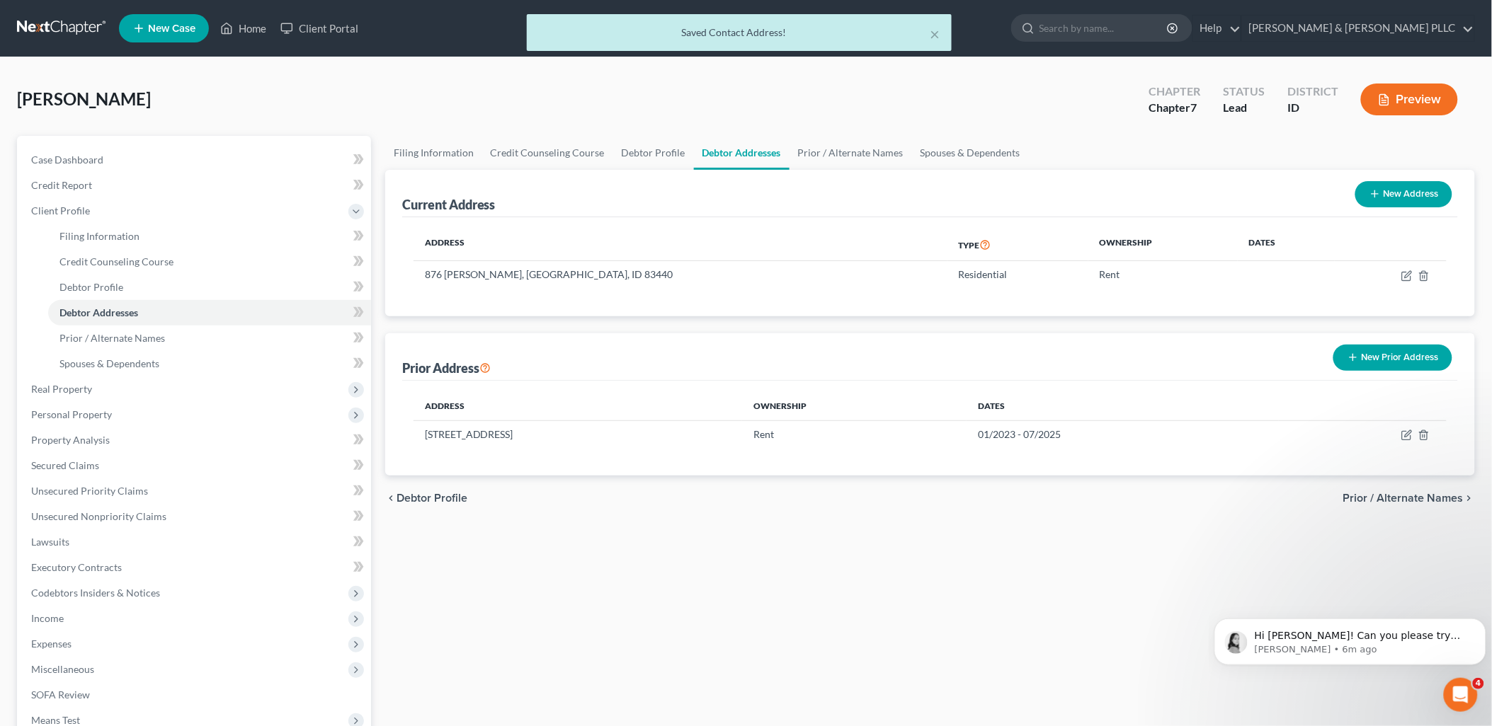
drag, startPoint x: 1397, startPoint y: 360, endPoint x: 1385, endPoint y: 362, distance: 12.2
click at [1396, 360] on button "New Prior Address" at bounding box center [1392, 358] width 119 height 26
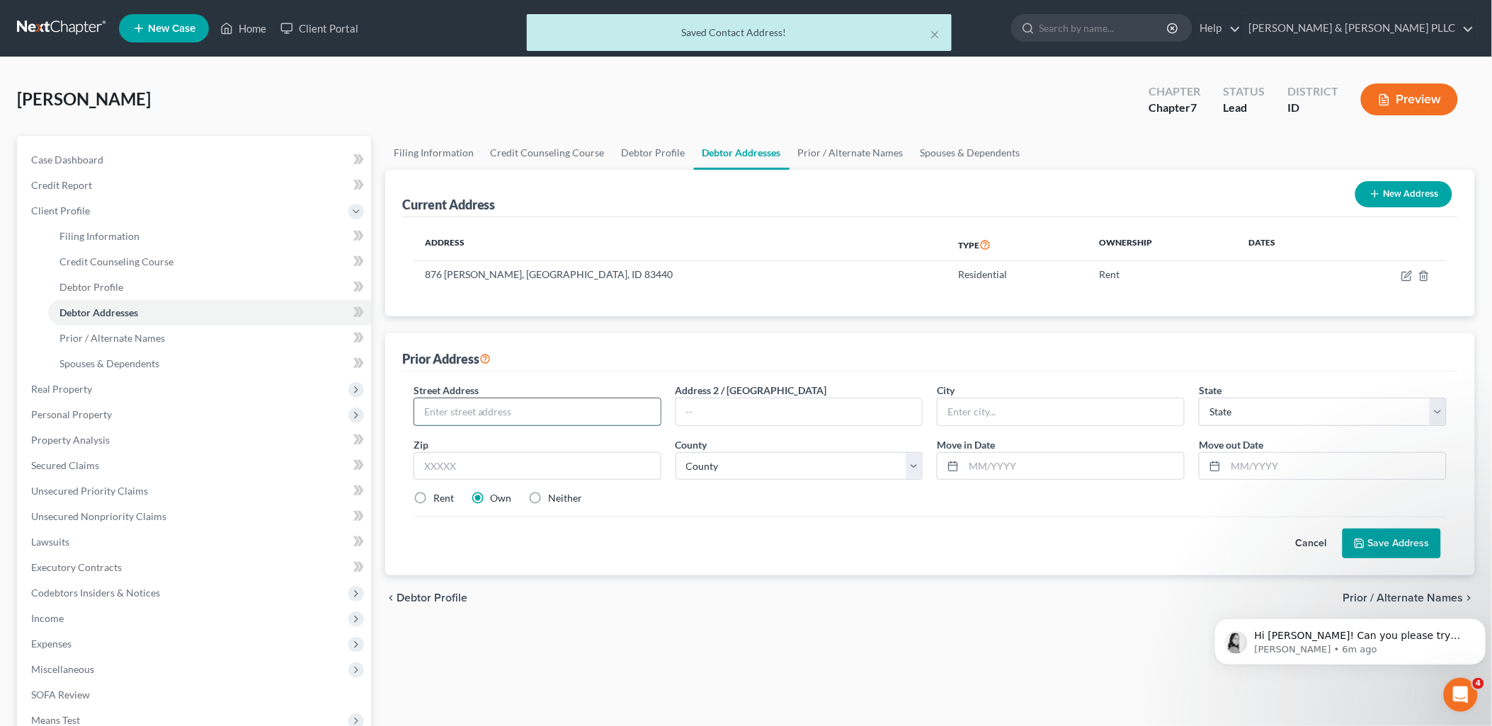
click at [542, 411] on input "text" at bounding box center [537, 412] width 246 height 27
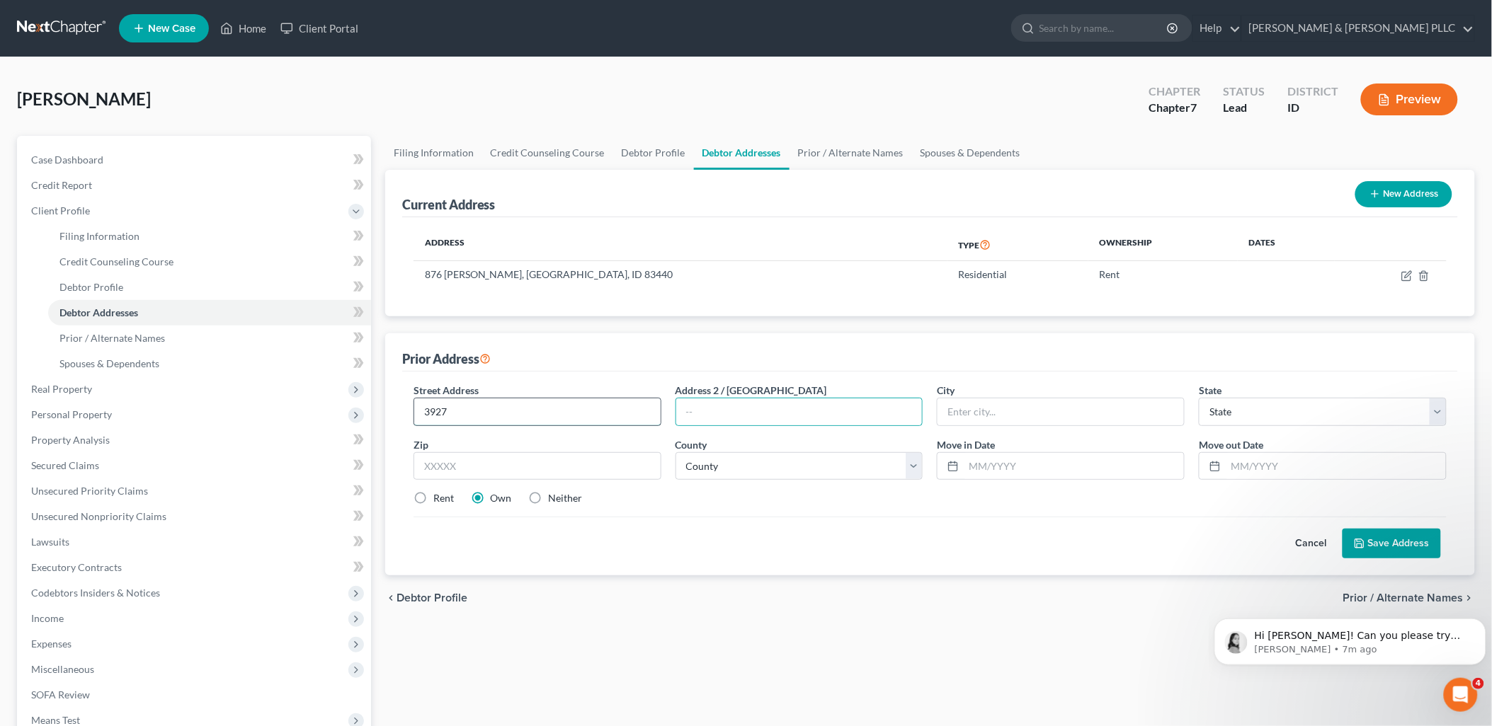
click at [542, 411] on input "3927" at bounding box center [537, 412] width 246 height 27
type input "3927 [PERSON_NAME]"
type input "[PERSON_NAME]"
select select "13"
type input "83406"
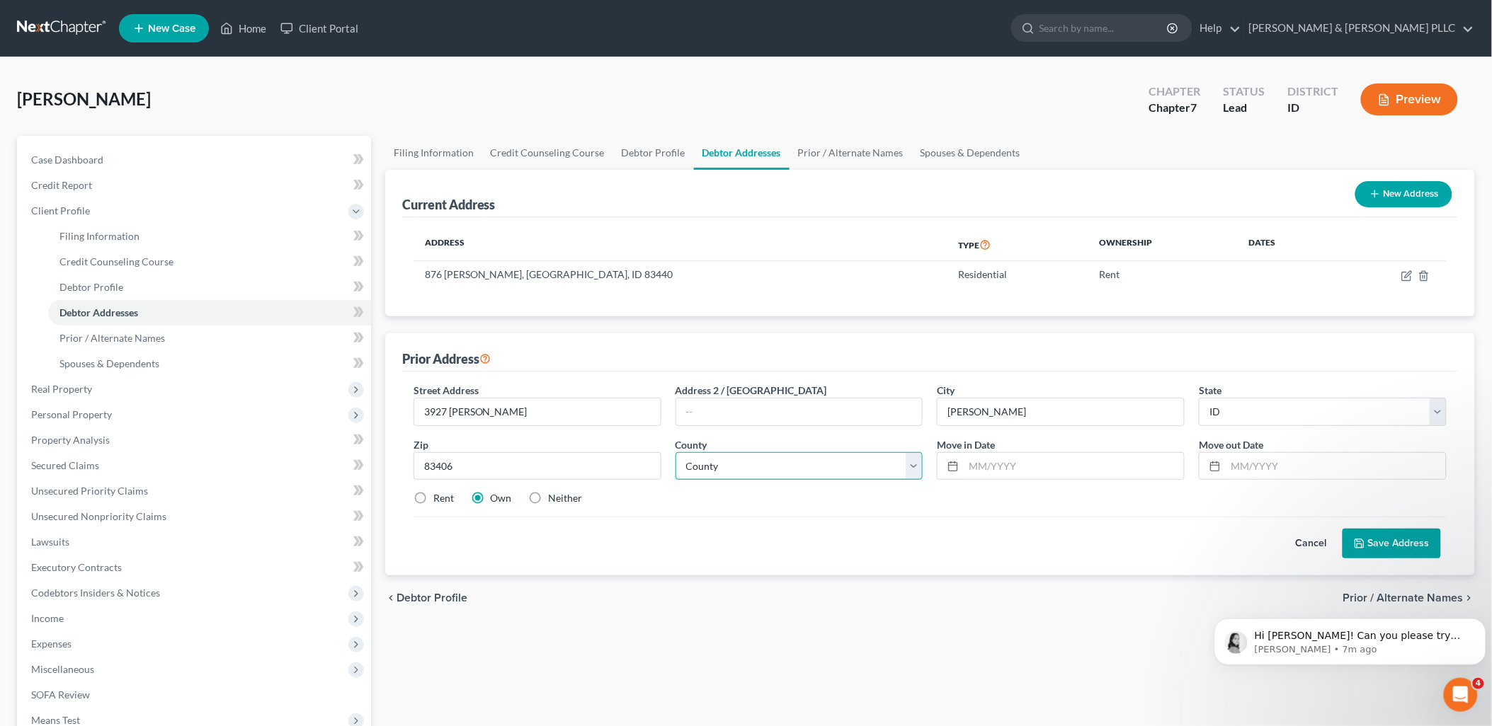
click at [918, 467] on select "County [GEOGRAPHIC_DATA] [GEOGRAPHIC_DATA] [GEOGRAPHIC_DATA] [GEOGRAPHIC_DATA] …" at bounding box center [799, 466] width 248 height 28
type input "[US_STATE][GEOGRAPHIC_DATA]"
select select "9"
click at [675, 452] on select "County [GEOGRAPHIC_DATA] [GEOGRAPHIC_DATA] [GEOGRAPHIC_DATA] [GEOGRAPHIC_DATA] …" at bounding box center [799, 466] width 248 height 28
click at [1044, 471] on input "text" at bounding box center [1074, 466] width 220 height 27
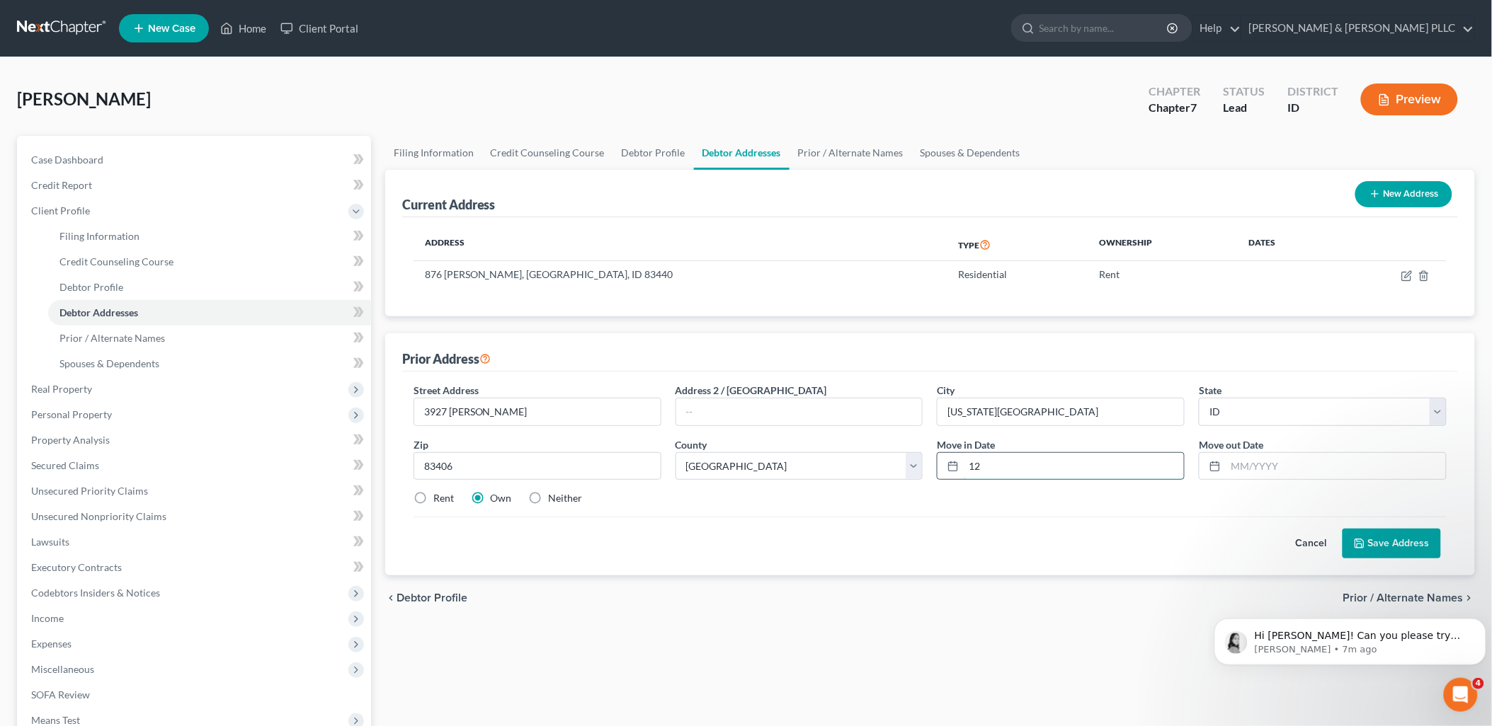
type input "1"
paste input "CV26-25-0148"
type input "CV26-25-0148"
click at [1257, 464] on input "text" at bounding box center [1336, 466] width 220 height 27
type input "12/2022"
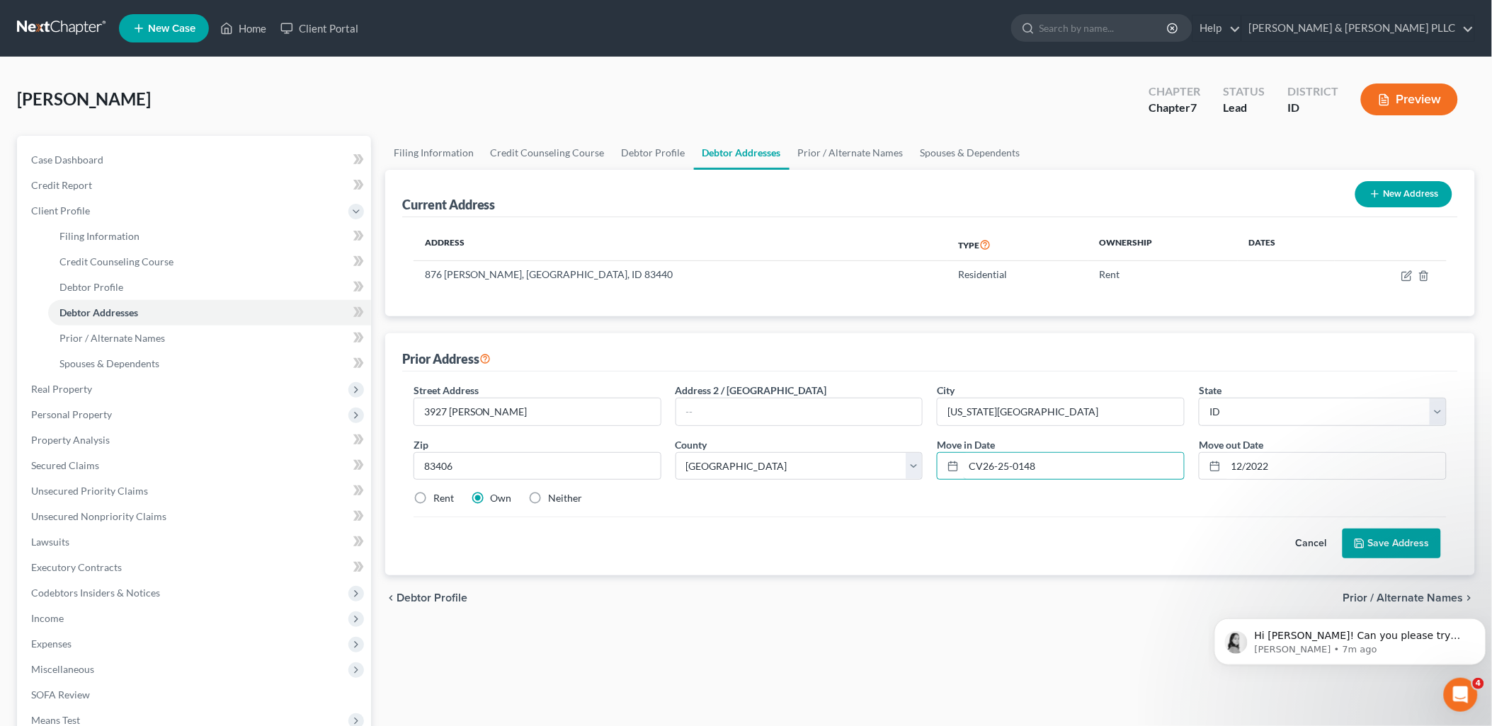
drag, startPoint x: 1039, startPoint y: 469, endPoint x: 447, endPoint y: 581, distance: 602.5
click at [540, 561] on div "Street Address * 3927 [PERSON_NAME] Address 2 / [GEOGRAPHIC_DATA] * [US_STATE][…" at bounding box center [930, 474] width 1056 height 204
type input "1"
type input "01/2022"
drag, startPoint x: 423, startPoint y: 499, endPoint x: 599, endPoint y: 496, distance: 175.6
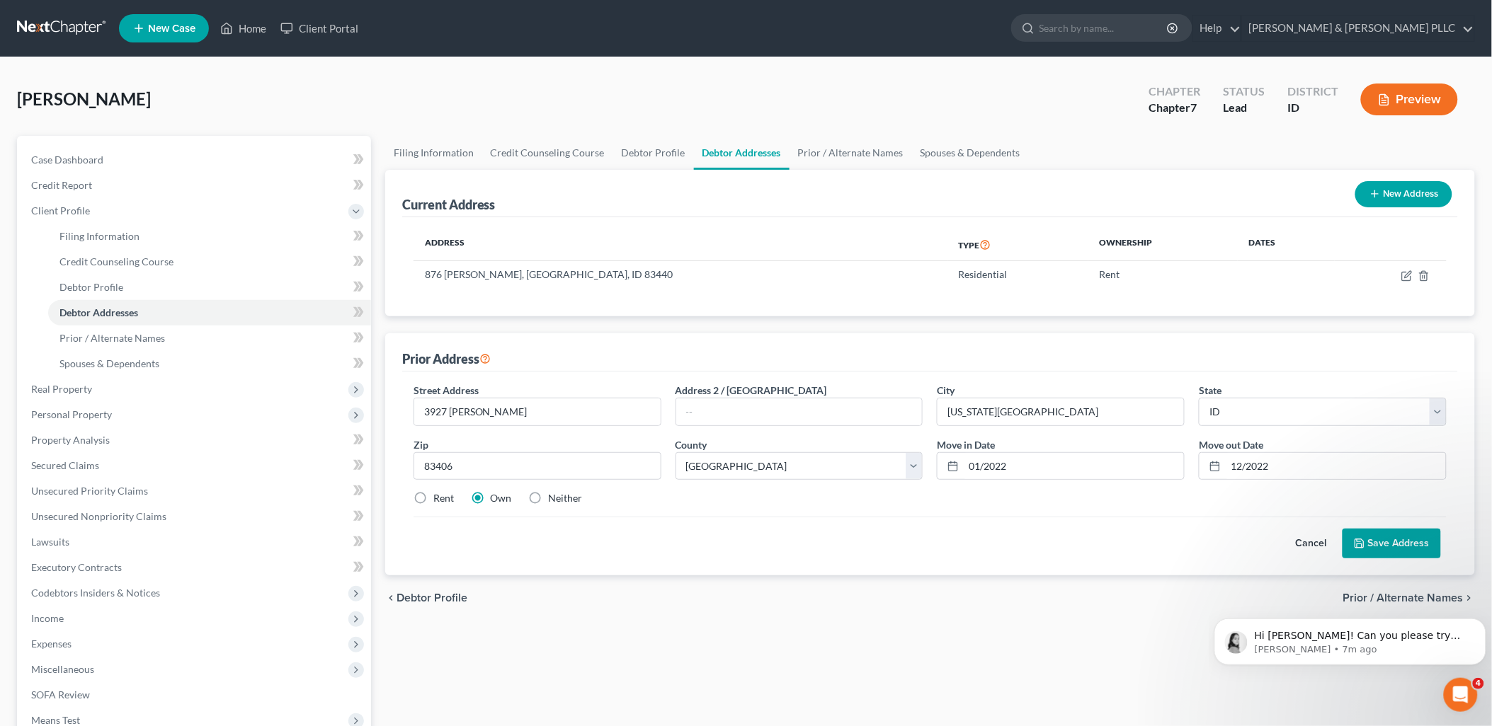
click at [433, 499] on label "Rent" at bounding box center [443, 498] width 21 height 14
click at [439, 499] on input "Rent" at bounding box center [443, 495] width 9 height 9
radio input "true"
click at [1395, 546] on button "Save Address" at bounding box center [1391, 544] width 98 height 30
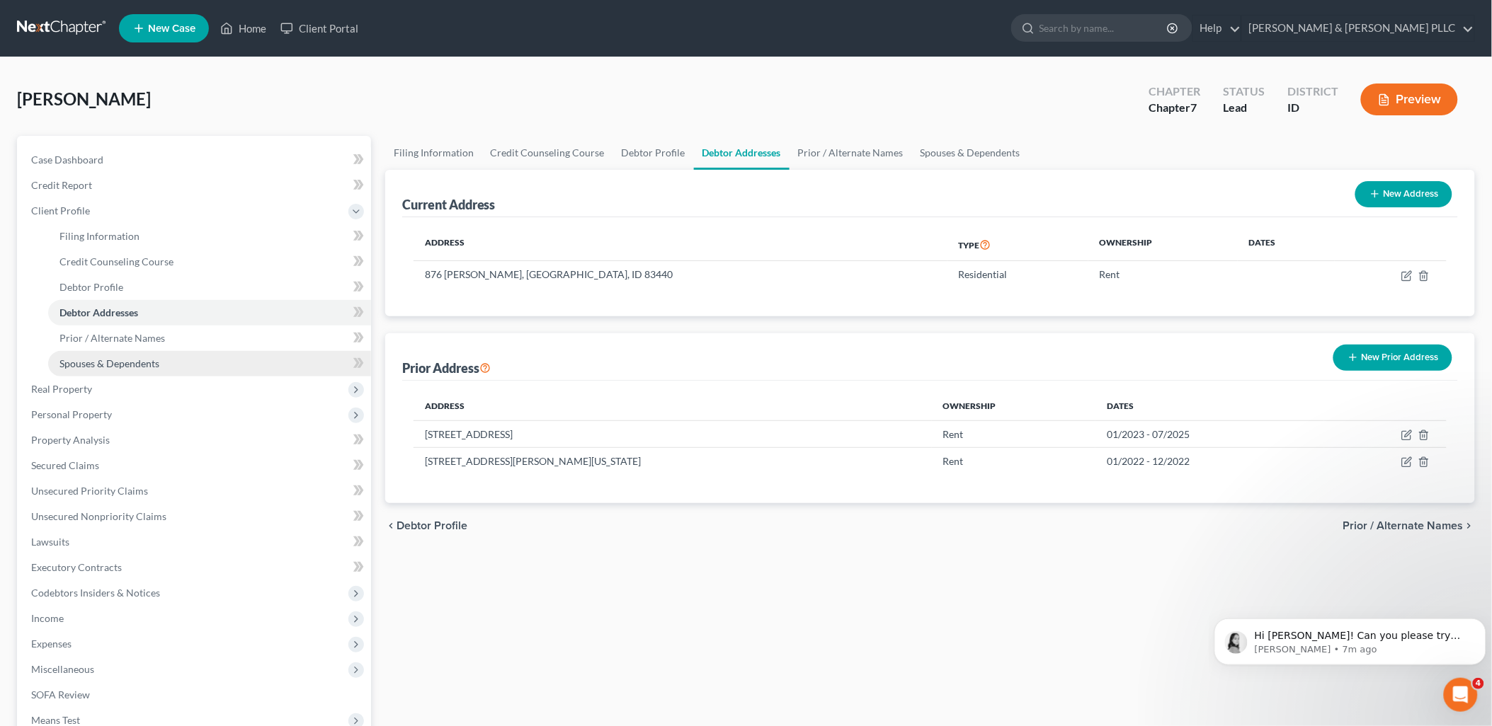
drag, startPoint x: 132, startPoint y: 365, endPoint x: 173, endPoint y: 372, distance: 41.7
click at [132, 365] on span "Spouses & Dependents" at bounding box center [109, 364] width 100 height 12
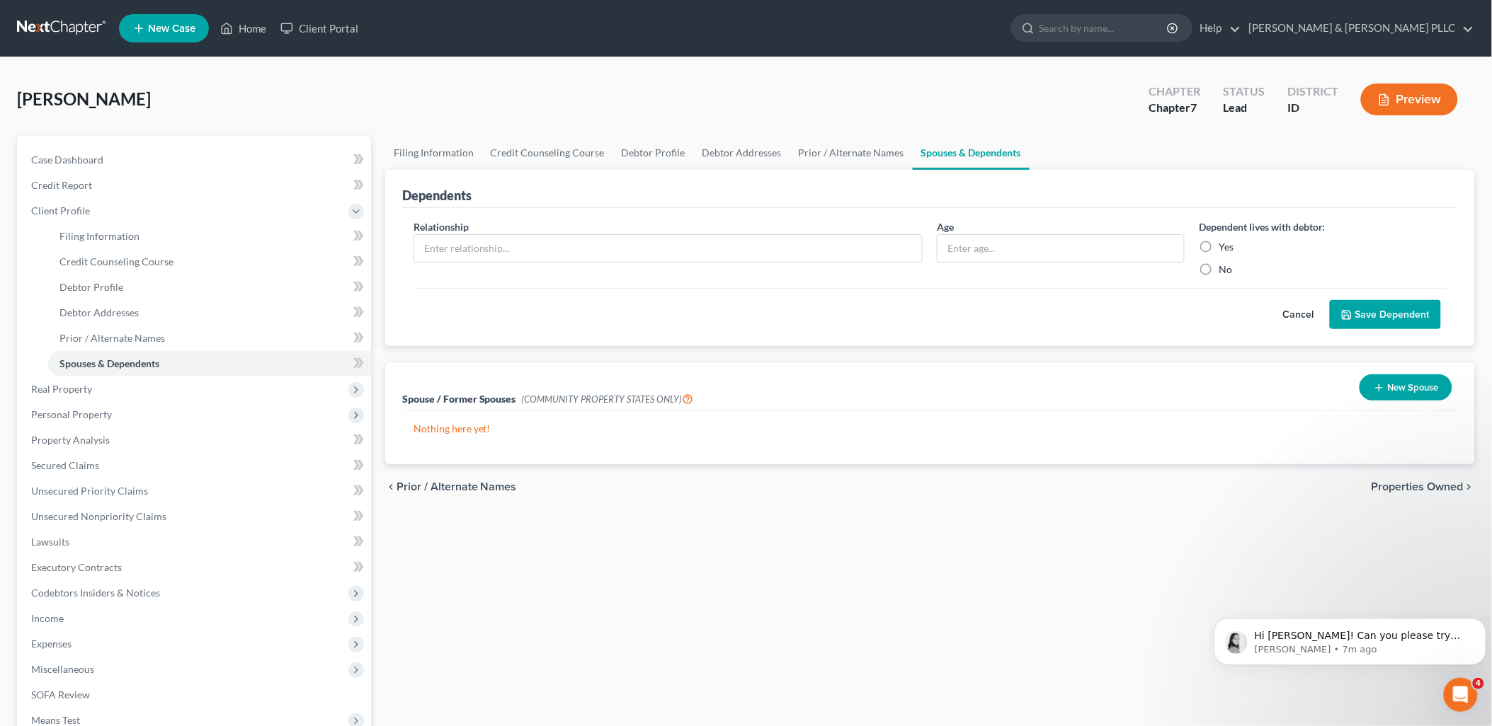
click at [1388, 383] on button "New Spouse" at bounding box center [1405, 388] width 93 height 26
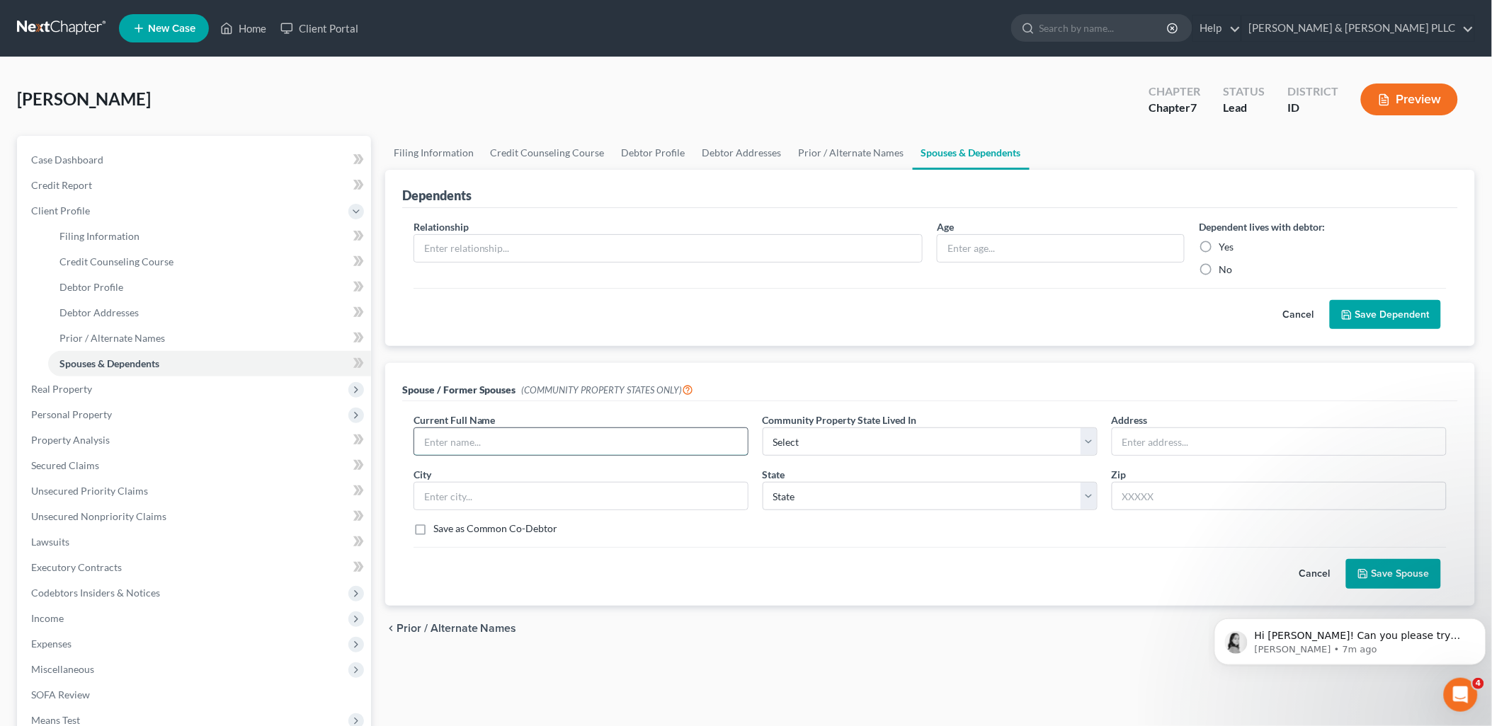
click at [634, 443] on input "text" at bounding box center [580, 441] width 333 height 27
type input "[PERSON_NAME]"
click at [1080, 434] on select "Select AZ CA GU ID LA NV NM PR [GEOGRAPHIC_DATA] [GEOGRAPHIC_DATA] [GEOGRAPHIC_…" at bounding box center [930, 442] width 335 height 28
select select "3"
click at [763, 428] on select "Select AZ CA GU ID LA NV NM PR [GEOGRAPHIC_DATA] [GEOGRAPHIC_DATA] [GEOGRAPHIC_…" at bounding box center [930, 442] width 335 height 28
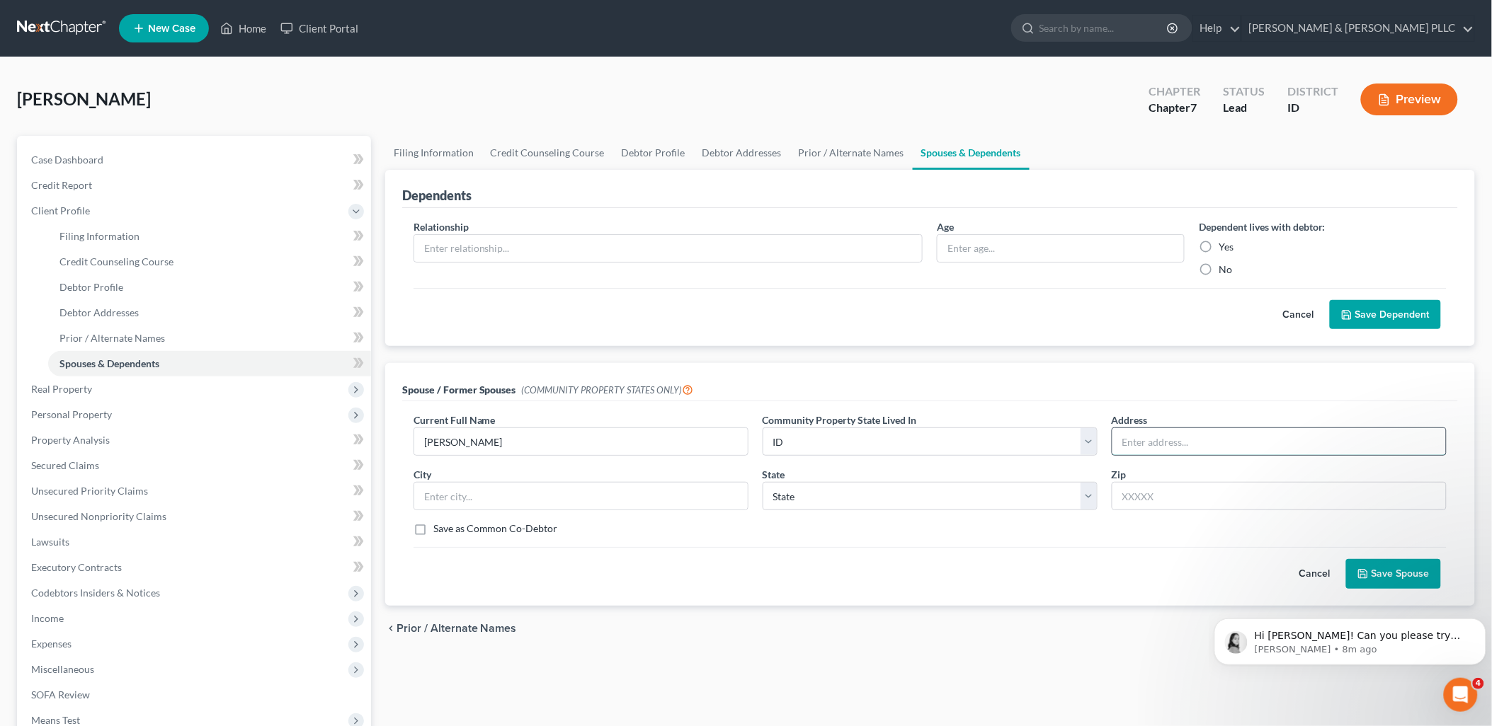
click at [1201, 450] on input "text" at bounding box center [1278, 441] width 333 height 27
type input "1406 Remington Trail"
type input "[PERSON_NAME]"
select select "13"
type input "83406"
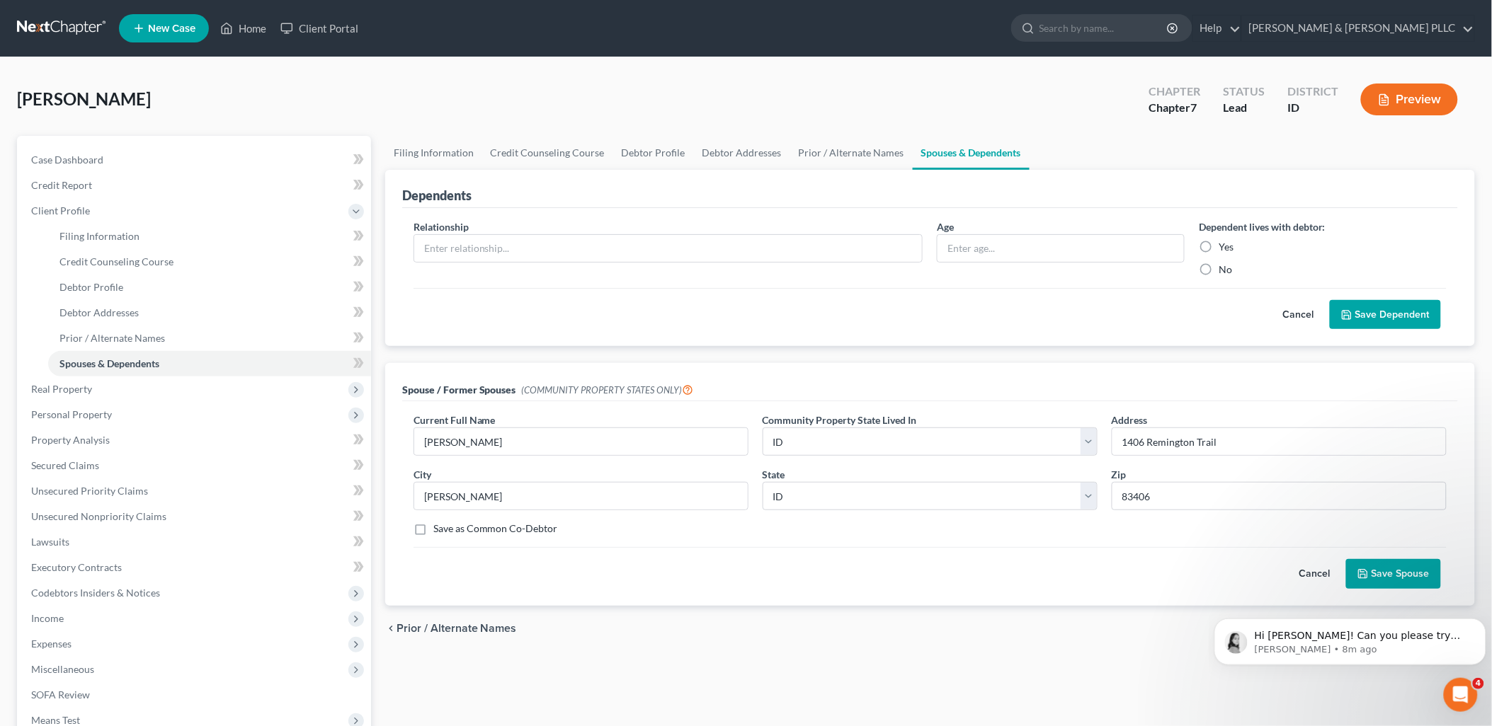
click at [1419, 569] on button "Save Spouse" at bounding box center [1393, 574] width 95 height 30
type input "[US_STATE][GEOGRAPHIC_DATA]"
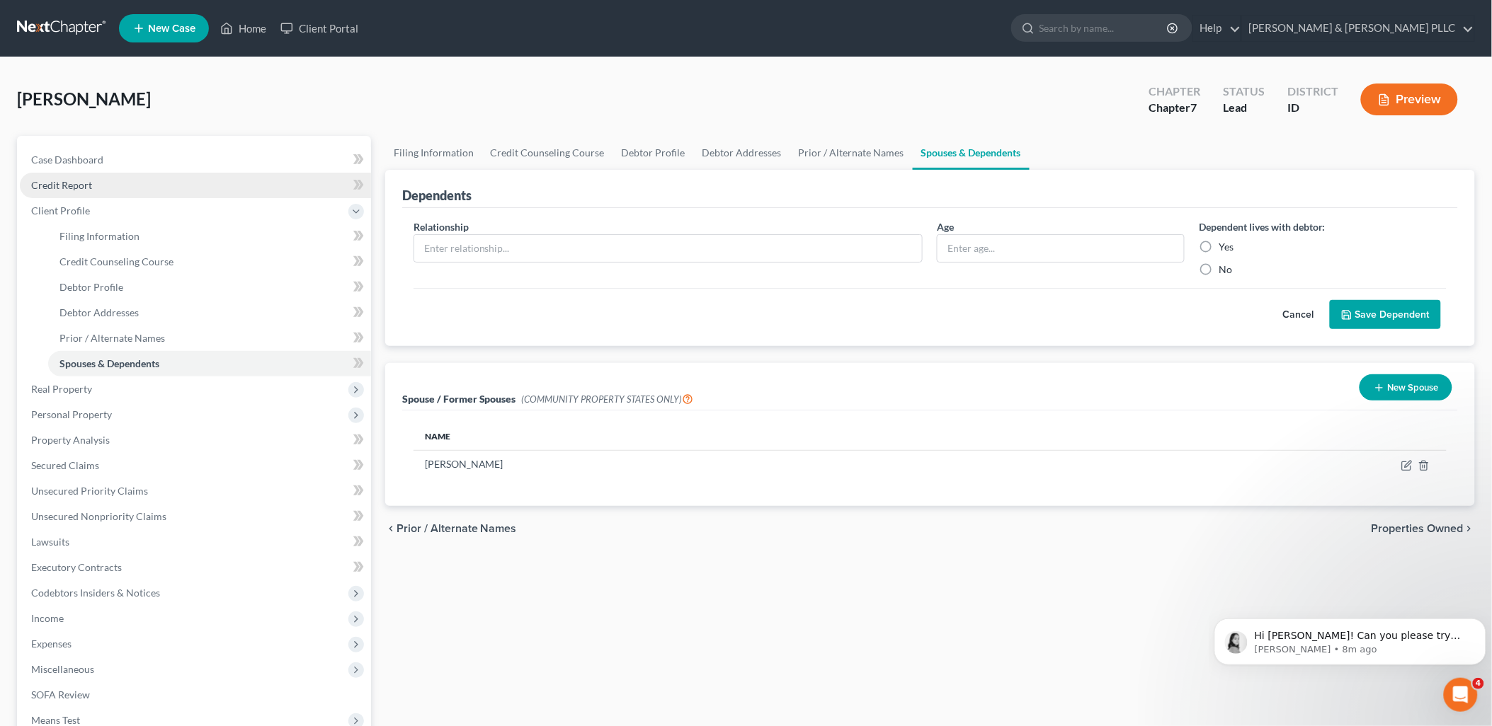
click at [81, 184] on span "Credit Report" at bounding box center [61, 185] width 61 height 12
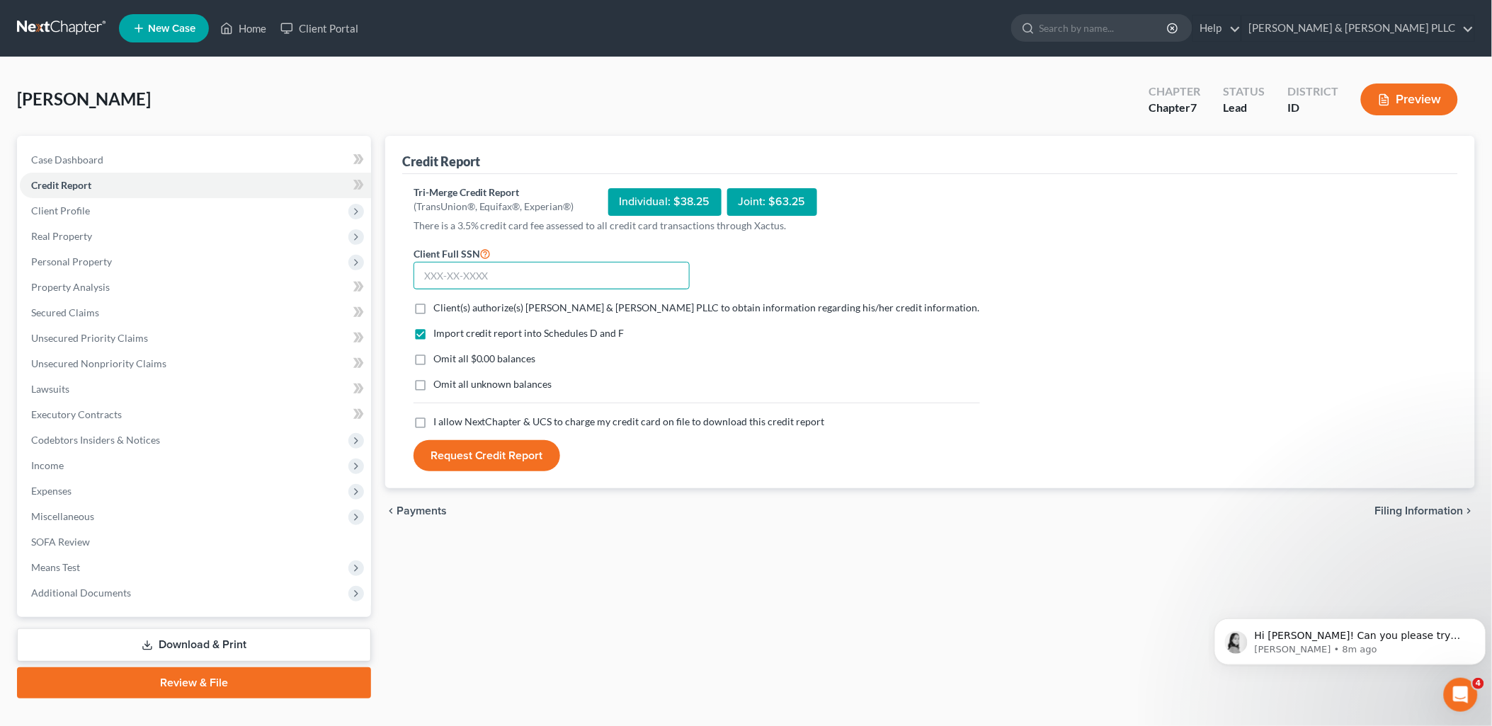
click at [532, 273] on input "text" at bounding box center [551, 276] width 276 height 28
type input "519-06-0298"
drag, startPoint x: 420, startPoint y: 307, endPoint x: 430, endPoint y: 340, distance: 34.9
click at [433, 307] on label "Client(s) authorize(s) [PERSON_NAME] & [PERSON_NAME] PLLC to obtain information…" at bounding box center [706, 308] width 547 height 14
click at [439, 307] on input "Client(s) authorize(s) [PERSON_NAME] & [PERSON_NAME] PLLC to obtain information…" at bounding box center [443, 305] width 9 height 9
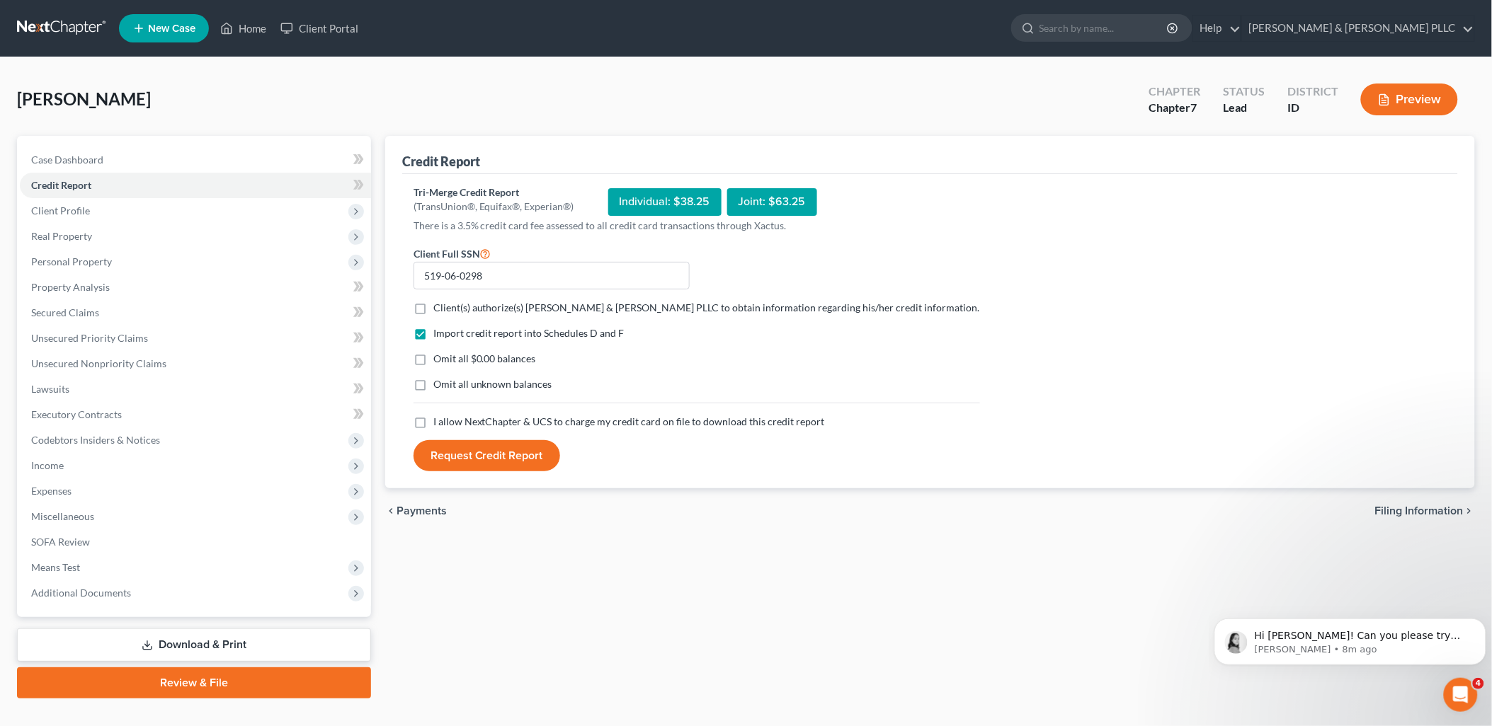
checkbox input "true"
drag, startPoint x: 423, startPoint y: 355, endPoint x: 423, endPoint y: 377, distance: 22.7
click at [433, 355] on label "Omit all $0.00 balances" at bounding box center [484, 359] width 103 height 14
click at [439, 355] on input "Omit all $0.00 balances" at bounding box center [443, 356] width 9 height 9
checkbox input "true"
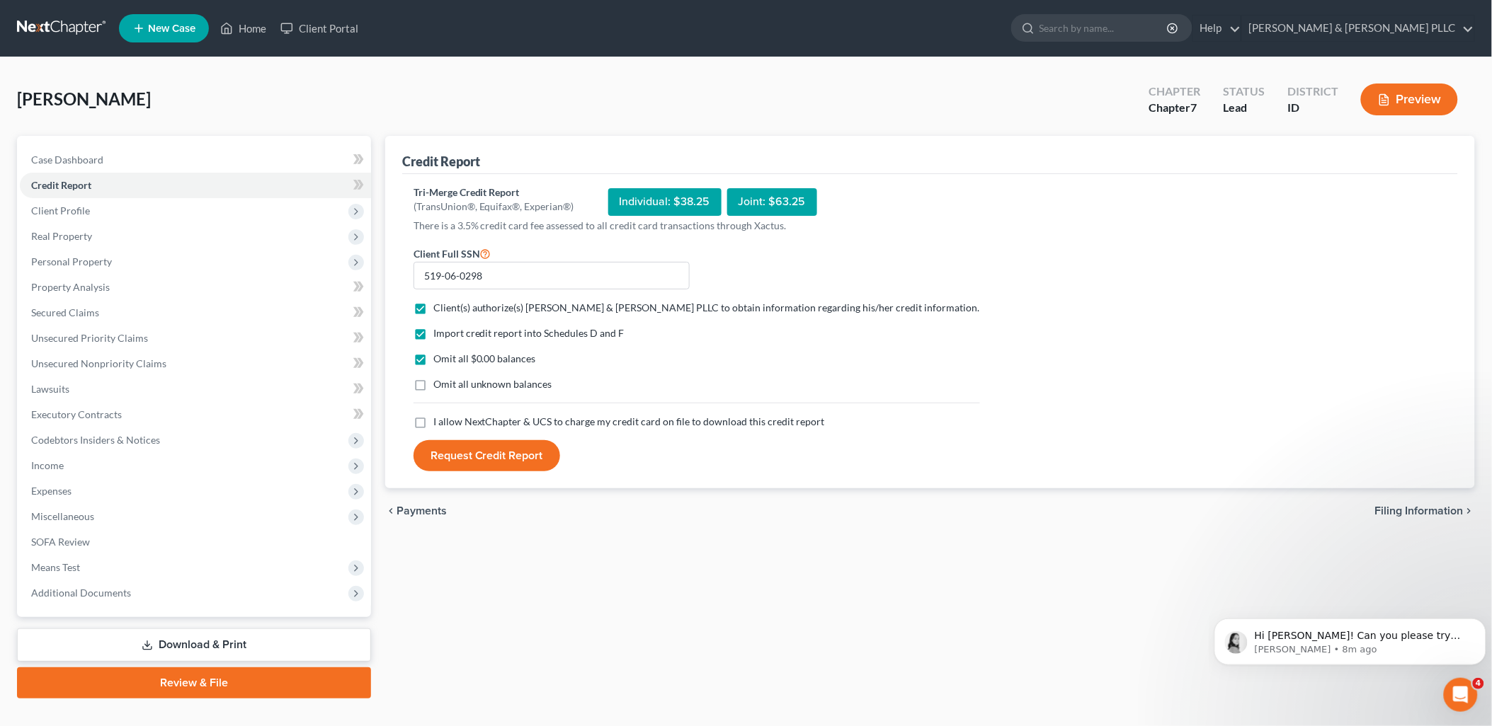
drag, startPoint x: 418, startPoint y: 423, endPoint x: 486, endPoint y: 443, distance: 70.6
click at [433, 423] on label "I allow NextChapter & UCS to charge my credit card on file to download this cre…" at bounding box center [629, 422] width 392 height 14
click at [439, 423] on input "I allow NextChapter & UCS to charge my credit card on file to download this cre…" at bounding box center [443, 419] width 9 height 9
checkbox input "true"
click at [491, 446] on button "Request Credit Report" at bounding box center [486, 455] width 147 height 31
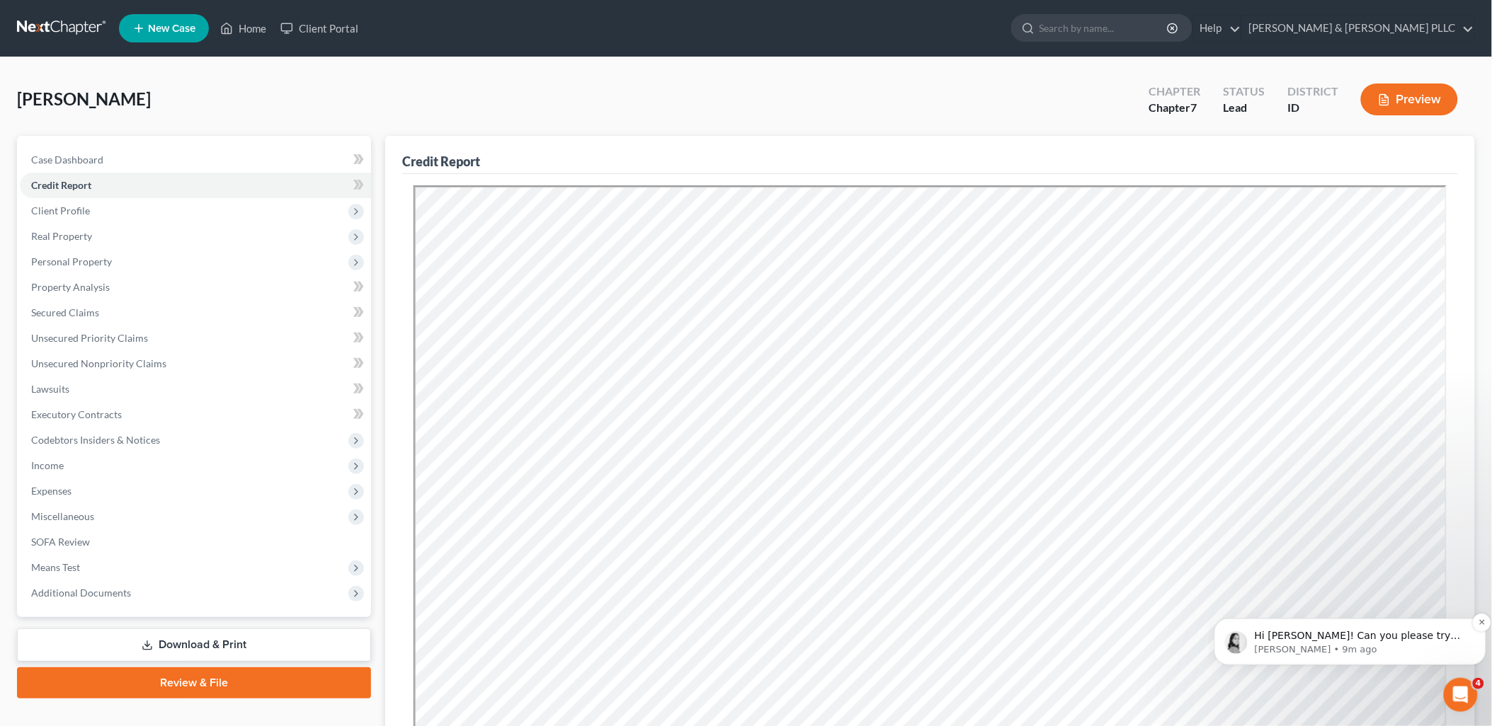
click at [1365, 636] on span "Hi [PERSON_NAME]! Can you please try pulling a report again?" at bounding box center [1352, 641] width 196 height 25
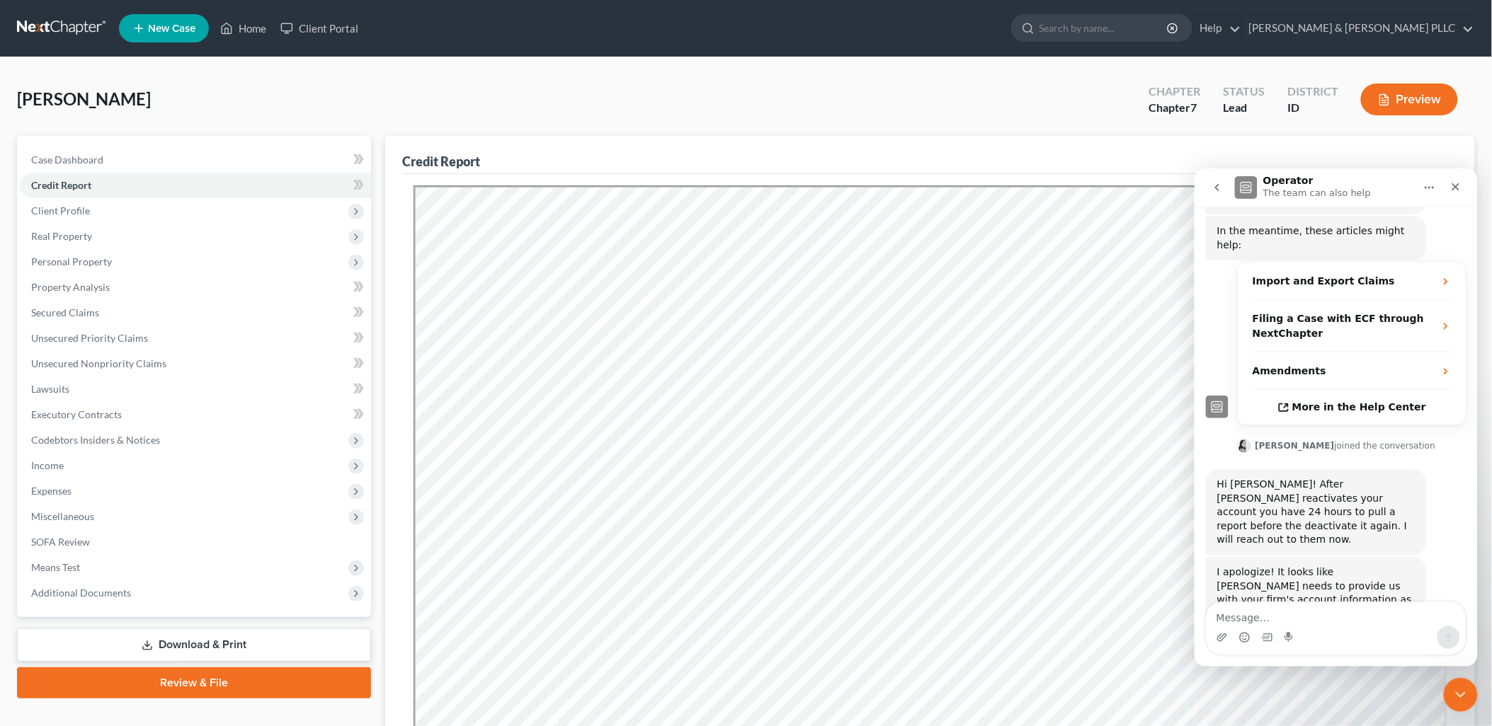
scroll to position [317, 0]
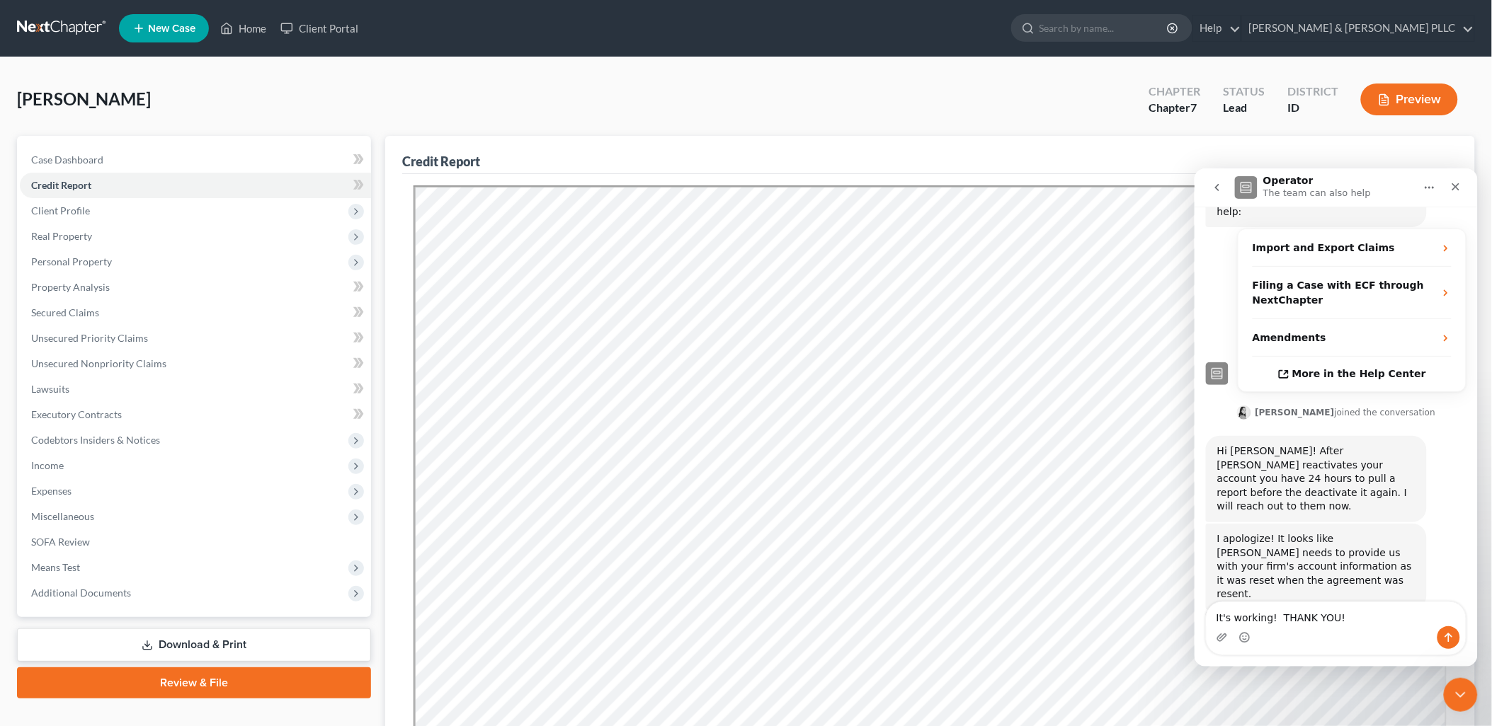
type textarea "It's working! THANK YOU!"
click at [1449, 639] on icon "Send a message…" at bounding box center [1447, 637] width 11 height 11
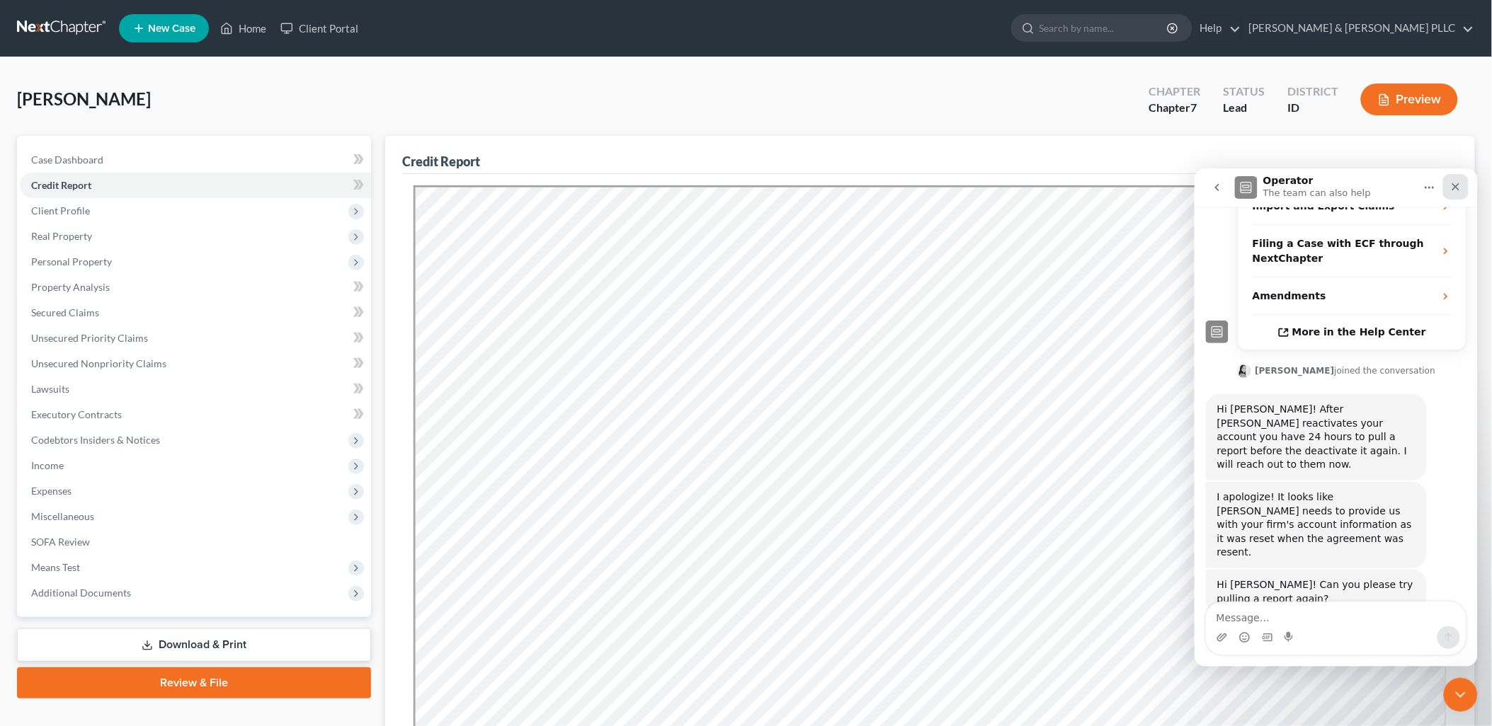
drag, startPoint x: 1449, startPoint y: 185, endPoint x: 2644, endPoint y: 356, distance: 1206.5
click at [1449, 185] on icon "Close" at bounding box center [1454, 186] width 11 height 11
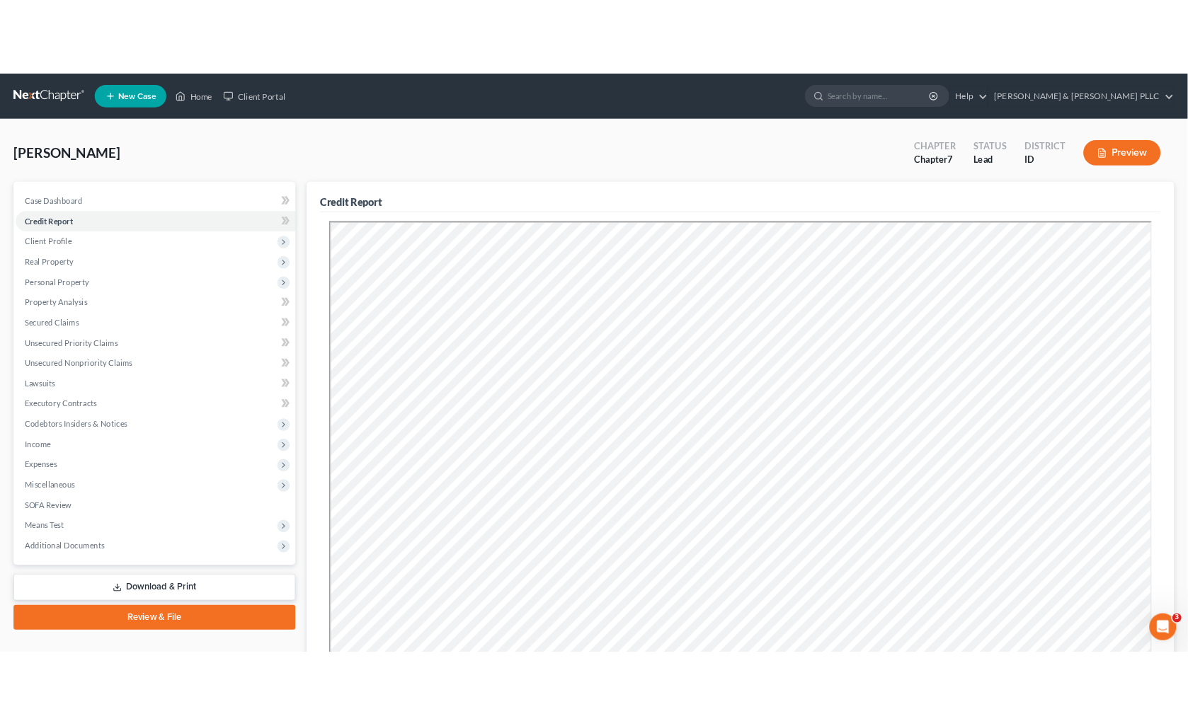
scroll to position [413, 0]
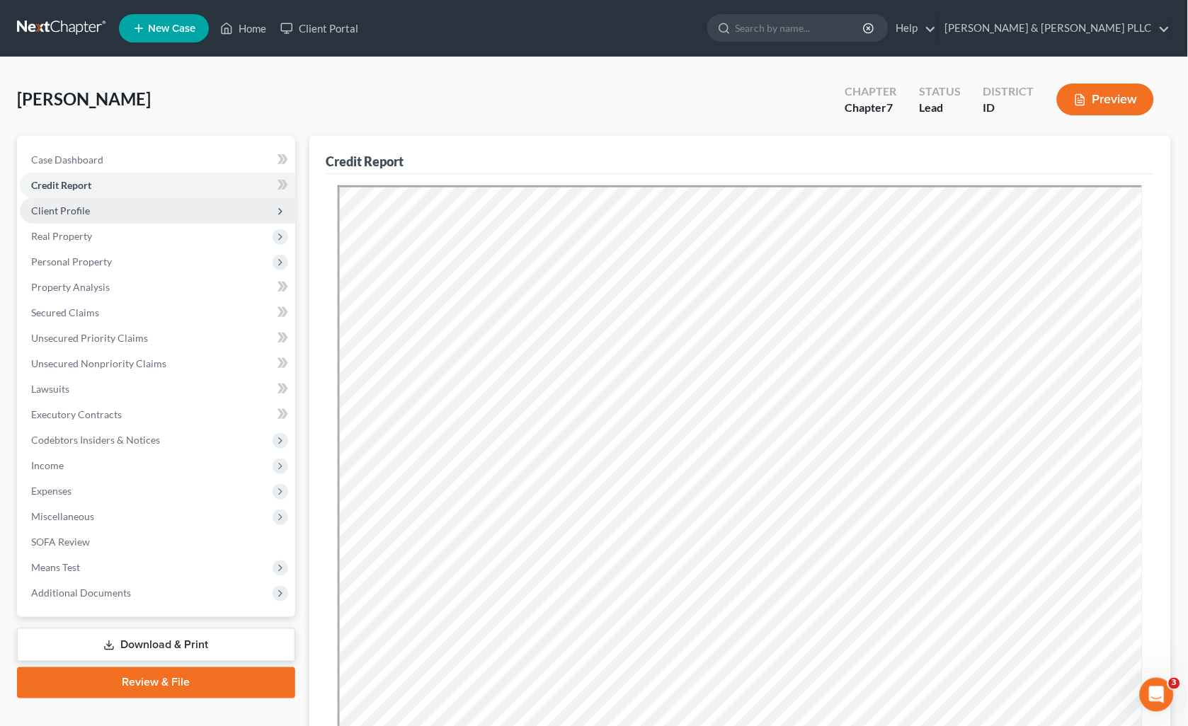
click at [71, 213] on span "Client Profile" at bounding box center [60, 211] width 59 height 12
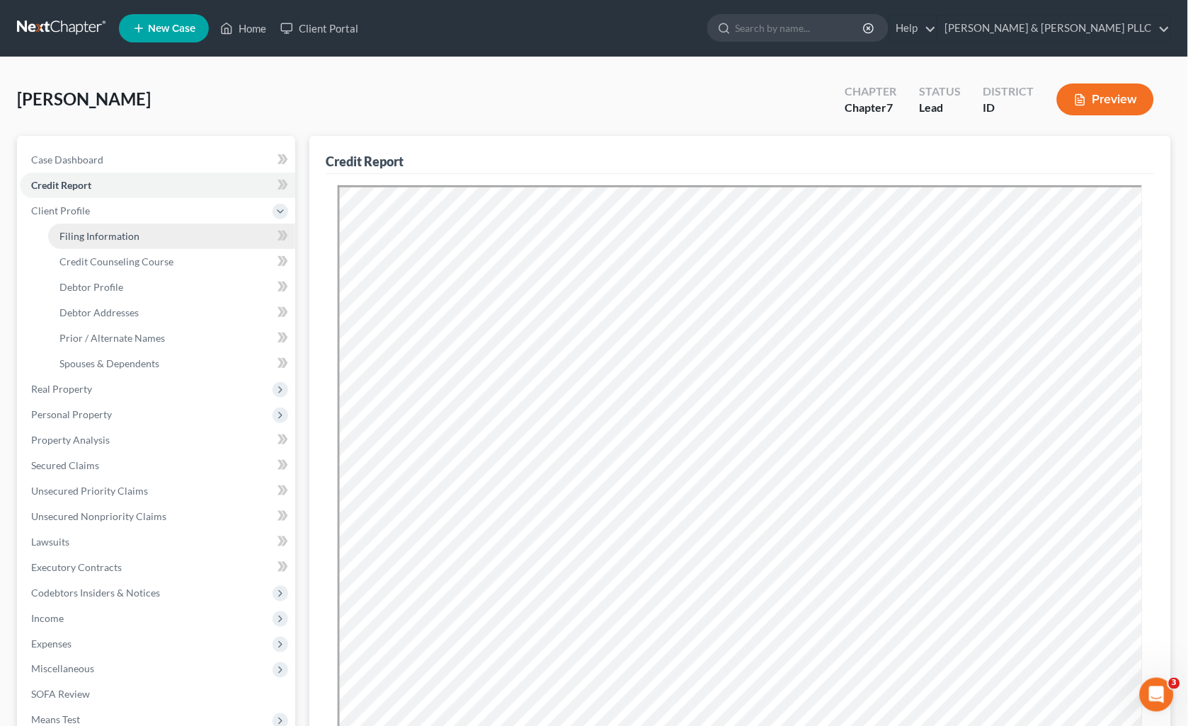
click at [118, 227] on link "Filing Information" at bounding box center [171, 236] width 247 height 25
select select "1"
select select "0"
select select "23"
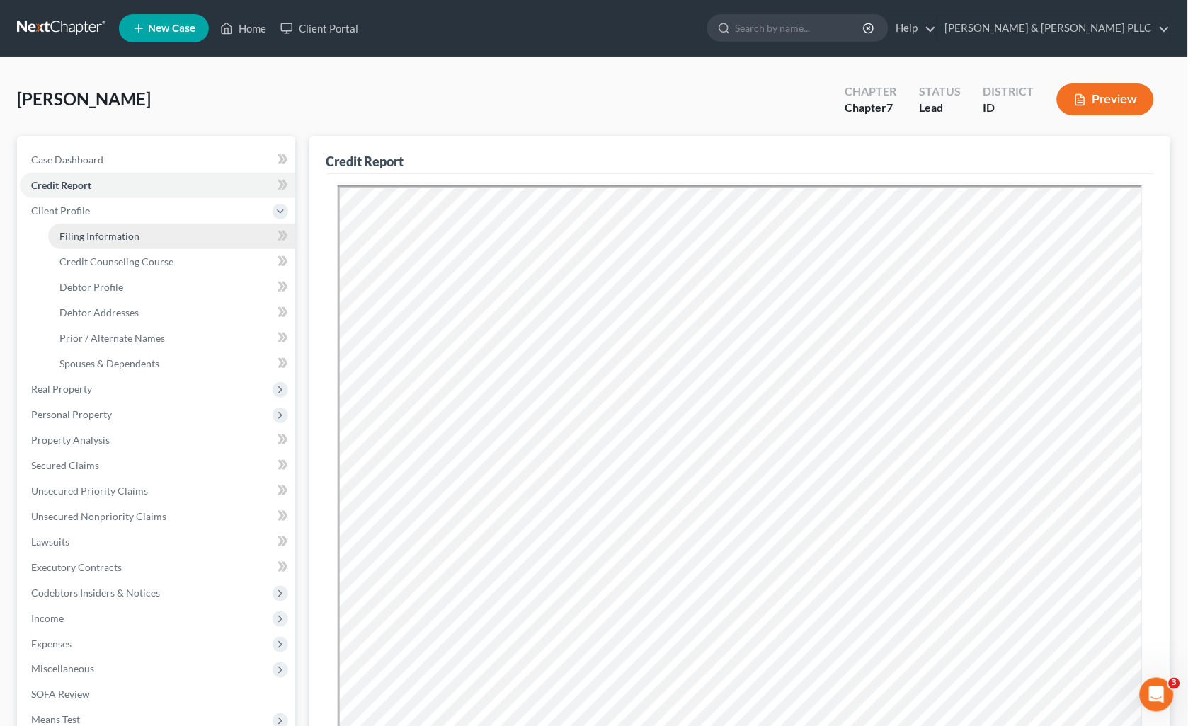
select select "2"
select select "13"
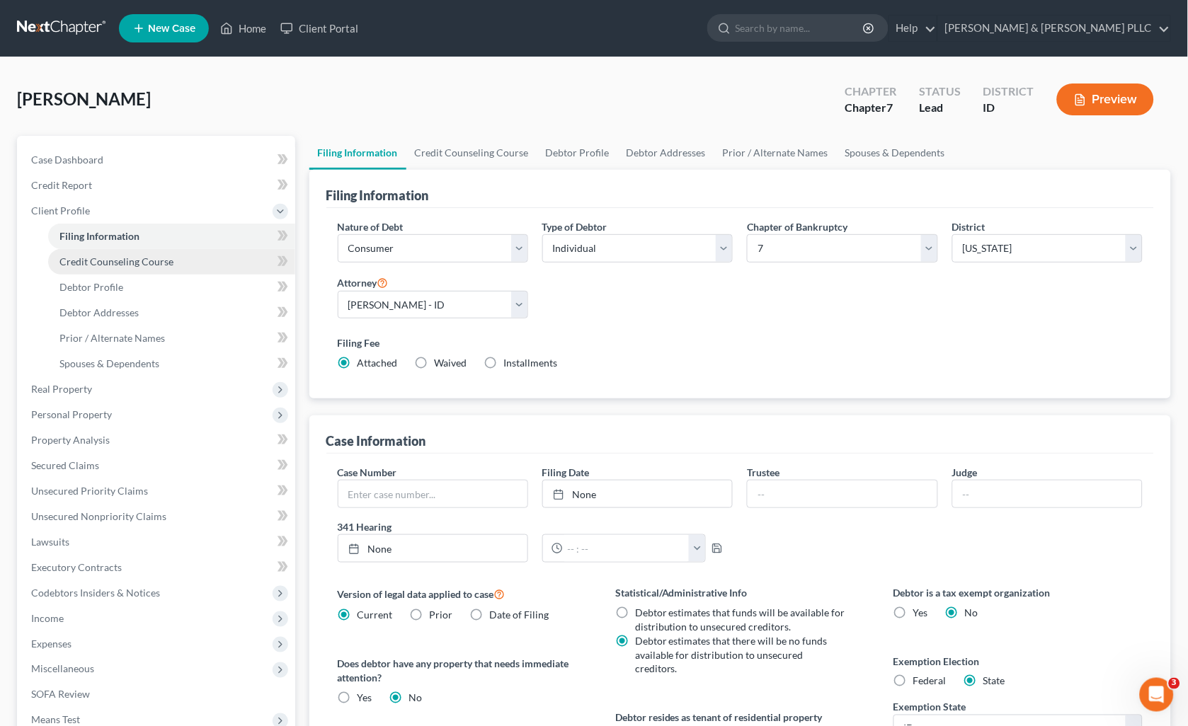
click at [119, 252] on link "Credit Counseling Course" at bounding box center [171, 261] width 247 height 25
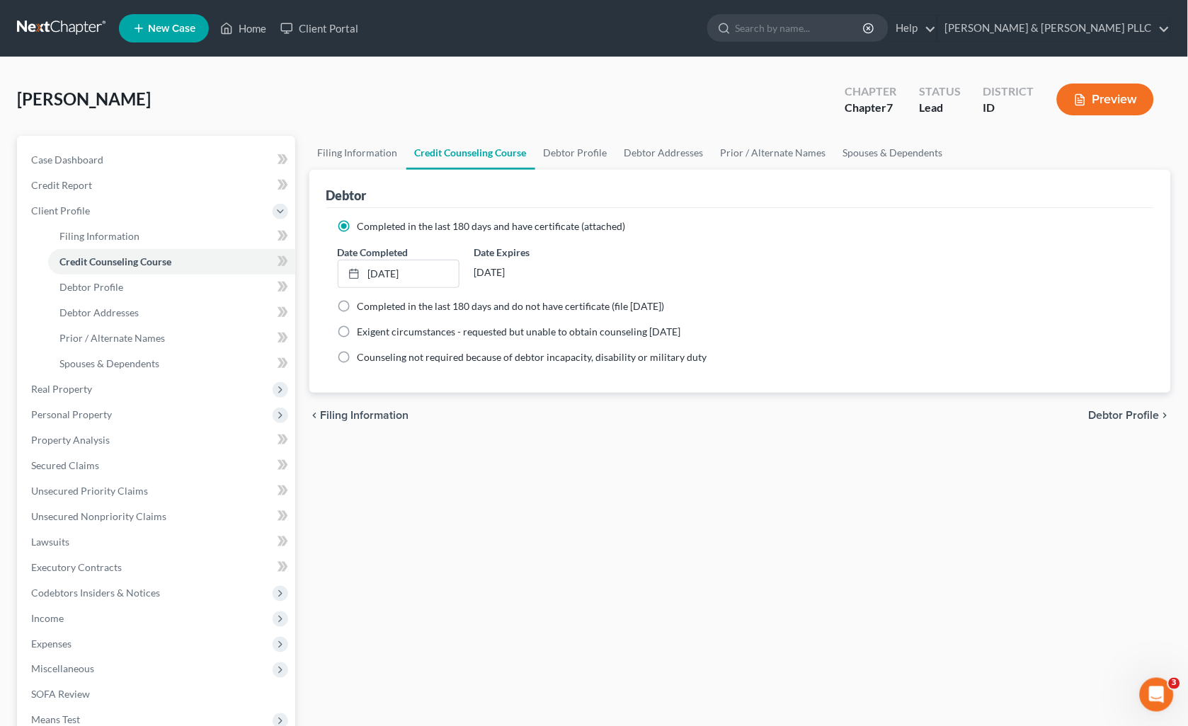
scroll to position [359, 0]
